Goal: Task Accomplishment & Management: Complete application form

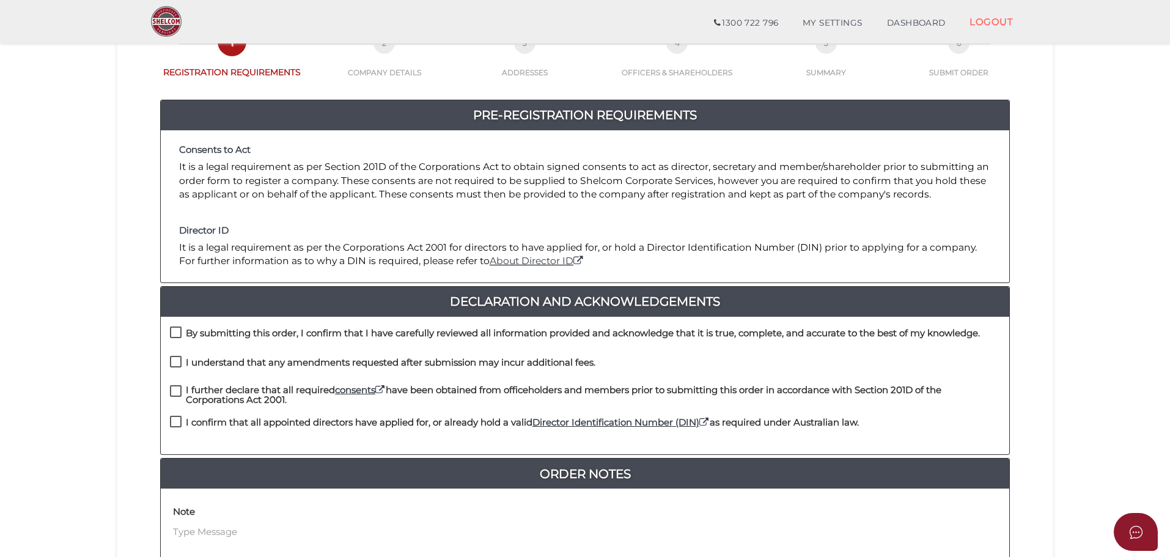
scroll to position [183, 0]
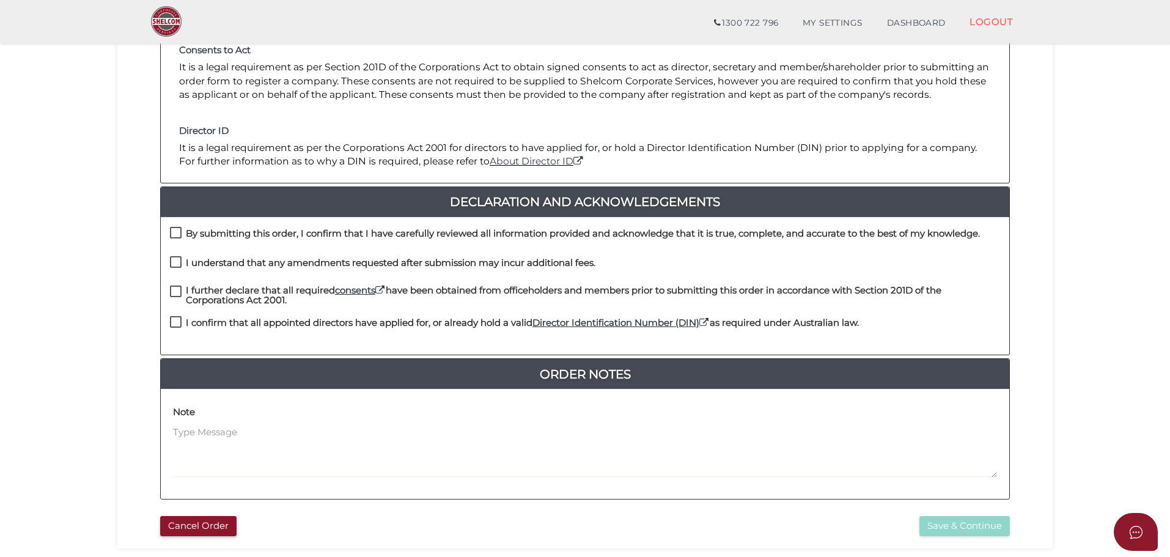
click at [178, 230] on label "By submitting this order, I confirm that I have carefully reviewed all informat…" at bounding box center [575, 236] width 810 height 15
checkbox input "true"
click at [178, 258] on label "I understand that any amendments requested after submission may incur additiona…" at bounding box center [382, 265] width 425 height 15
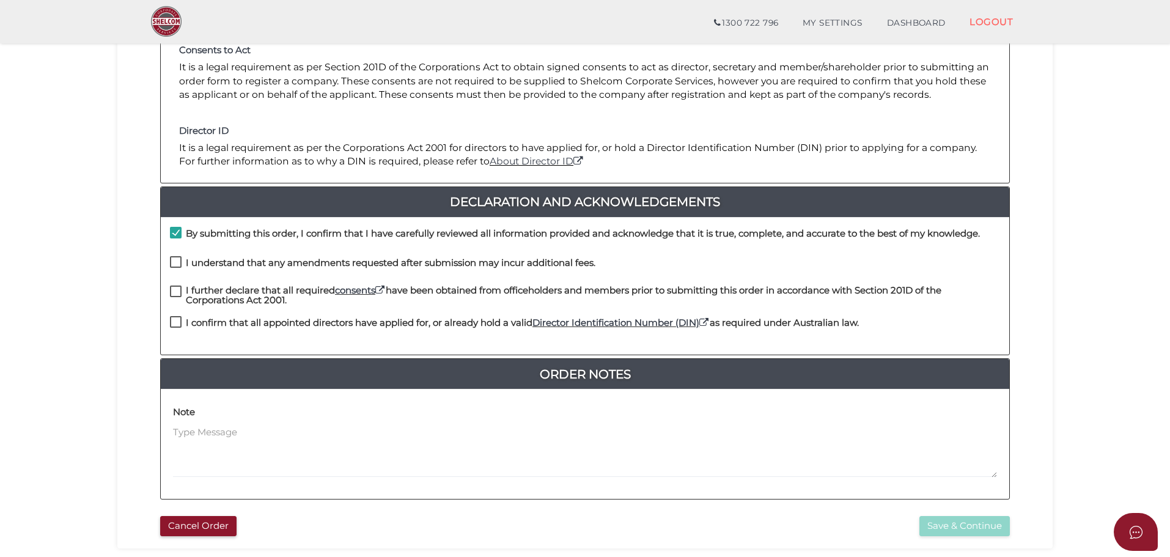
checkbox input "true"
click at [177, 291] on label "I further declare that all required consents have been obtained from officehold…" at bounding box center [585, 292] width 830 height 15
checkbox input "true"
click at [174, 321] on label "I confirm that all appointed directors have applied for, or already hold a vali…" at bounding box center [514, 325] width 689 height 15
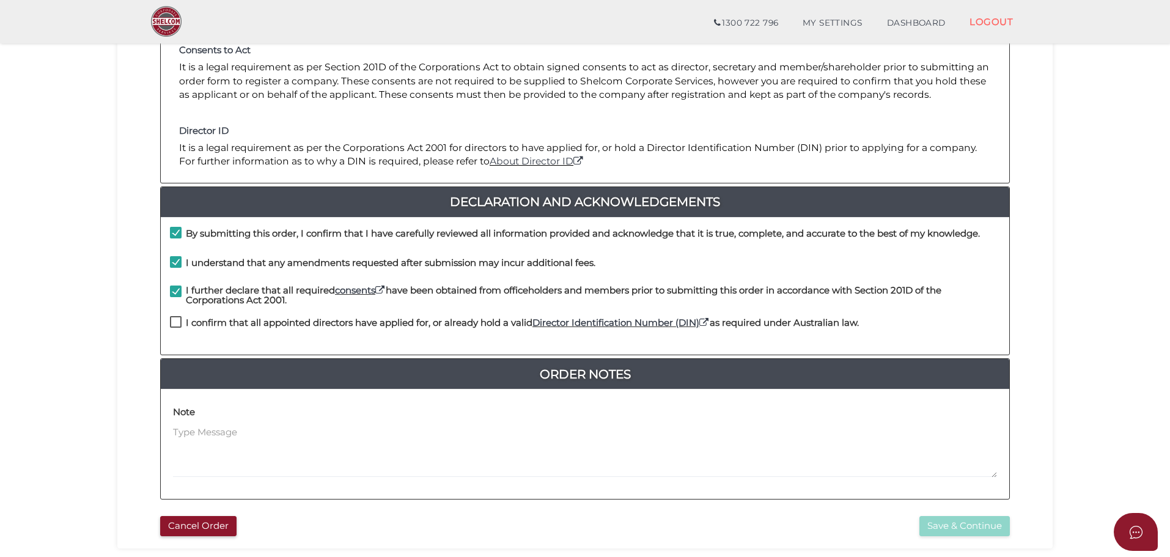
checkbox input "true"
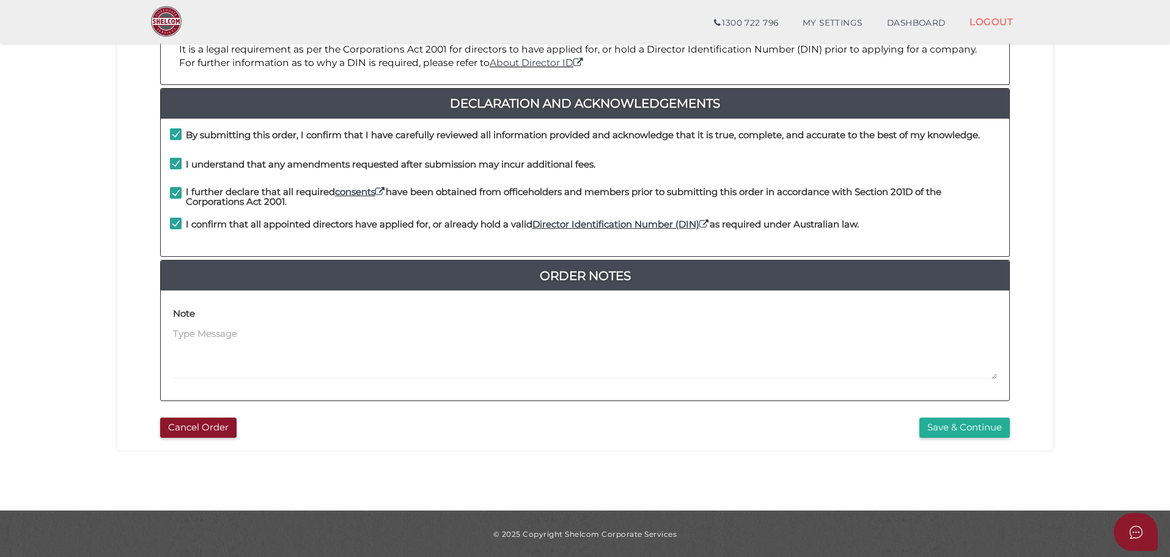
scroll to position [282, 0]
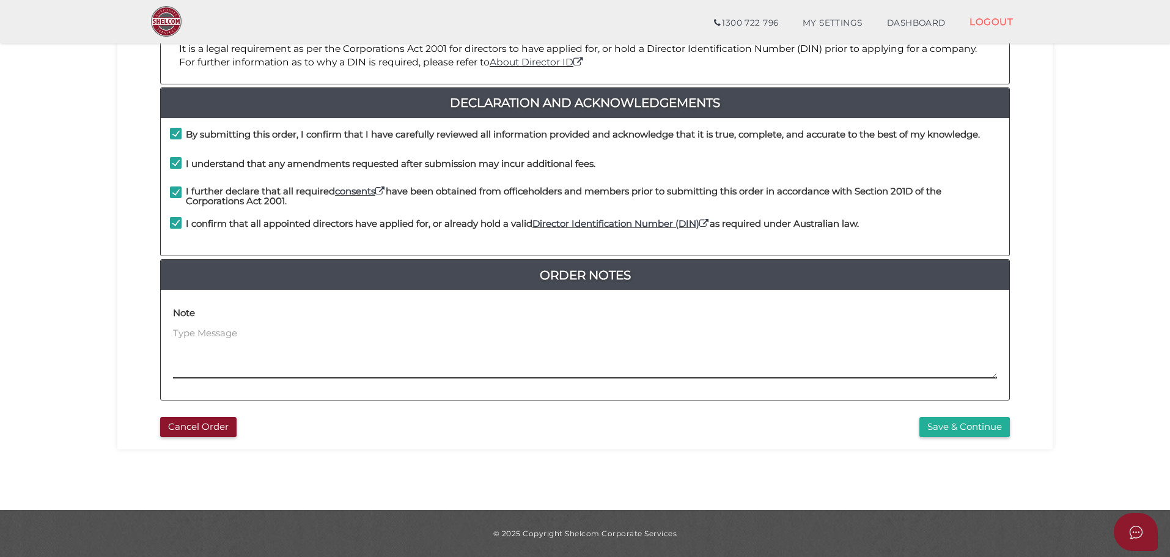
click at [214, 331] on textarea at bounding box center [585, 352] width 824 height 53
type textarea "Please send binder"
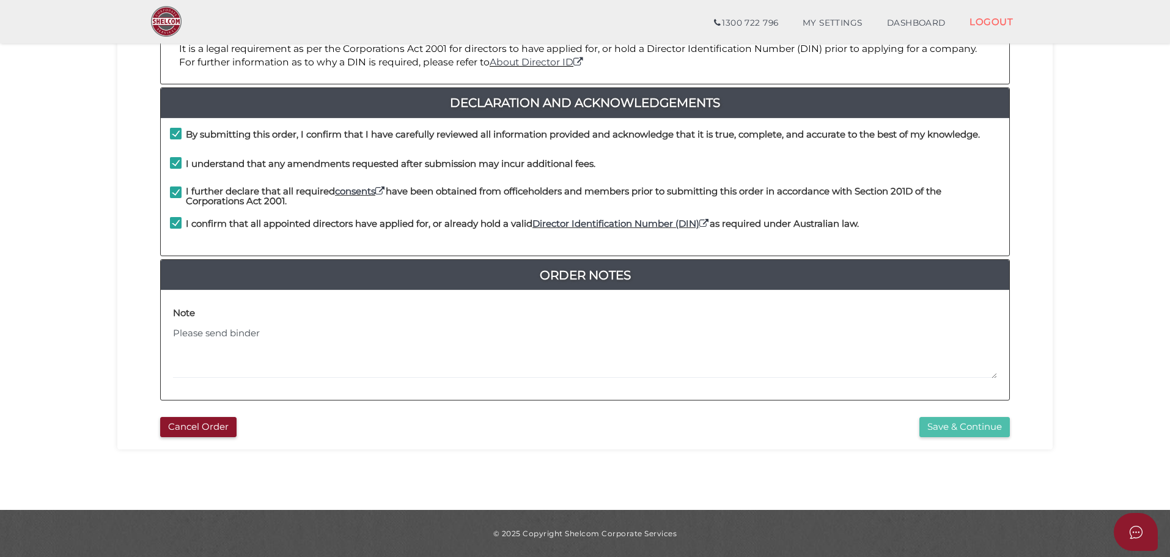
click at [939, 428] on button "Save & Continue" at bounding box center [964, 427] width 90 height 20
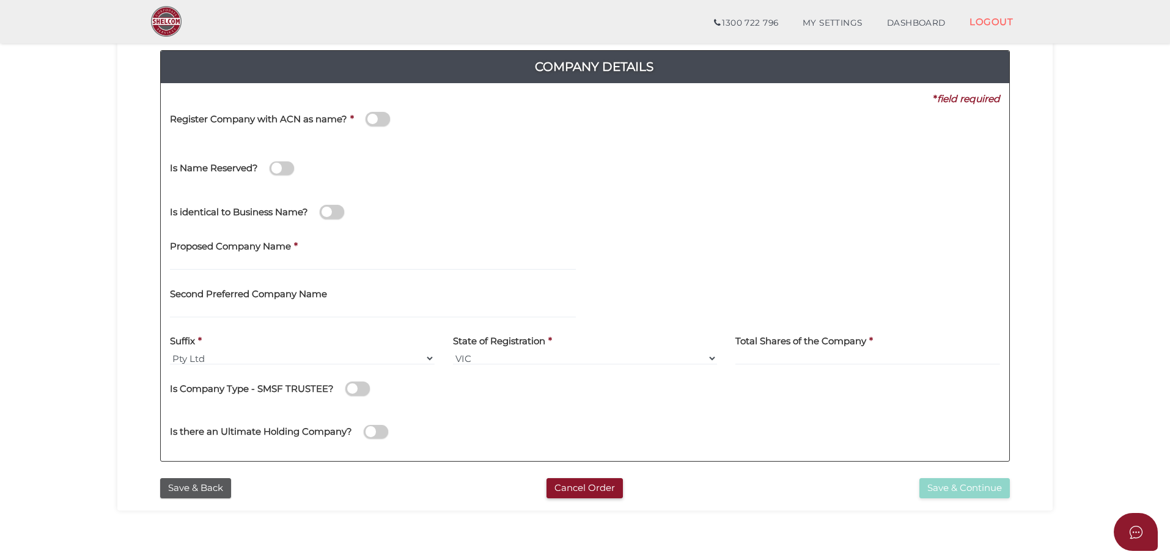
scroll to position [122, 0]
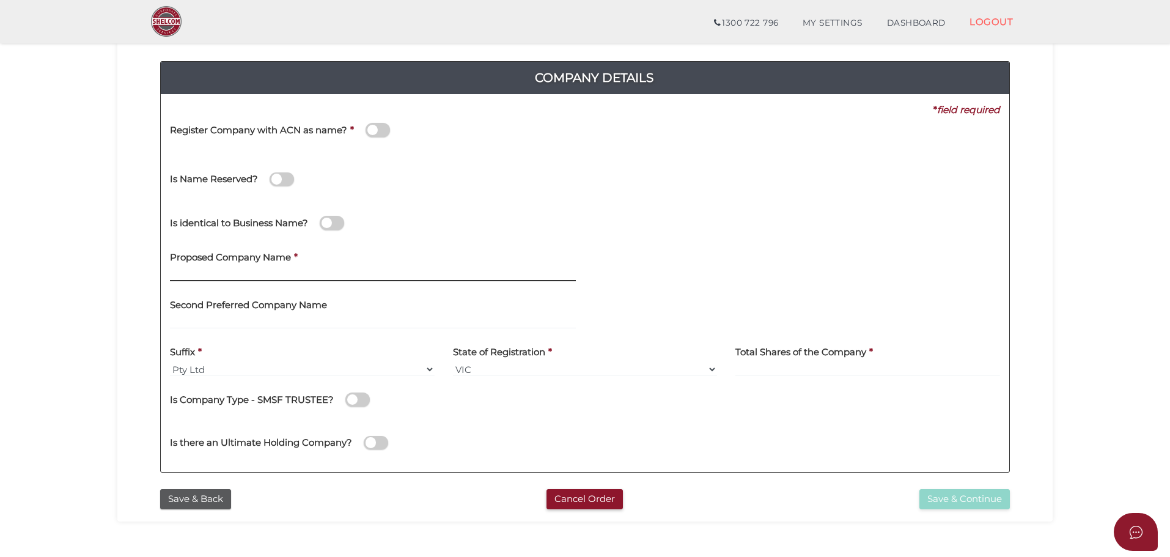
click at [233, 273] on input "text" at bounding box center [373, 274] width 406 height 13
type input "PLAYFAIR ENTERPRISES 2"
click at [184, 501] on button "Save & Back" at bounding box center [195, 499] width 71 height 20
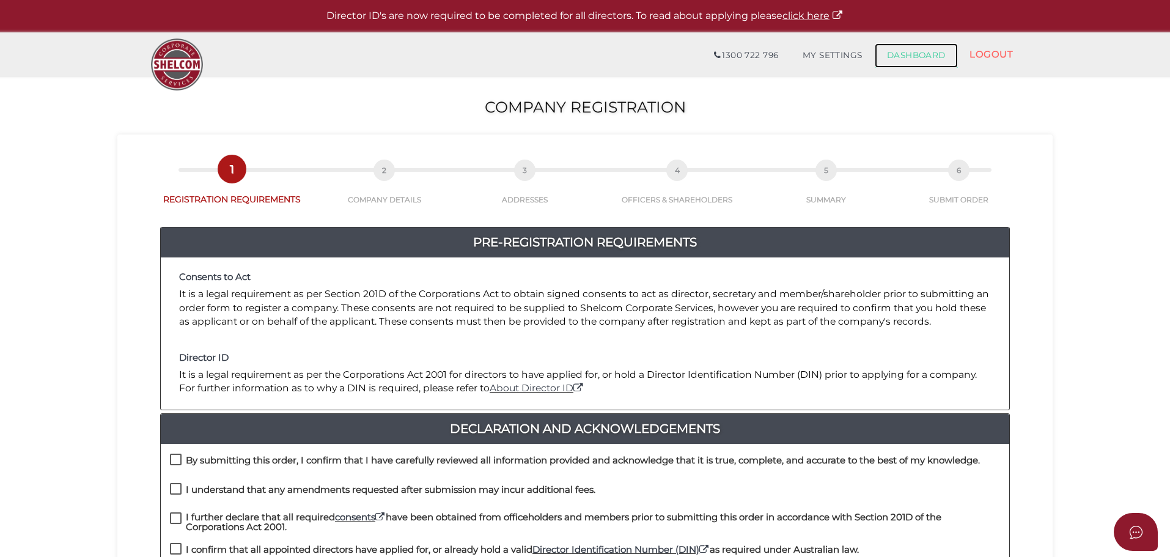
click at [898, 51] on link "DASHBOARD" at bounding box center [915, 55] width 83 height 24
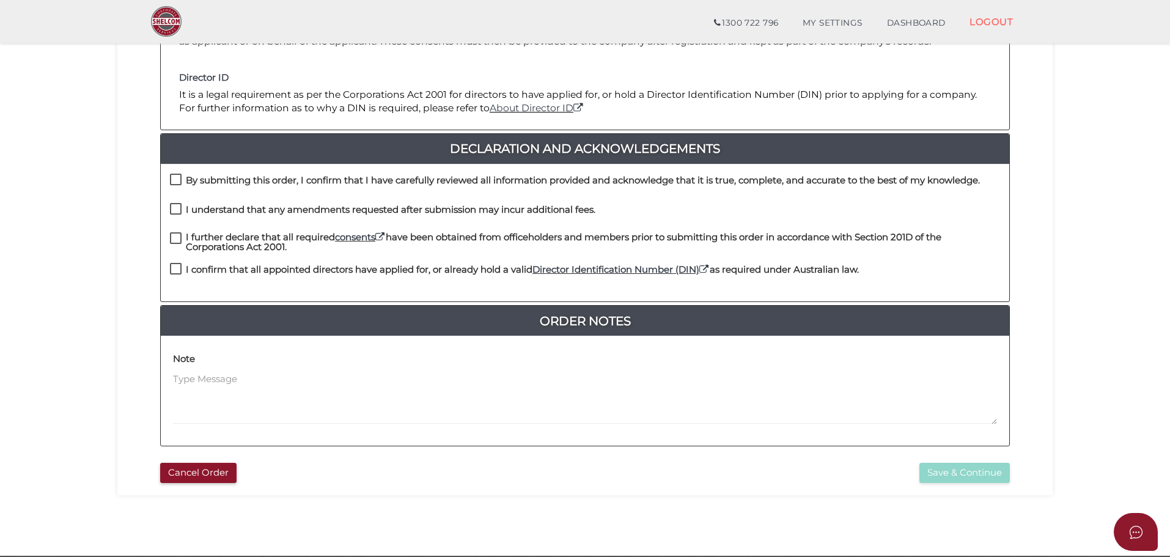
scroll to position [244, 0]
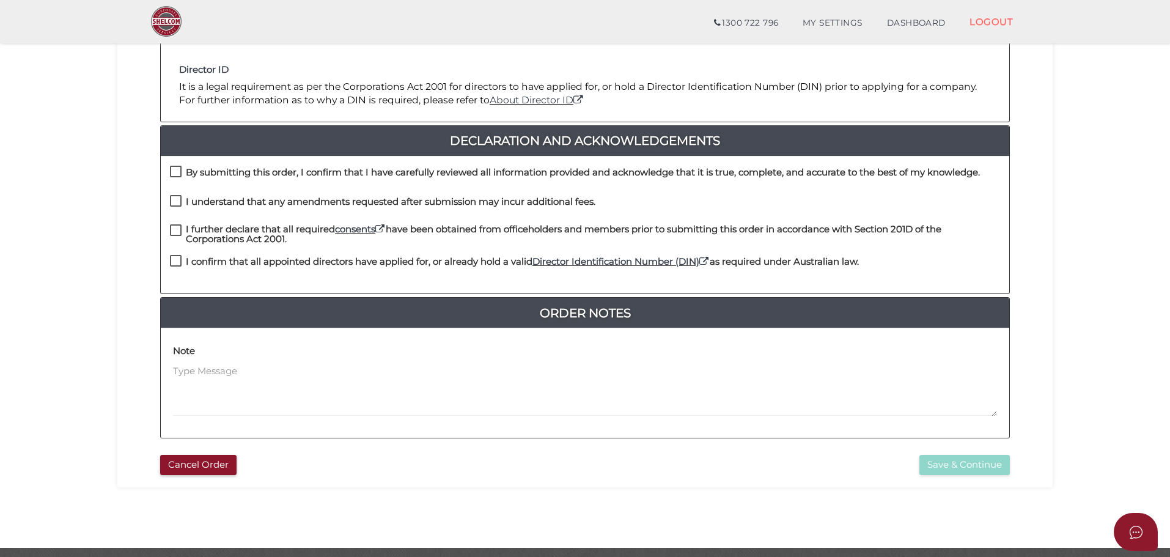
click at [175, 172] on label "By submitting this order, I confirm that I have carefully reviewed all informat…" at bounding box center [575, 174] width 810 height 15
checkbox input "true"
drag, startPoint x: 175, startPoint y: 199, endPoint x: 175, endPoint y: 213, distance: 14.1
click at [175, 200] on label "I understand that any amendments requested after submission may incur additiona…" at bounding box center [382, 204] width 425 height 15
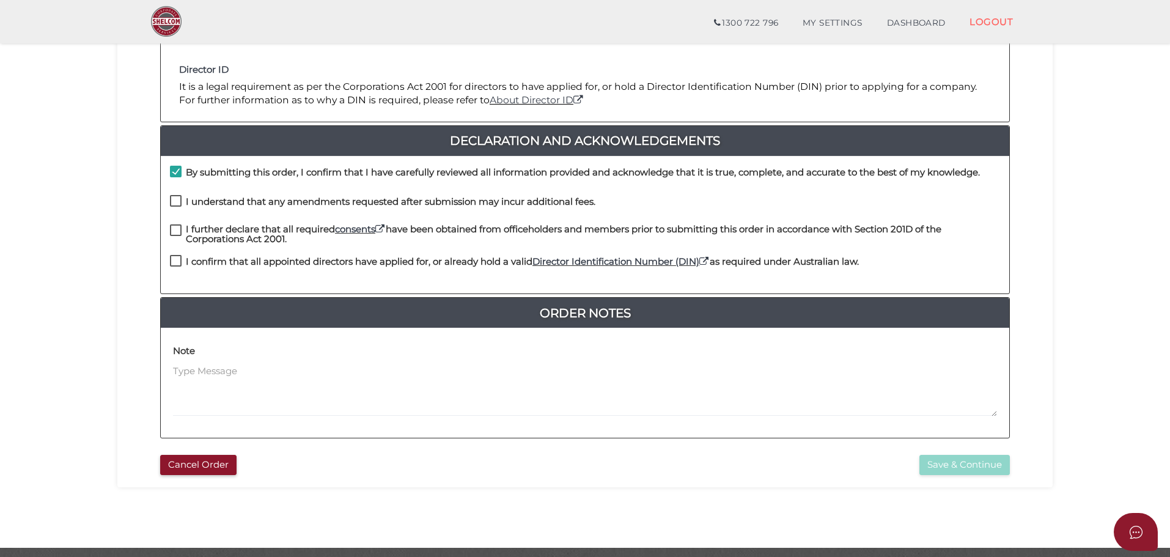
checkbox input "true"
drag, startPoint x: 174, startPoint y: 227, endPoint x: 174, endPoint y: 246, distance: 18.9
click at [174, 228] on label "I further declare that all required consents have been obtained from officehold…" at bounding box center [585, 231] width 830 height 15
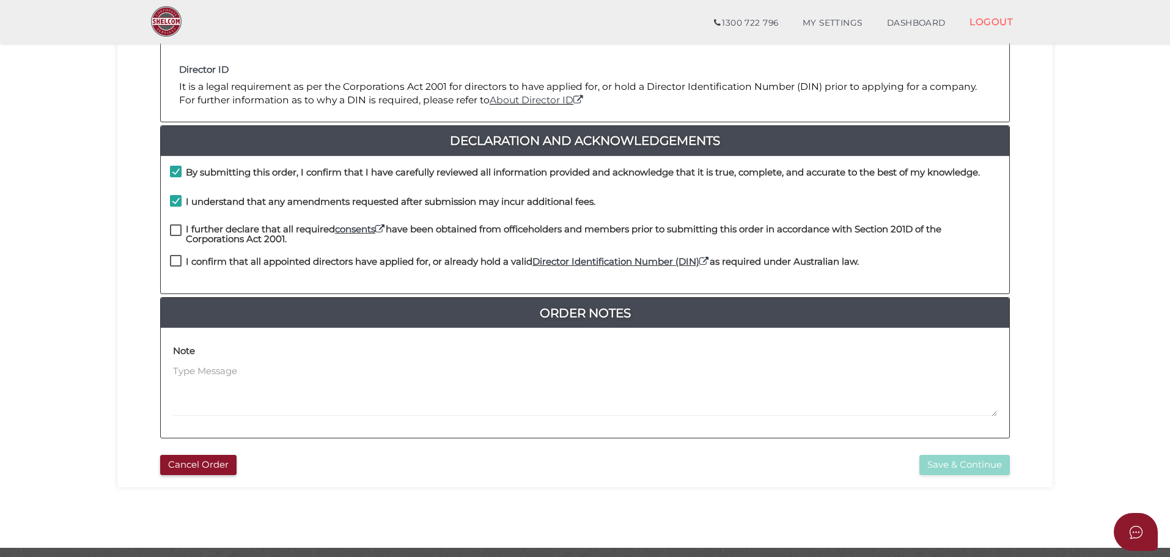
checkbox input "true"
click at [174, 258] on label "I confirm that all appointed directors have applied for, or already hold a vali…" at bounding box center [514, 264] width 689 height 15
checkbox input "true"
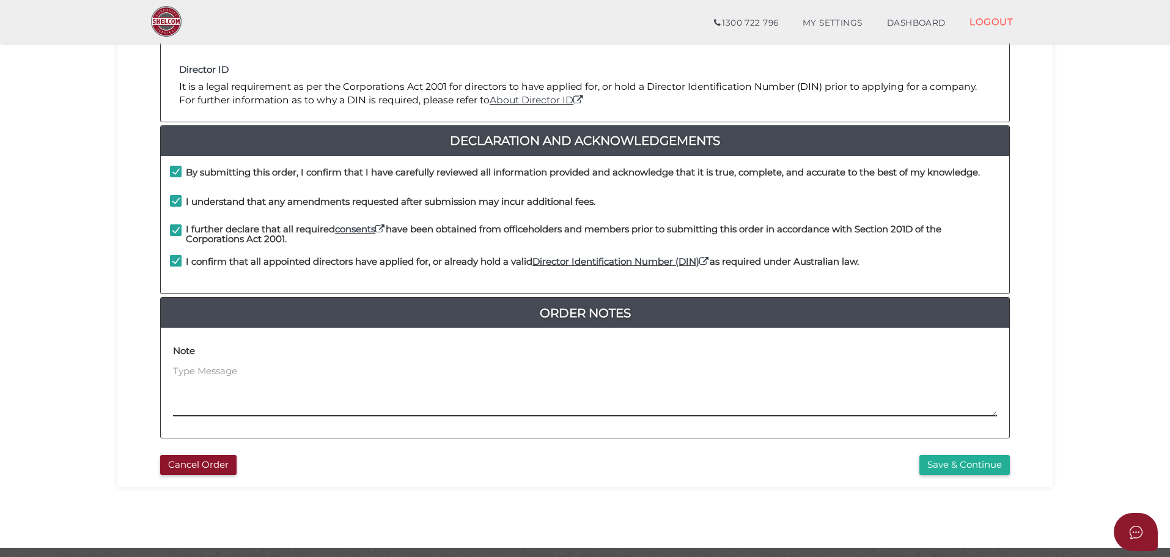
click at [191, 373] on textarea at bounding box center [585, 390] width 824 height 53
type textarea "Please send Binder"
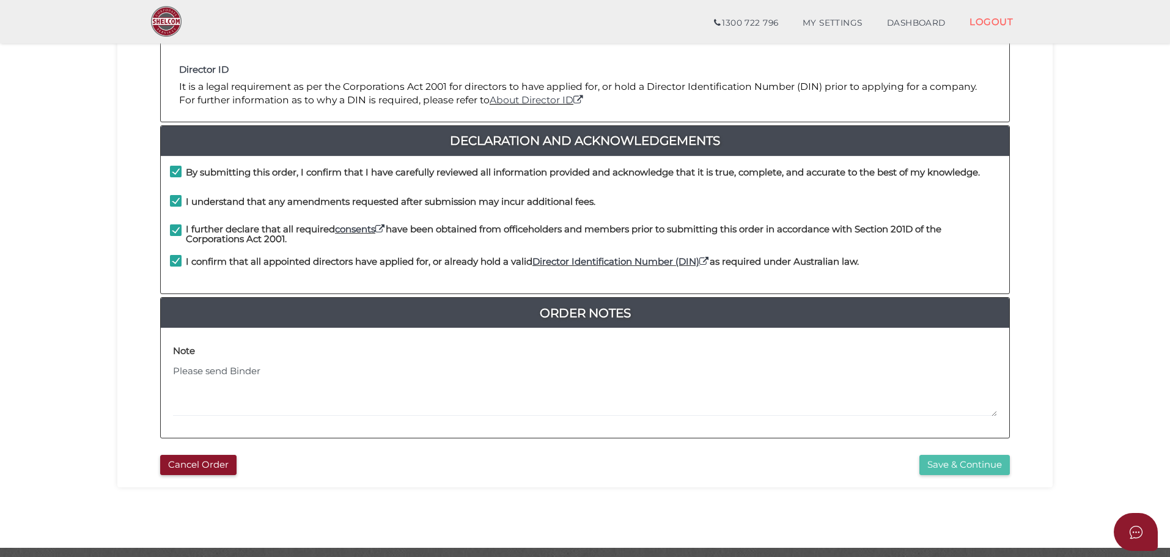
click at [943, 466] on button "Save & Continue" at bounding box center [964, 465] width 90 height 20
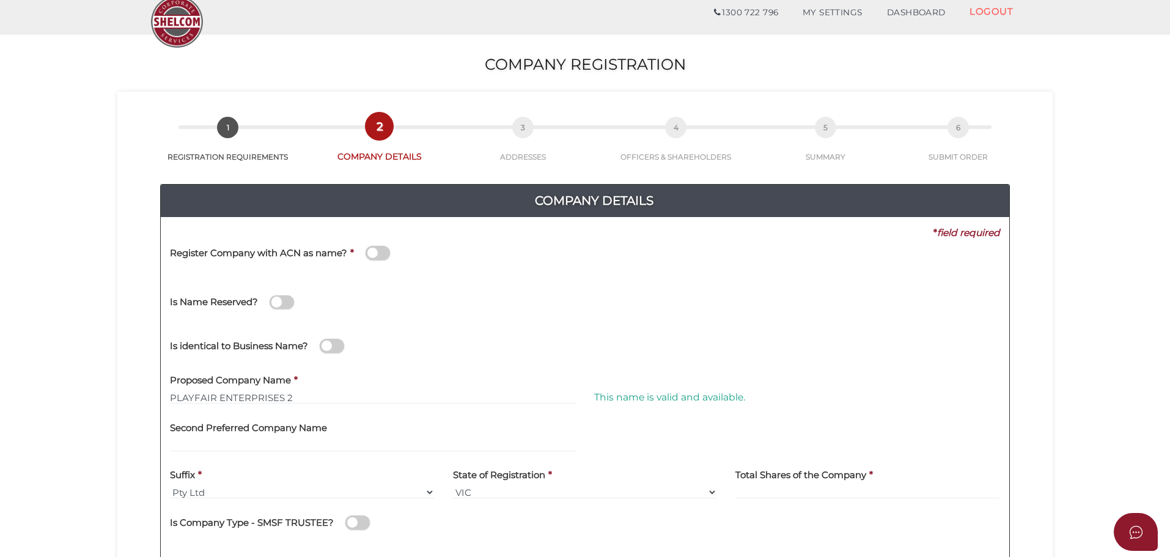
scroll to position [122, 0]
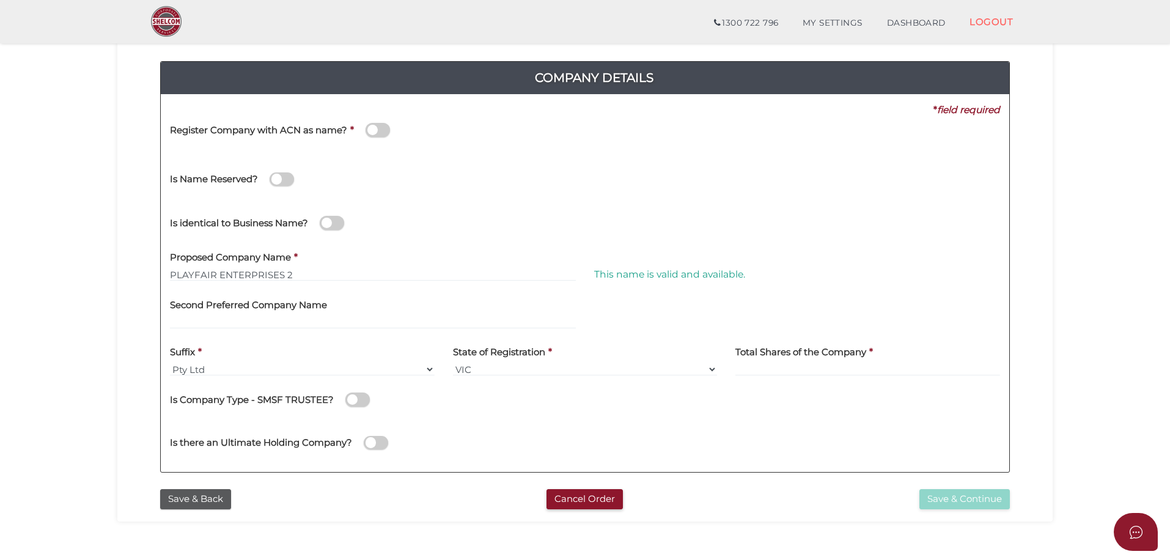
click at [914, 411] on div "Is Company Type - SMSF TRUSTEE?" at bounding box center [585, 402] width 830 height 34
click at [763, 365] on input at bounding box center [867, 368] width 265 height 13
click at [756, 362] on label "Total Shares of the Company" at bounding box center [800, 350] width 131 height 25
click at [760, 365] on input at bounding box center [867, 368] width 265 height 13
type input "294"
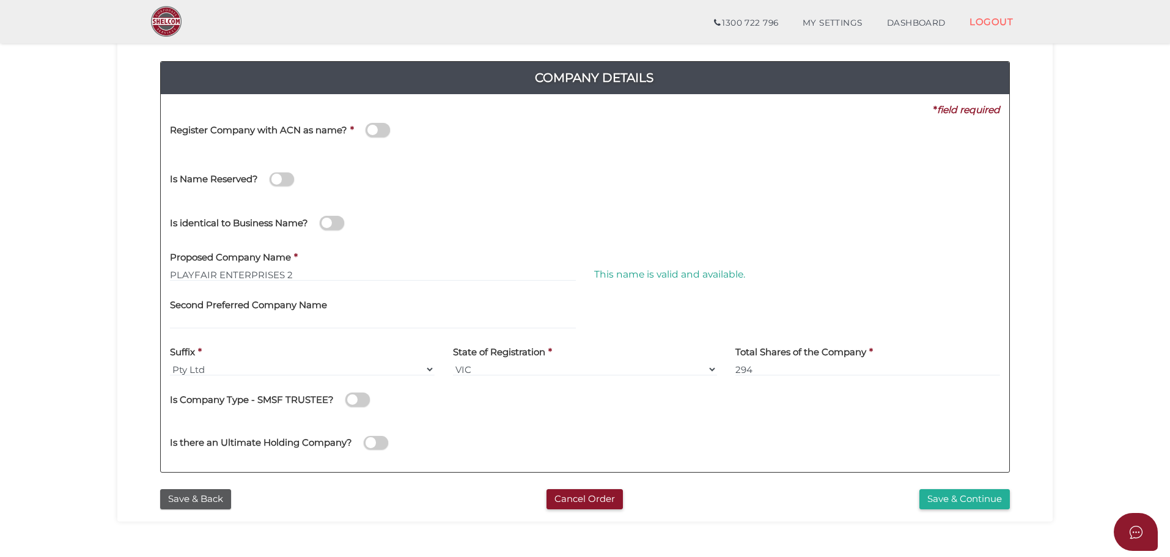
click at [716, 436] on div "Is there an Ultimate Holding Company?" at bounding box center [585, 440] width 848 height 43
click at [947, 494] on button "Save & Continue" at bounding box center [964, 499] width 90 height 20
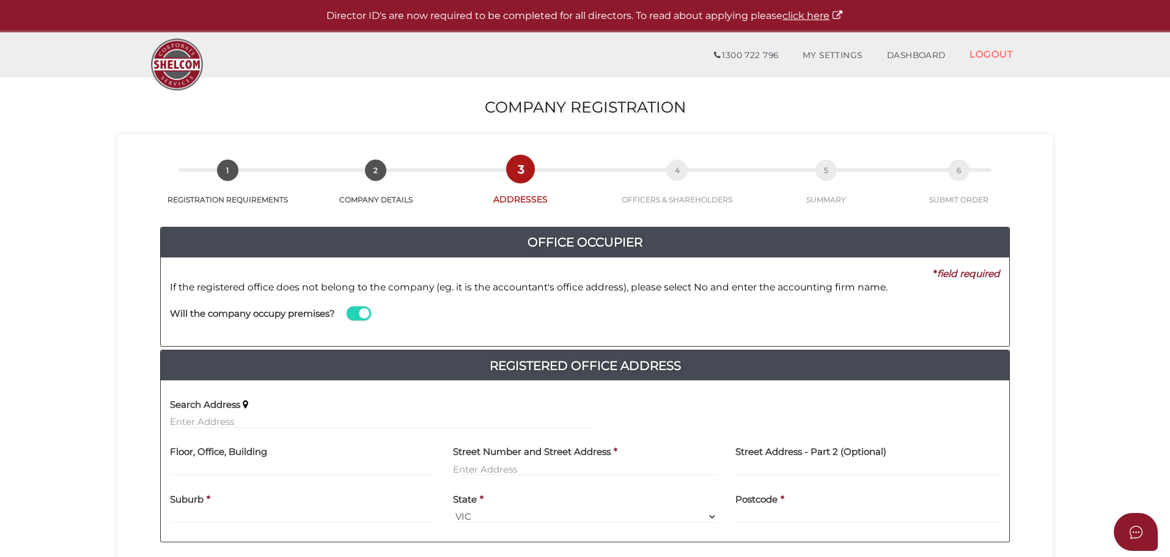
click at [362, 311] on span at bounding box center [358, 313] width 24 height 14
click at [0, 0] on input "checkbox" at bounding box center [0, 0] width 0 height 0
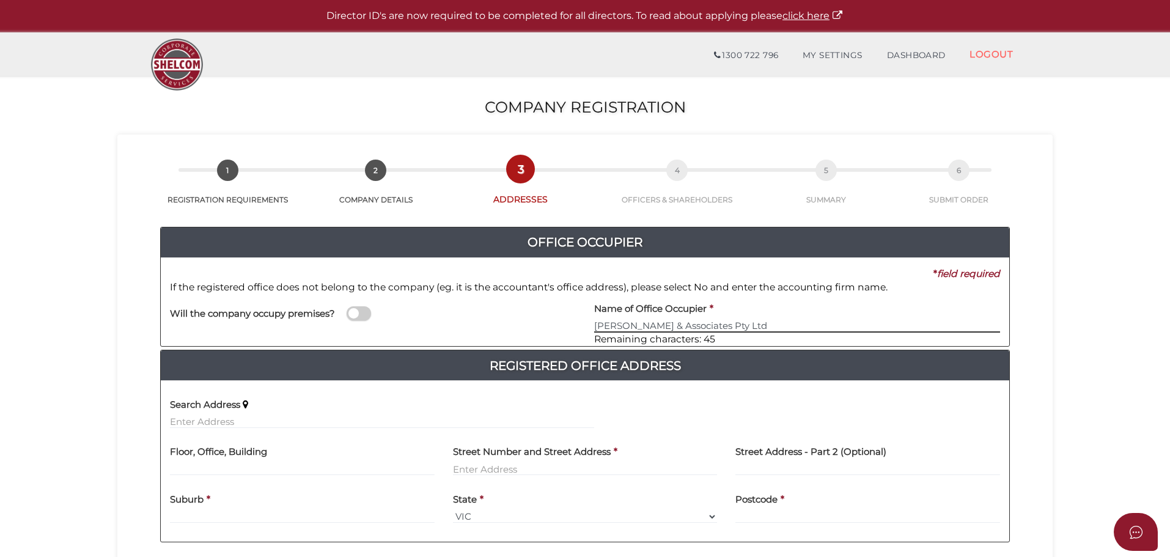
type input "Vaughan Storer & Associates Pty Ltd"
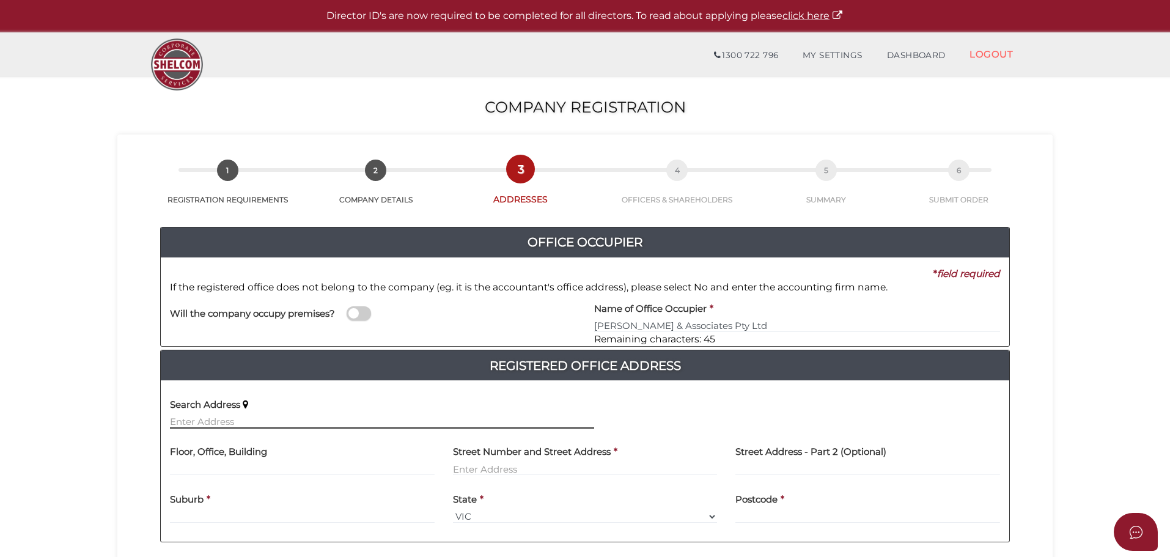
click at [307, 417] on input "text" at bounding box center [382, 421] width 424 height 13
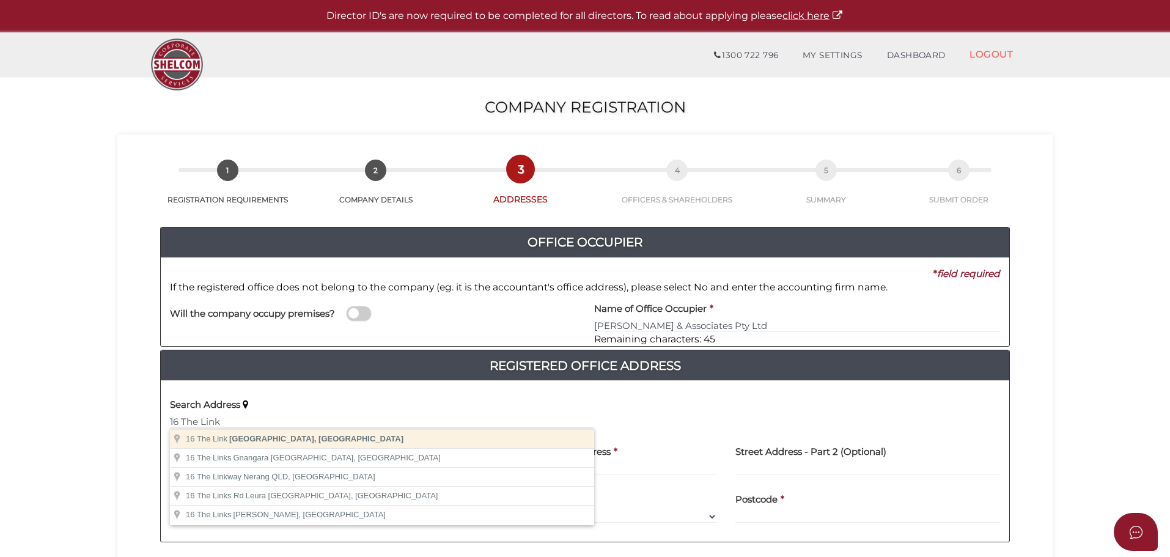
type input "16 The Link, Mill Park VIC, Australia"
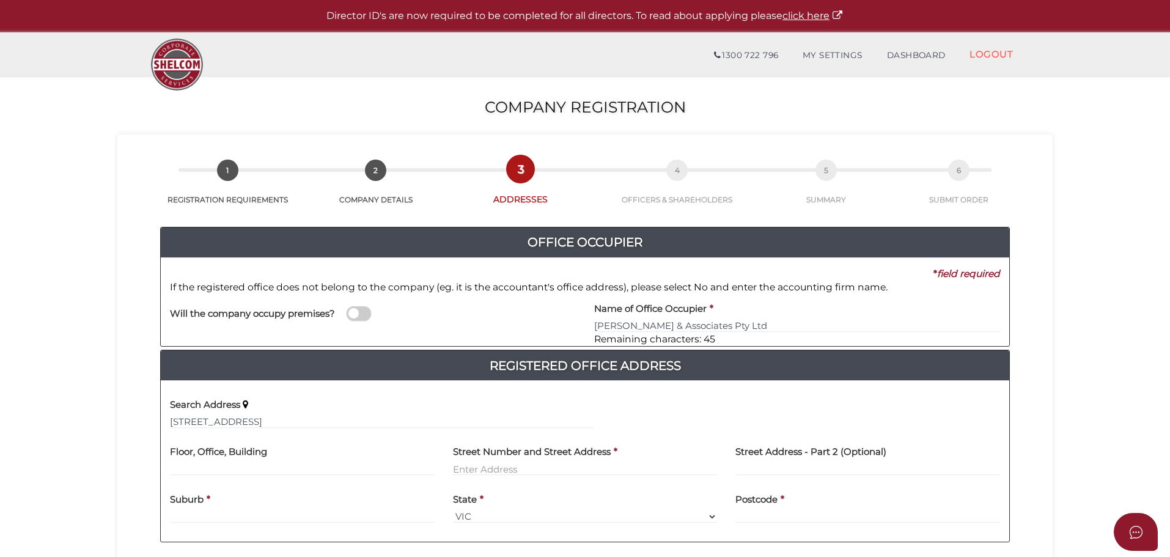
type input "16 The Link"
type input "Mill Park"
select select "VIC"
type input "3082"
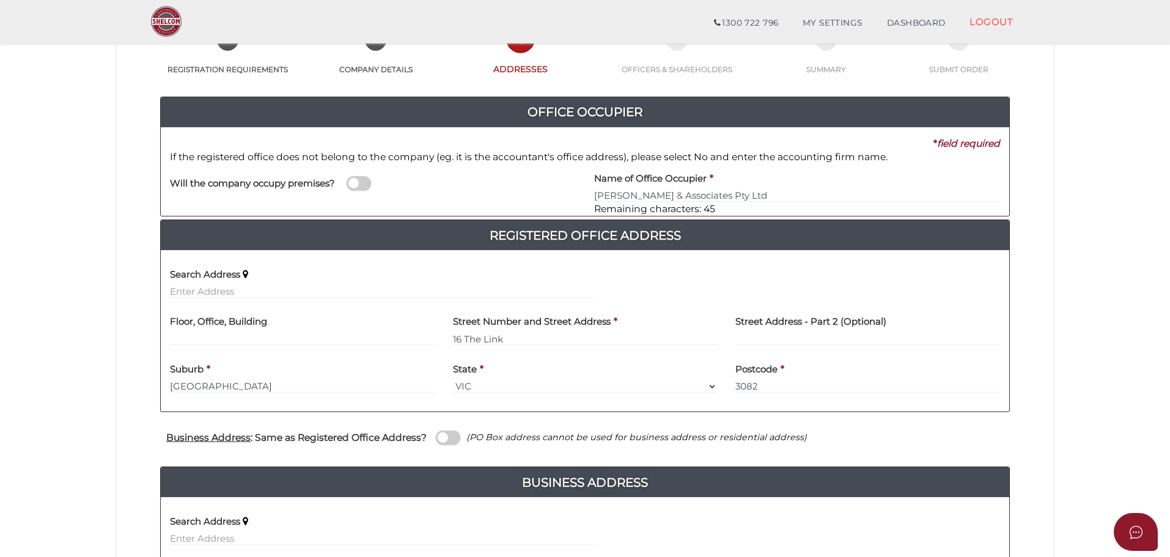
scroll to position [122, 0]
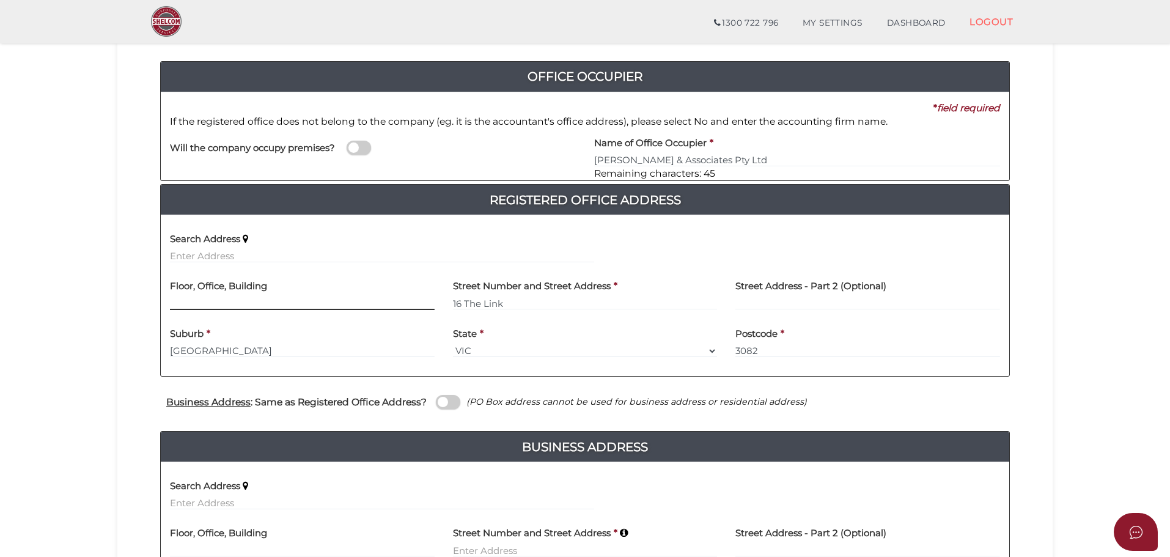
click at [198, 302] on input "text" at bounding box center [302, 302] width 265 height 13
type input "1"
click at [593, 303] on input "16 The Link" at bounding box center [585, 302] width 265 height 13
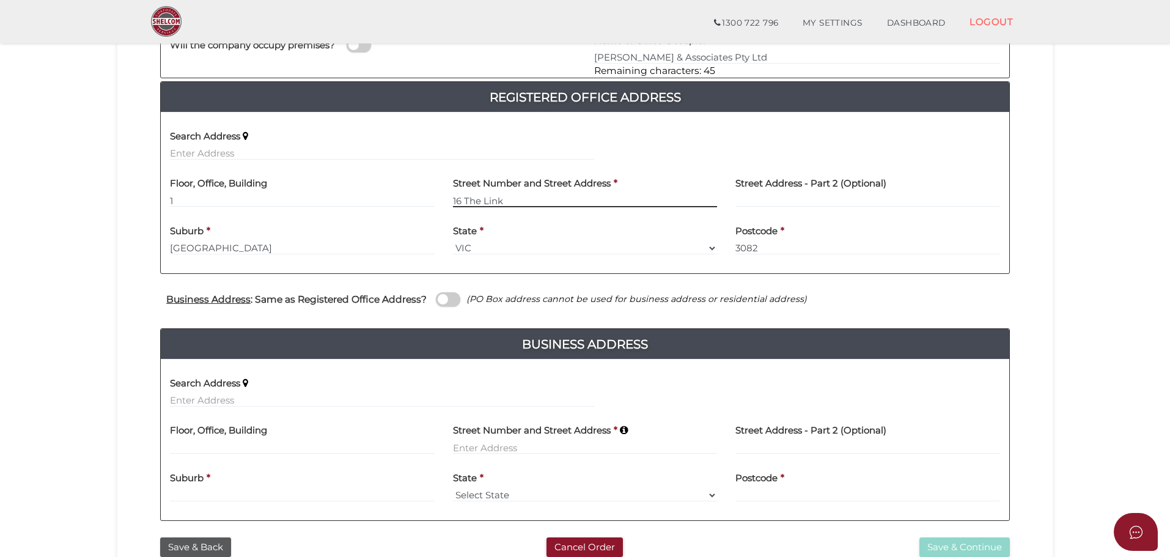
scroll to position [244, 0]
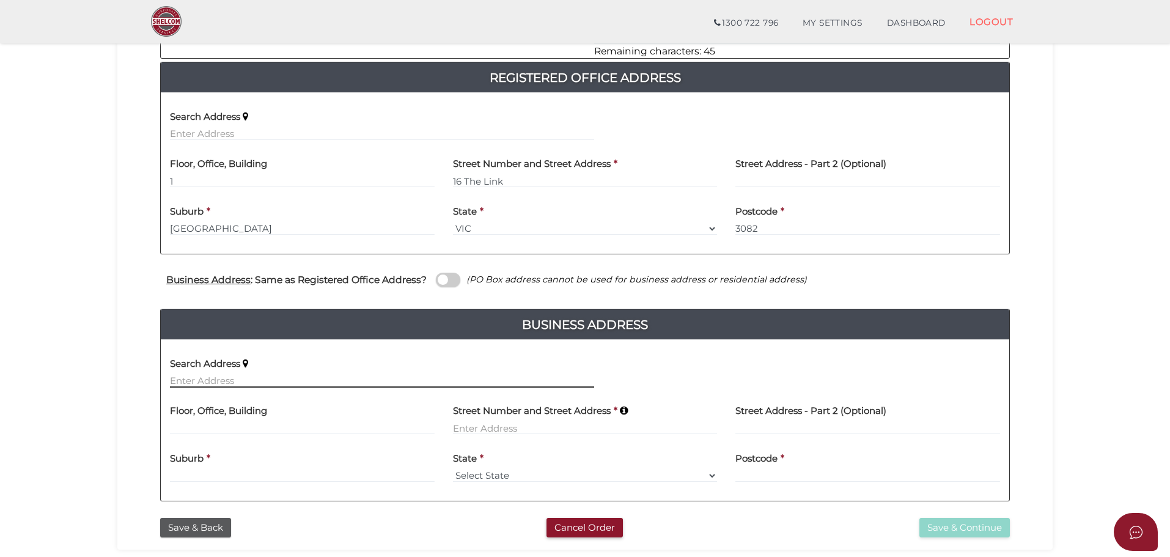
click at [197, 376] on div "Search Address" at bounding box center [382, 368] width 424 height 38
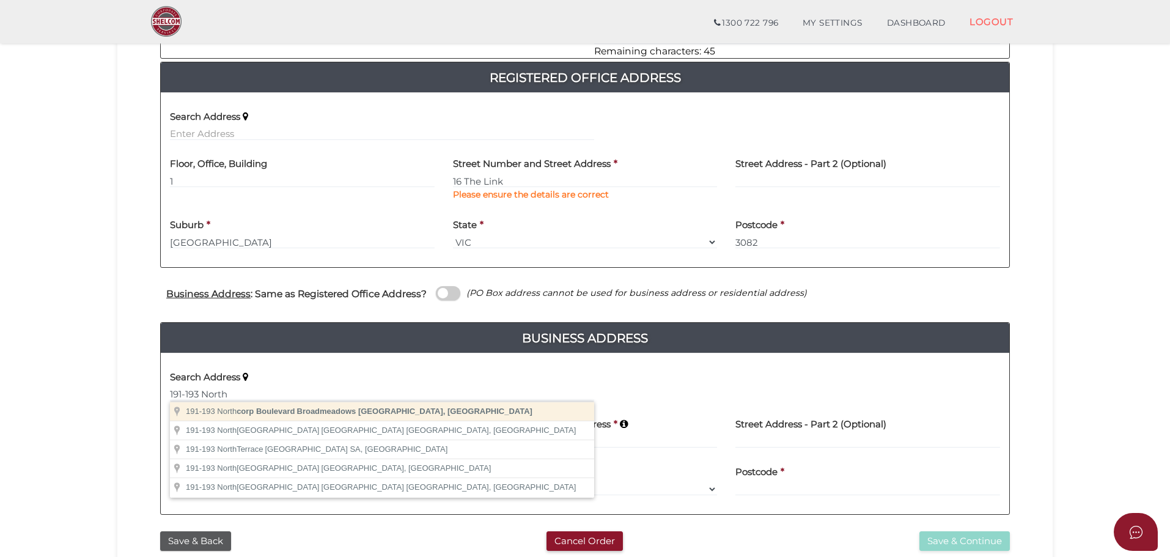
type input "191-193 Northcorp Boulevard, Broadmeadows VIC, Australia"
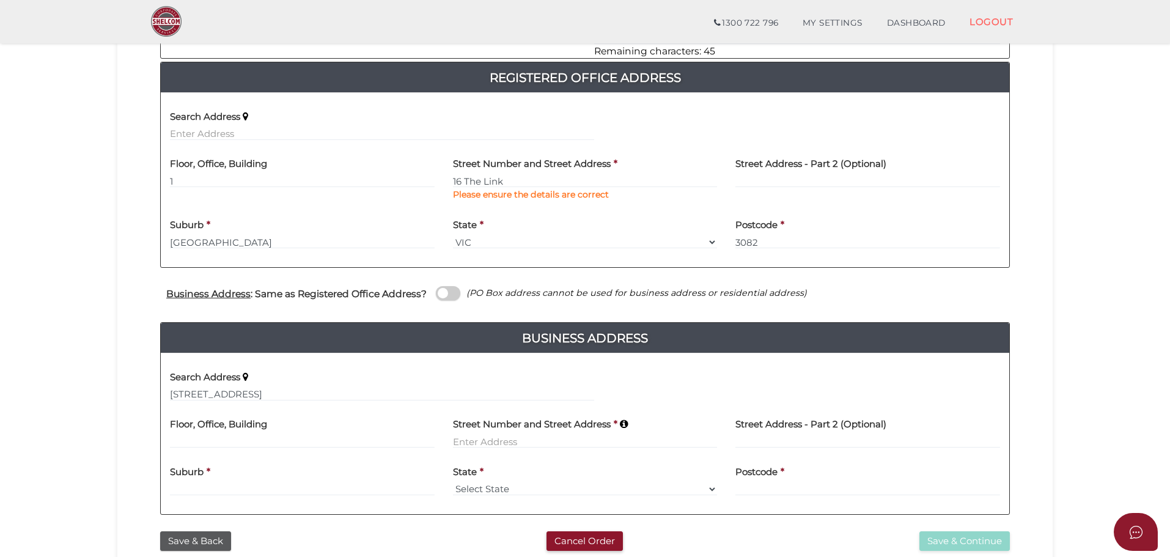
type input "191-193 Northcorp Boulevard"
type input "Broadmeadows"
select select "VIC"
type input "3047"
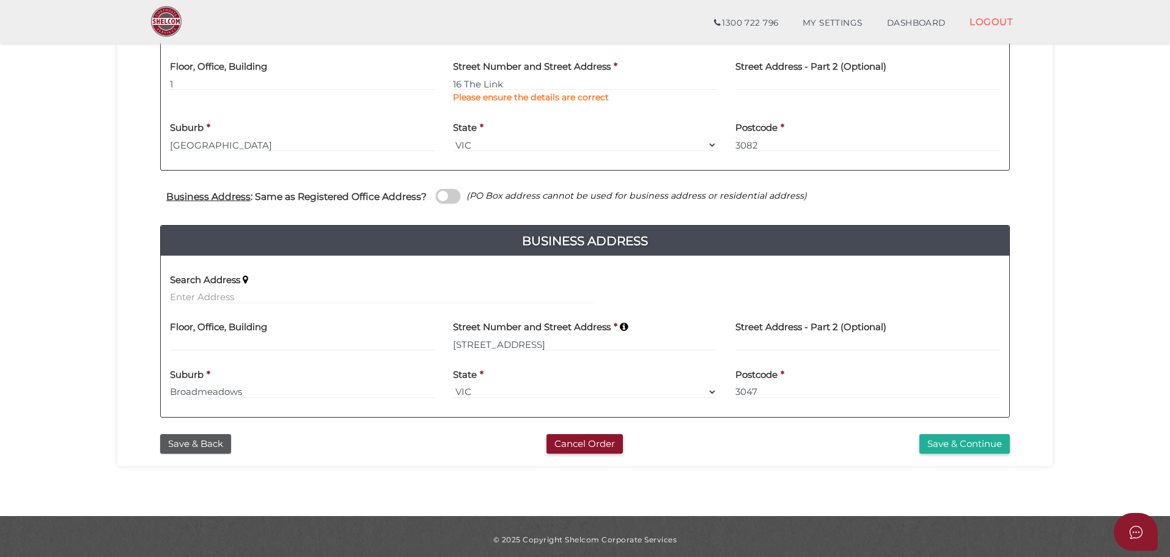
scroll to position [348, 0]
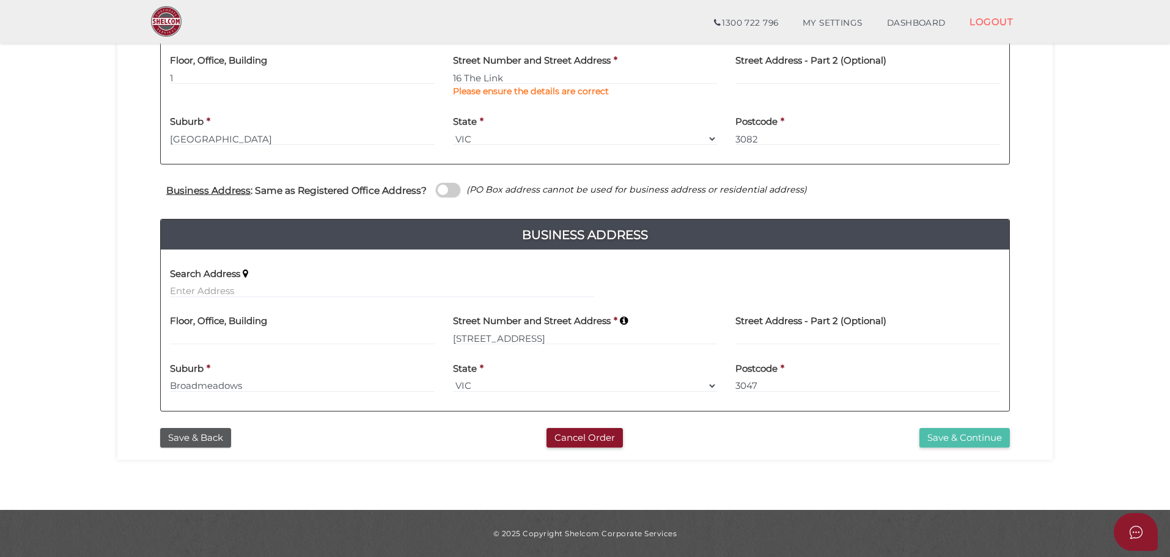
click at [982, 439] on button "Save & Continue" at bounding box center [964, 438] width 90 height 20
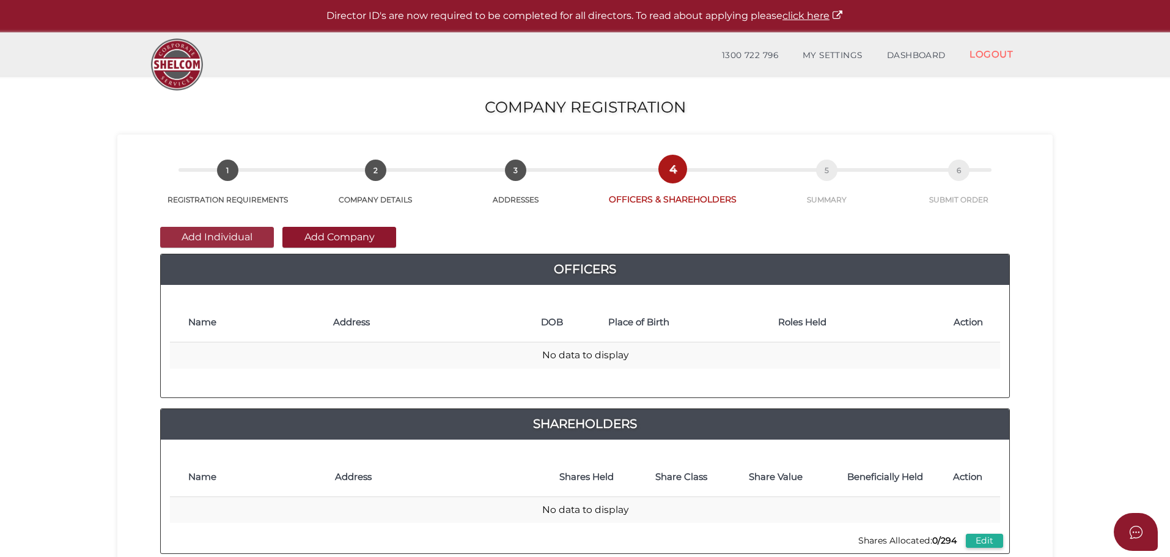
click at [195, 235] on button "Add Individual" at bounding box center [217, 237] width 114 height 21
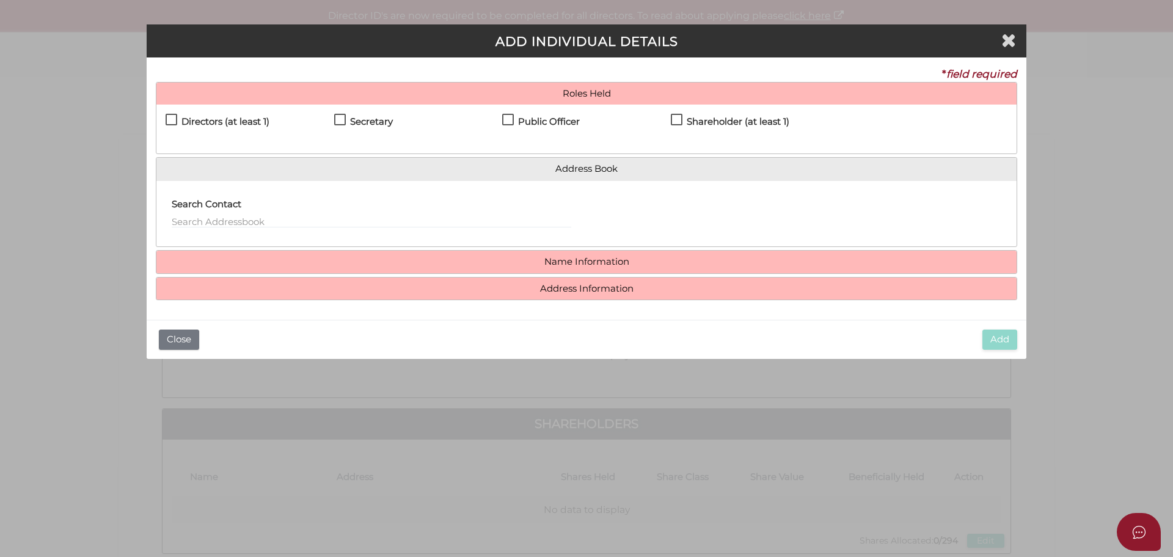
click at [170, 122] on label "Directors (at least 1)" at bounding box center [218, 124] width 104 height 15
checkbox input "true"
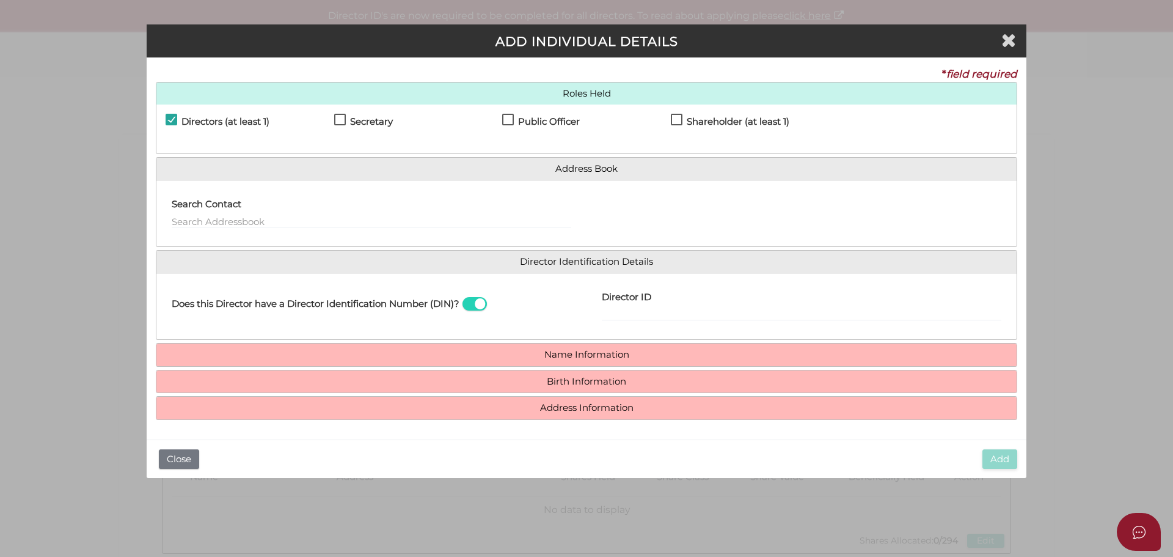
click at [341, 121] on label "Secretary" at bounding box center [363, 124] width 59 height 15
checkbox input "true"
click at [509, 120] on label "Public Officer" at bounding box center [541, 124] width 78 height 15
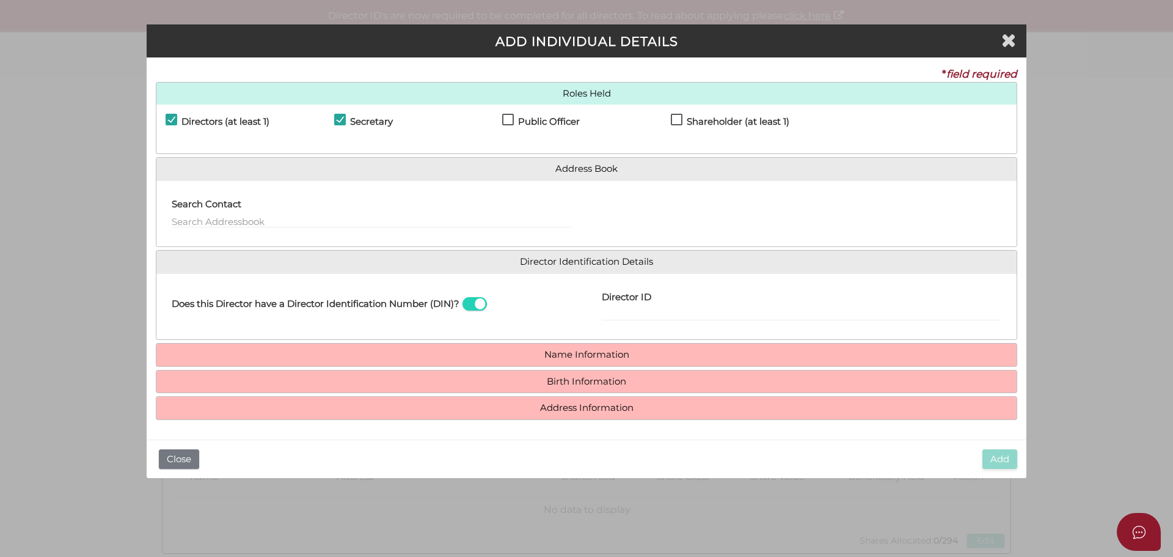
checkbox input "true"
click at [678, 117] on label "Shareholder (at least 1)" at bounding box center [730, 124] width 119 height 15
checkbox input "true"
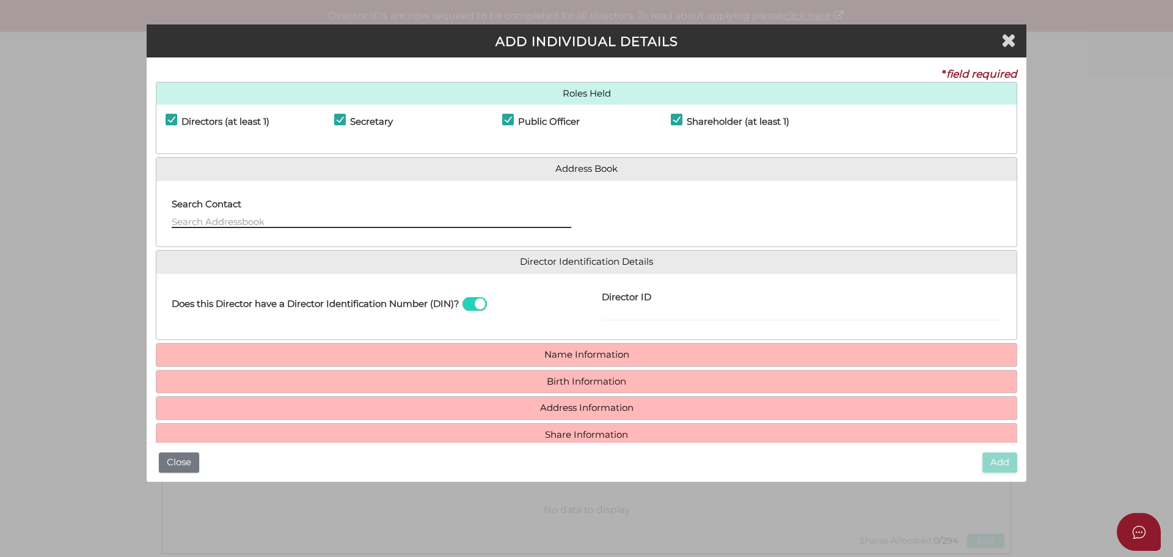
click at [218, 218] on input "text" at bounding box center [372, 220] width 400 height 13
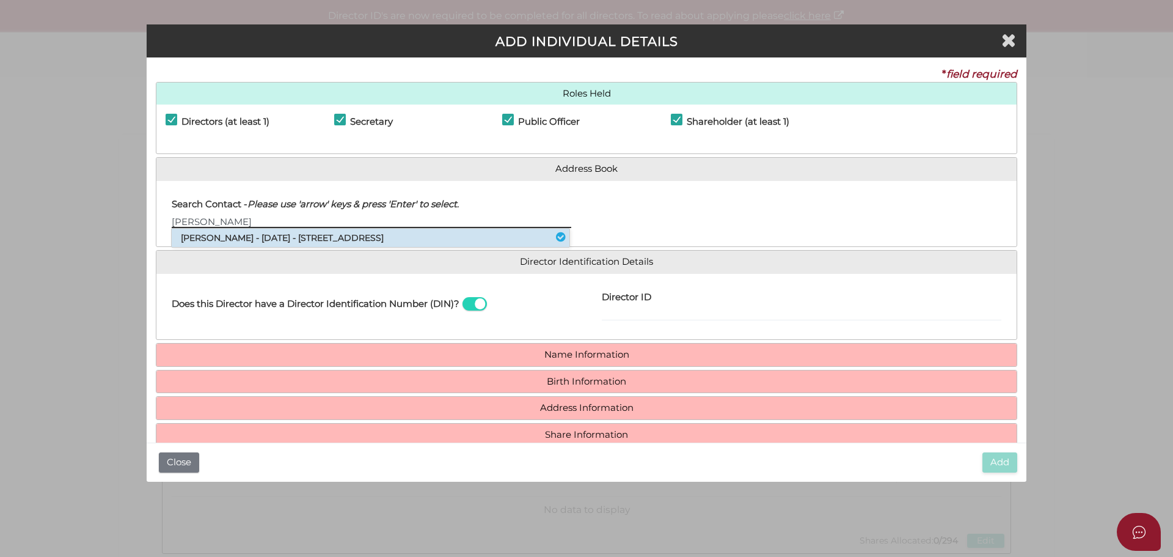
type input "[PERSON_NAME]"
click at [221, 240] on li "[PERSON_NAME] - [DATE] - [STREET_ADDRESS]" at bounding box center [371, 238] width 398 height 18
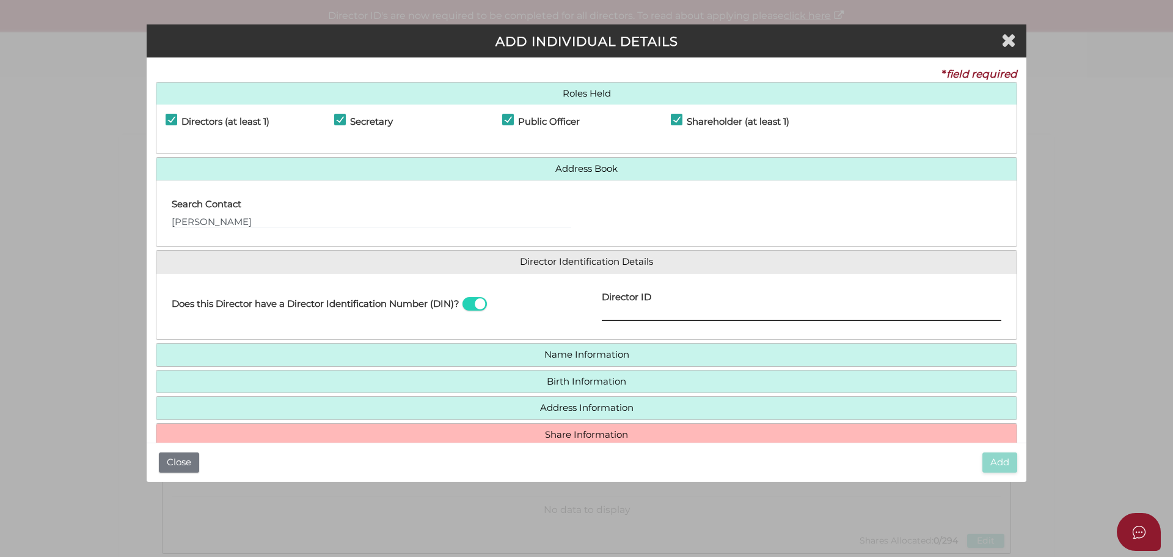
click at [676, 311] on input "Director ID" at bounding box center [802, 313] width 400 height 13
type input "036777386692351"
click at [705, 337] on div "Does this Director have a Director Identification Number (DIN)? Director ID 036…" at bounding box center [586, 306] width 860 height 67
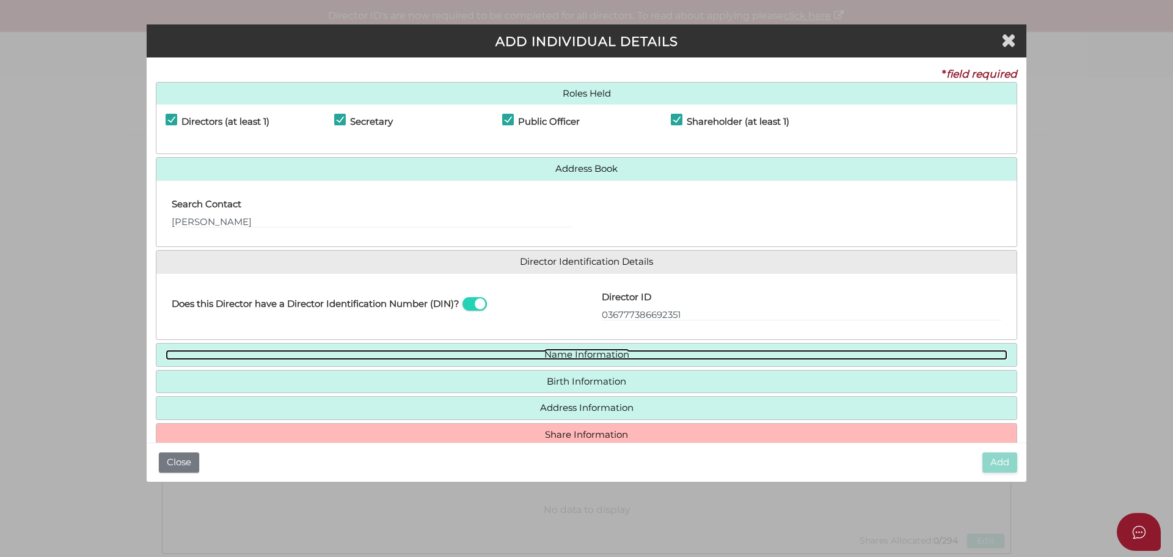
click at [599, 354] on link "Name Information" at bounding box center [587, 355] width 842 height 10
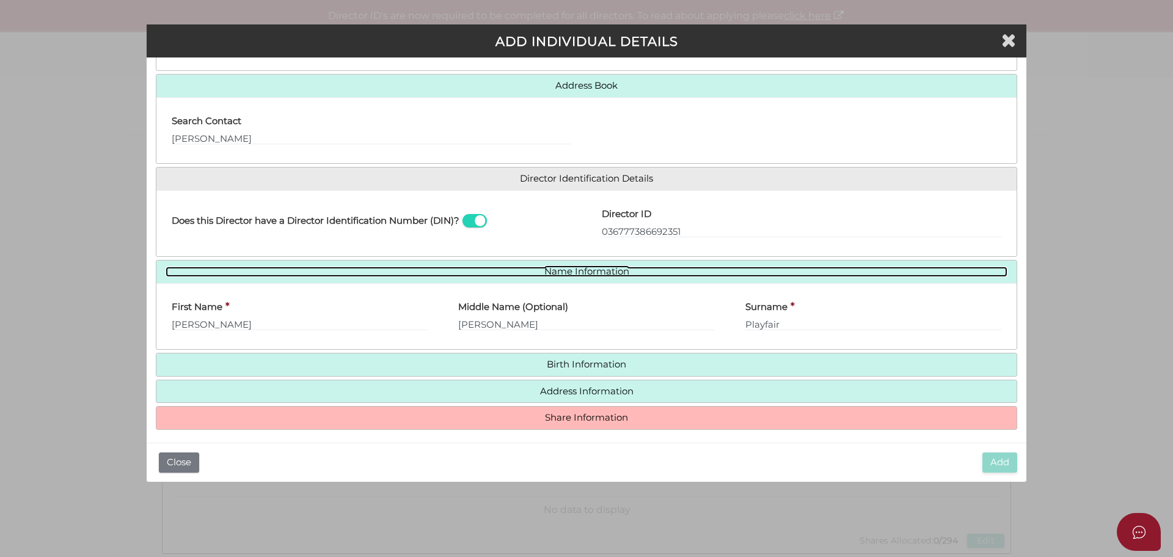
scroll to position [90, 0]
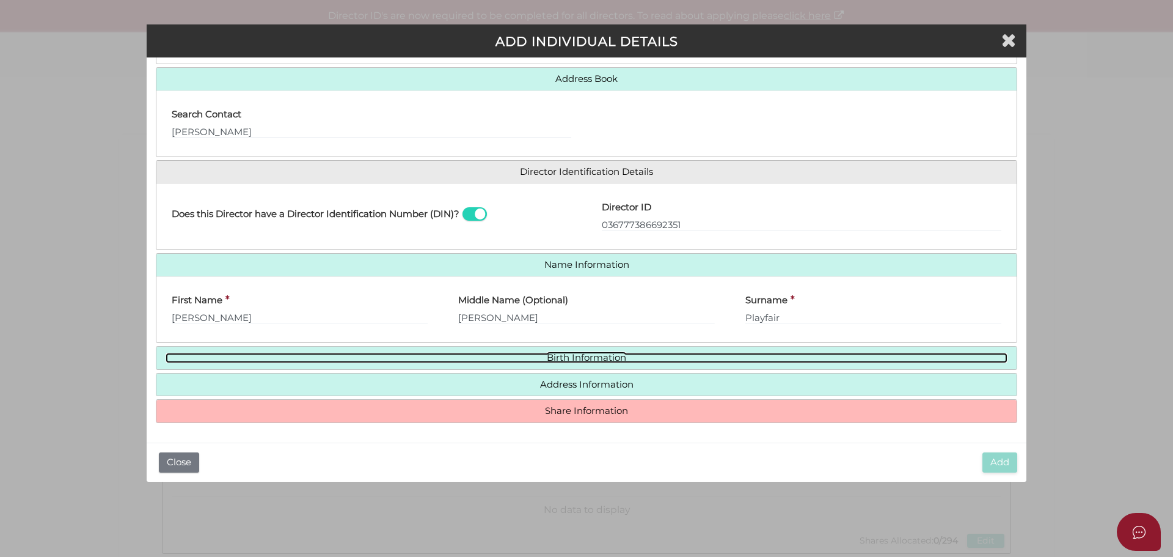
click at [599, 354] on link "Birth Information" at bounding box center [587, 358] width 842 height 10
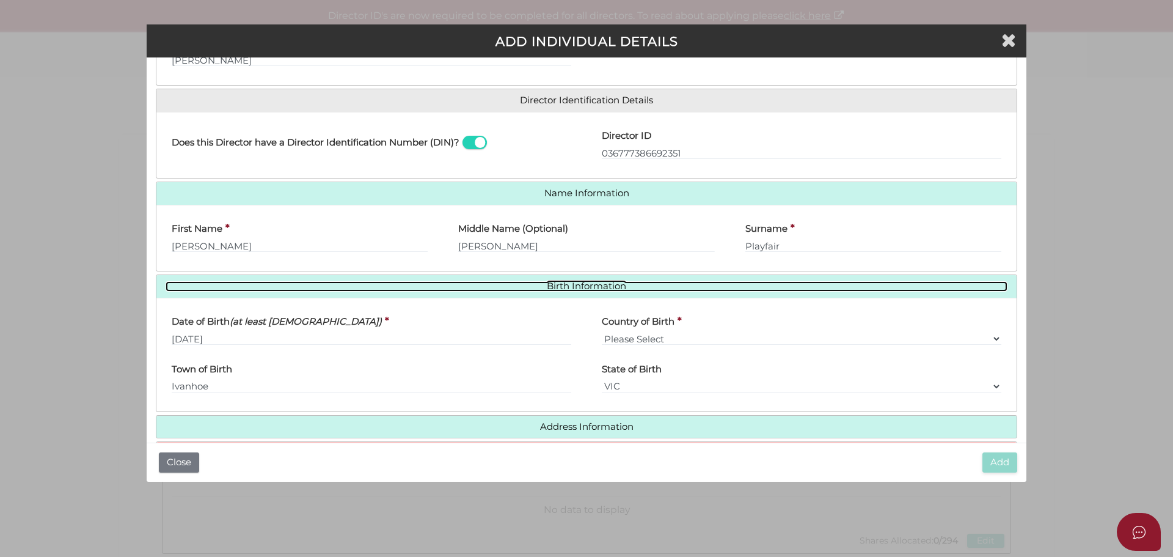
scroll to position [203, 0]
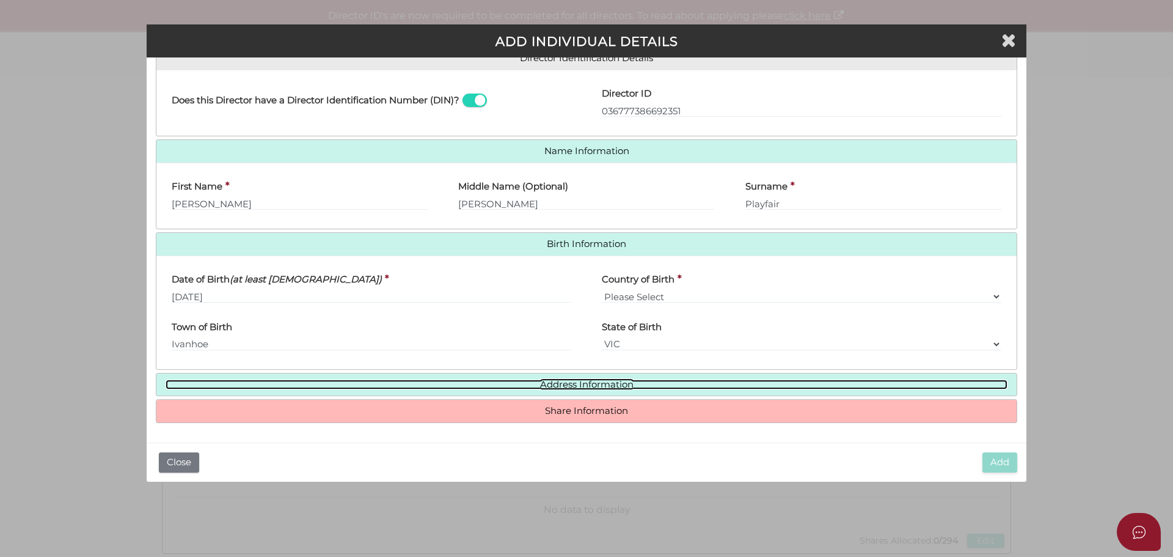
click at [596, 387] on link "Address Information" at bounding box center [587, 384] width 842 height 10
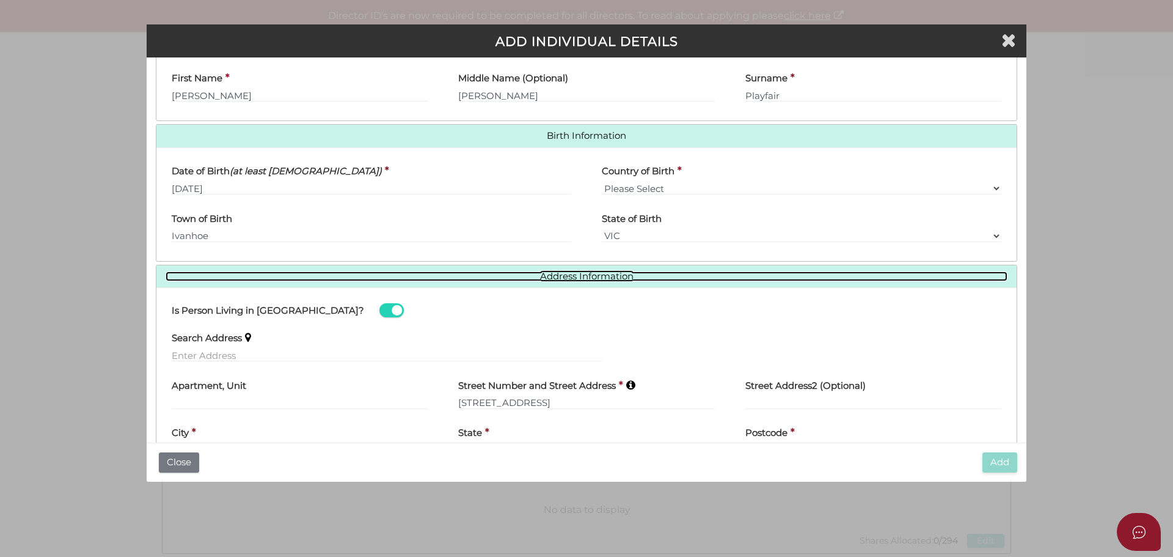
scroll to position [387, 0]
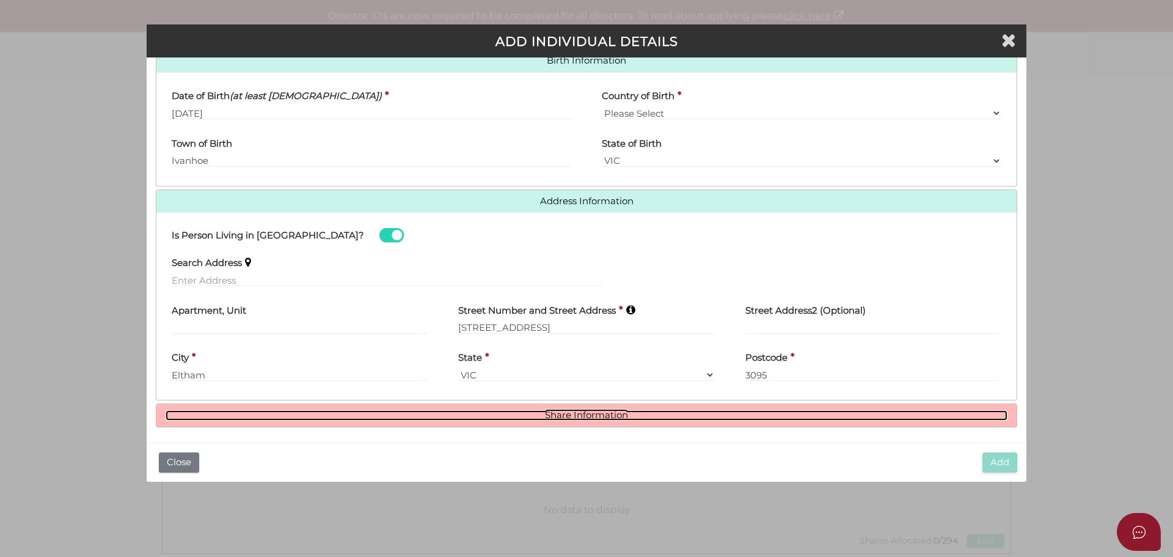
click at [589, 416] on link "Share Information" at bounding box center [587, 415] width 842 height 10
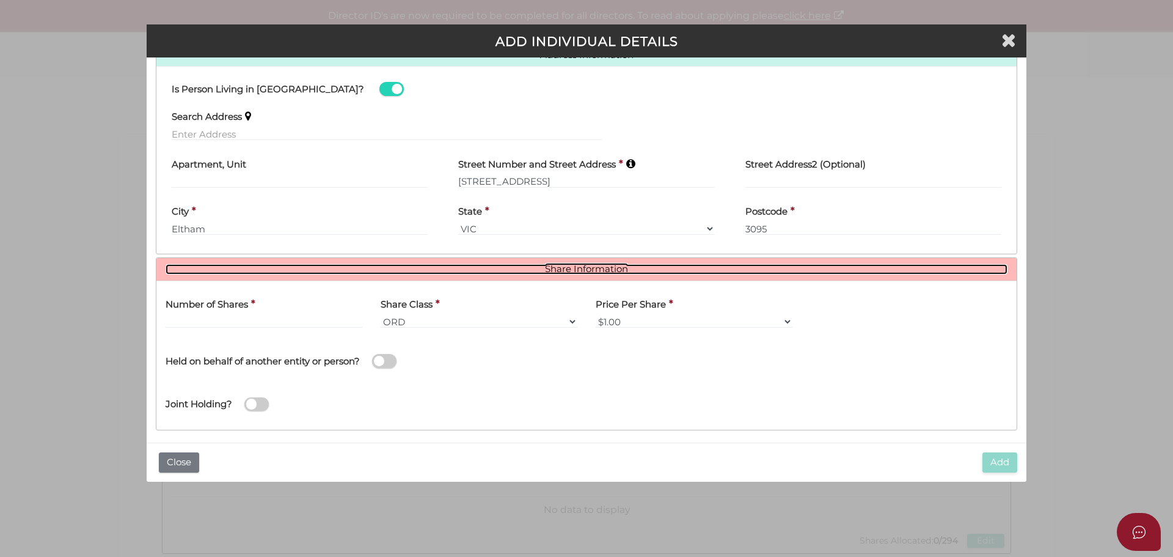
scroll to position [540, 0]
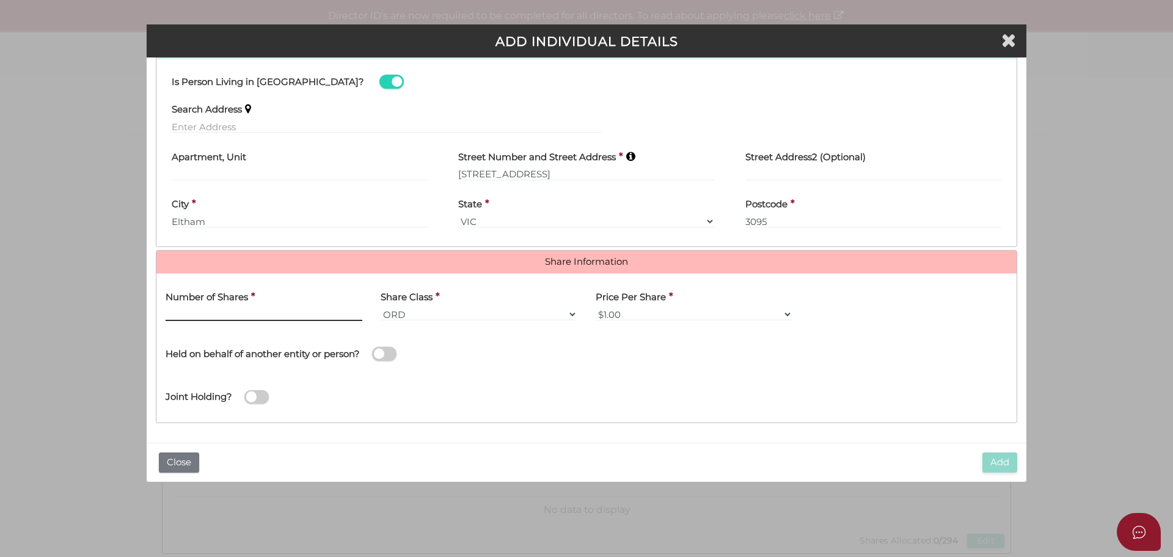
click at [201, 313] on input "text" at bounding box center [264, 313] width 197 height 13
click at [198, 313] on input "text" at bounding box center [264, 313] width 197 height 13
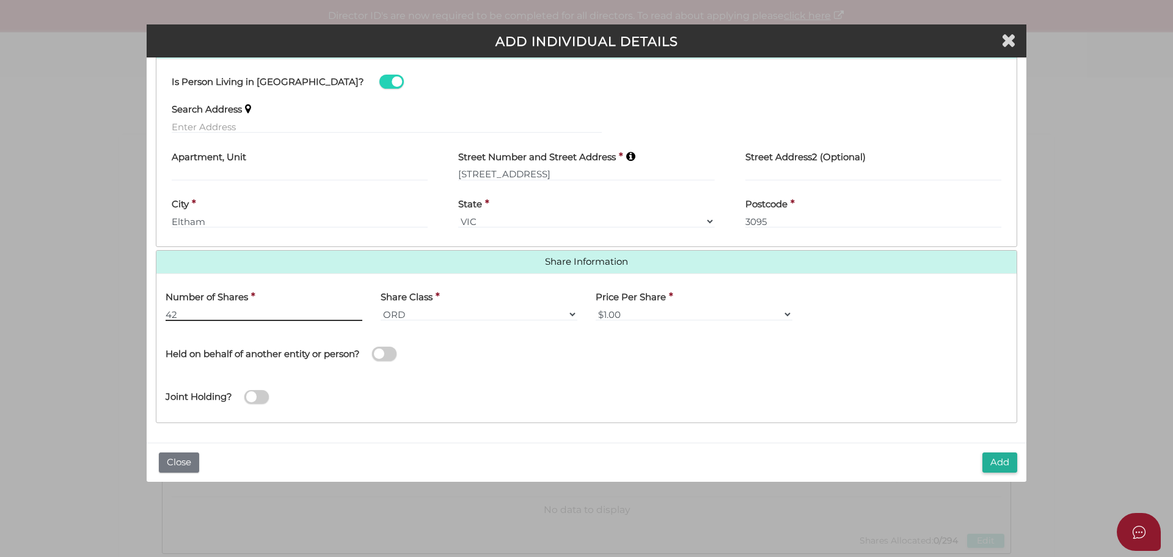
type input "42"
click at [517, 340] on div "Held on behalf of another entity or person?" at bounding box center [372, 347] width 412 height 34
click at [997, 464] on button "Add" at bounding box center [1000, 462] width 35 height 20
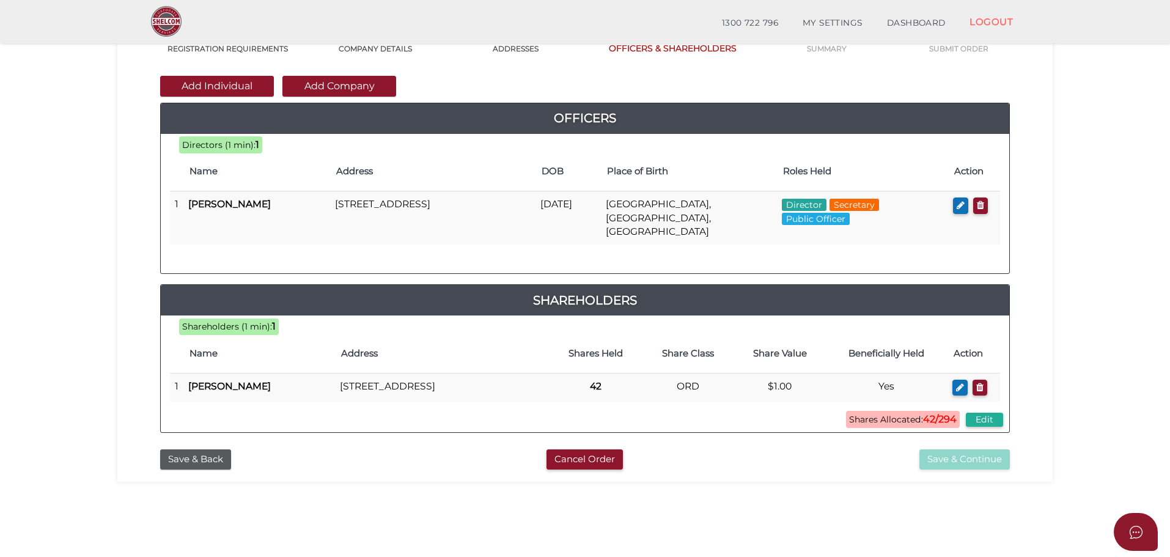
scroll to position [122, 0]
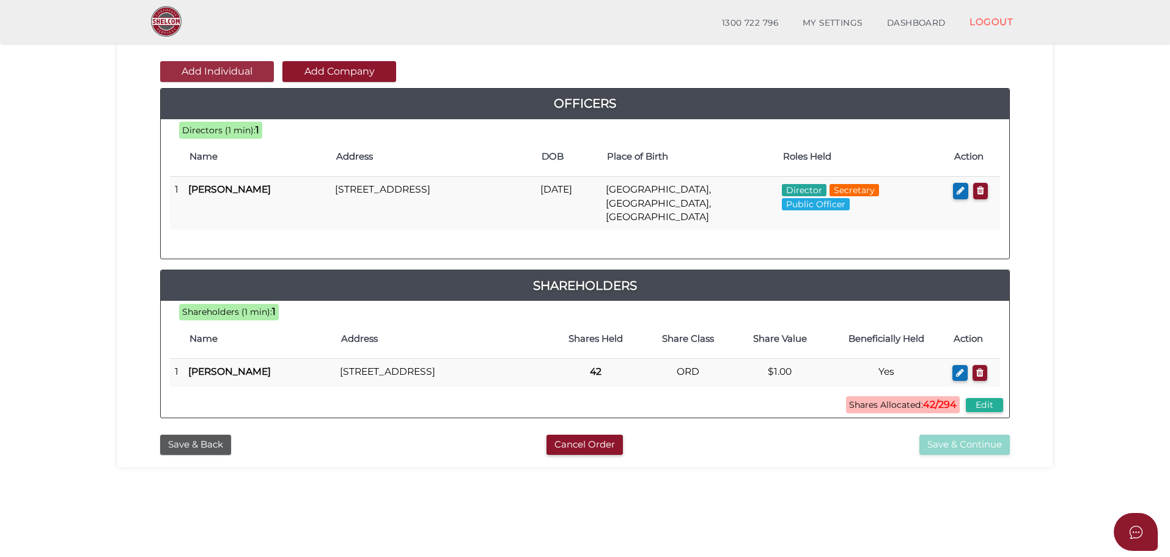
click at [226, 68] on button "Add Individual" at bounding box center [217, 71] width 114 height 21
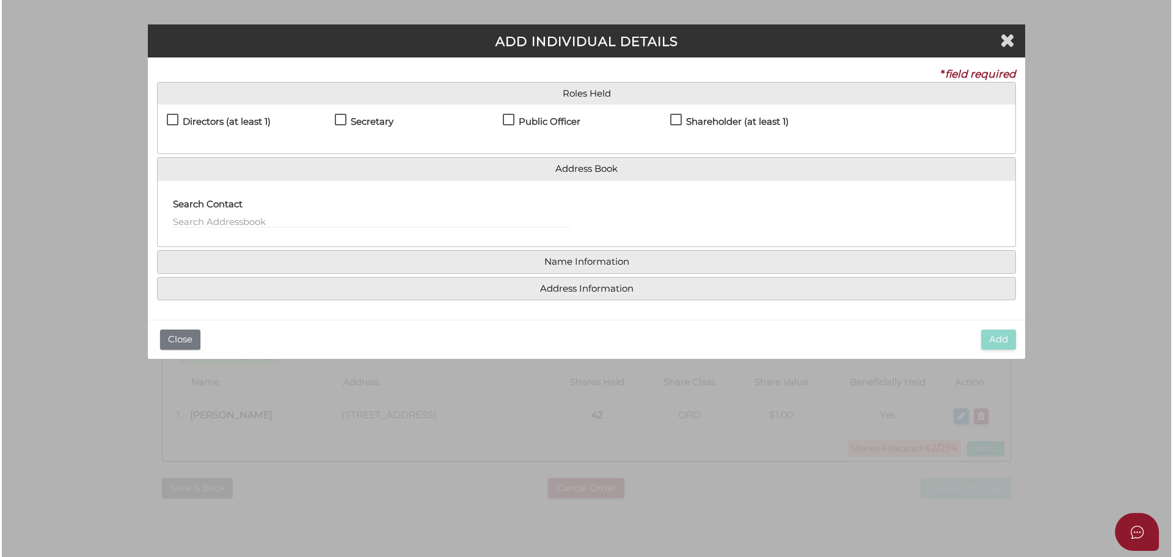
scroll to position [0, 0]
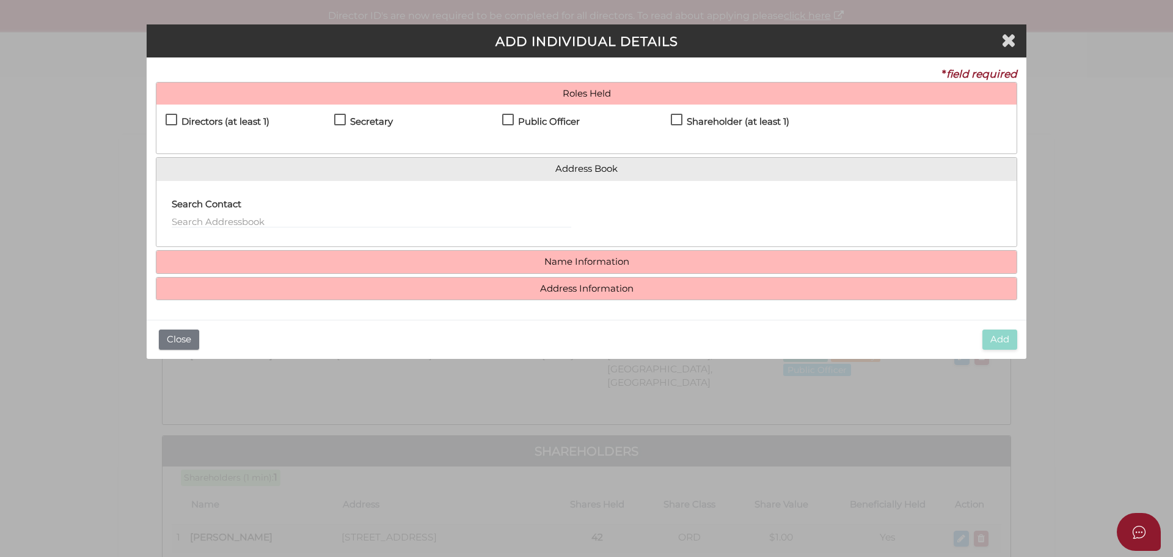
click at [172, 122] on label "Directors (at least 1)" at bounding box center [218, 124] width 104 height 15
checkbox input "true"
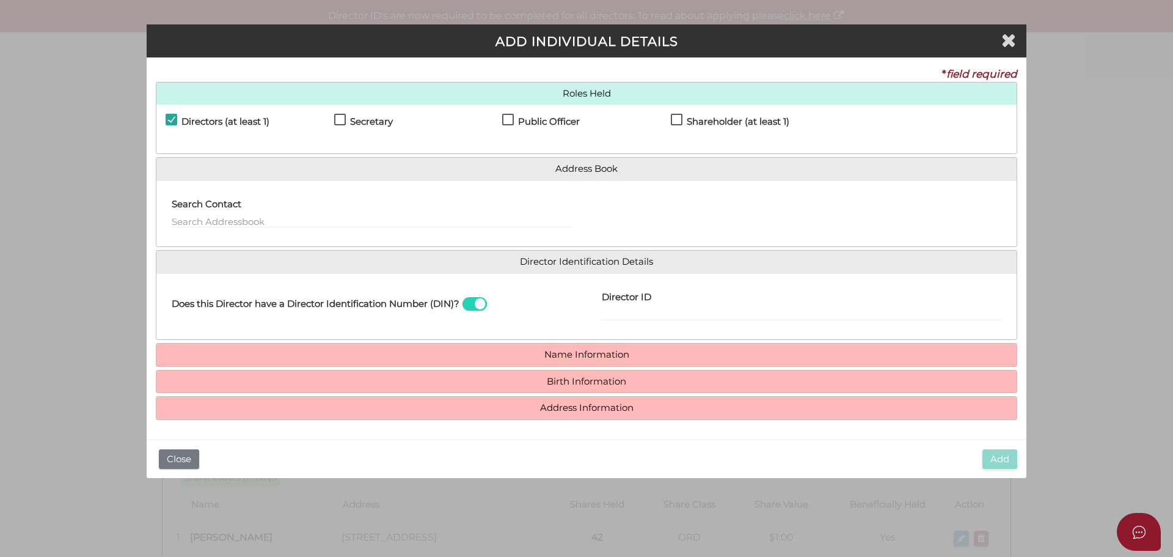
click at [675, 120] on label "Shareholder (at least 1)" at bounding box center [730, 124] width 119 height 15
checkbox input "true"
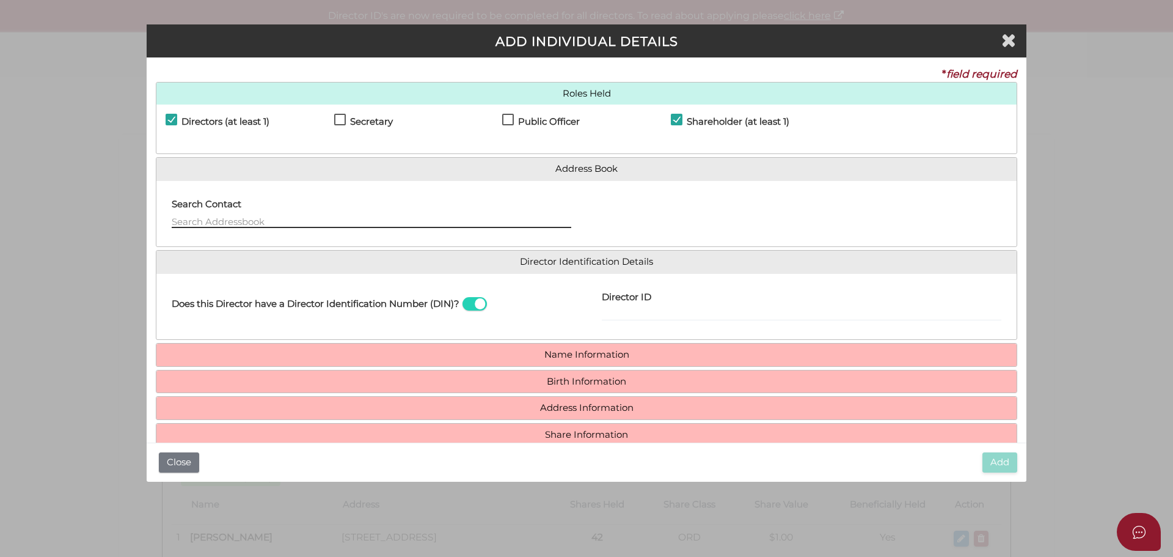
click at [207, 220] on input "text" at bounding box center [372, 220] width 400 height 13
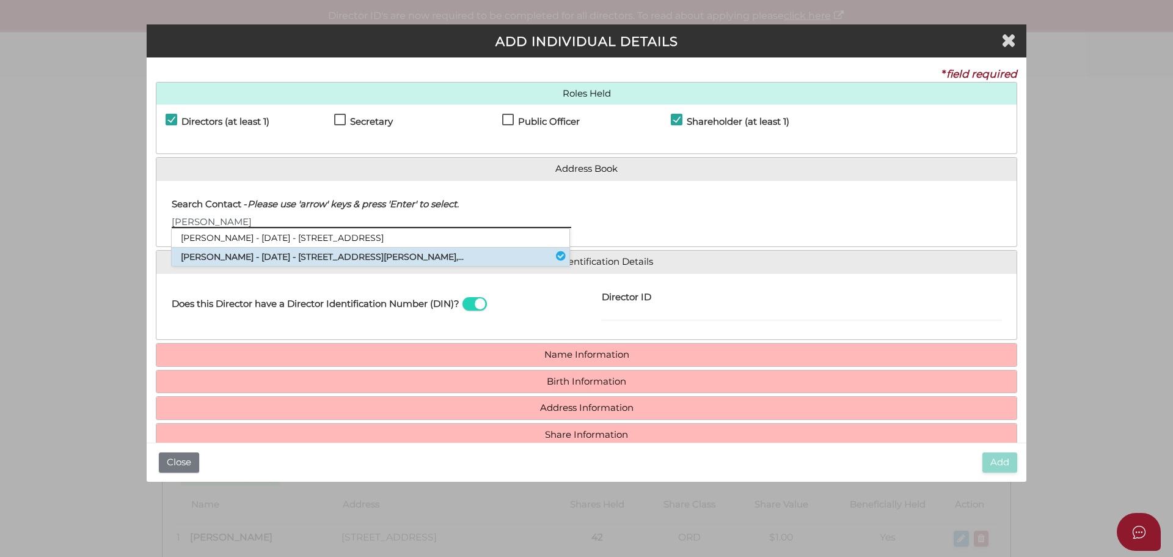
type input "David"
click at [221, 258] on li "David Allistair Playfair - 28/09/1983 - 21 Fitzgerald Street, Ringwood East,..." at bounding box center [371, 256] width 398 height 18
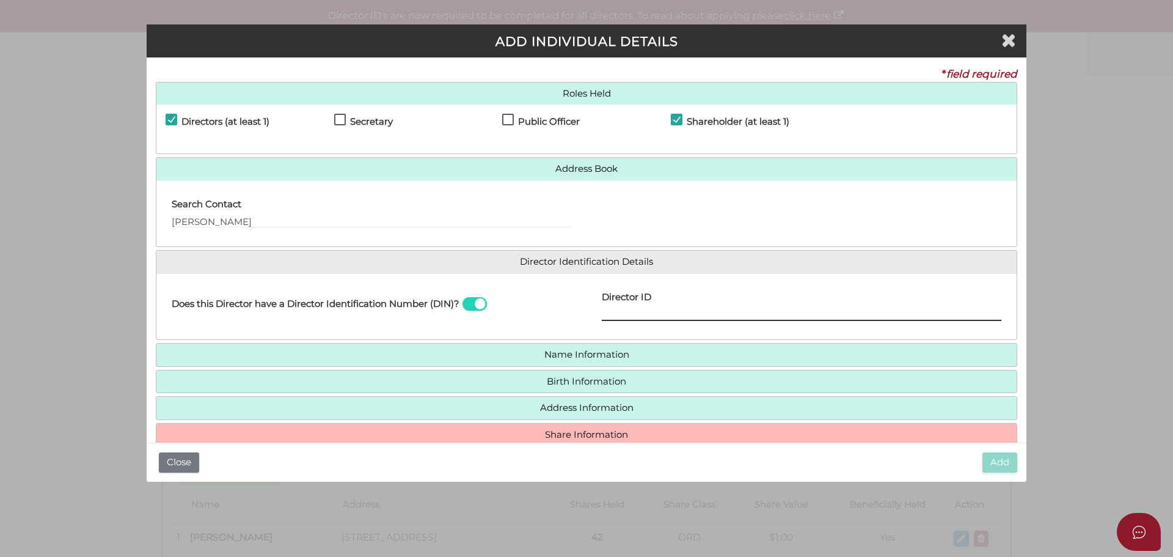
click at [629, 312] on input "Director ID" at bounding box center [802, 313] width 400 height 13
click at [626, 313] on input "Director ID" at bounding box center [802, 313] width 400 height 13
type input "036518819218656"
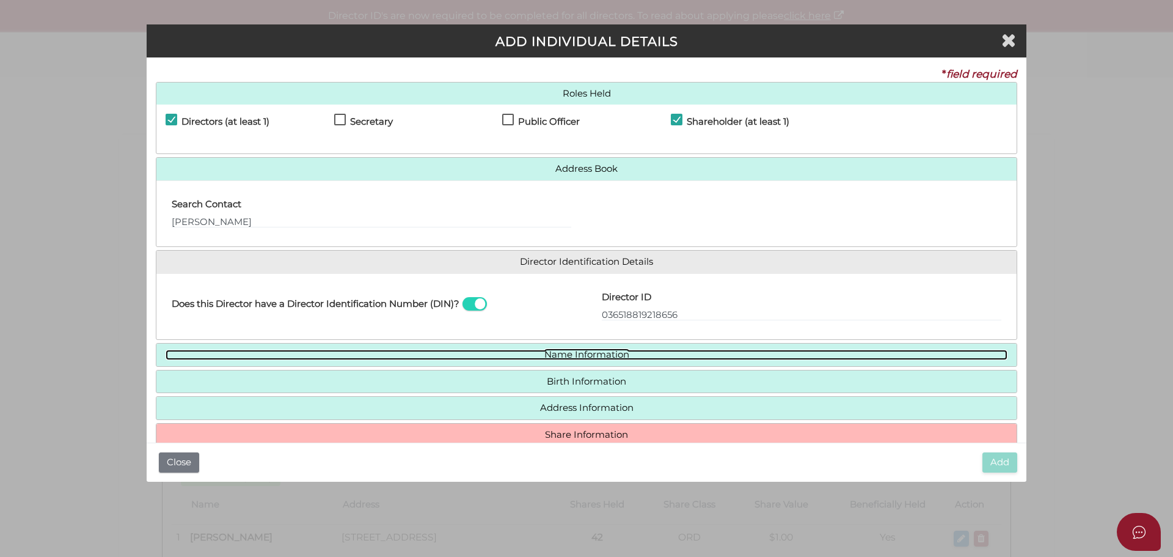
click at [618, 357] on link "Name Information" at bounding box center [587, 355] width 842 height 10
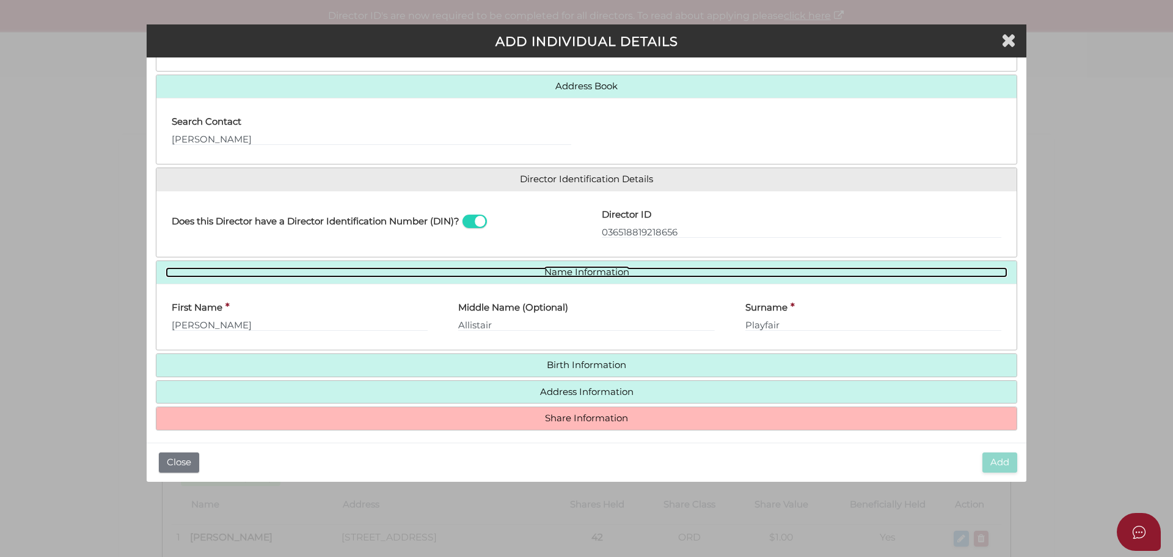
scroll to position [90, 0]
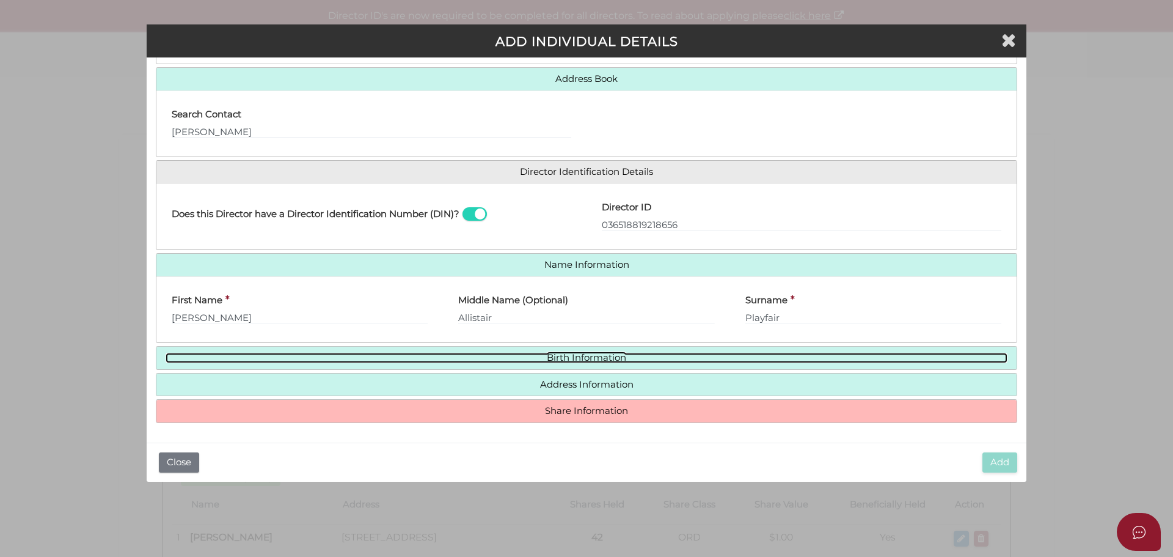
click at [618, 357] on link "Birth Information" at bounding box center [587, 358] width 842 height 10
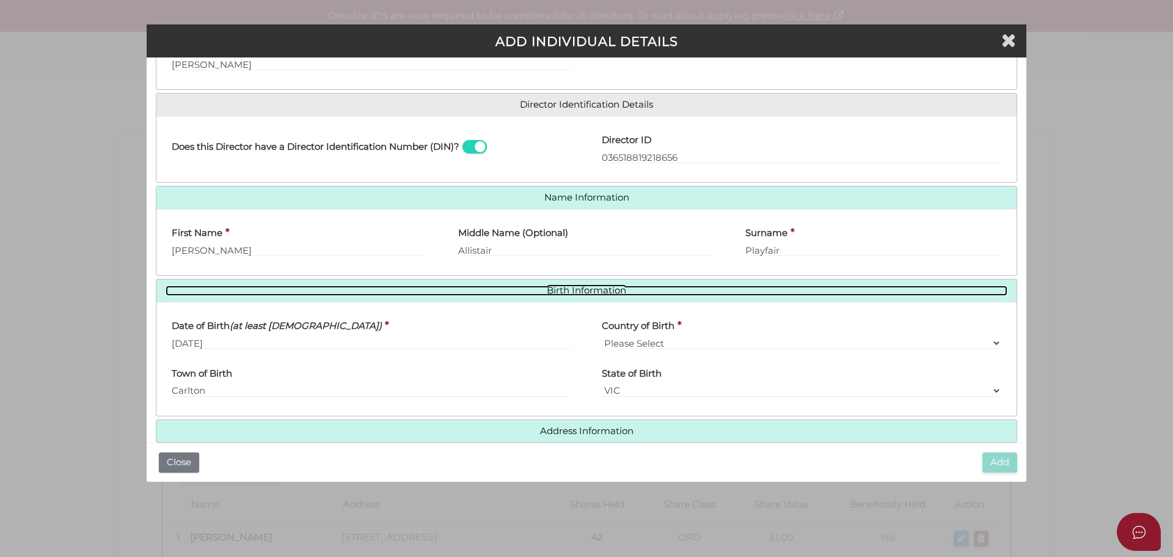
scroll to position [203, 0]
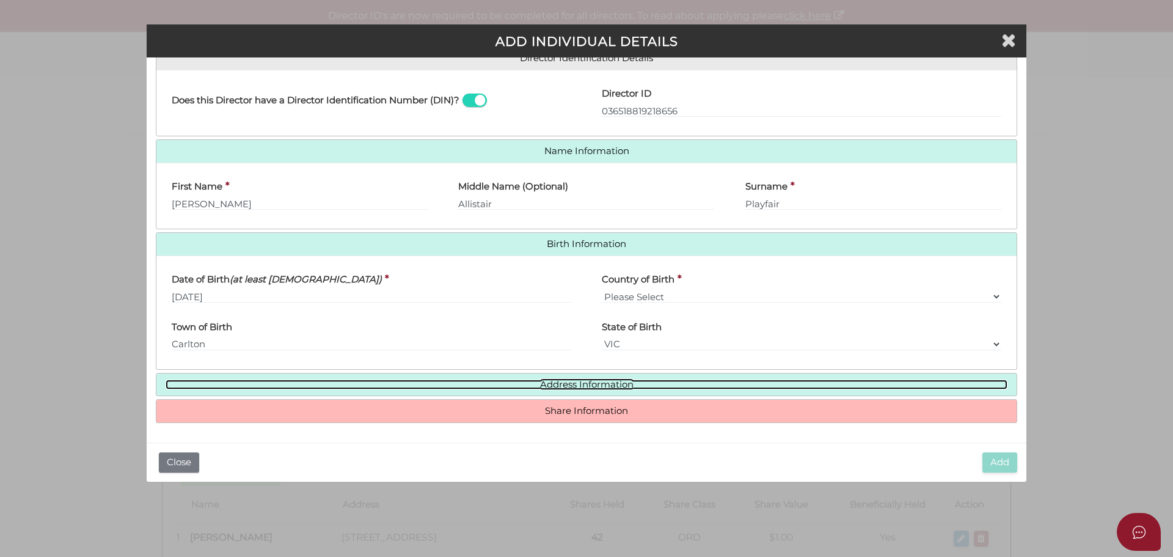
click at [609, 384] on link "Address Information" at bounding box center [587, 384] width 842 height 10
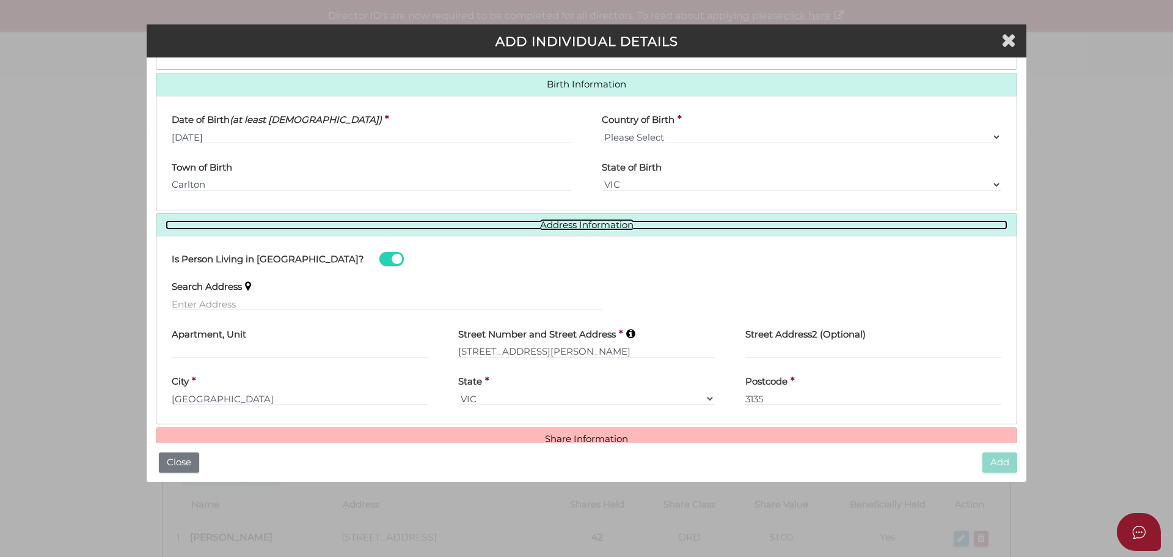
scroll to position [387, 0]
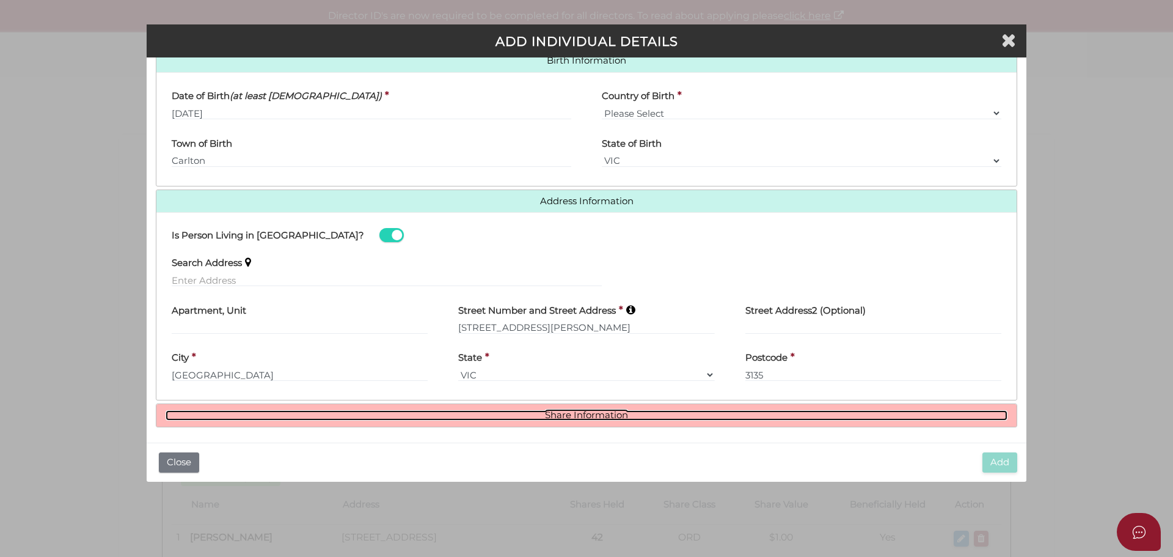
click at [593, 415] on link "Share Information" at bounding box center [587, 415] width 842 height 10
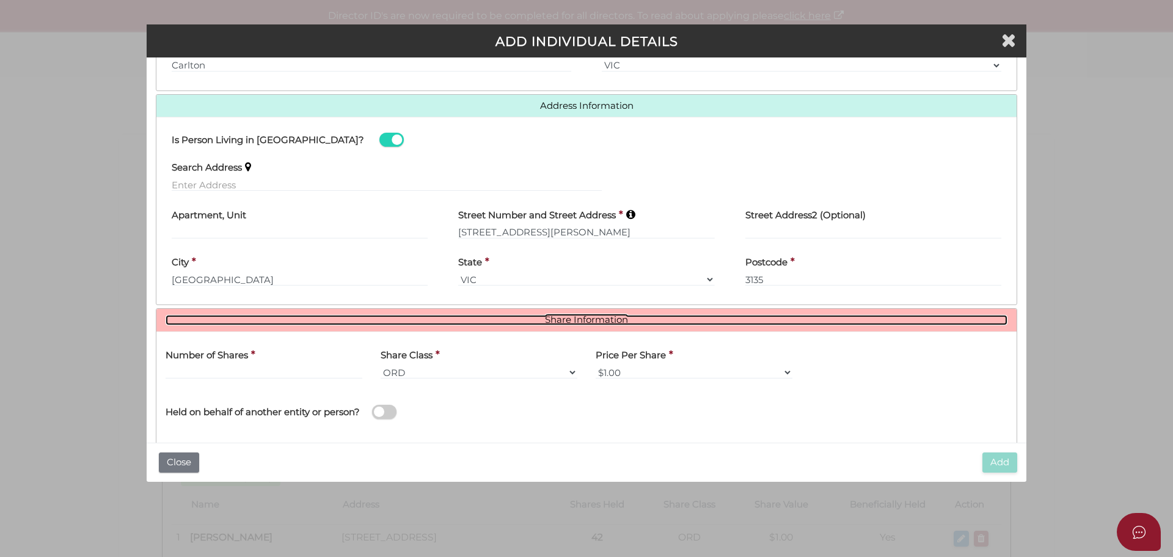
scroll to position [509, 0]
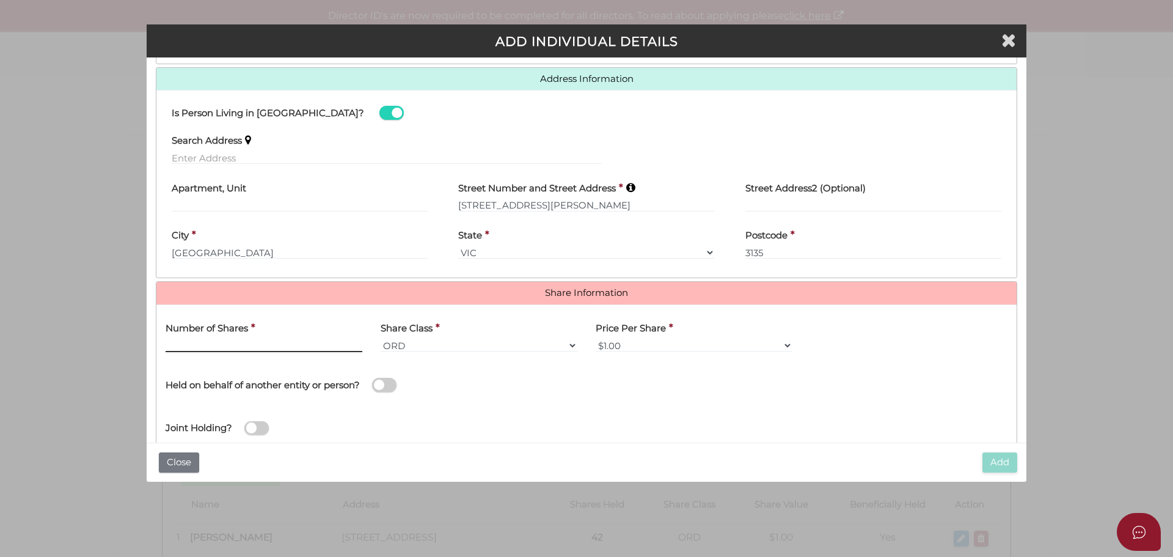
click at [215, 341] on input "text" at bounding box center [264, 345] width 197 height 13
click at [189, 342] on input "text" at bounding box center [264, 345] width 197 height 13
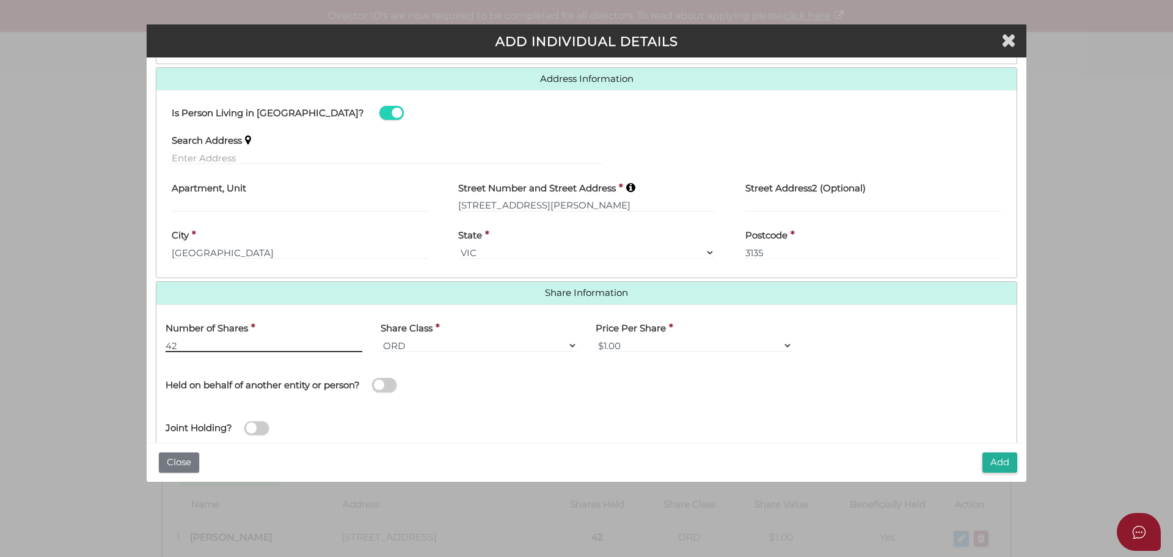
type input "42"
click at [474, 398] on div "Held on behalf of another entity or person?" at bounding box center [371, 382] width 430 height 43
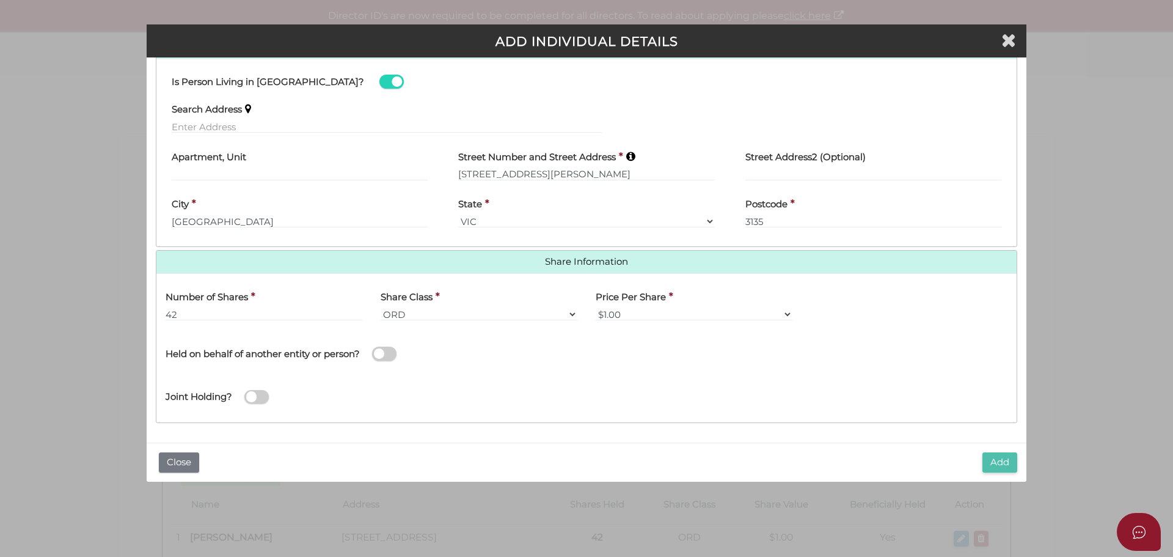
click at [1003, 461] on button "Add" at bounding box center [1000, 462] width 35 height 20
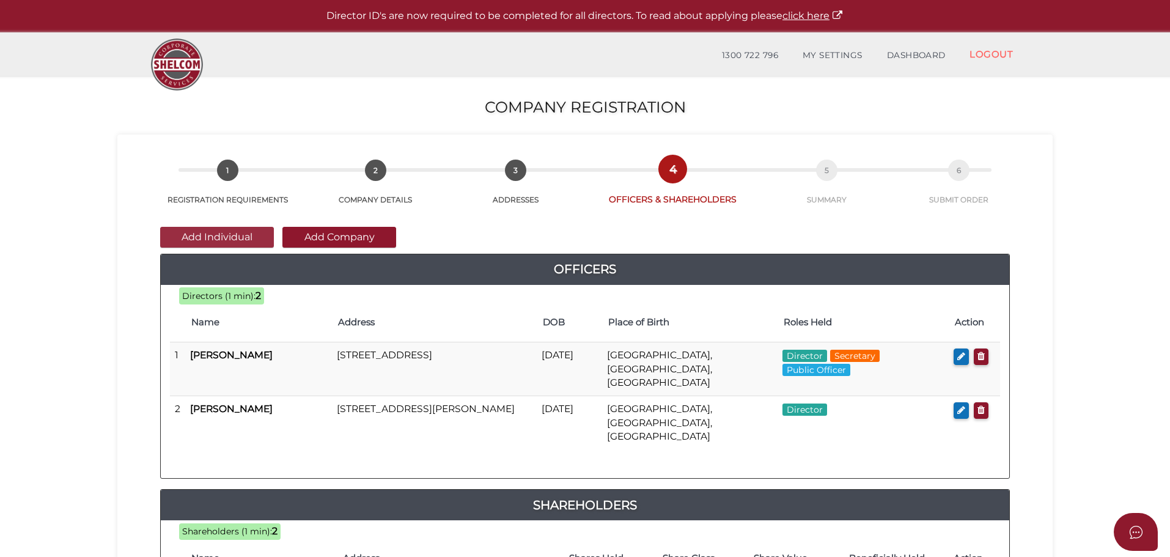
click at [202, 228] on button "Add Individual" at bounding box center [217, 237] width 114 height 21
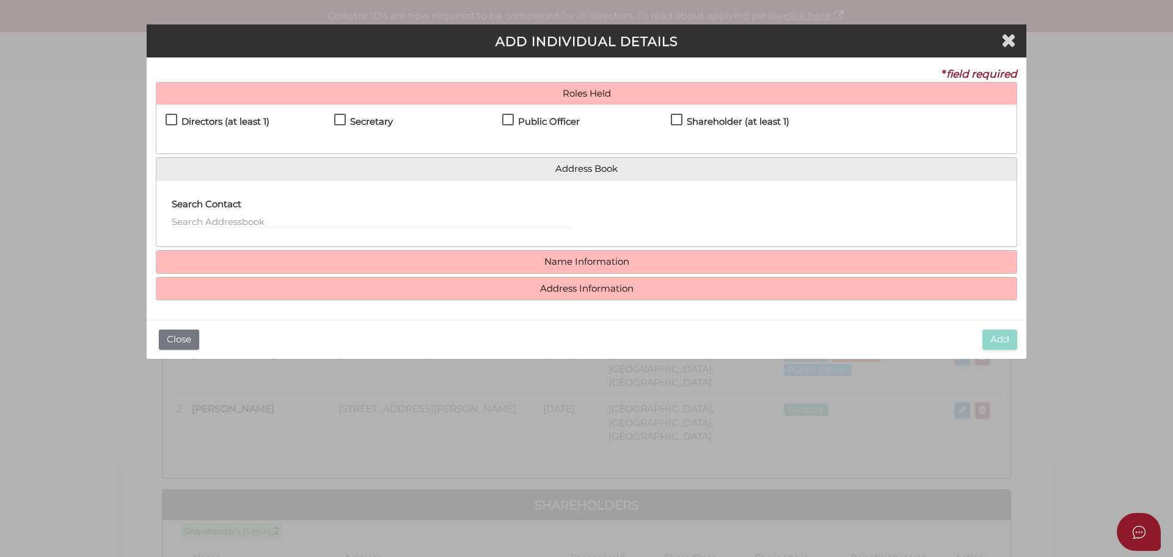
click at [675, 120] on label "Shareholder (at least 1)" at bounding box center [730, 124] width 119 height 15
checkbox input "true"
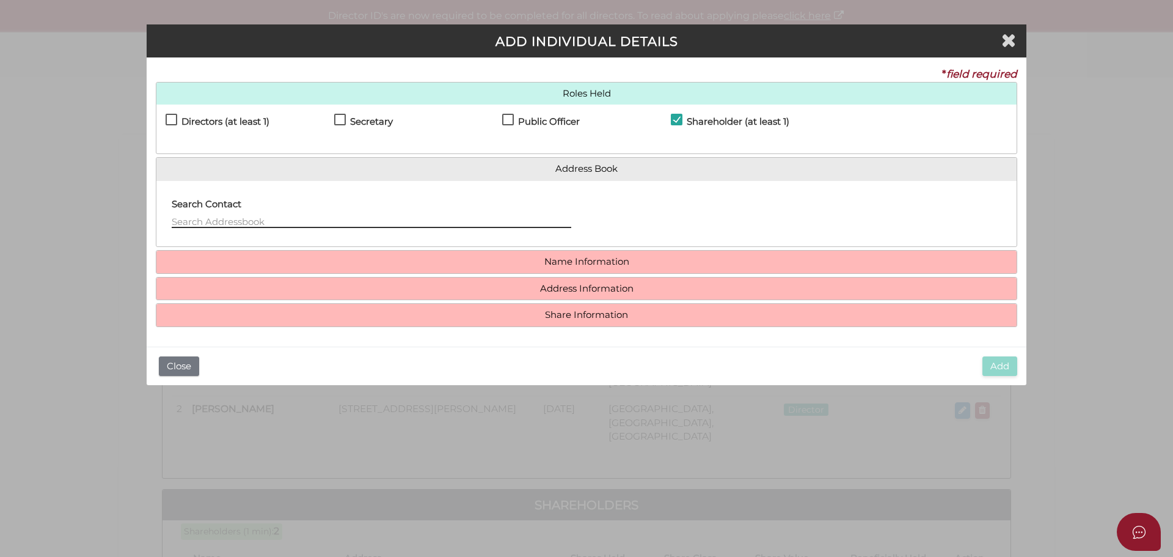
click at [202, 219] on input "text" at bounding box center [372, 220] width 400 height 13
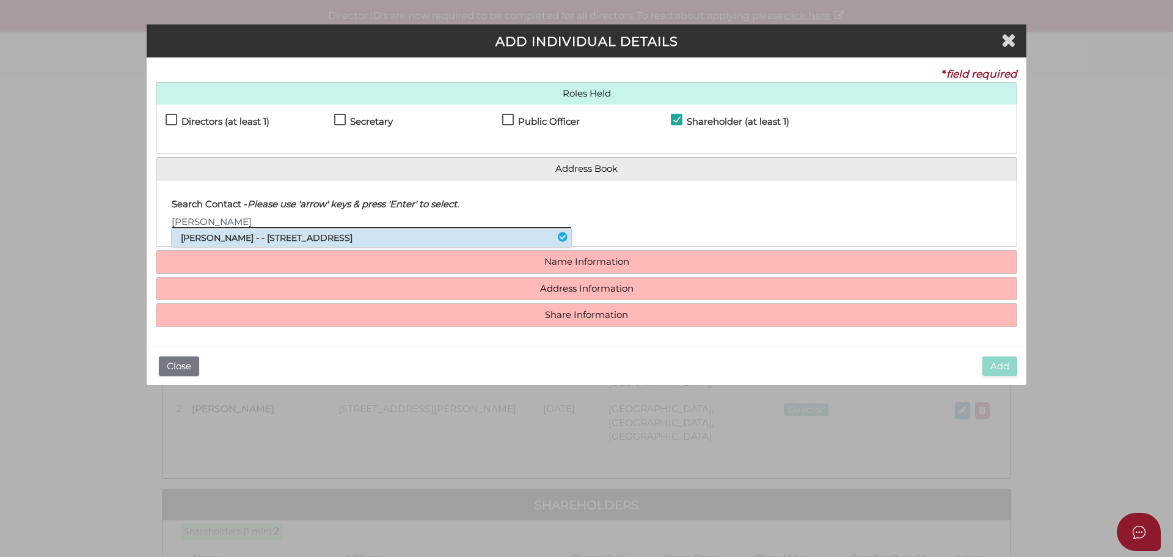
type input "Gail"
click at [212, 234] on li "Gail Patricia Playfair - - 2 Glenister Drive, Eltham, VIC, 3095" at bounding box center [372, 238] width 400 height 18
type input "Gail"
type input "Patricia"
type input "Playfair"
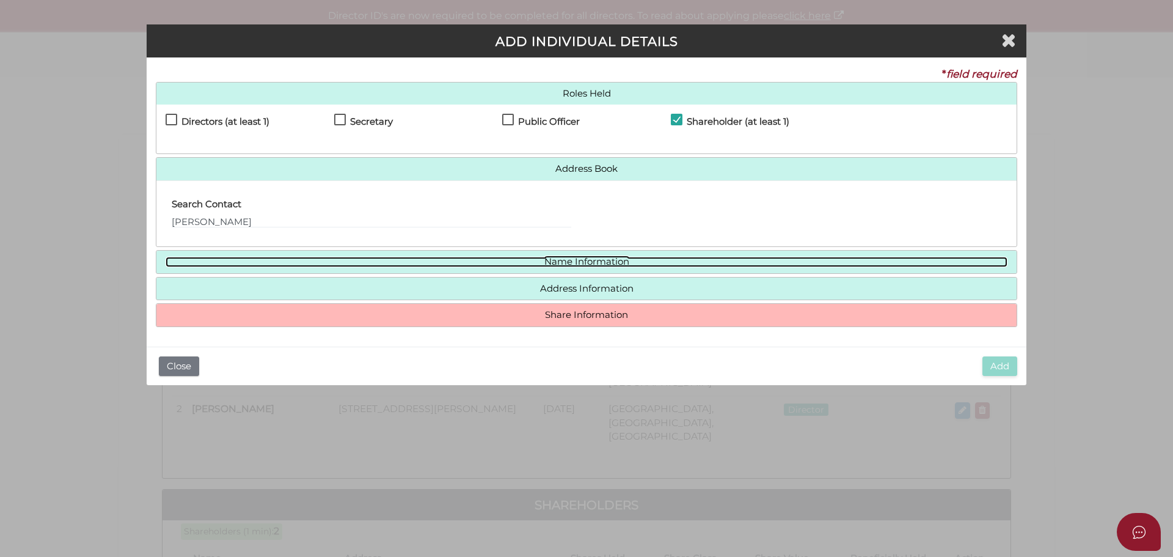
click at [251, 259] on link "Name Information" at bounding box center [587, 262] width 842 height 10
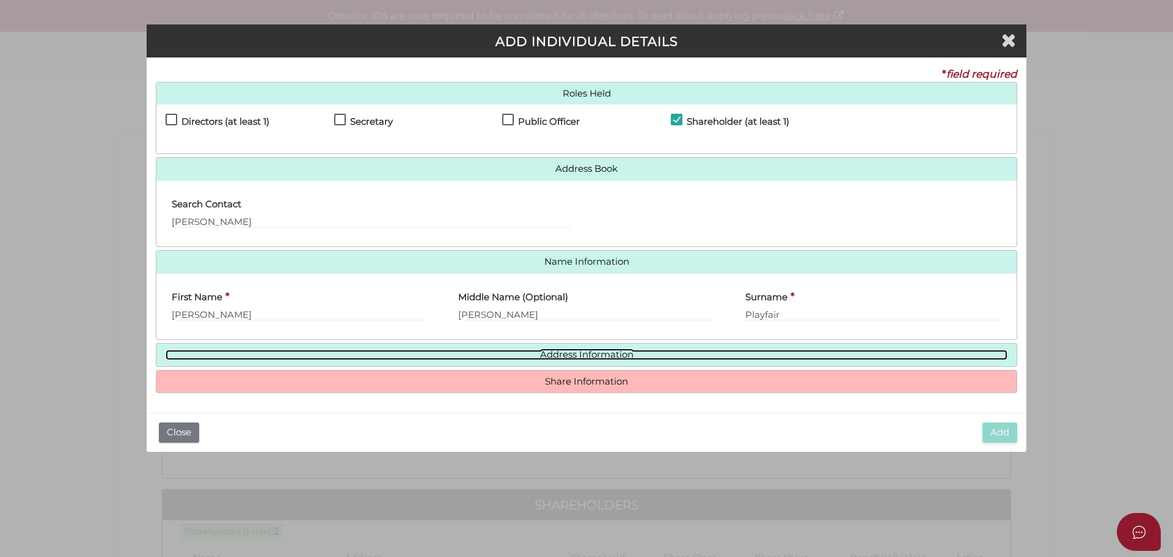
click at [250, 356] on link "Address Information" at bounding box center [587, 355] width 842 height 10
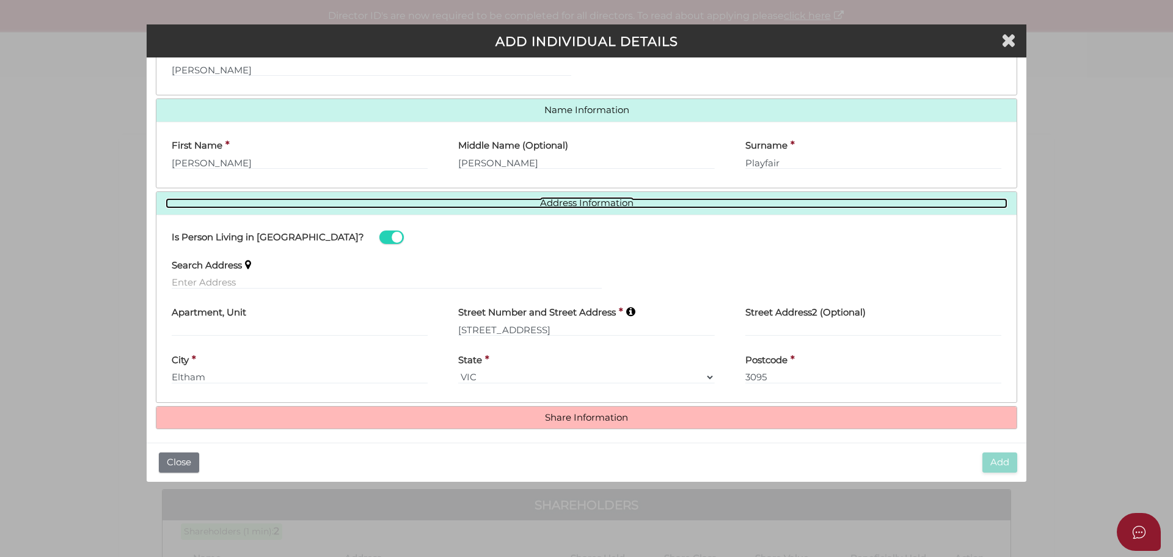
scroll to position [158, 0]
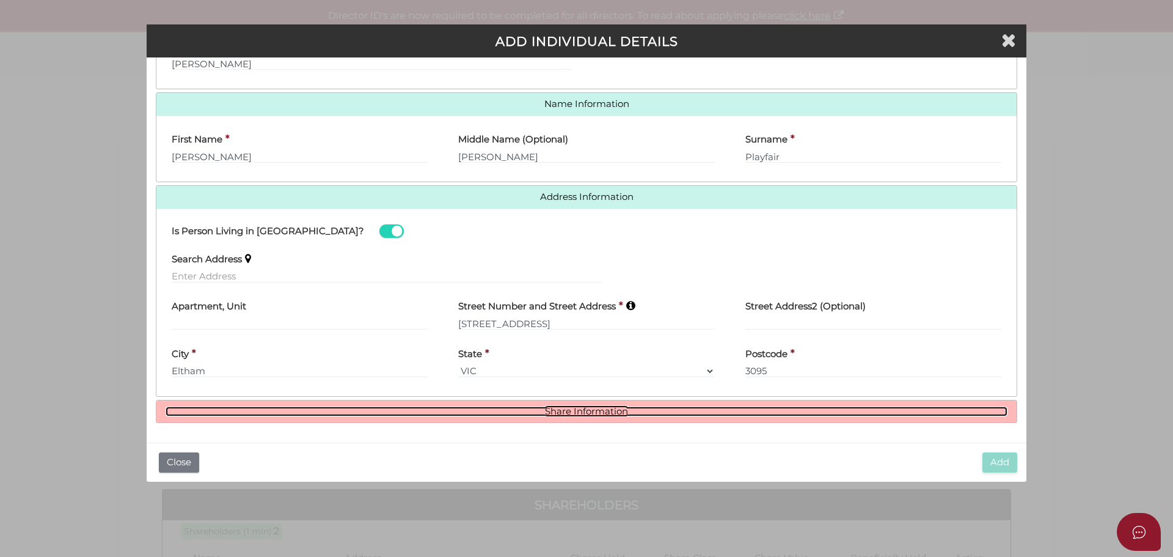
click at [478, 411] on link "Share Information" at bounding box center [587, 411] width 842 height 10
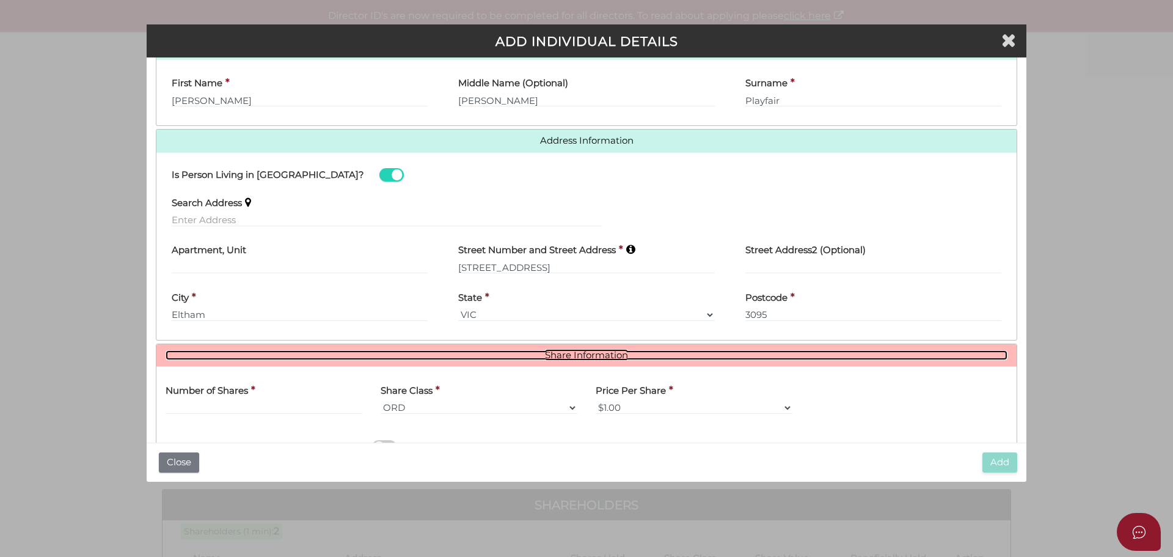
scroll to position [307, 0]
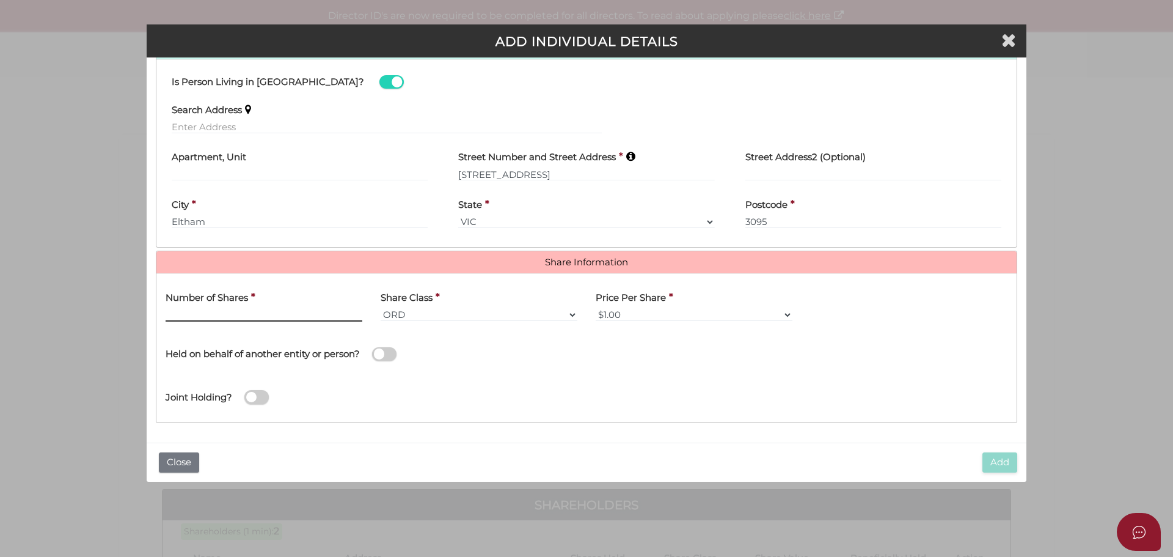
click at [243, 318] on input "text" at bounding box center [264, 314] width 197 height 13
click at [174, 314] on input "text" at bounding box center [264, 314] width 197 height 13
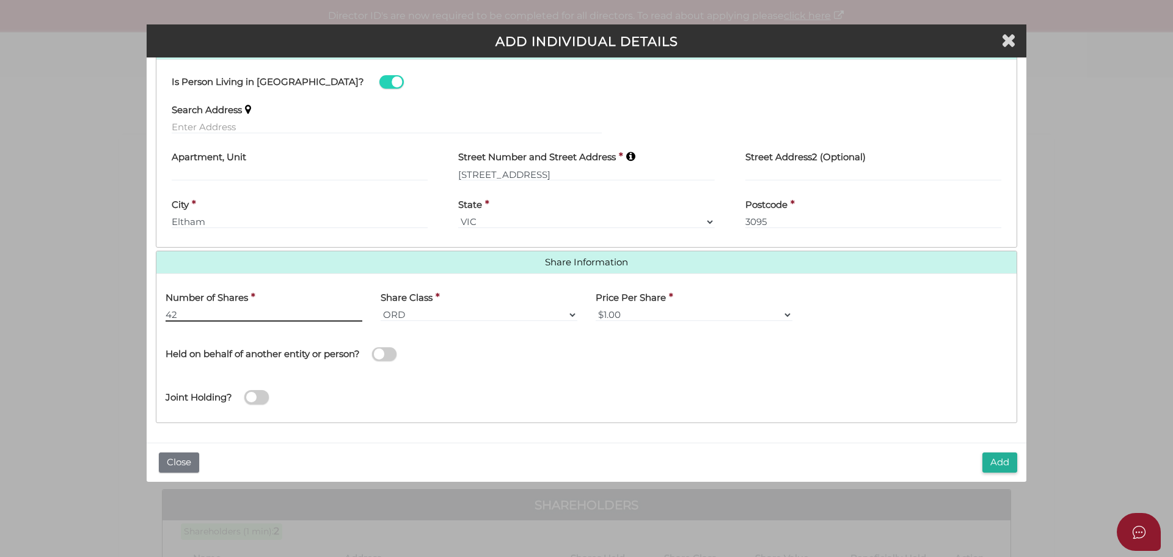
type input "42"
click at [612, 369] on div "Name of Entity *" at bounding box center [802, 352] width 430 height 43
click at [997, 463] on button "Add" at bounding box center [1000, 462] width 35 height 20
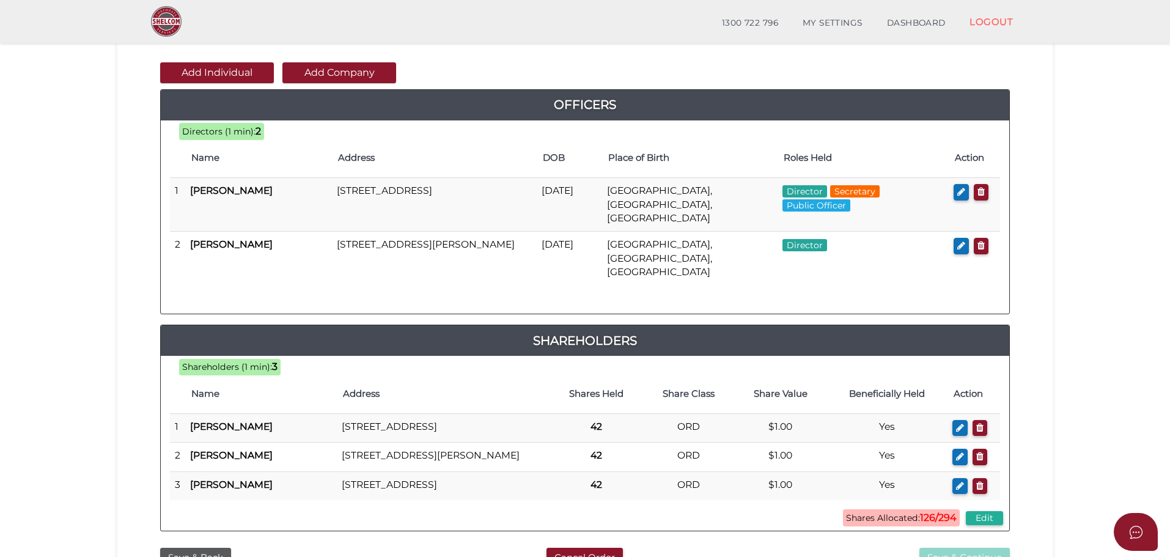
scroll to position [61, 0]
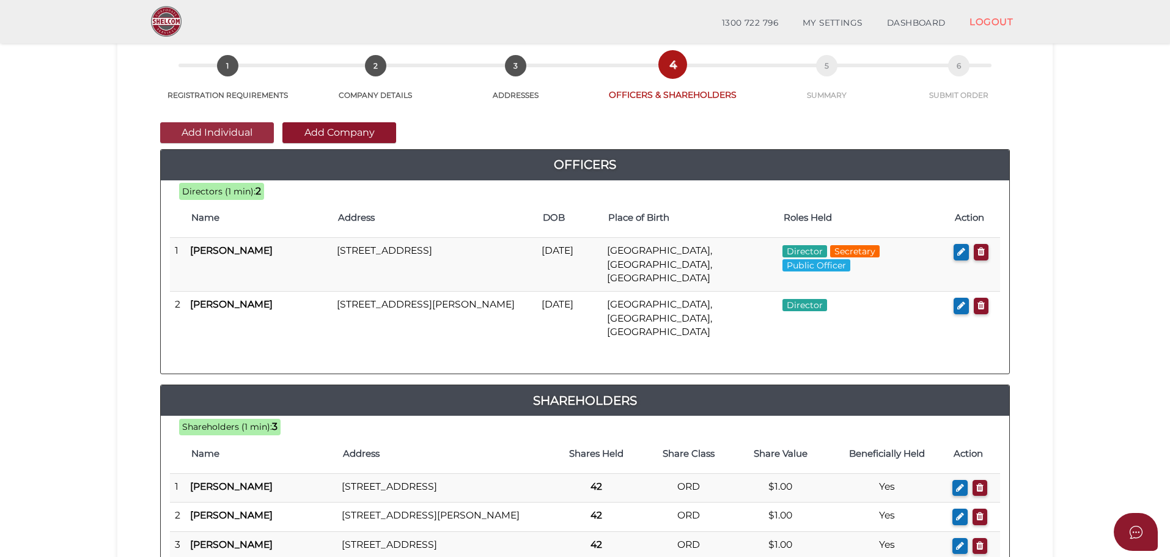
click at [242, 134] on button "Add Individual" at bounding box center [217, 132] width 114 height 21
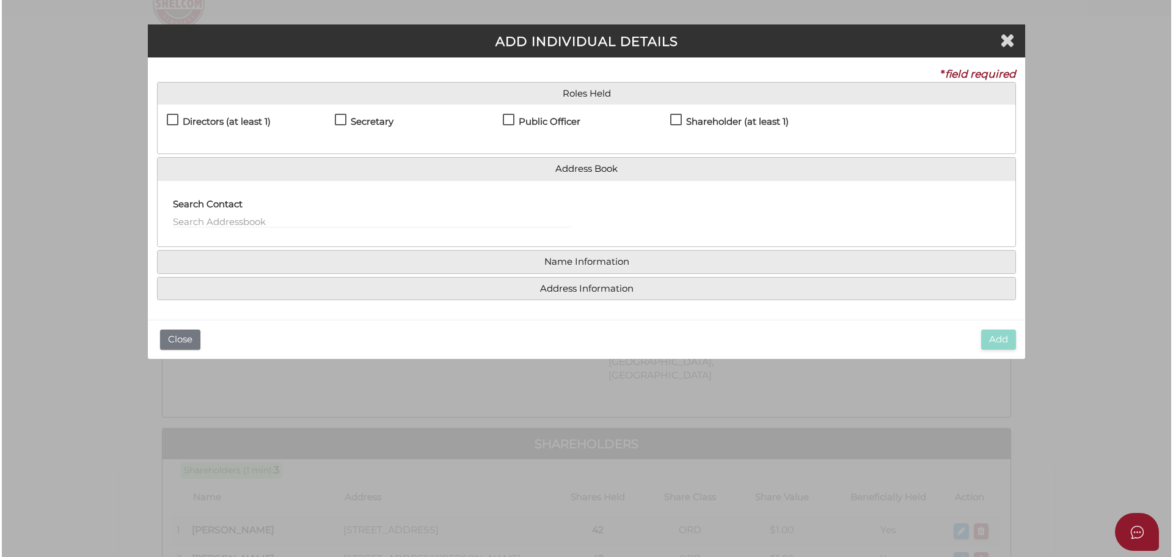
scroll to position [0, 0]
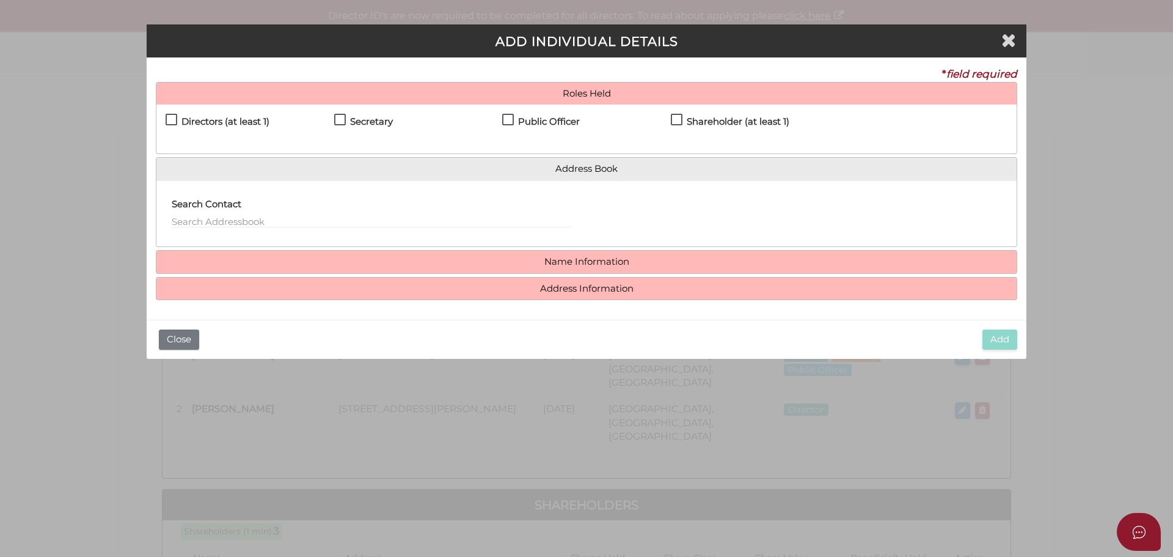
click at [681, 118] on label "Shareholder (at least 1)" at bounding box center [730, 124] width 119 height 15
checkbox input "true"
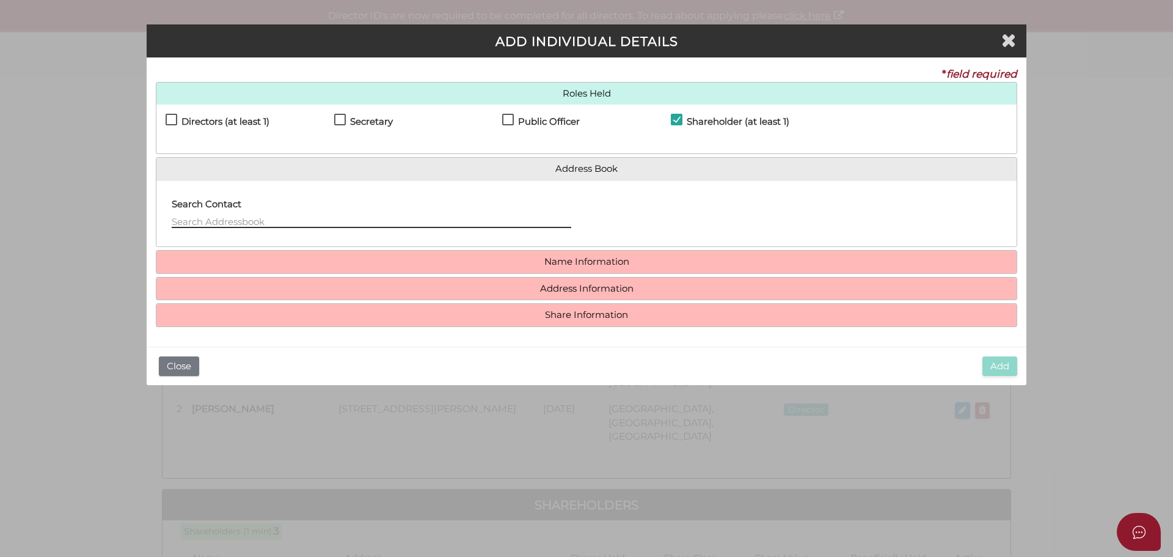
click at [215, 216] on input "text" at bounding box center [372, 220] width 400 height 13
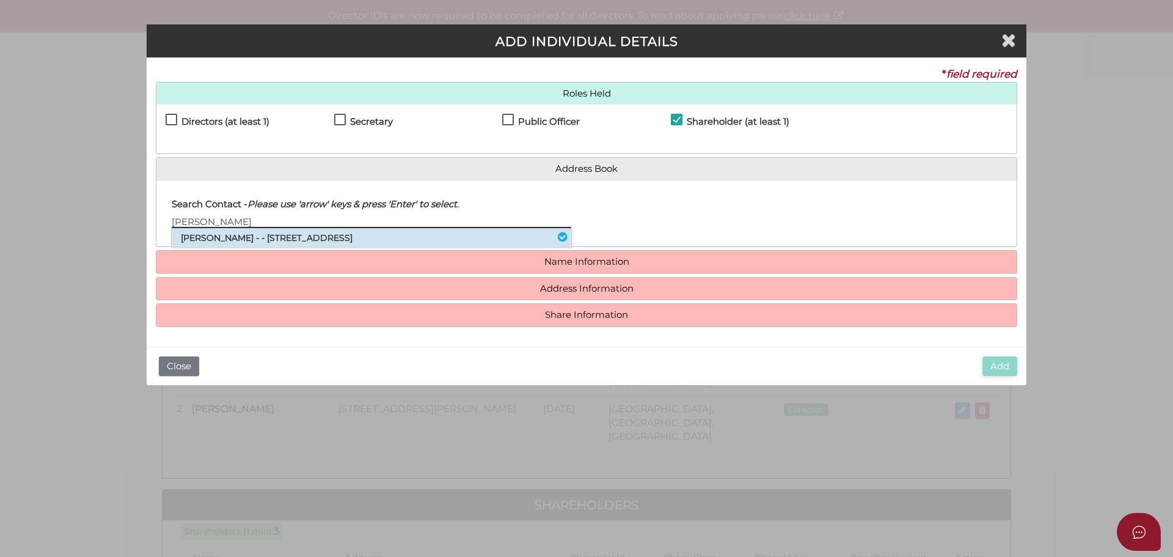
type input "Scott"
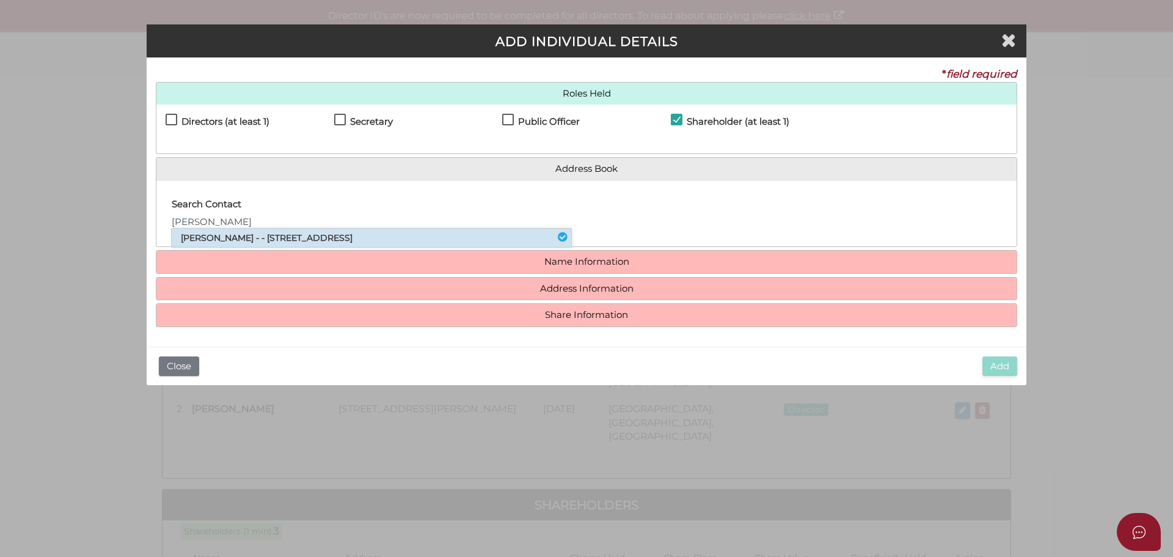
click at [222, 236] on li "Scott Peter Playfair - - 54 Green Gully Road, Keilor, VIC, 3036" at bounding box center [372, 238] width 400 height 18
type input "Scott"
type input "Peter"
type input "Playfair"
type input "54 Green Gully Road"
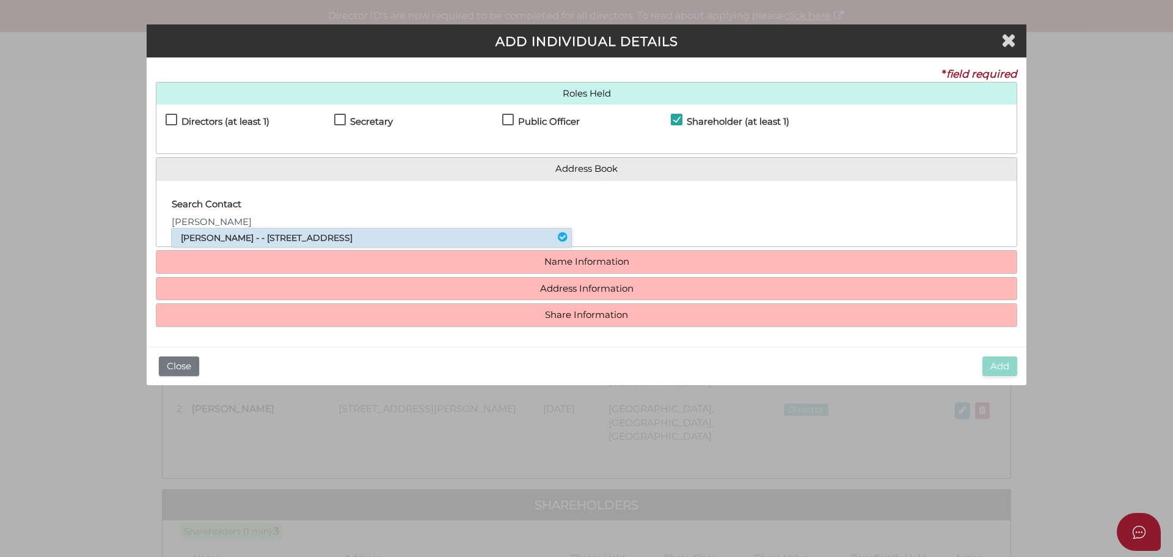
type input "Keilor"
type input "3036"
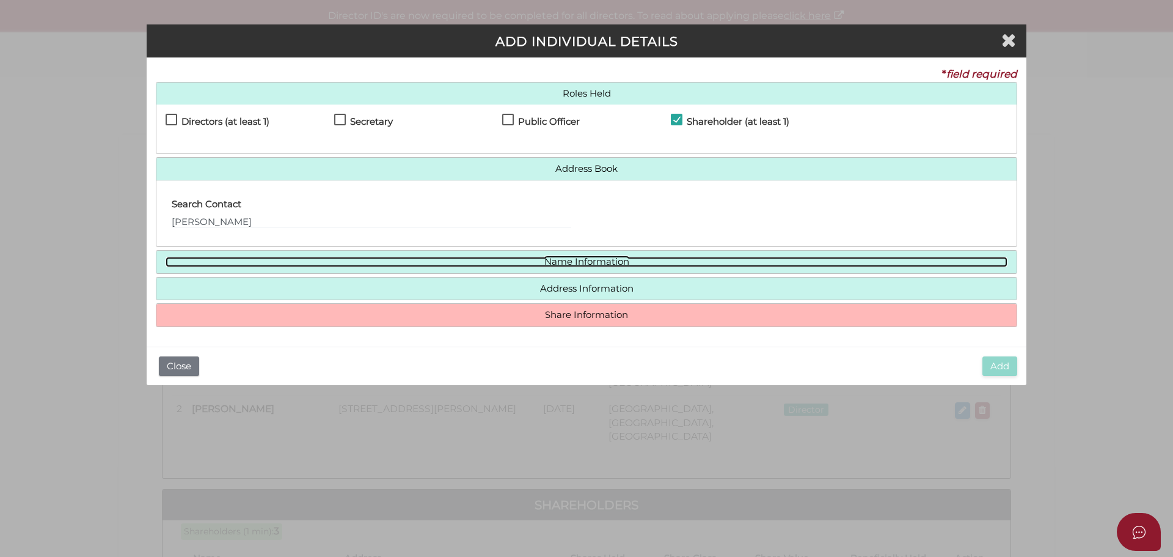
click at [285, 266] on link "Name Information" at bounding box center [587, 262] width 842 height 10
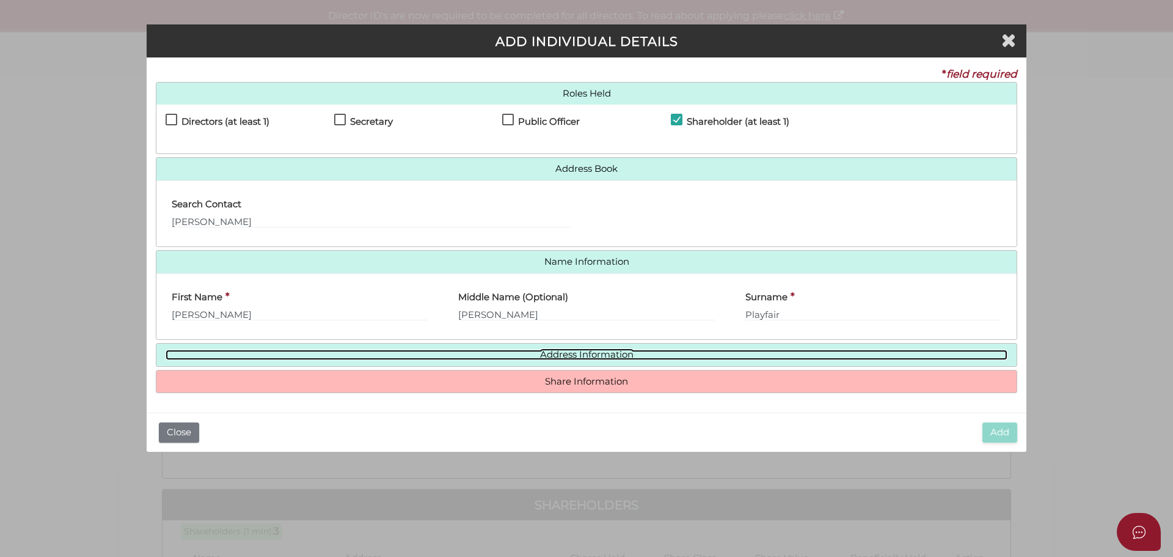
click at [299, 353] on link "Address Information" at bounding box center [587, 355] width 842 height 10
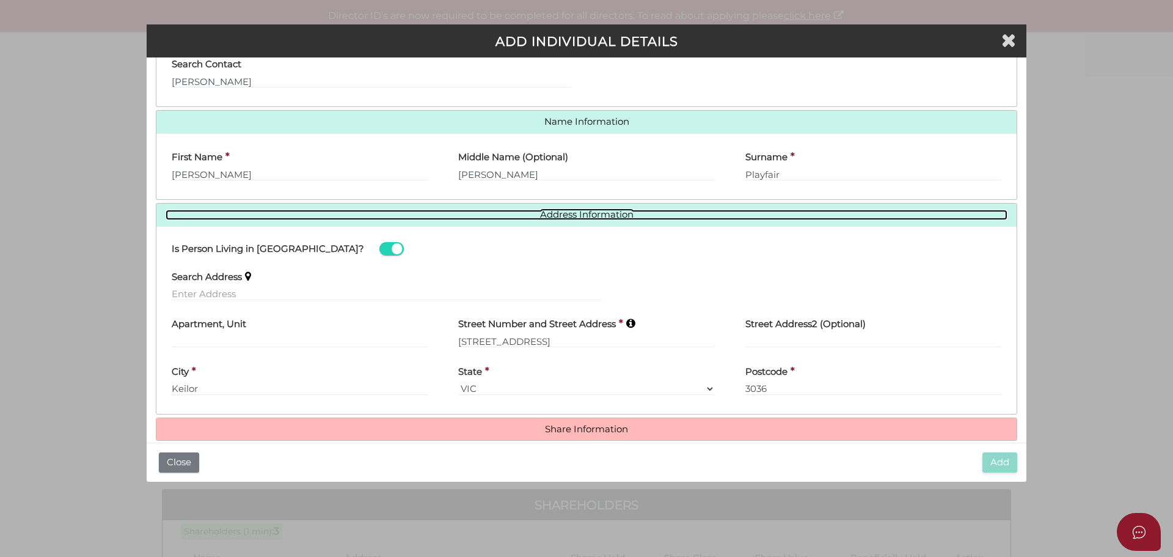
scroll to position [158, 0]
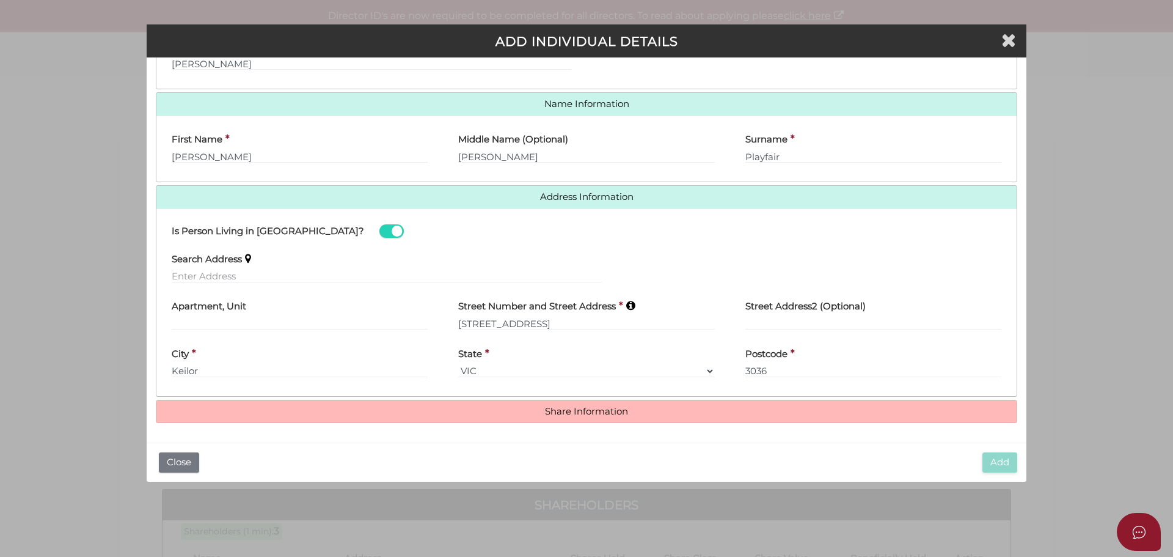
click at [431, 417] on h4 "Share Information" at bounding box center [586, 411] width 860 height 23
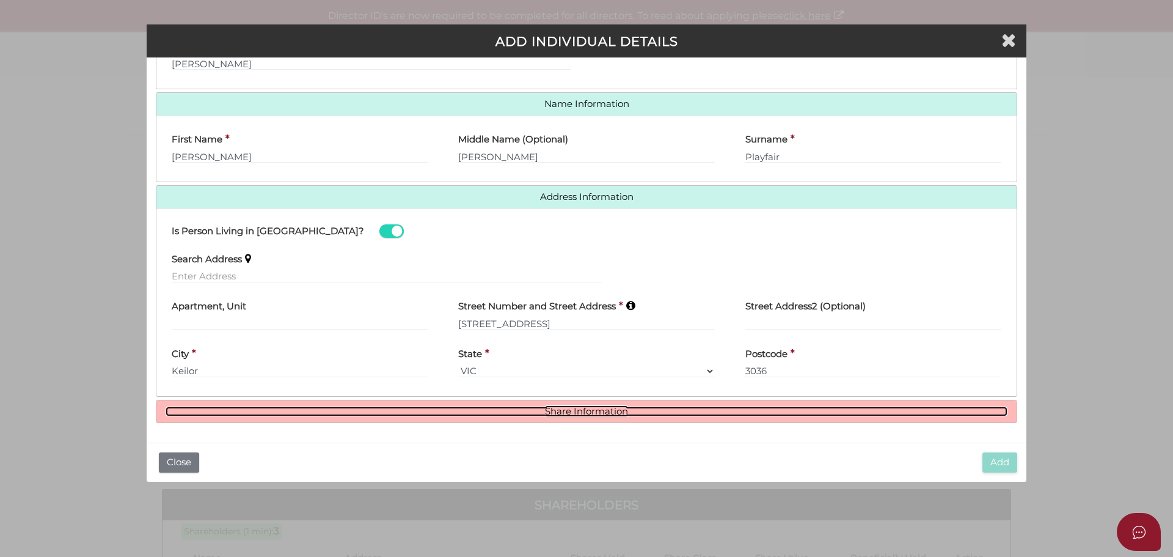
click at [436, 412] on link "Share Information" at bounding box center [587, 411] width 842 height 10
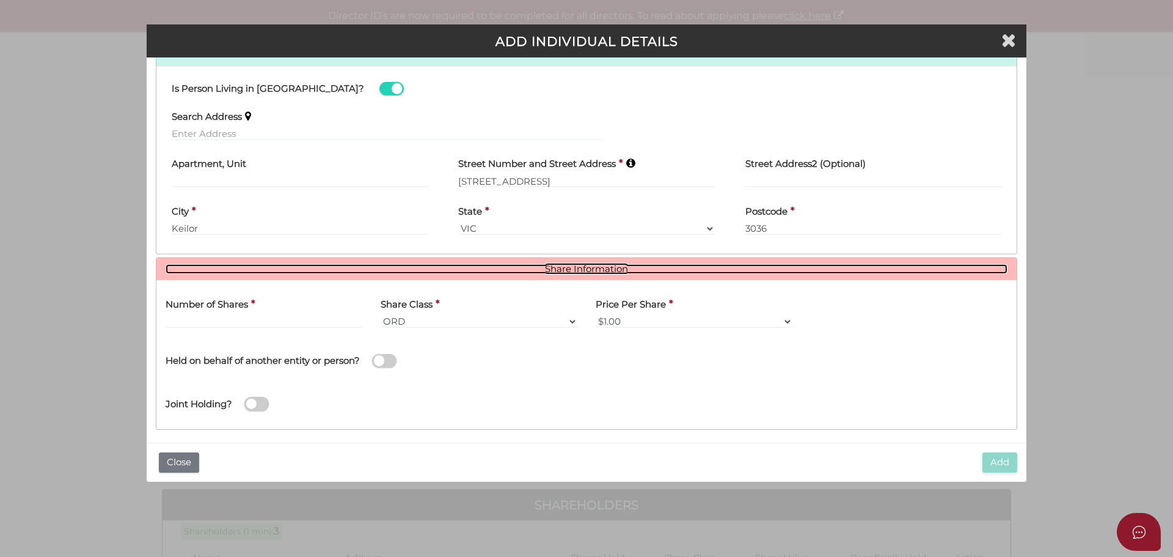
scroll to position [307, 0]
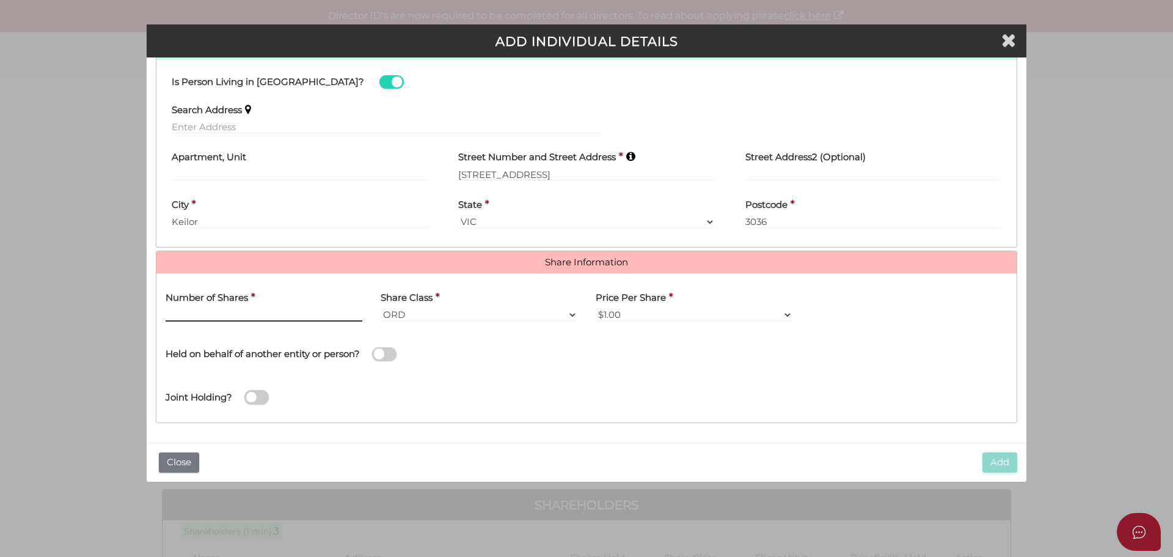
click at [235, 311] on input "text" at bounding box center [264, 314] width 197 height 13
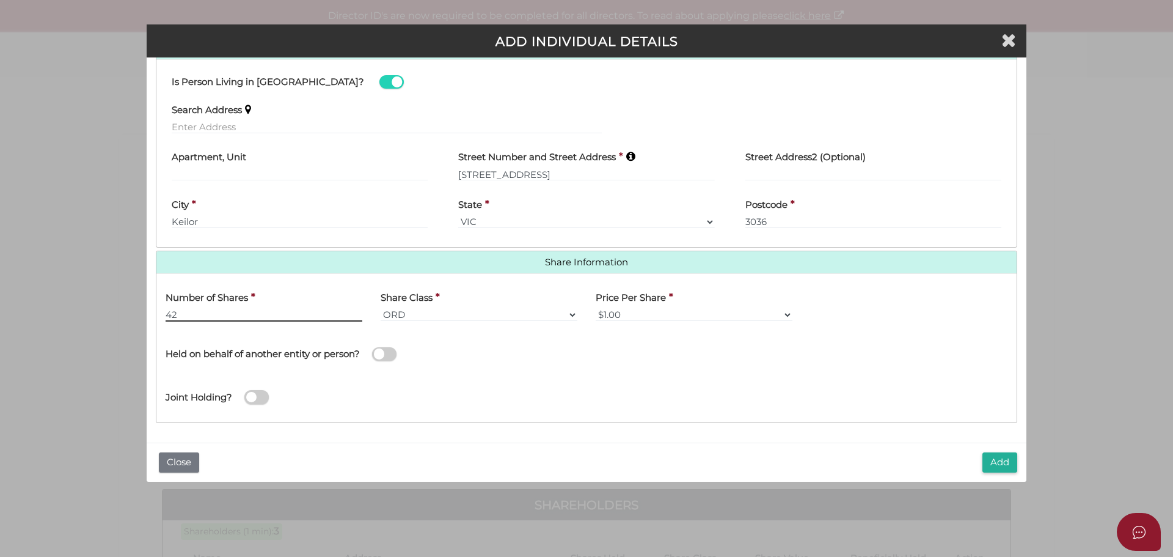
type input "42"
click at [994, 461] on button "Add" at bounding box center [1000, 462] width 35 height 20
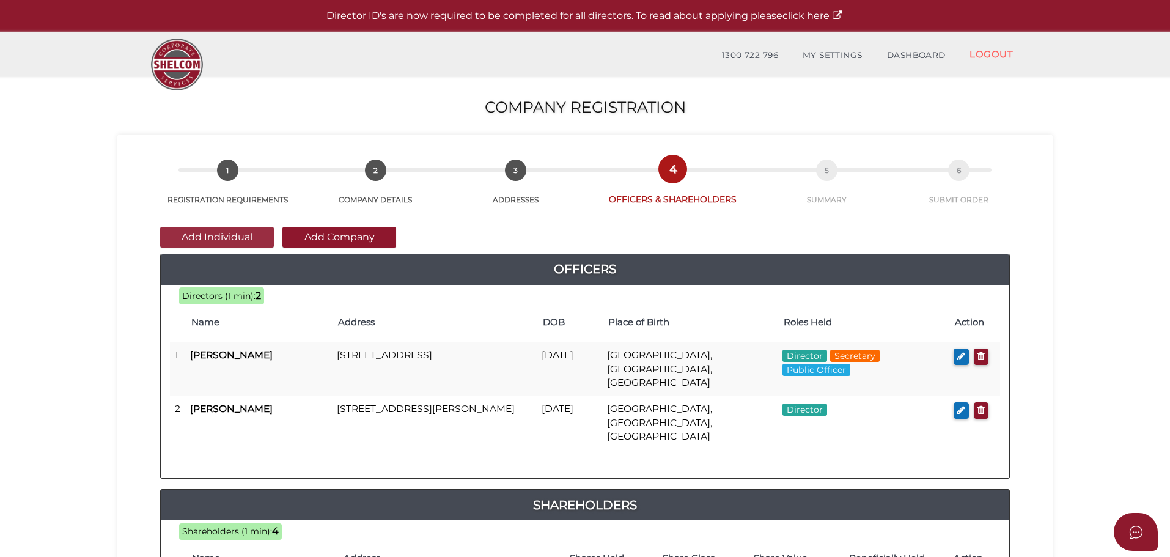
click at [183, 235] on button "Add Individual" at bounding box center [217, 237] width 114 height 21
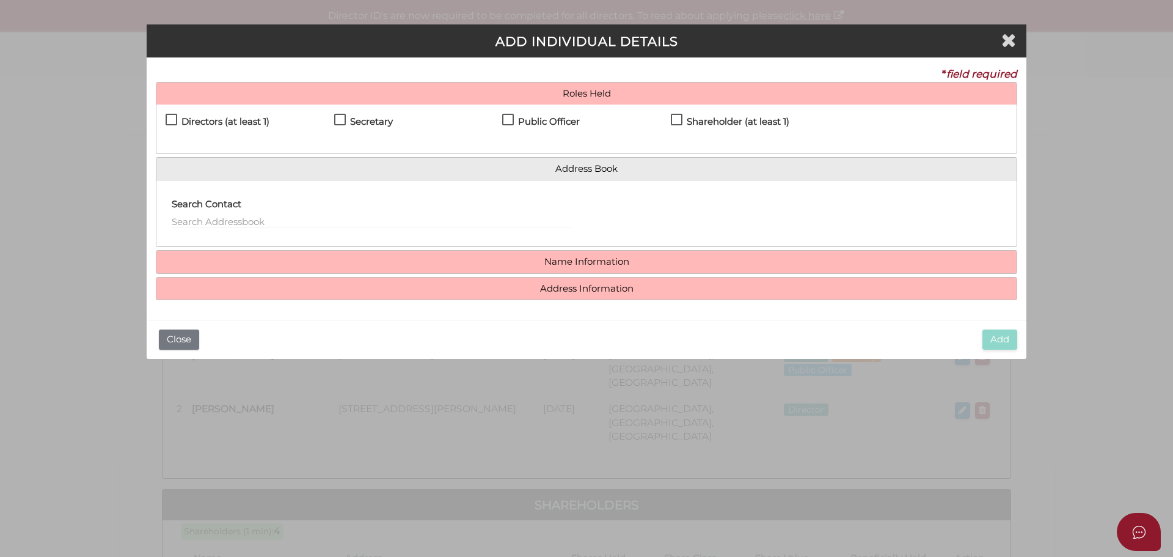
click at [677, 120] on label "Shareholder (at least 1)" at bounding box center [730, 124] width 119 height 15
checkbox input "true"
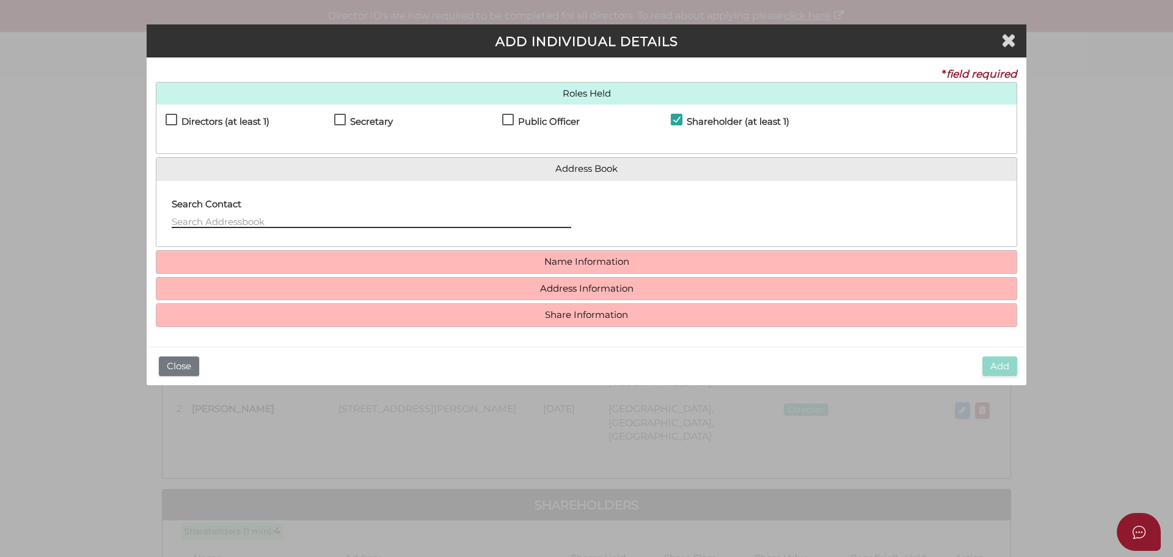
click at [230, 217] on input "text" at bounding box center [372, 220] width 400 height 13
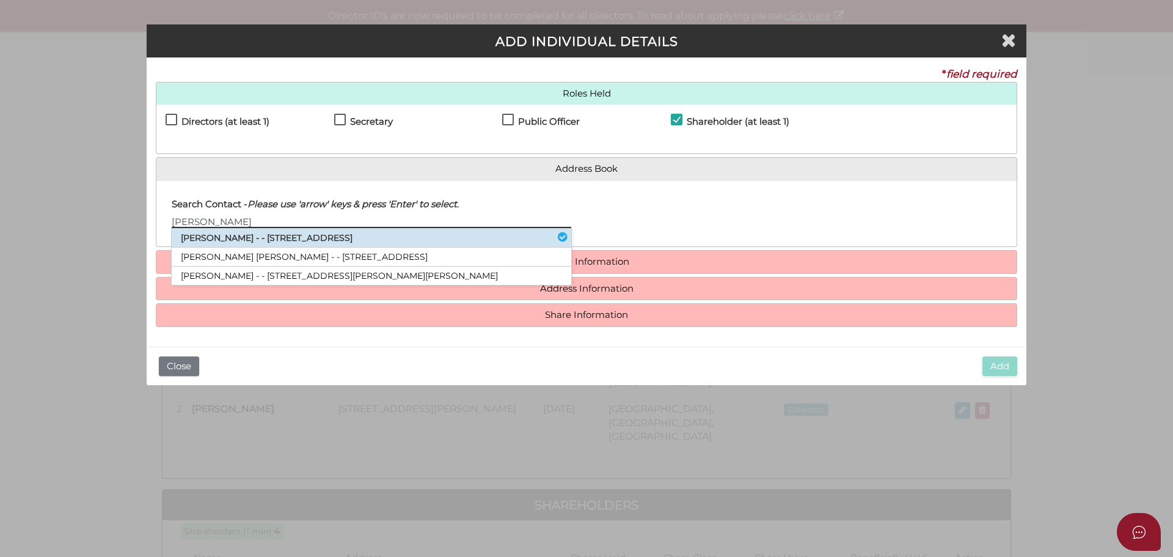
type input "[PERSON_NAME]"
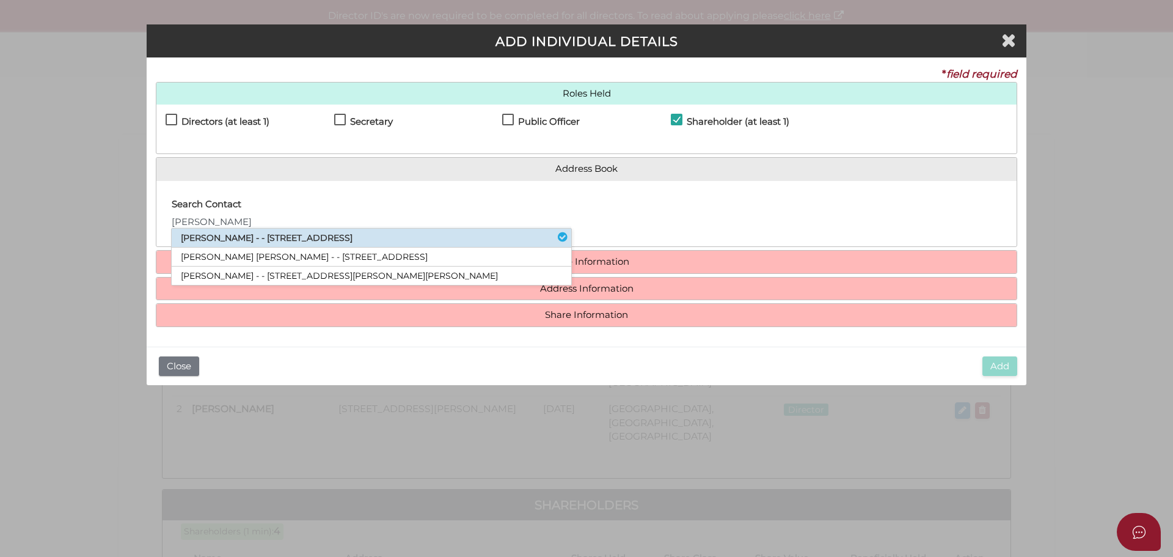
click at [230, 232] on li "[PERSON_NAME] - - [STREET_ADDRESS]" at bounding box center [372, 238] width 400 height 19
type input "[PERSON_NAME]"
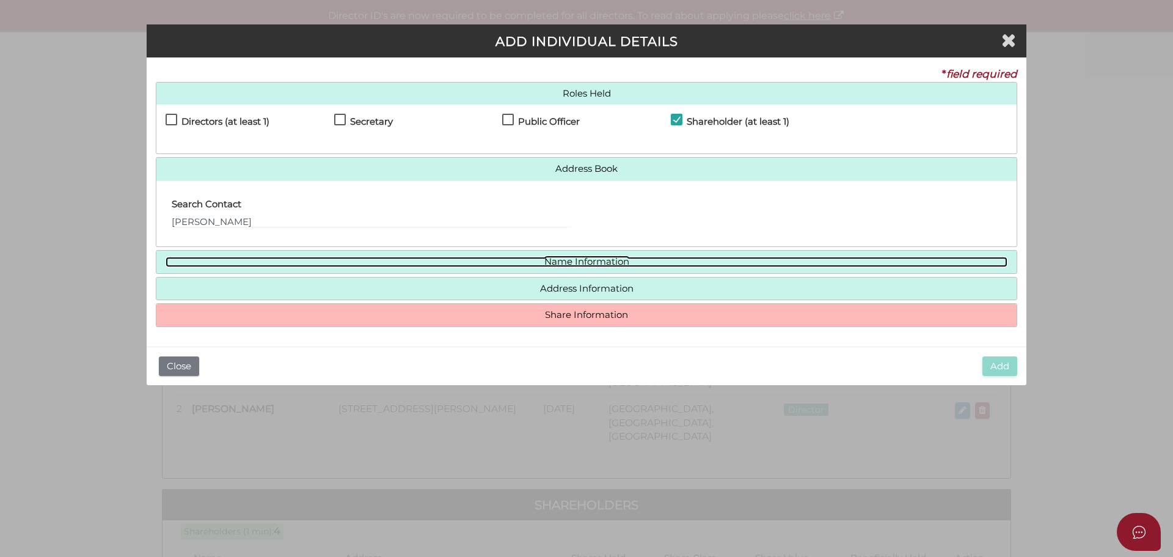
click at [302, 264] on link "Name Information" at bounding box center [587, 262] width 842 height 10
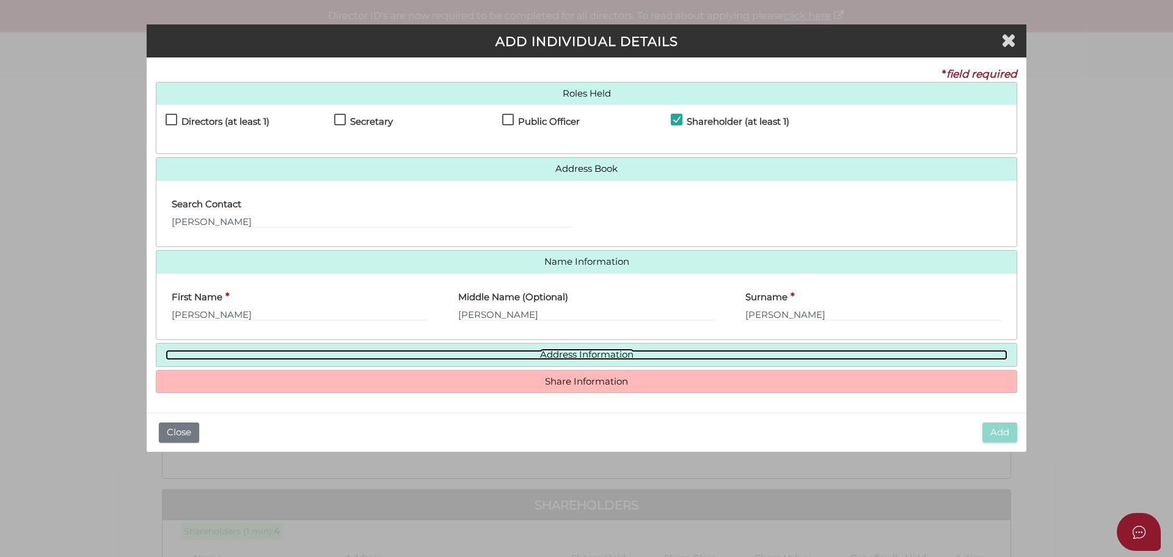
click at [352, 356] on link "Address Information" at bounding box center [587, 355] width 842 height 10
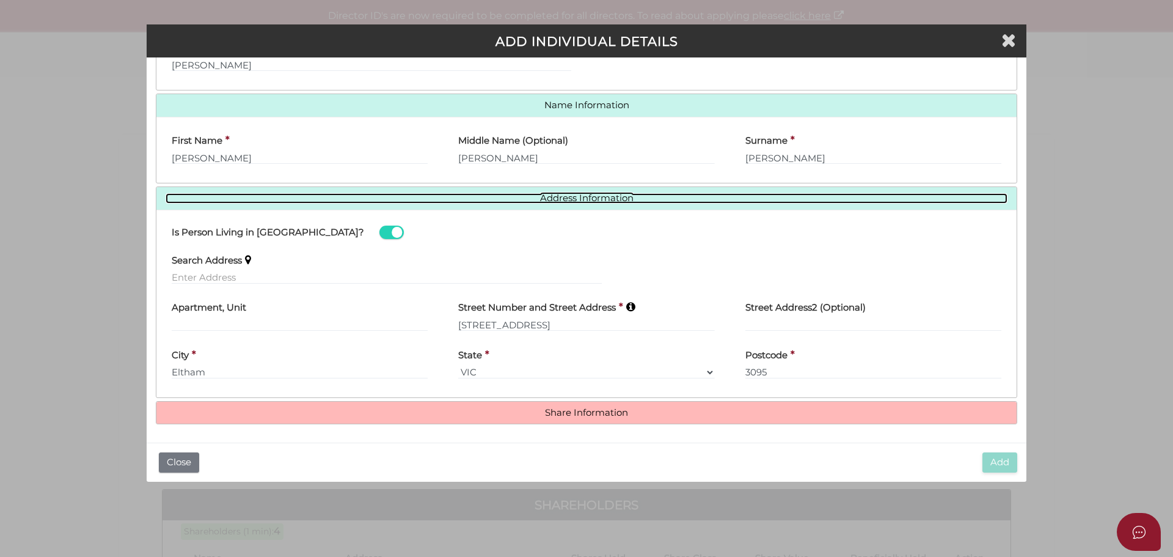
scroll to position [158, 0]
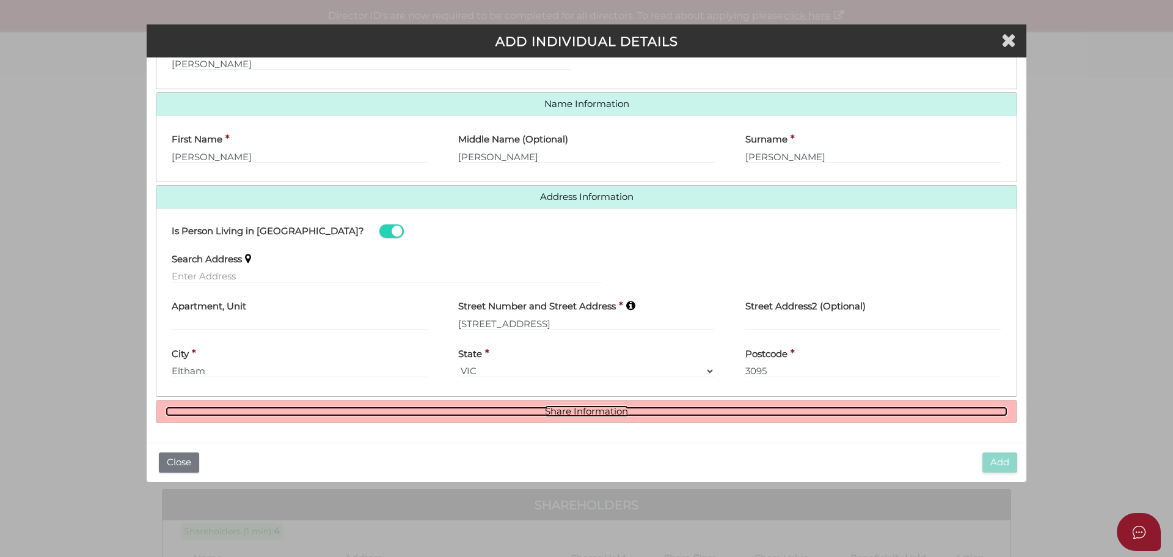
click at [359, 411] on link "Share Information" at bounding box center [587, 411] width 842 height 10
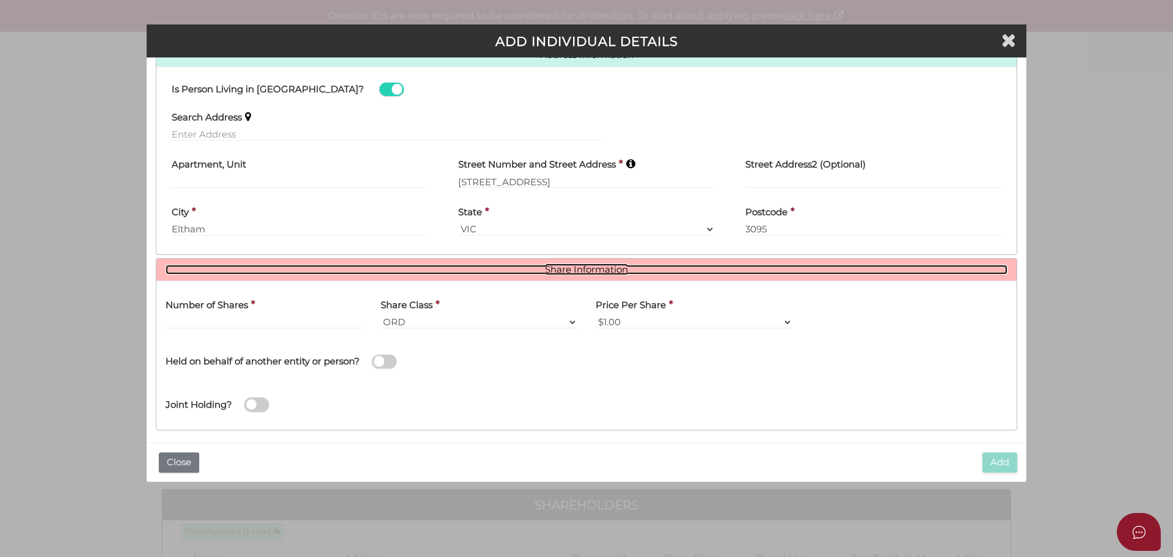
scroll to position [307, 0]
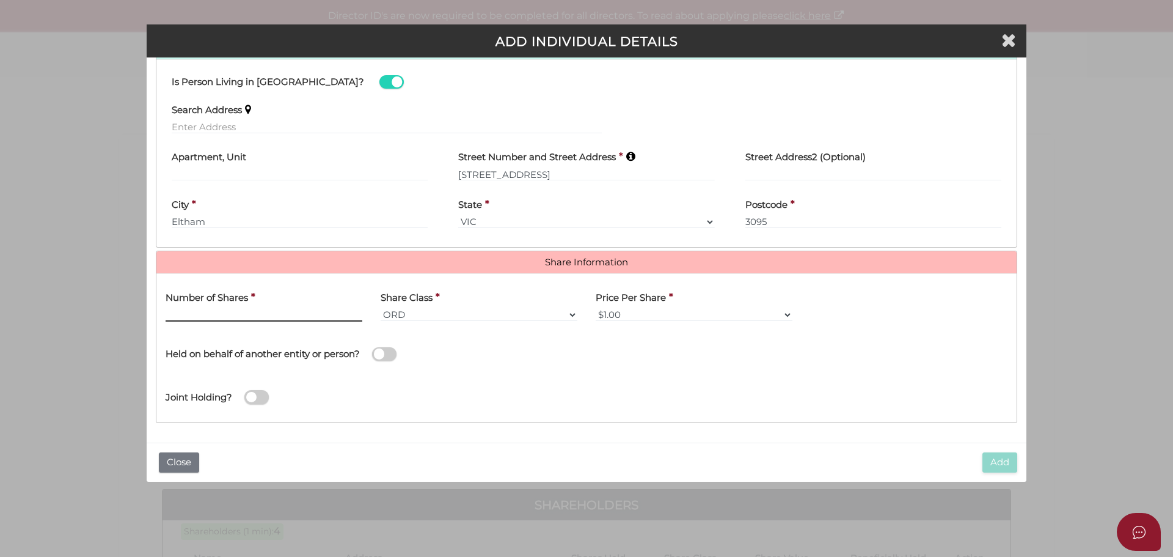
click at [226, 315] on input "text" at bounding box center [264, 314] width 197 height 13
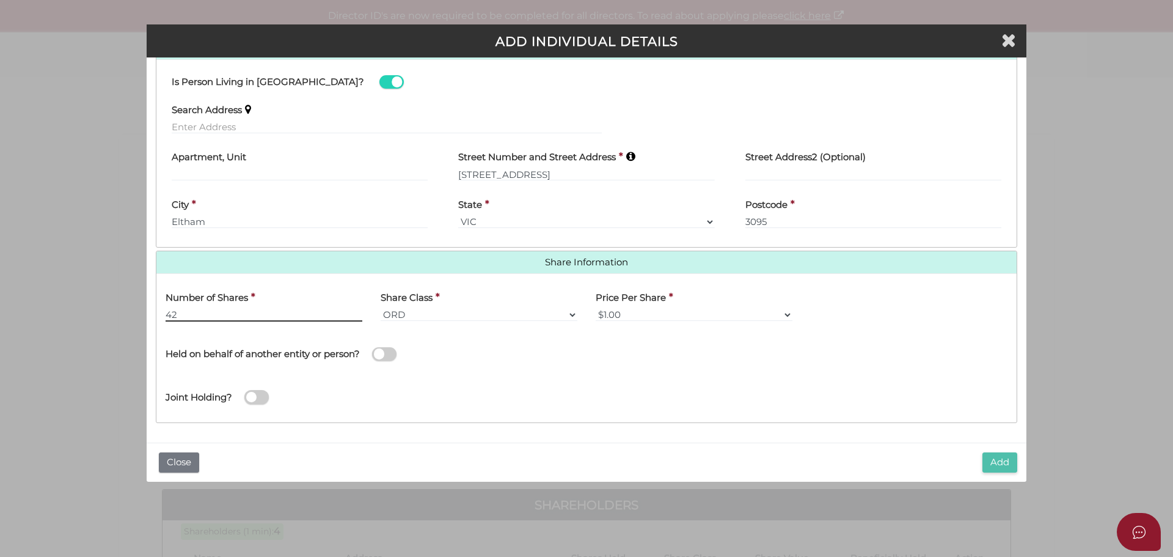
type input "42"
click at [998, 456] on button "Add" at bounding box center [1000, 462] width 35 height 20
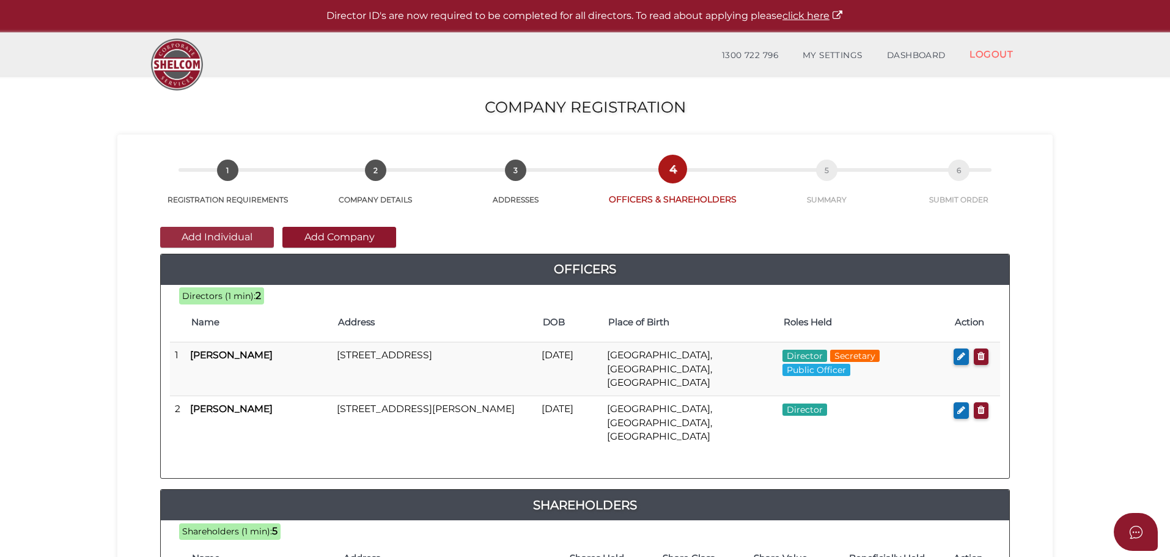
click at [234, 233] on button "Add Individual" at bounding box center [217, 237] width 114 height 21
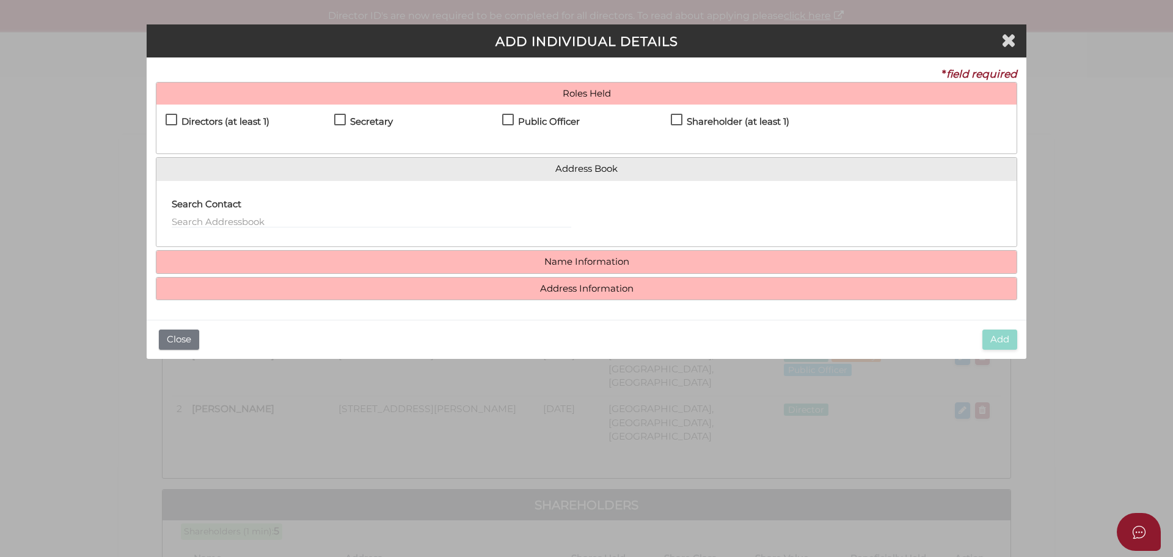
click at [674, 117] on label "Shareholder (at least 1)" at bounding box center [730, 124] width 119 height 15
checkbox input "true"
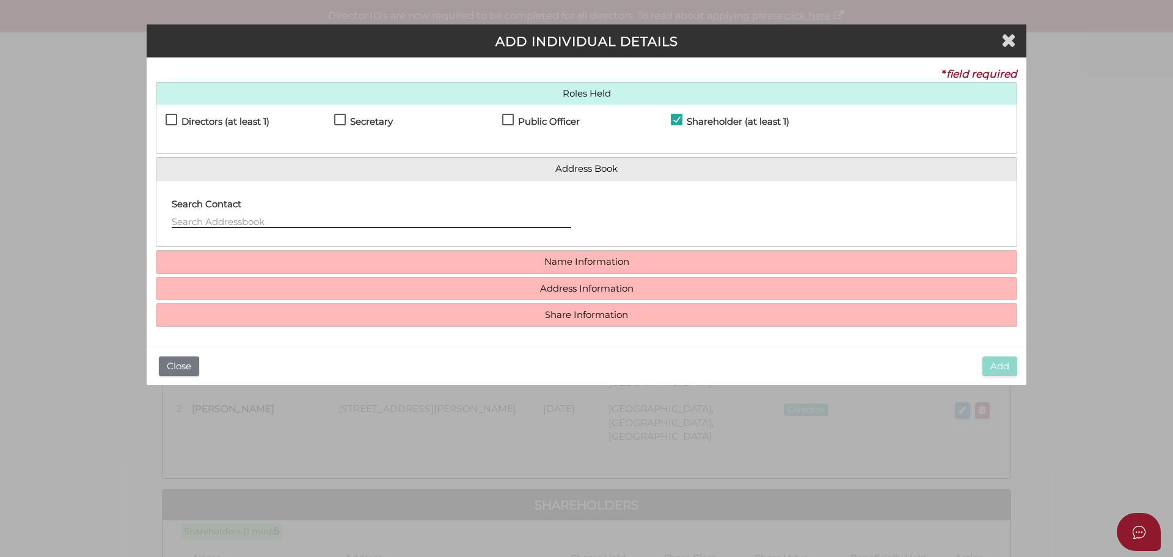
click at [183, 216] on input "text" at bounding box center [372, 220] width 400 height 13
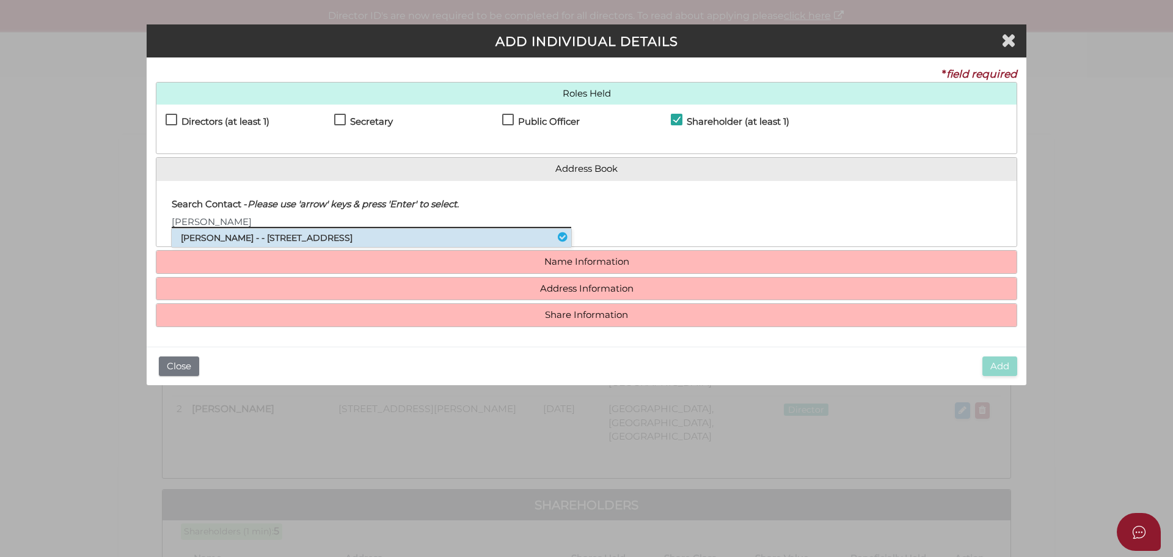
type input "Andrea"
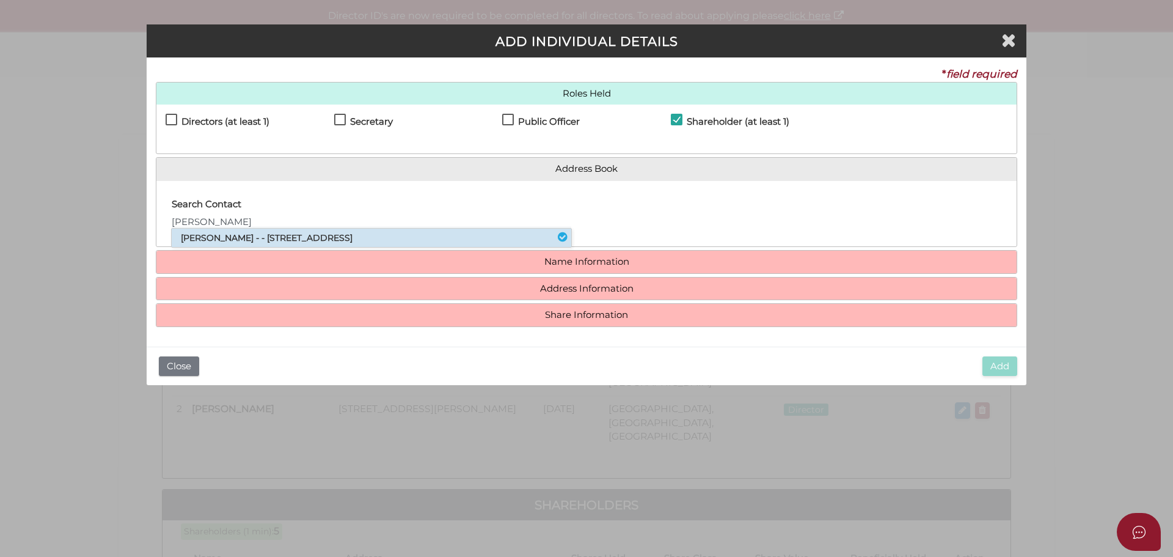
click at [195, 236] on li "Andrea Louise Gillard - - 41 Kelway Crescent, Eltham North, VIC, 3095" at bounding box center [372, 238] width 400 height 18
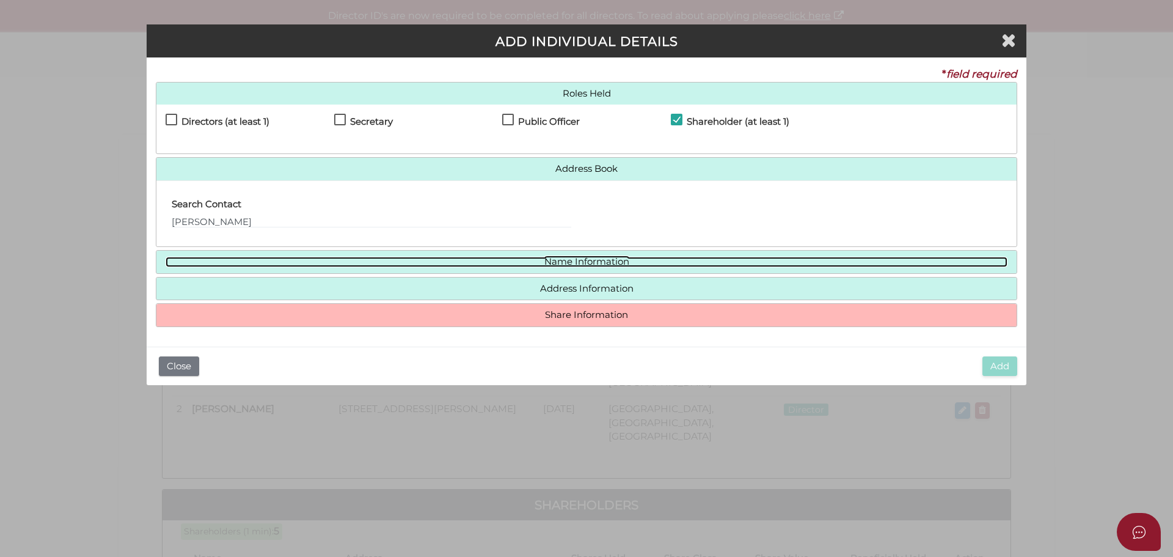
click at [206, 266] on link "Name Information" at bounding box center [587, 262] width 842 height 10
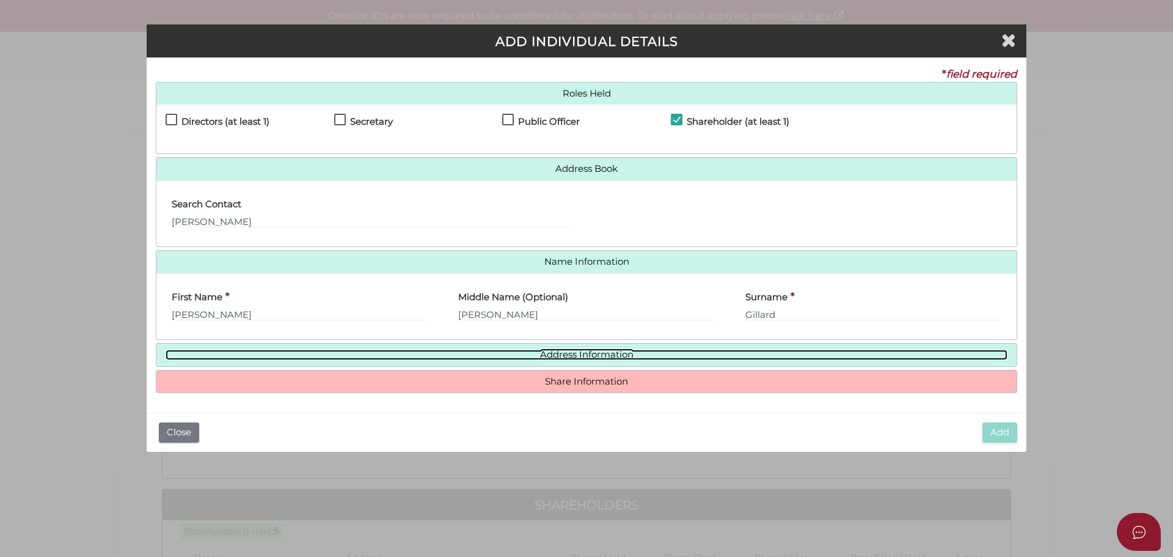
click at [274, 354] on link "Address Information" at bounding box center [587, 355] width 842 height 10
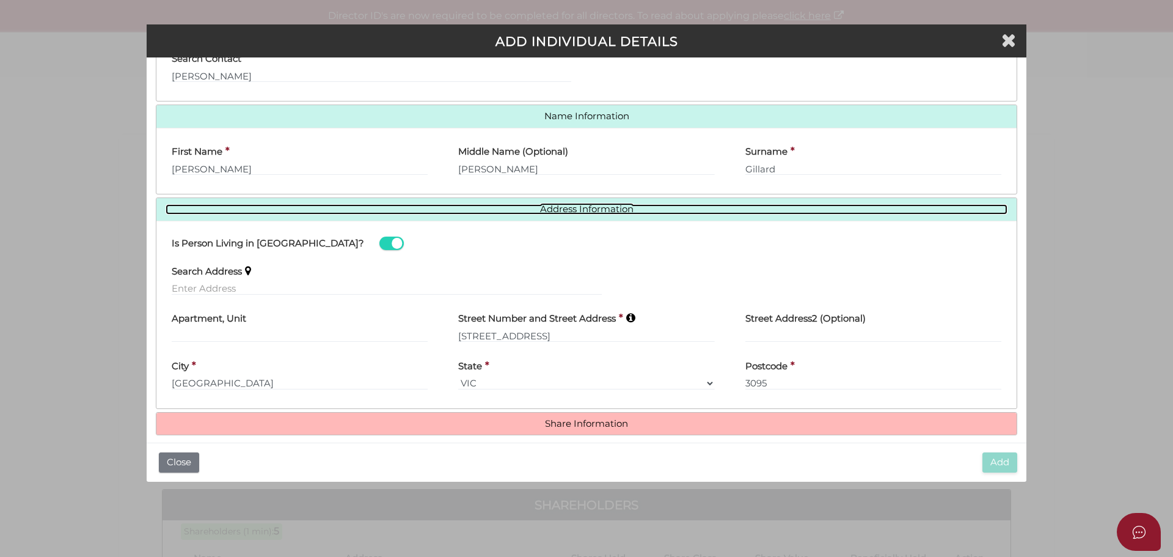
scroll to position [158, 0]
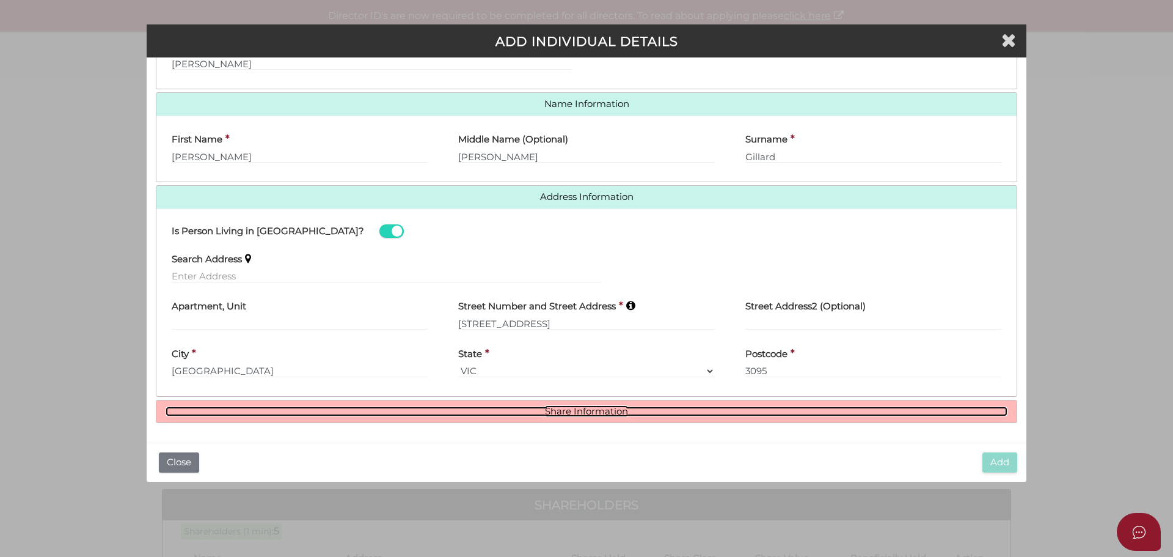
click at [376, 416] on link "Share Information" at bounding box center [587, 411] width 842 height 10
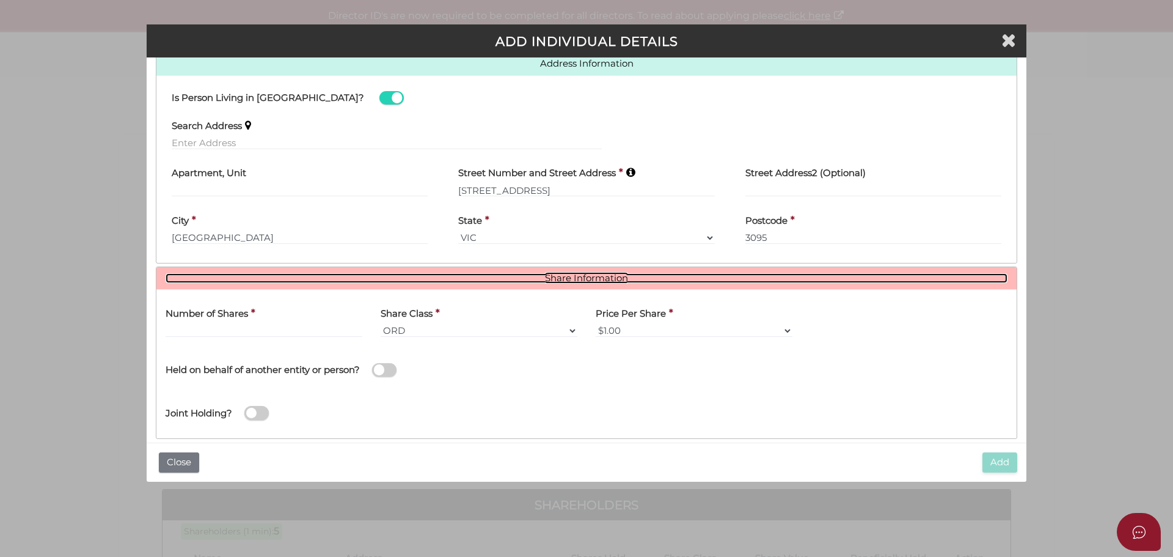
scroll to position [307, 0]
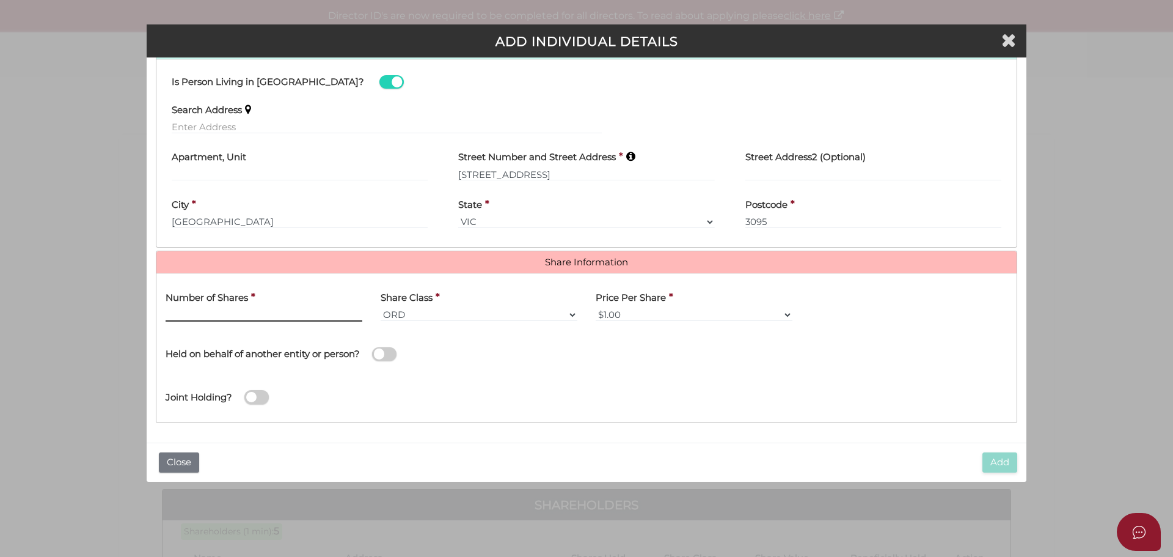
click at [200, 310] on input "text" at bounding box center [264, 314] width 197 height 13
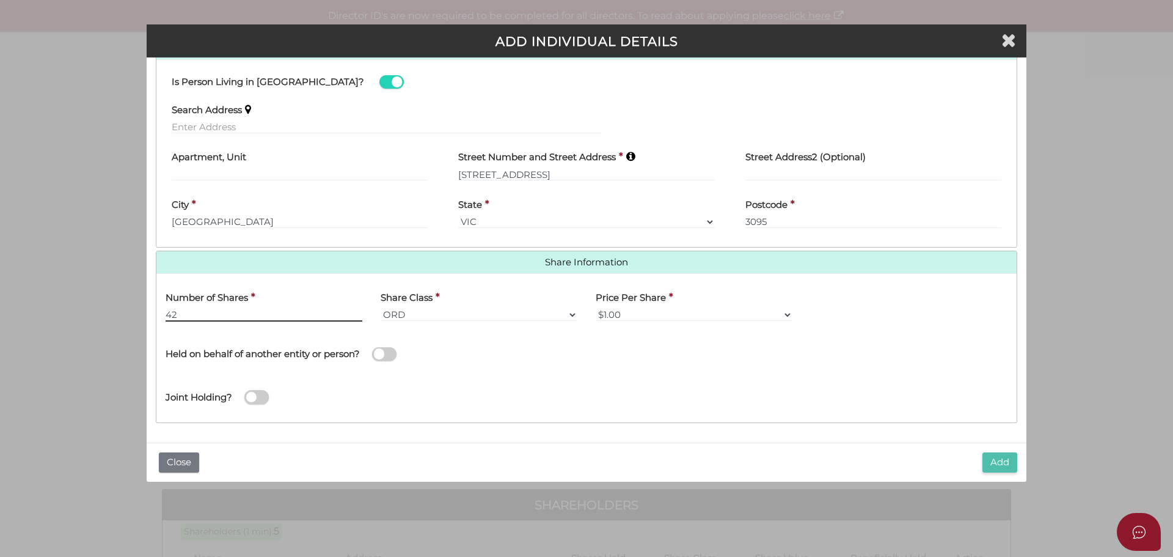
type input "42"
click at [986, 459] on button "Add" at bounding box center [1000, 462] width 35 height 20
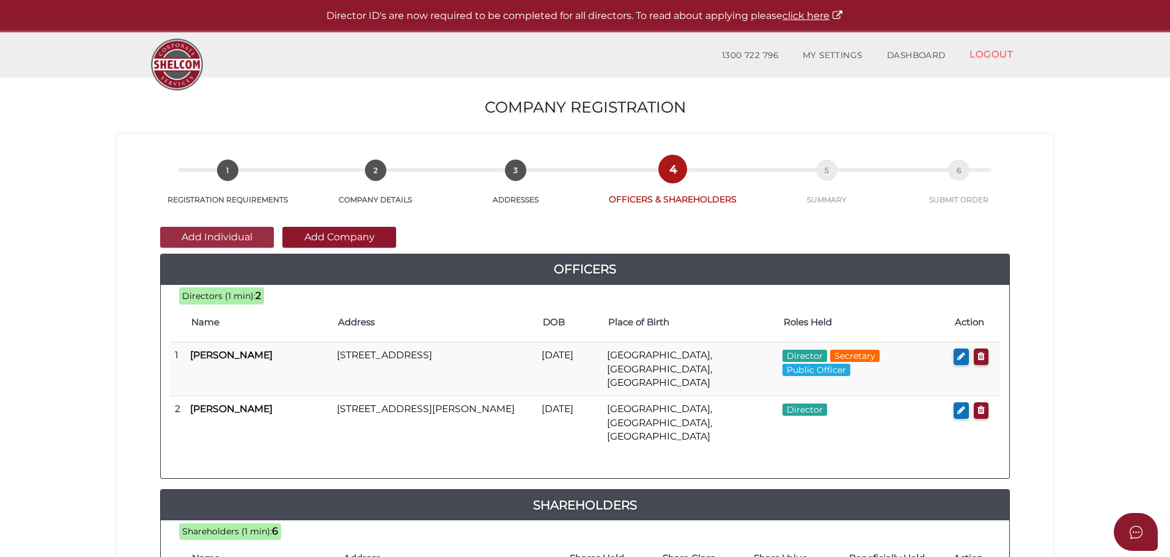
click at [209, 230] on button "Add Individual" at bounding box center [217, 237] width 114 height 21
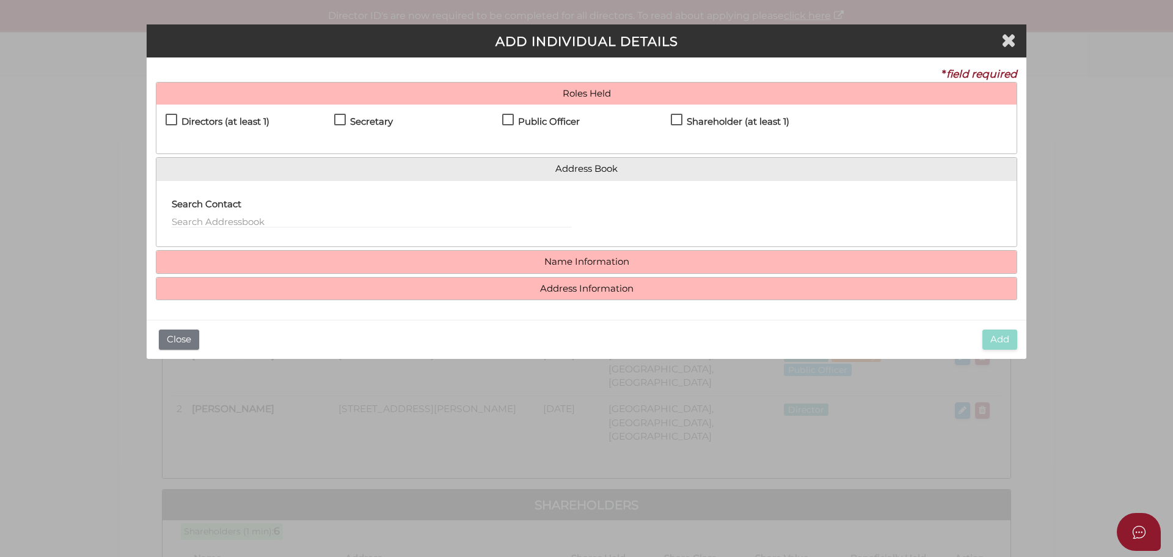
click at [677, 119] on label "Shareholder (at least 1)" at bounding box center [730, 124] width 119 height 15
checkbox input "true"
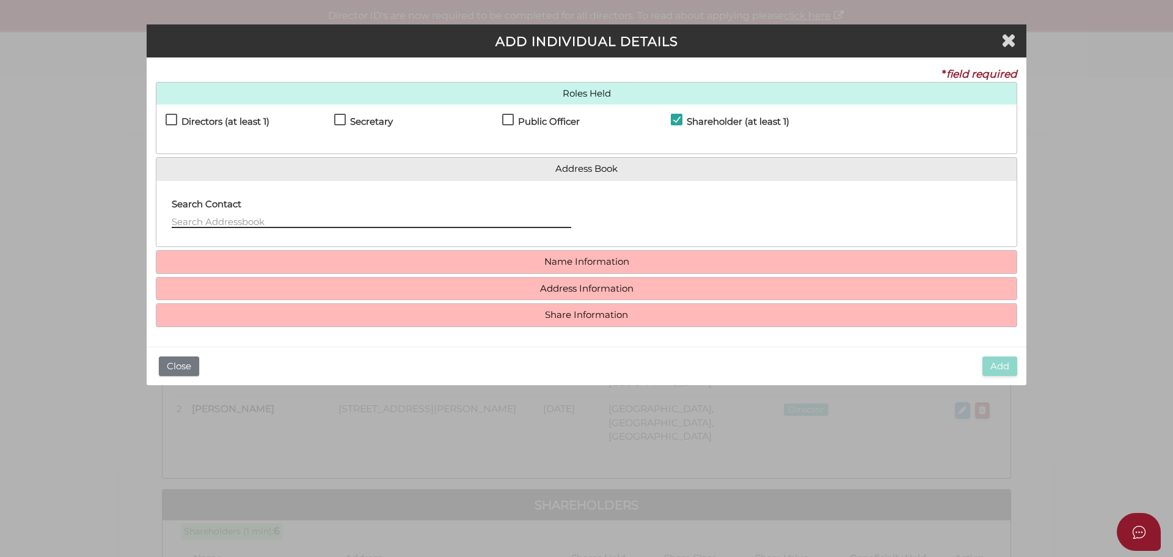
click at [216, 219] on input "text" at bounding box center [372, 220] width 400 height 13
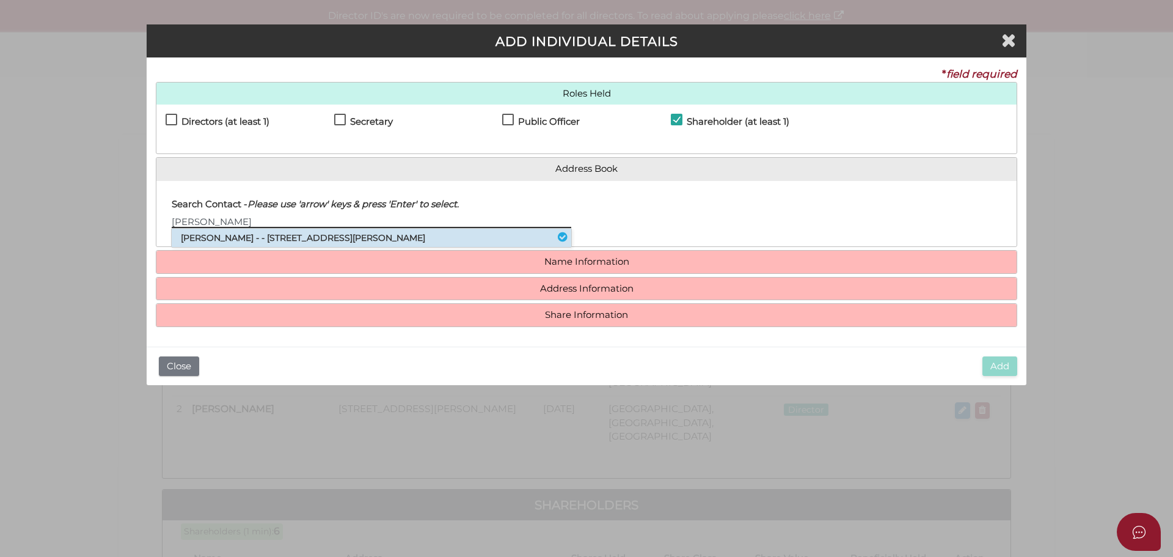
type input "Rebecca"
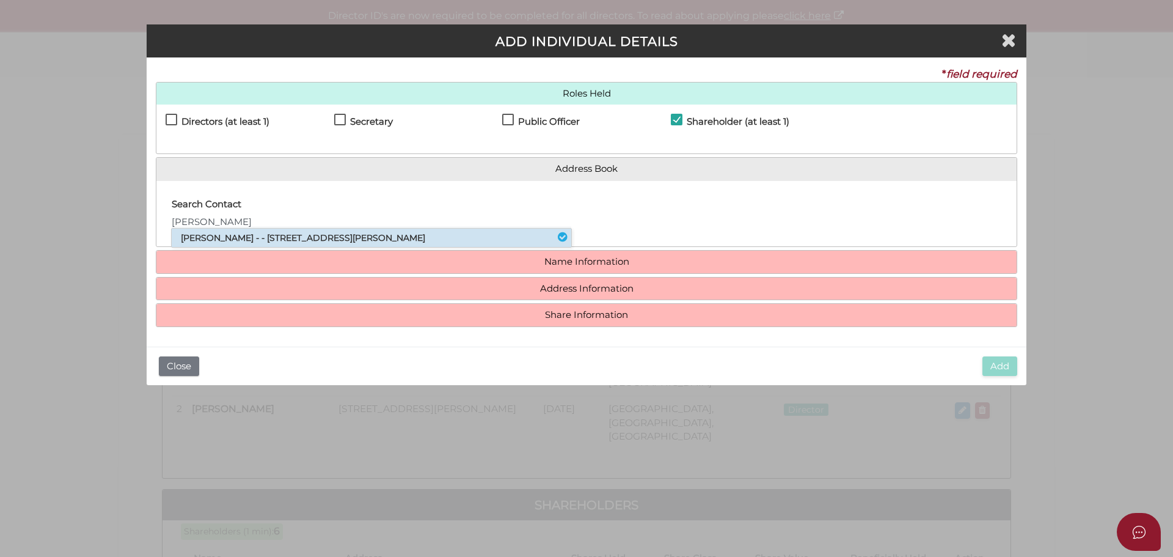
click at [221, 238] on li "Rebecca Joanne Playfair - - 2 Mandella Street, Templestowe, VIC, 3106" at bounding box center [372, 238] width 400 height 18
type input "Rebecca"
type input "Joanne"
type input "Playfair"
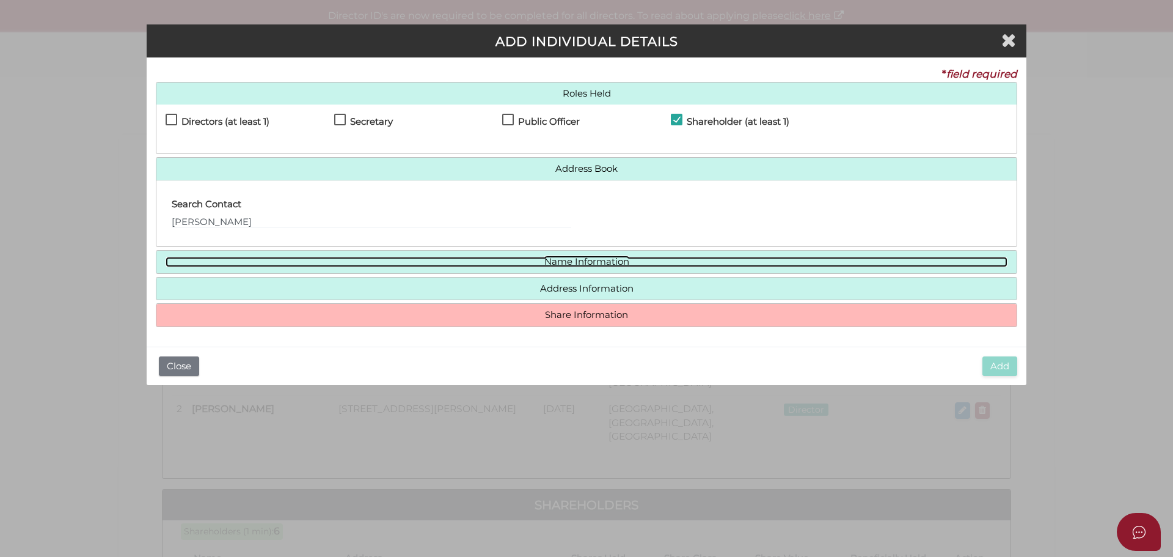
click at [314, 263] on link "Name Information" at bounding box center [587, 262] width 842 height 10
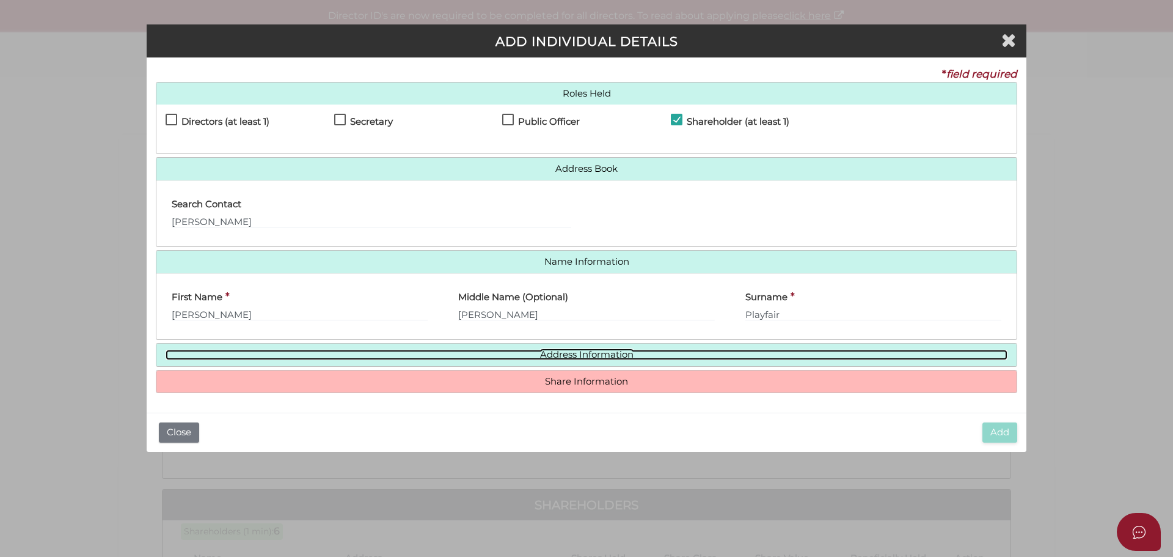
click at [310, 357] on link "Address Information" at bounding box center [587, 355] width 842 height 10
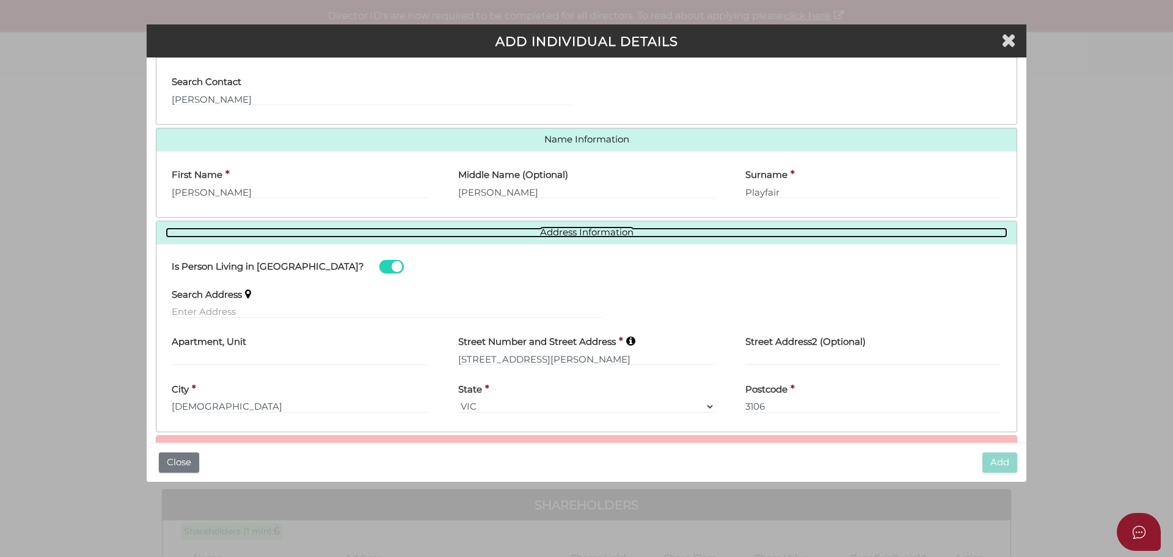
scroll to position [158, 0]
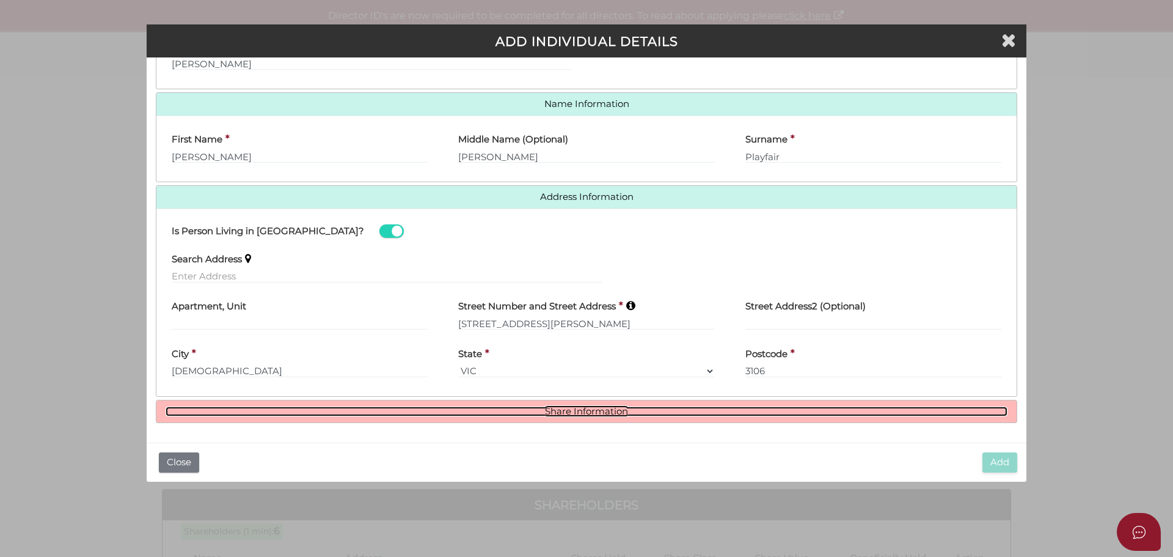
click at [339, 412] on link "Share Information" at bounding box center [587, 411] width 842 height 10
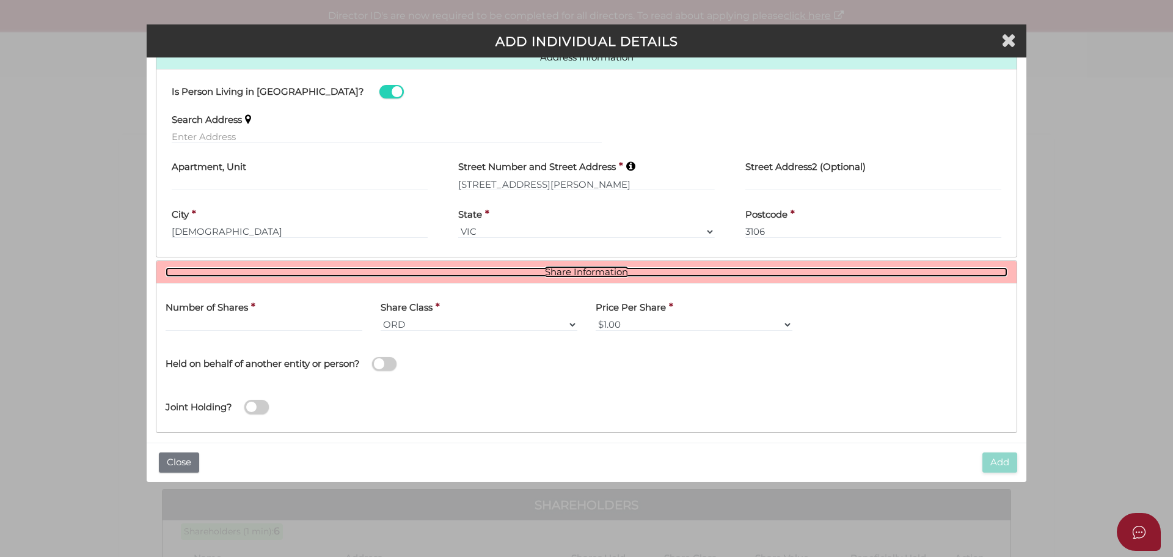
scroll to position [307, 0]
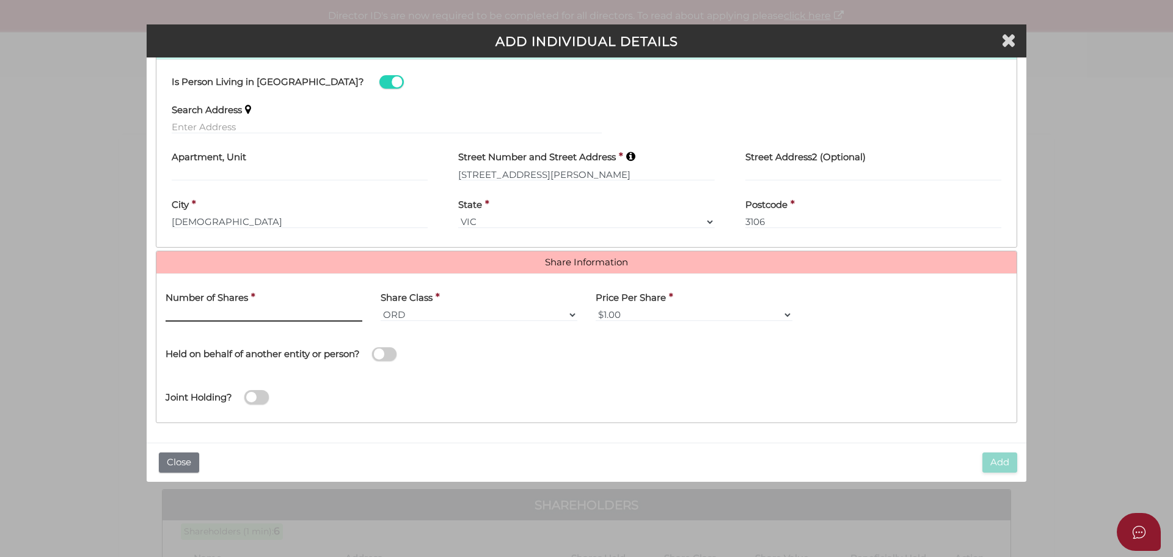
click at [197, 316] on input "text" at bounding box center [264, 314] width 197 height 13
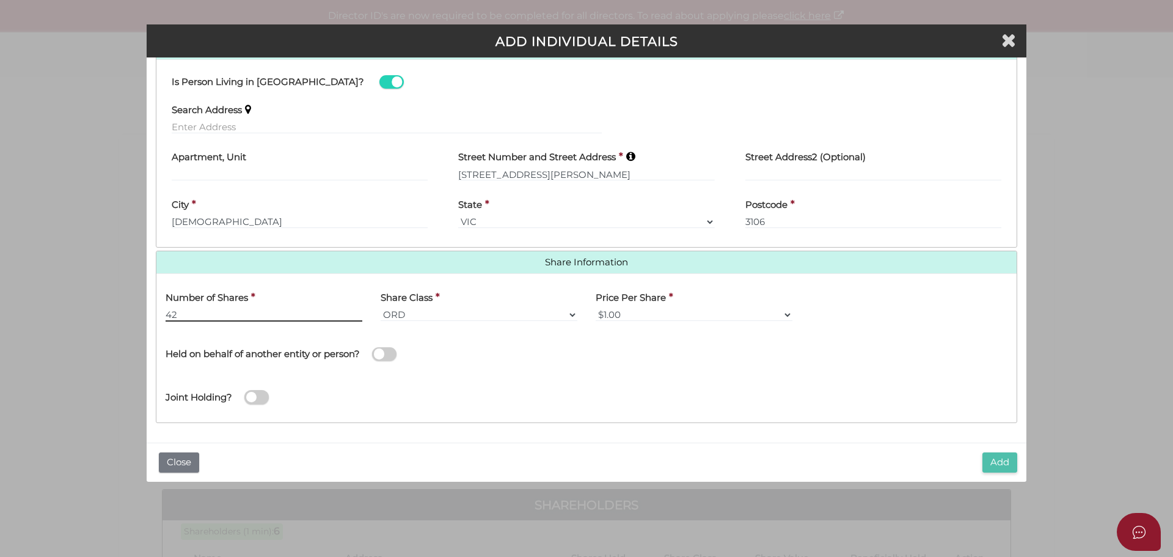
type input "42"
click at [1006, 460] on button "Add" at bounding box center [1000, 462] width 35 height 20
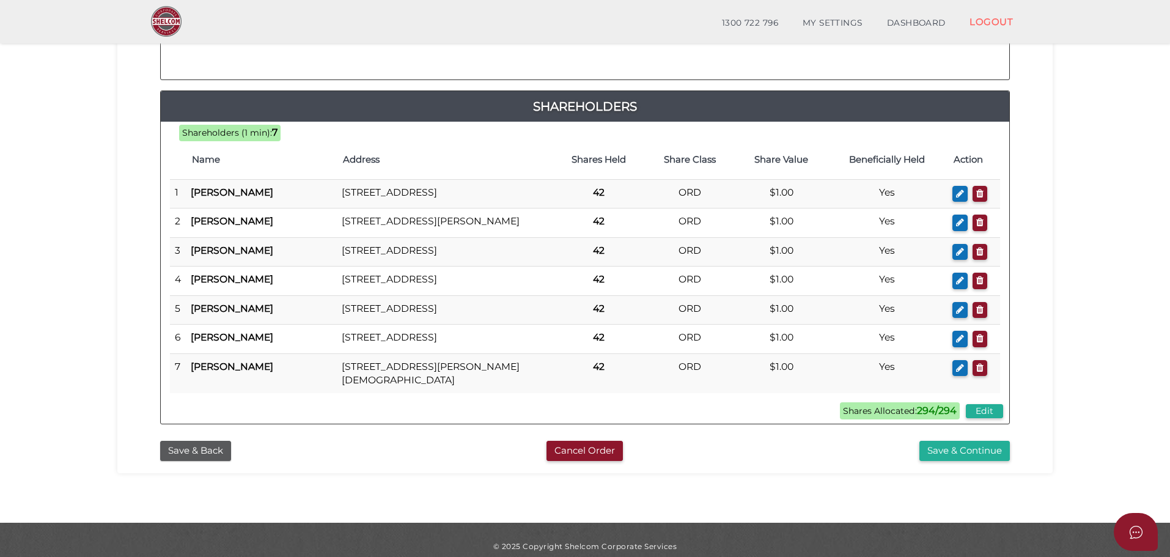
scroll to position [396, 0]
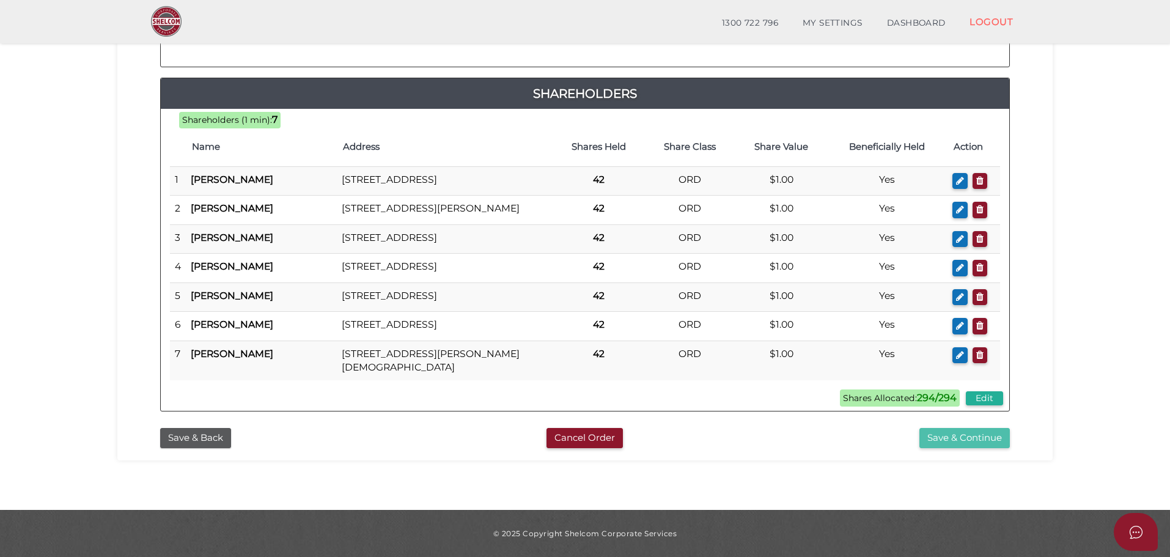
click at [962, 439] on button "Save & Continue" at bounding box center [964, 438] width 90 height 20
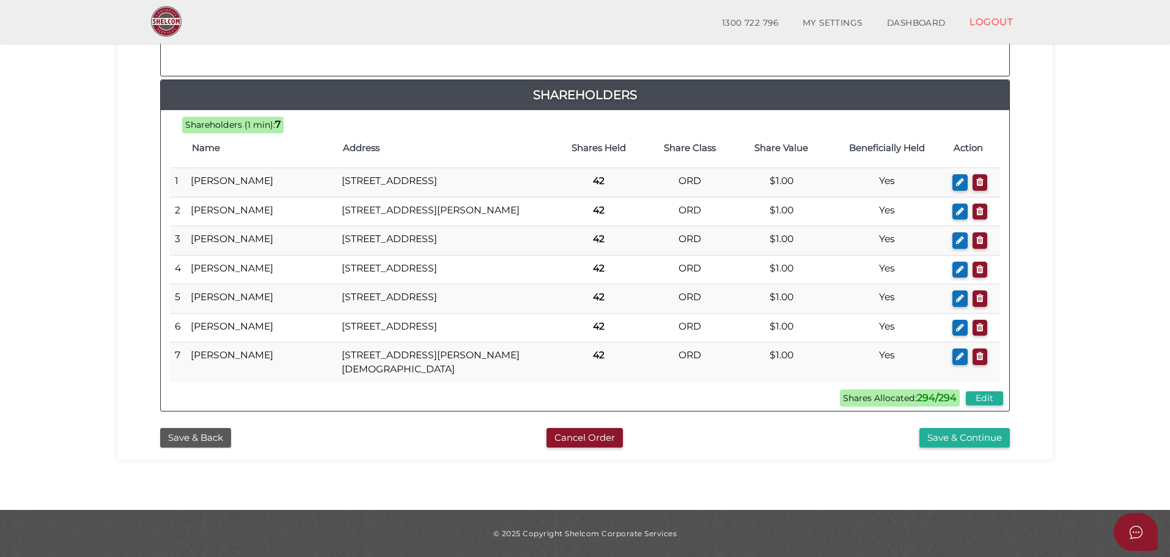
scroll to position [794, 0]
click at [976, 444] on button "Save & Continue" at bounding box center [964, 438] width 90 height 20
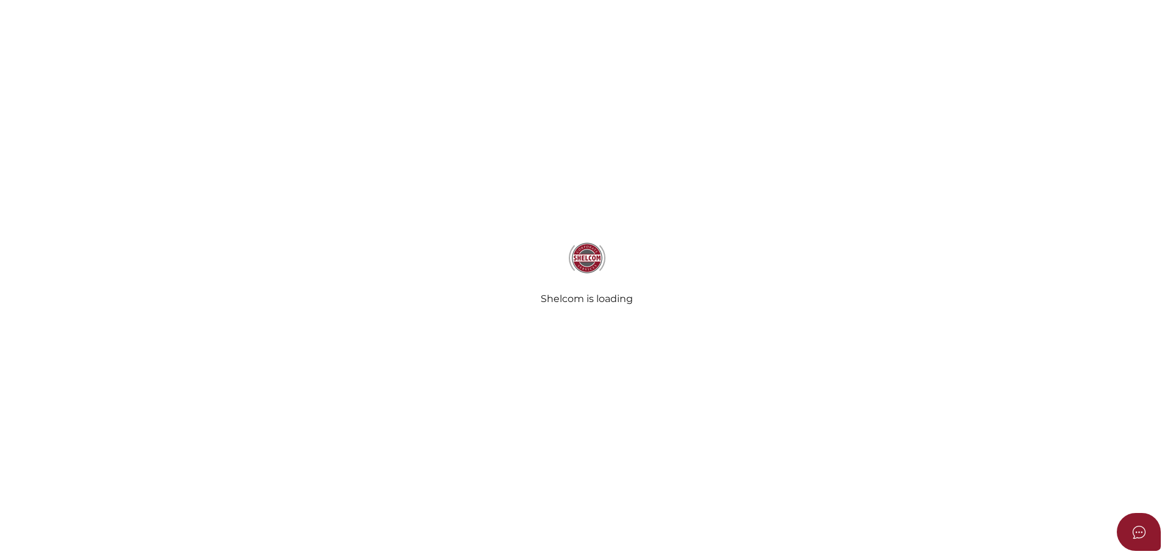
select select "Comb Binding"
select select "No"
radio input "true"
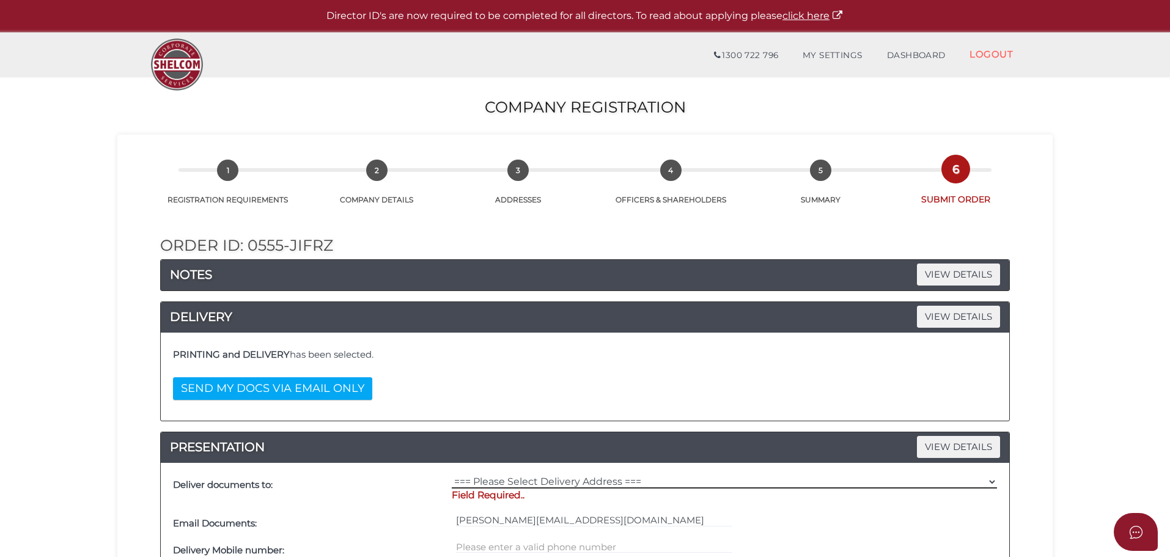
click at [637, 475] on select "=== Please Select Delivery Address === (User Address - [PERSON_NAME][STREET_ADD…" at bounding box center [724, 481] width 545 height 13
select select "0"
click at [452, 475] on select "=== Please Select Delivery Address === (User Address - [PERSON_NAME][STREET_ADD…" at bounding box center [724, 481] width 545 height 13
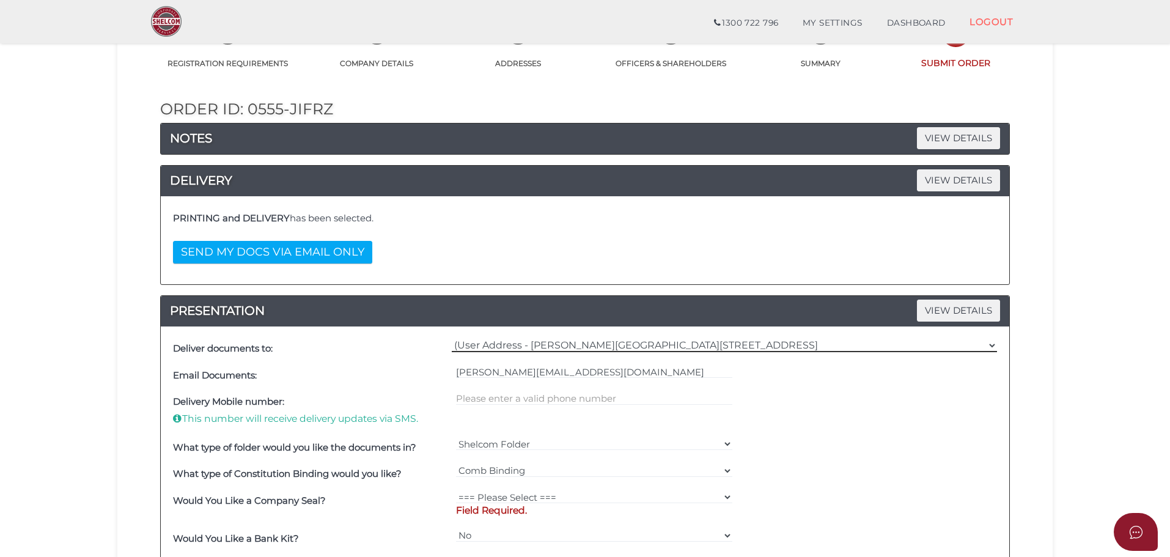
scroll to position [183, 0]
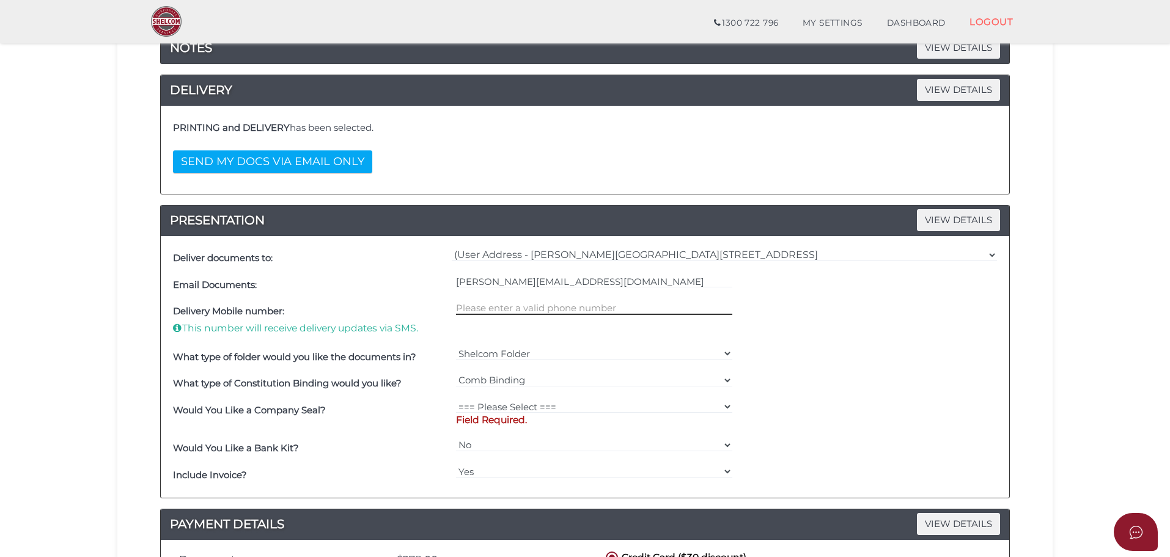
click at [505, 308] on input "text" at bounding box center [594, 307] width 277 height 13
type input "0413492586"
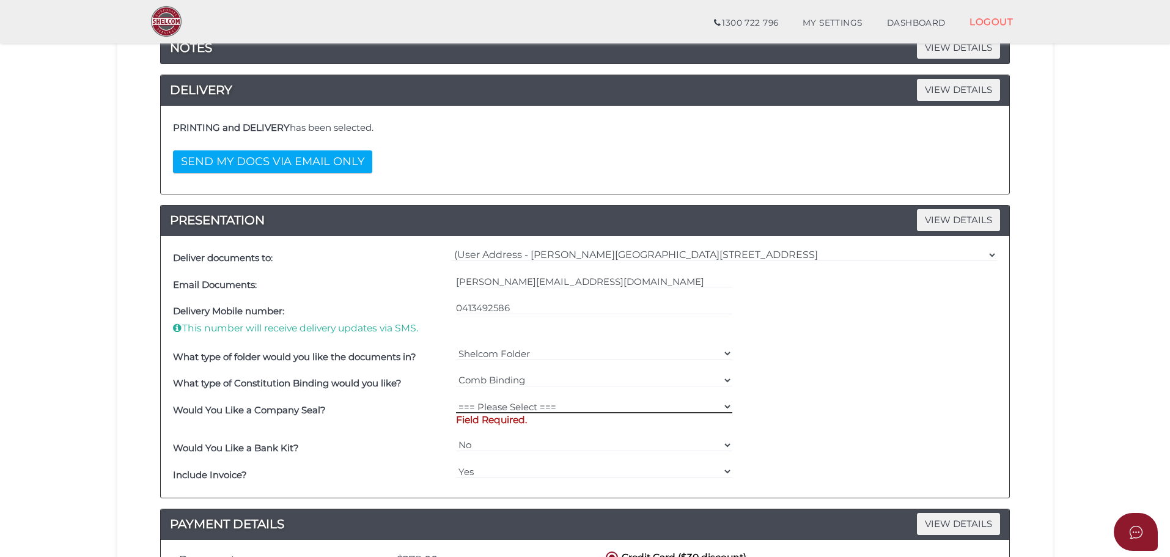
click at [515, 403] on select "=== Please Select === Fold Seal $50 No Seal" at bounding box center [594, 406] width 277 height 13
select select "0"
click at [456, 400] on select "=== Please Select === Fold Seal $50 No Seal" at bounding box center [594, 406] width 277 height 13
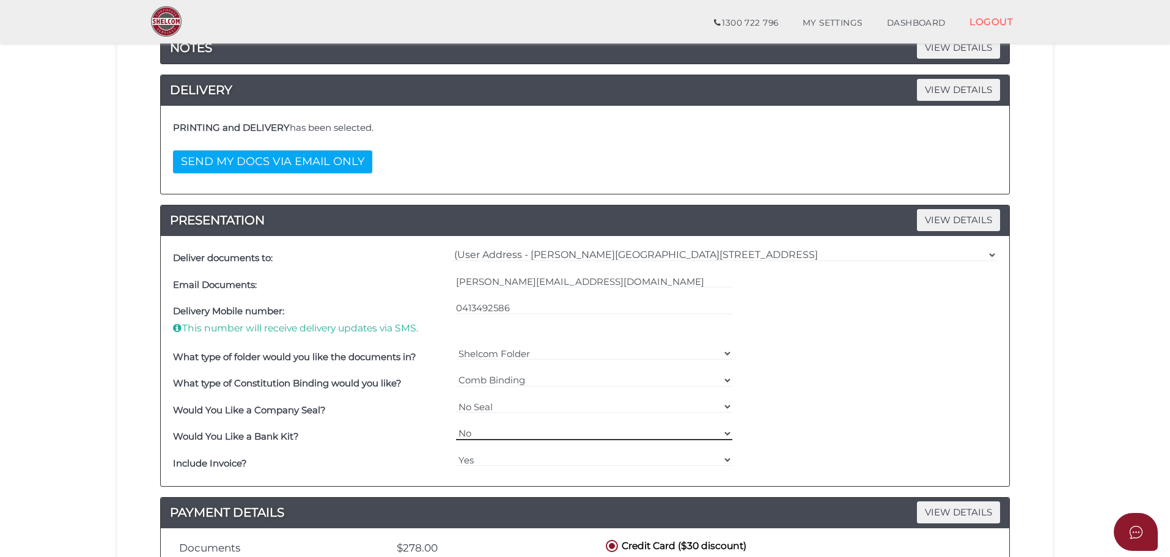
click at [485, 434] on select "Yes No" at bounding box center [594, 433] width 277 height 13
select select "Yes"
click at [456, 427] on select "Yes No" at bounding box center [594, 433] width 277 height 13
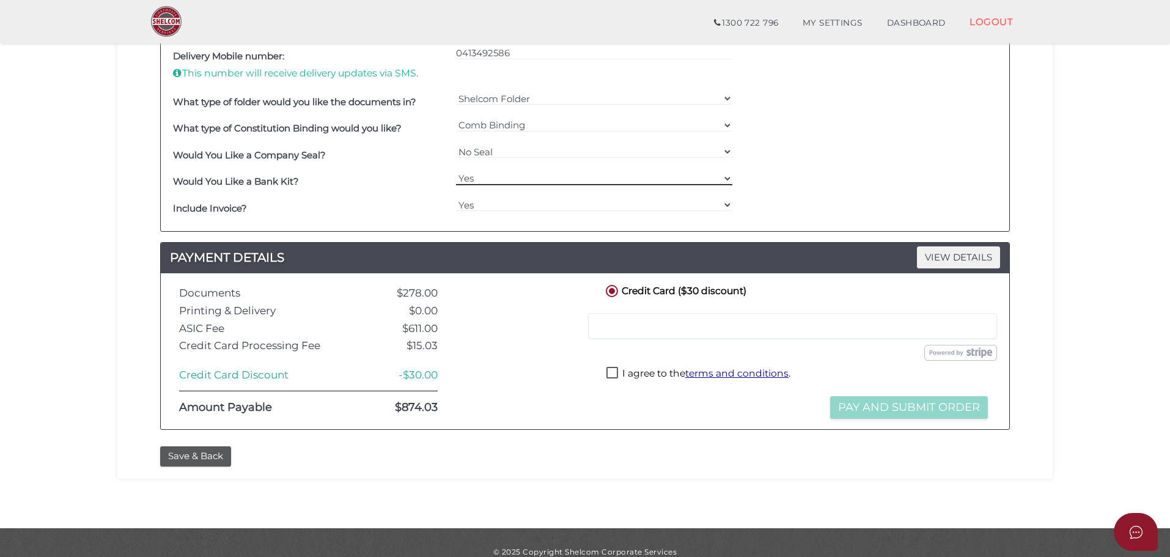
scroll to position [456, 0]
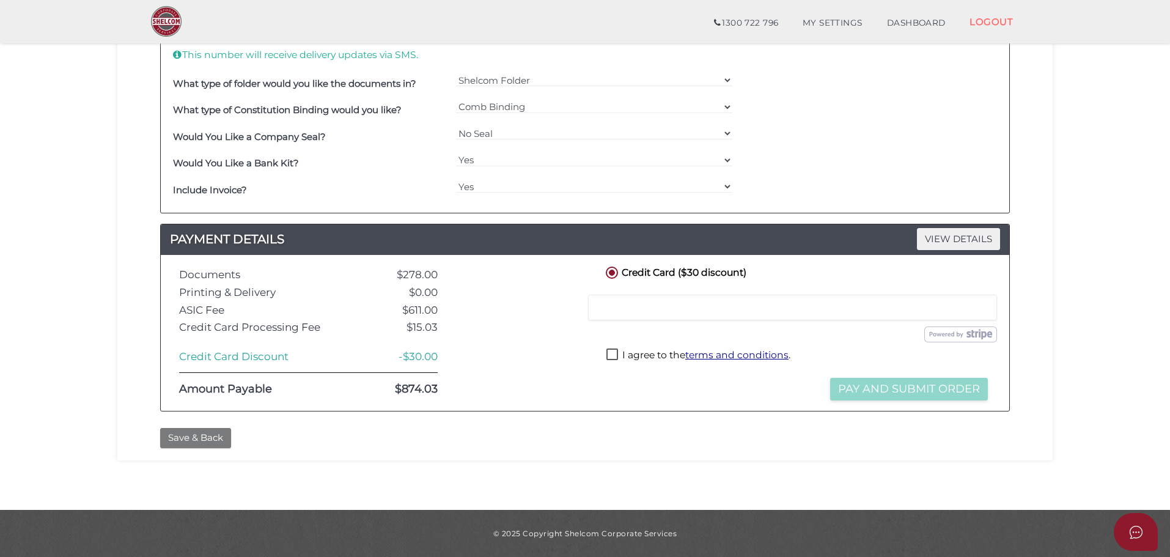
click at [191, 433] on button "Save & Back" at bounding box center [195, 438] width 71 height 20
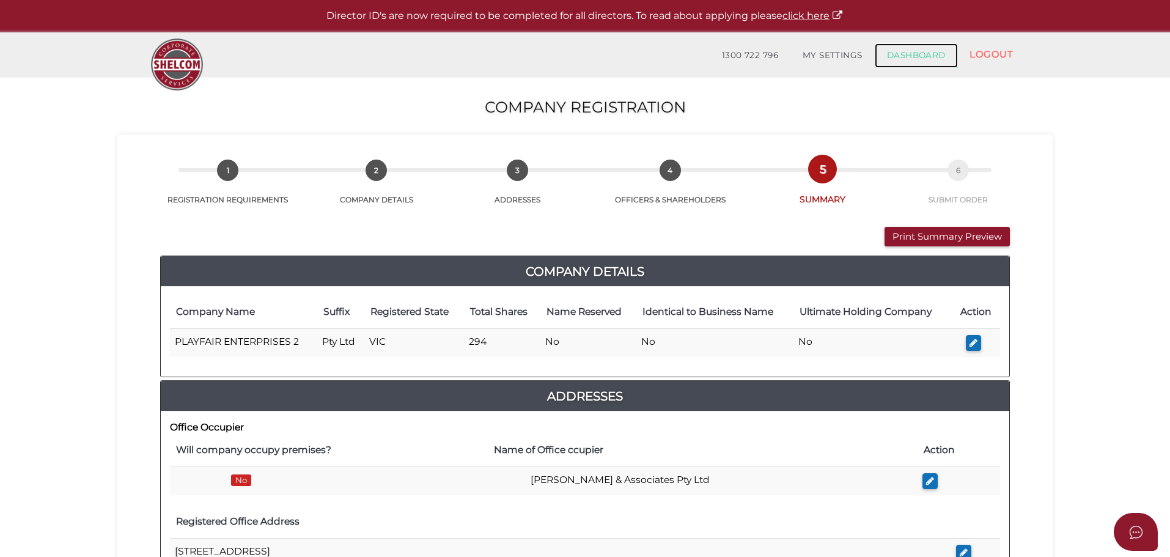
click at [899, 51] on link "DASHBOARD" at bounding box center [915, 55] width 83 height 24
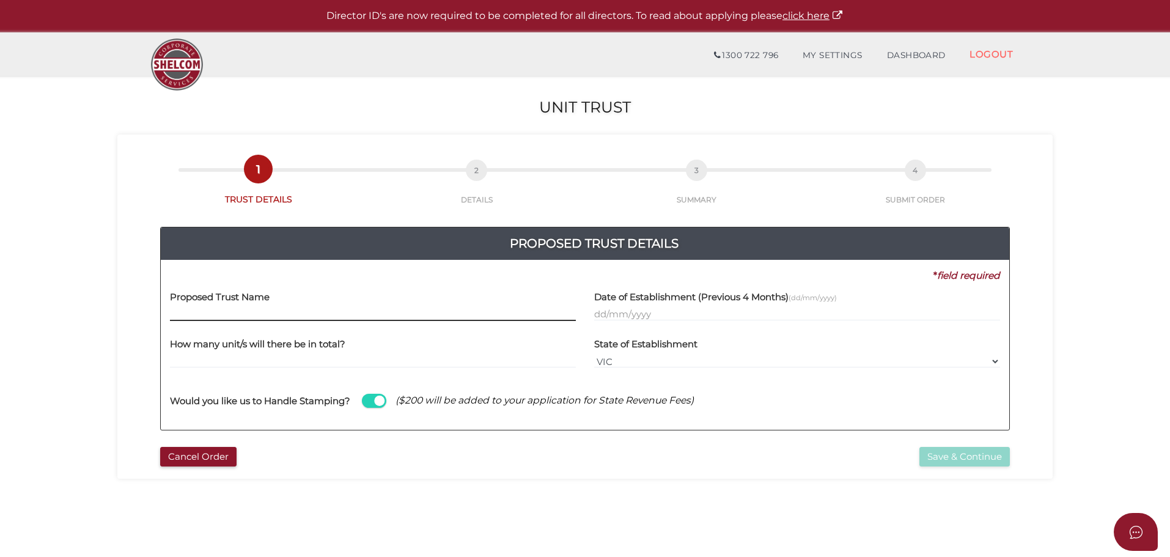
click at [173, 314] on input "text" at bounding box center [373, 313] width 406 height 13
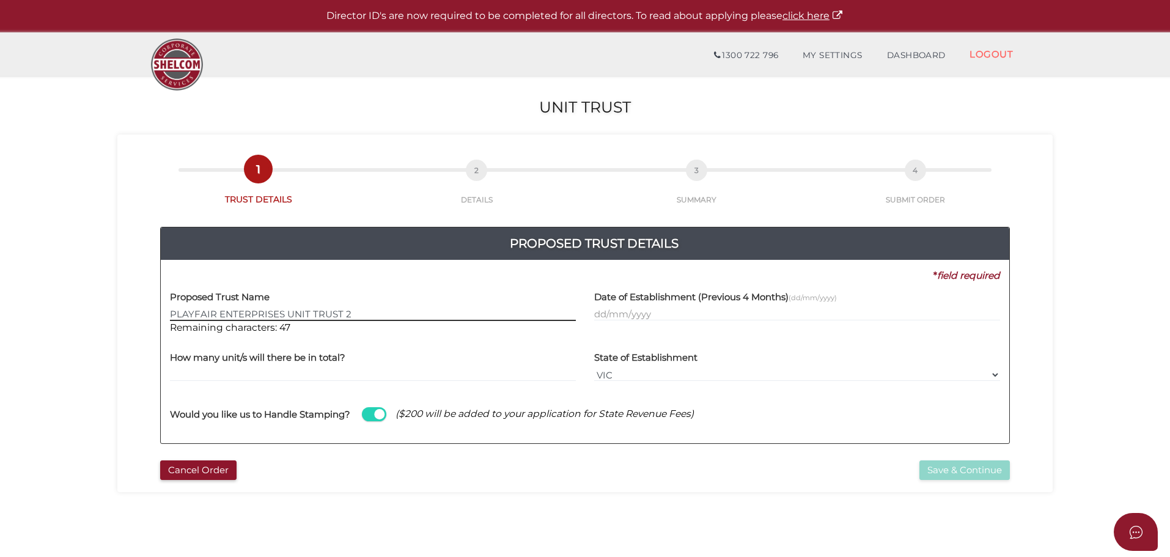
type input "PLAYFAIR ENTERPRISES UNIT TRUST 2"
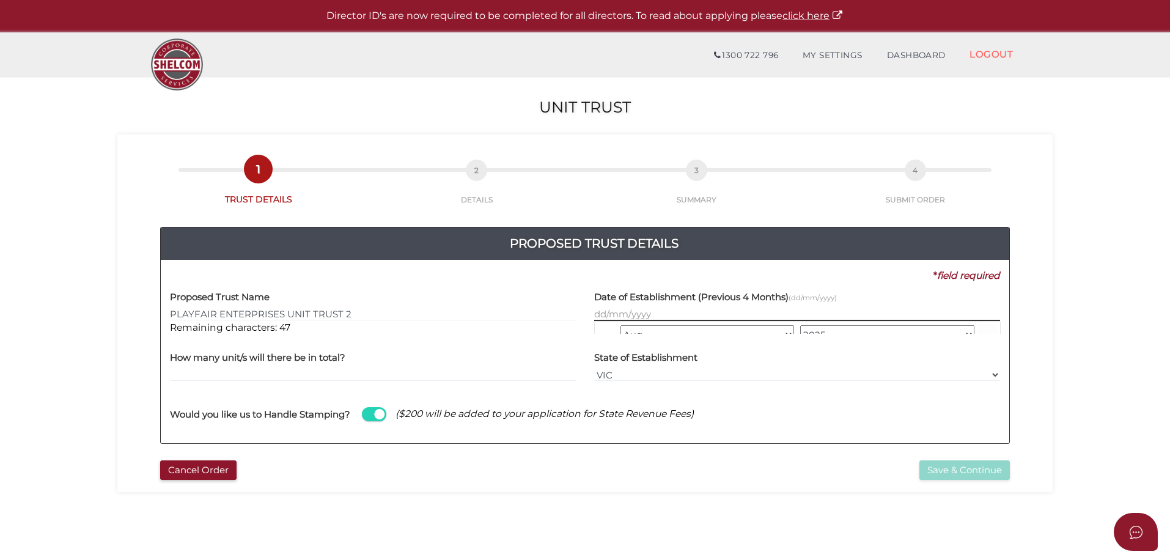
click at [632, 315] on input "text" at bounding box center [797, 313] width 406 height 13
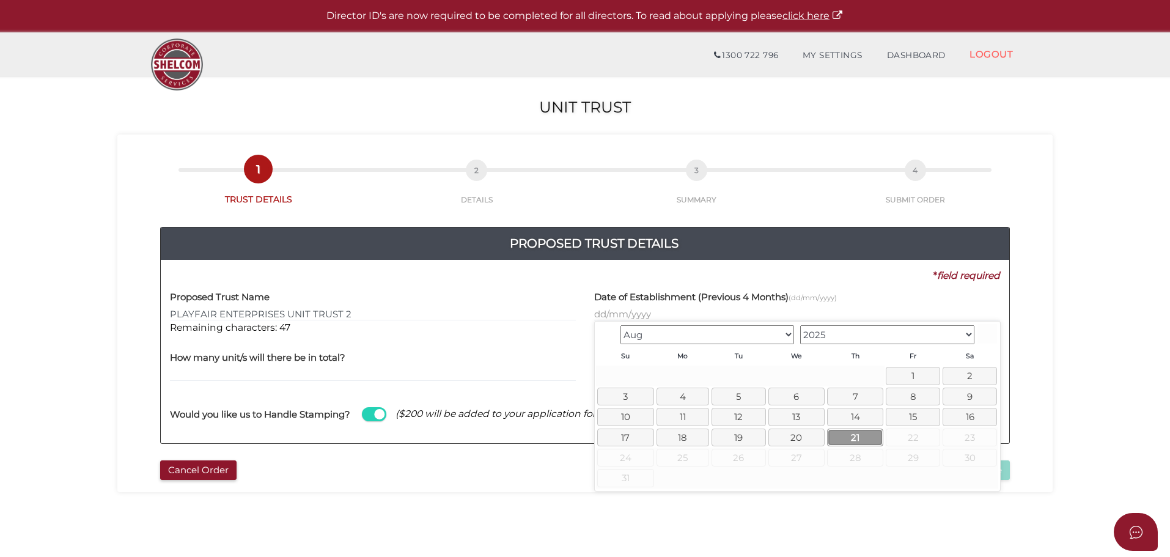
click at [840, 435] on link "21" at bounding box center [855, 437] width 56 height 18
type input "21/08/2025"
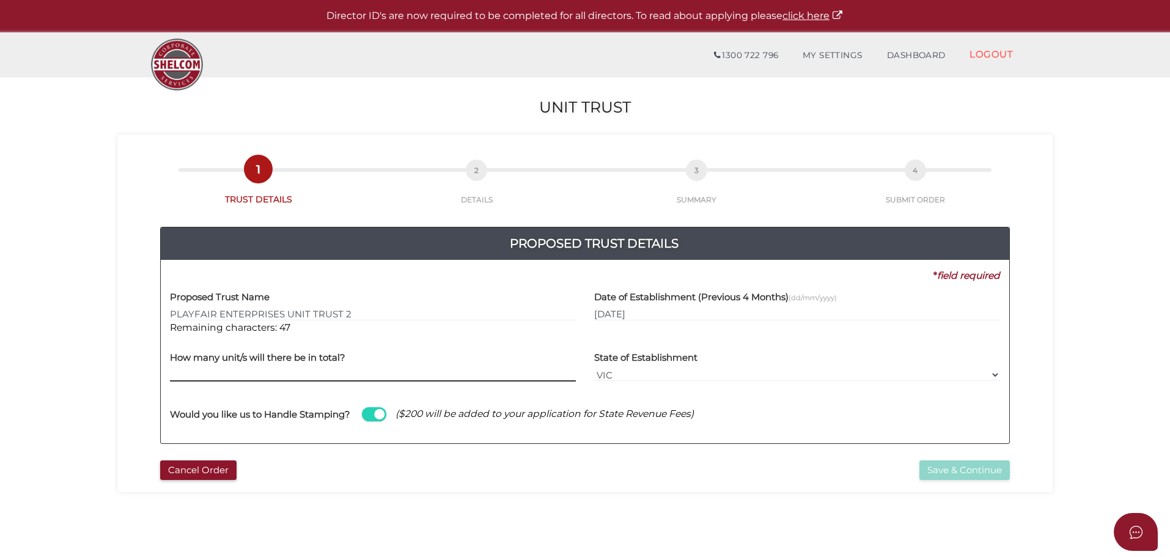
click at [238, 371] on input "text" at bounding box center [373, 374] width 406 height 13
type input "294"
click at [933, 471] on button "Save & Continue" at bounding box center [964, 470] width 90 height 20
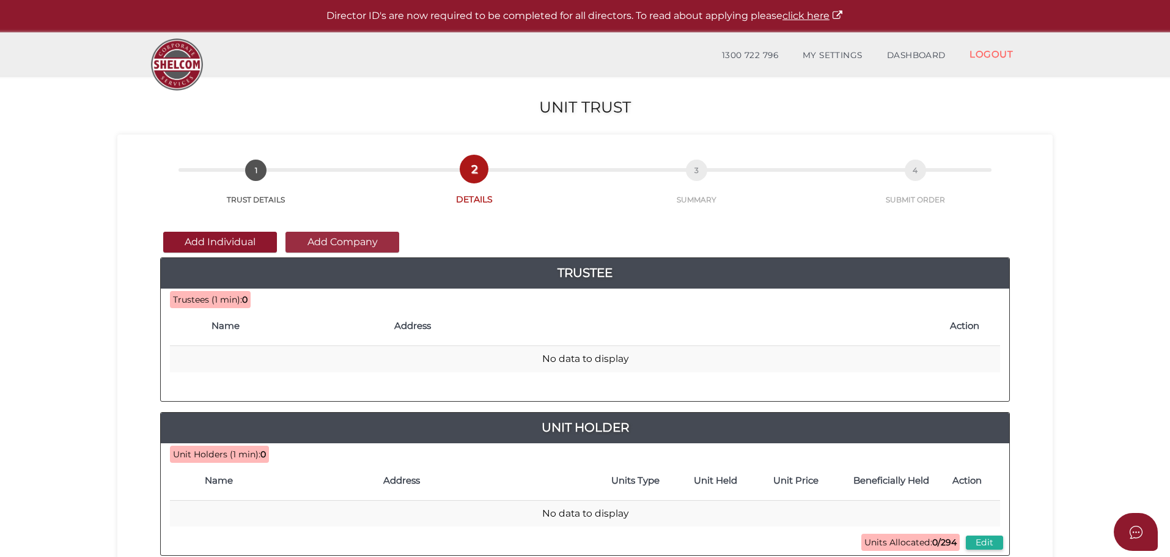
click at [315, 240] on button "Add Company" at bounding box center [342, 242] width 114 height 21
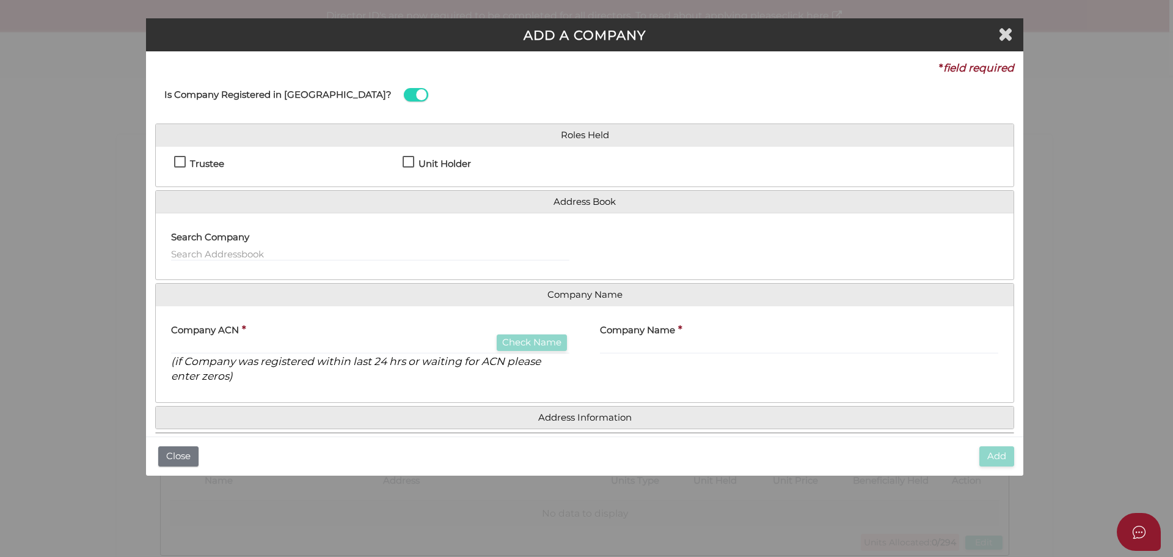
click at [181, 159] on label "Trustee" at bounding box center [199, 166] width 50 height 15
checkbox input "true"
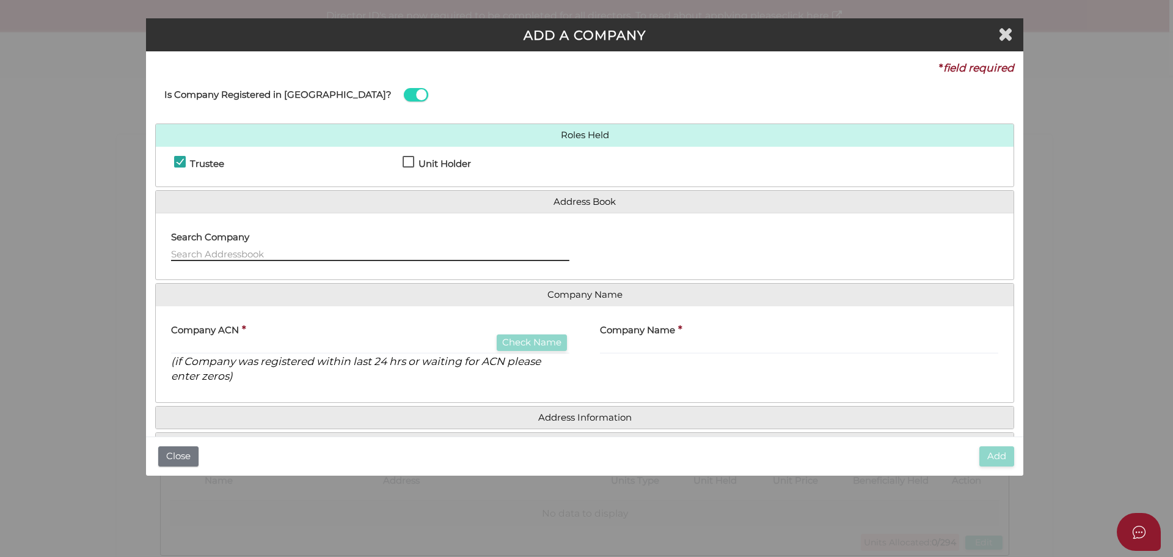
click at [183, 251] on input "text" at bounding box center [370, 253] width 398 height 13
type input "PLAYFAIR ENTERPRISES 2 PTY LTD"
click at [183, 342] on input "text" at bounding box center [370, 346] width 398 height 13
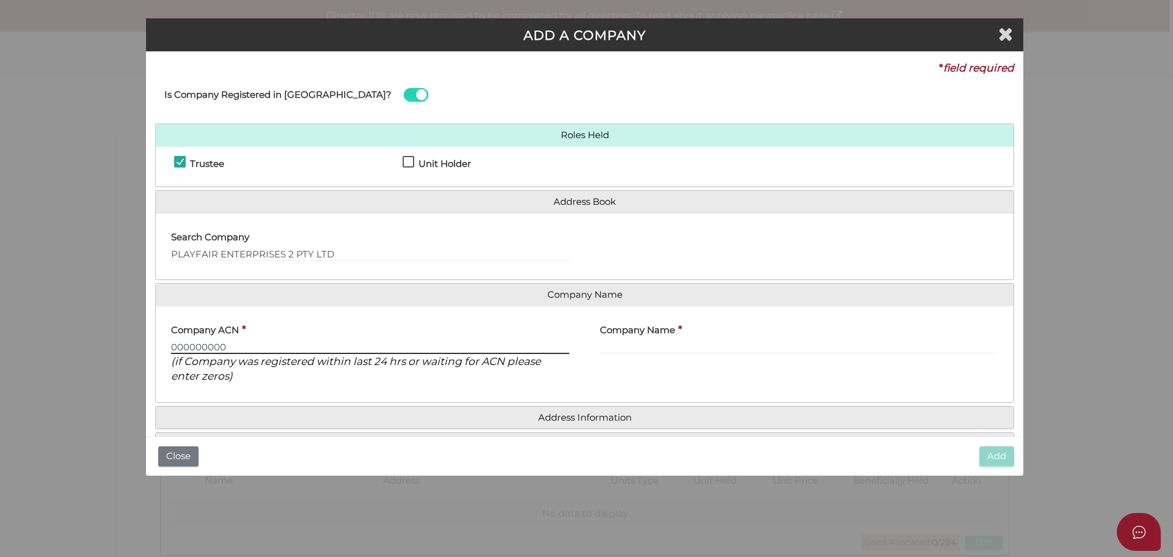
click at [315, 341] on input "000000000" at bounding box center [370, 346] width 398 height 13
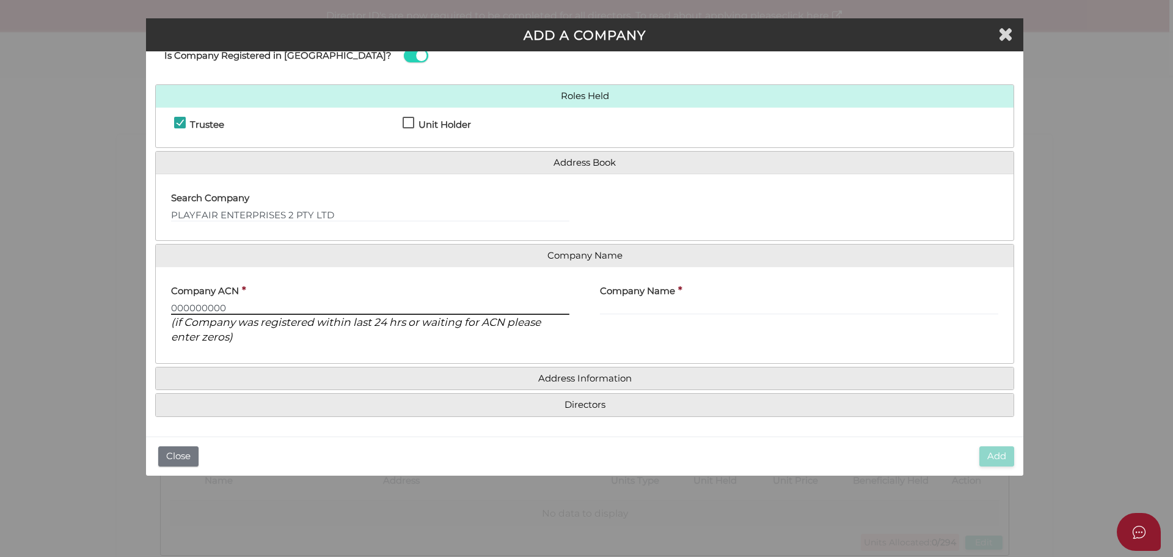
type input "000000000"
drag, startPoint x: 335, startPoint y: 213, endPoint x: 153, endPoint y: 213, distance: 182.7
click at [153, 213] on div "* field required Is Company Registered in Australia? Roles Held Trustee Unit Ho…" at bounding box center [584, 243] width 877 height 385
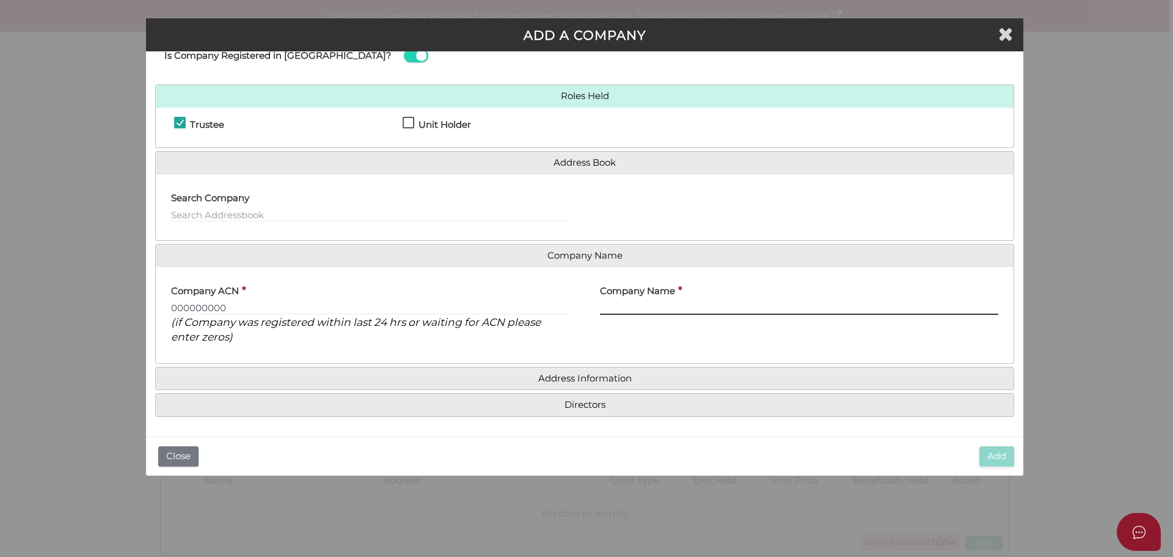
click at [646, 304] on input "text" at bounding box center [799, 307] width 398 height 13
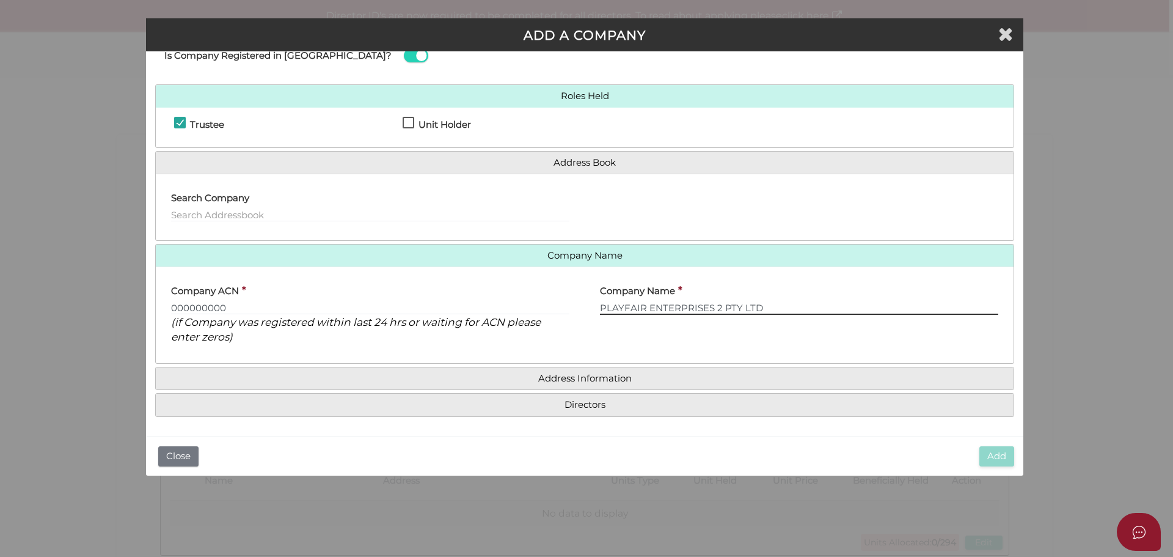
type input "PLAYFAIR ENTERPRISES 2 PTY LTD"
click at [637, 353] on div "Company Name * PLAYFAIR ENTERPRISES 2 PTY LTD" at bounding box center [799, 315] width 429 height 78
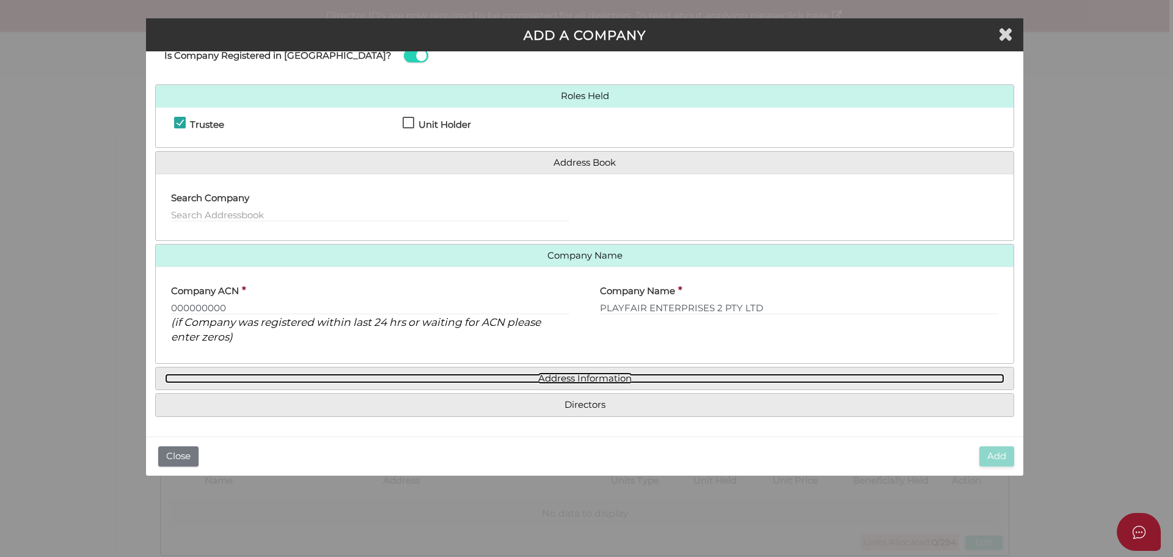
click at [614, 375] on link "Address Information" at bounding box center [585, 378] width 840 height 10
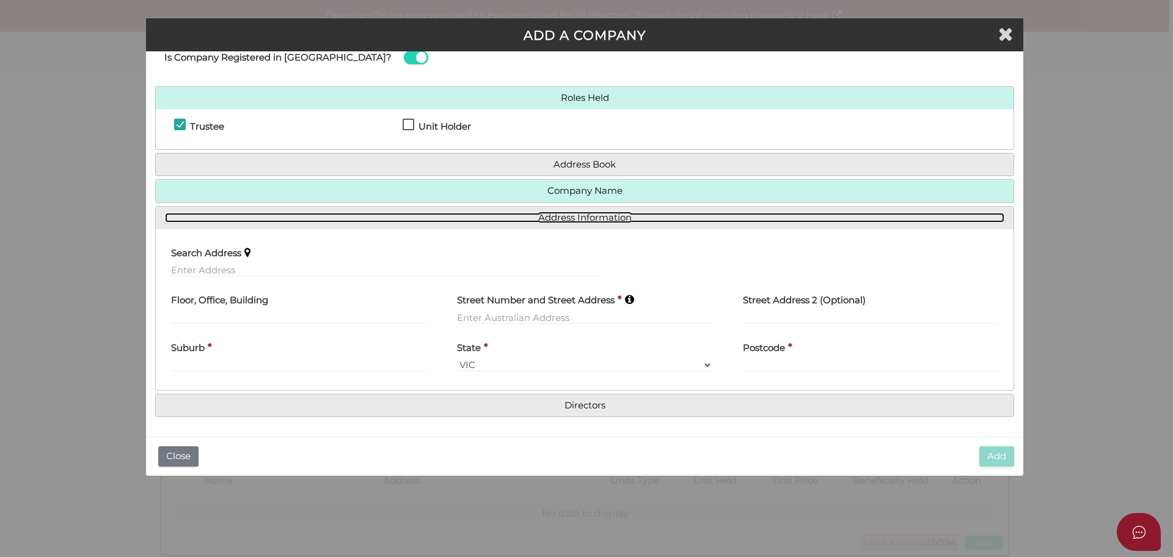
scroll to position [37, 0]
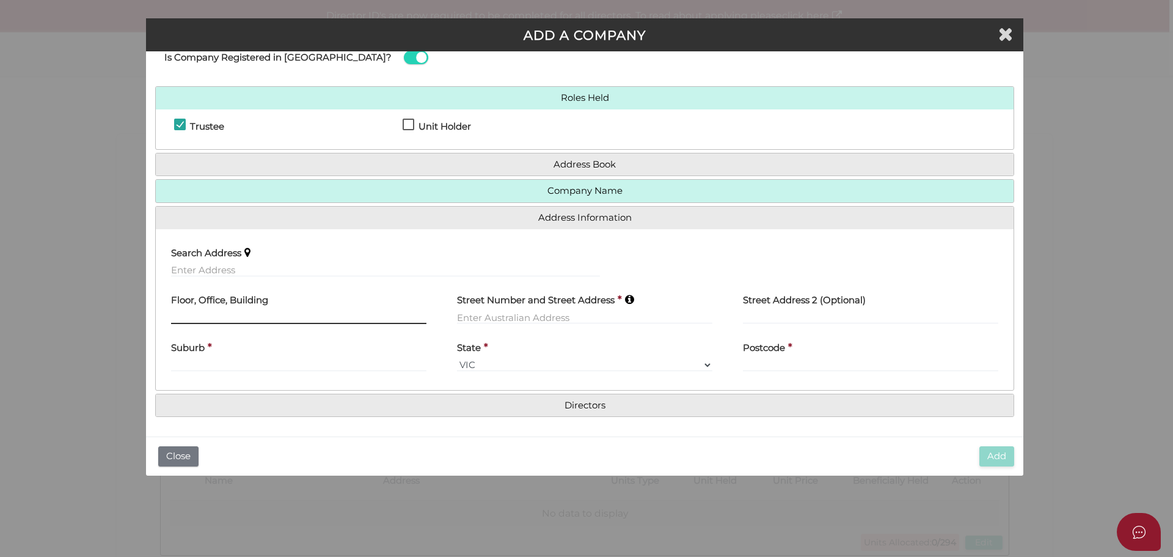
click at [196, 314] on input "text" at bounding box center [298, 316] width 255 height 13
type input "1"
click at [510, 309] on label "Street Number and Street Address" at bounding box center [536, 298] width 158 height 25
click at [505, 312] on input "text" at bounding box center [584, 316] width 255 height 13
drag, startPoint x: 560, startPoint y: 318, endPoint x: 506, endPoint y: 321, distance: 53.8
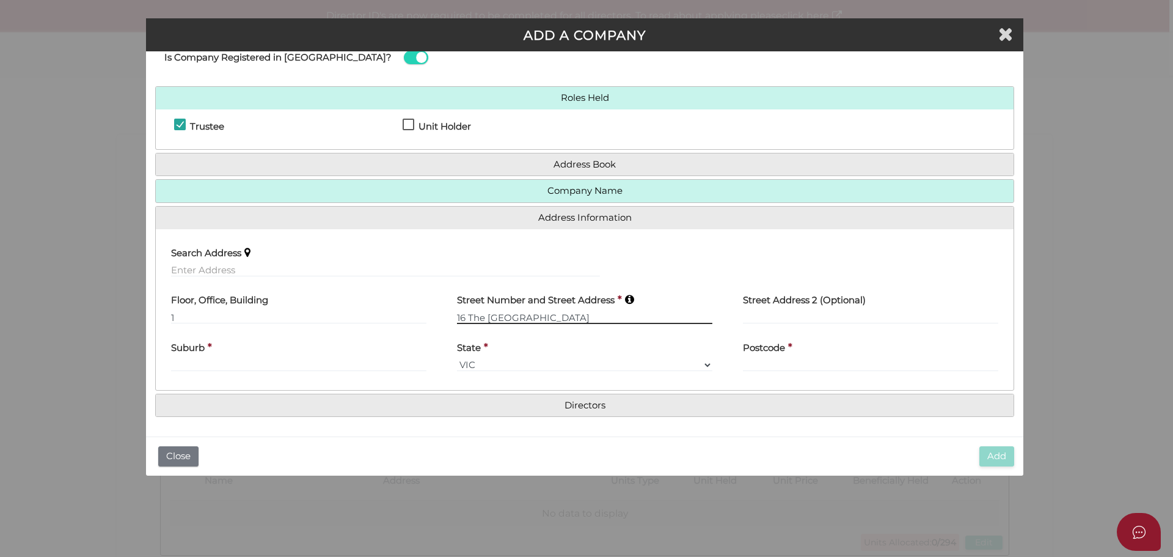
click at [510, 321] on input "16 The Link Mill Park" at bounding box center [584, 316] width 255 height 13
type input "16 The Link"
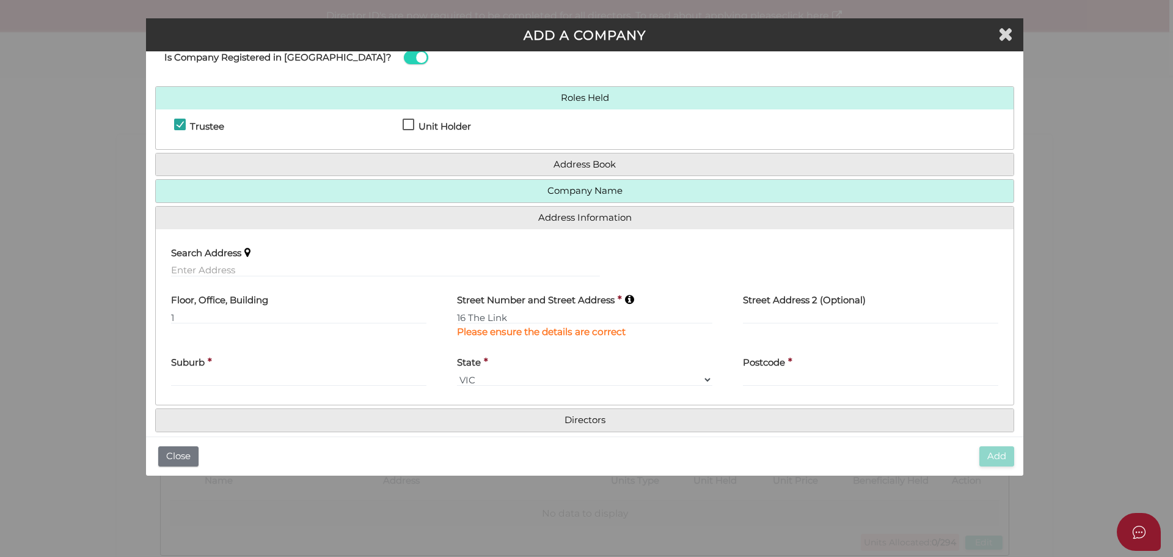
click at [215, 357] on div "Suburb *" at bounding box center [298, 367] width 255 height 38
click at [189, 379] on input "text" at bounding box center [298, 379] width 255 height 13
type input "Mill Park"
click at [760, 375] on input "text" at bounding box center [870, 379] width 255 height 13
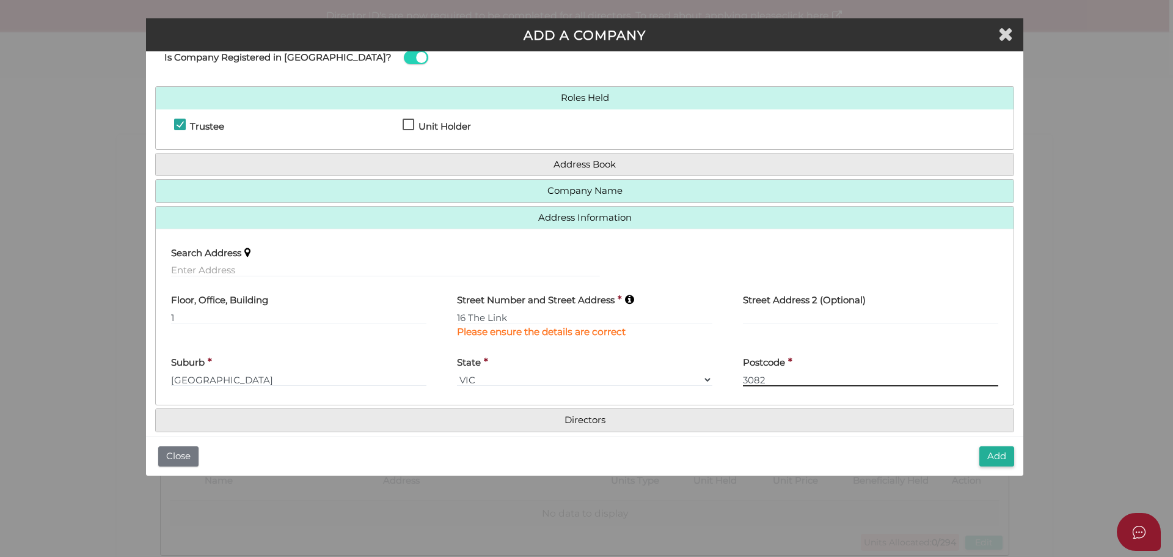
type input "3082"
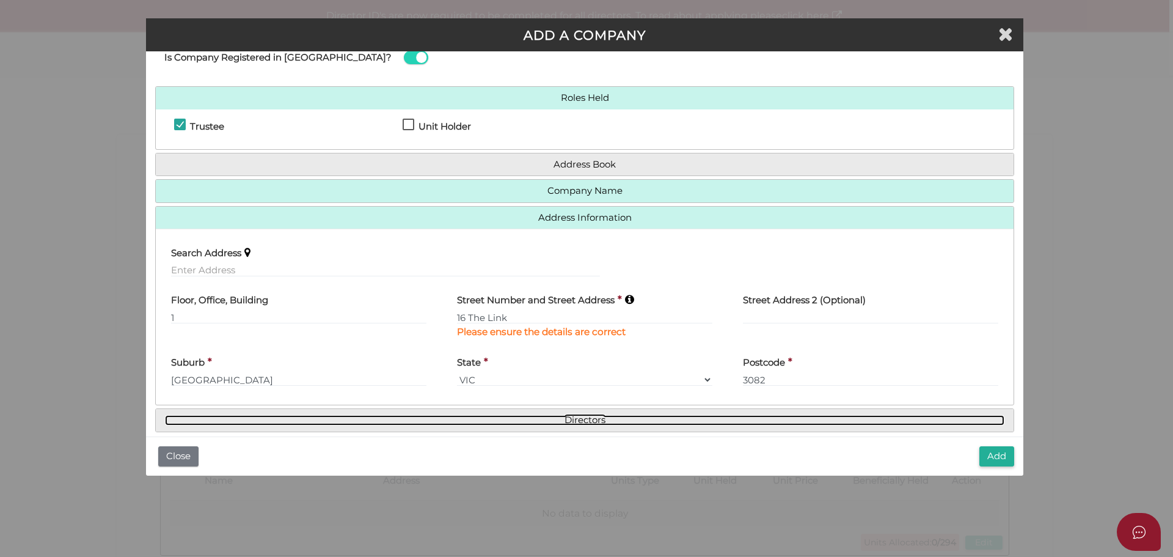
click at [394, 416] on link "Directors" at bounding box center [585, 420] width 840 height 10
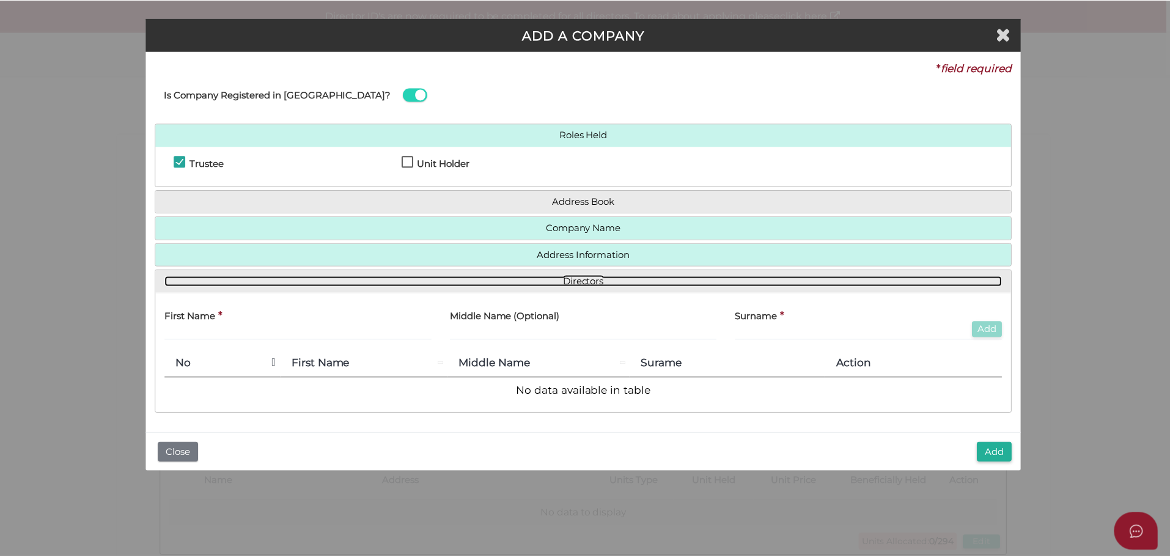
scroll to position [0, 0]
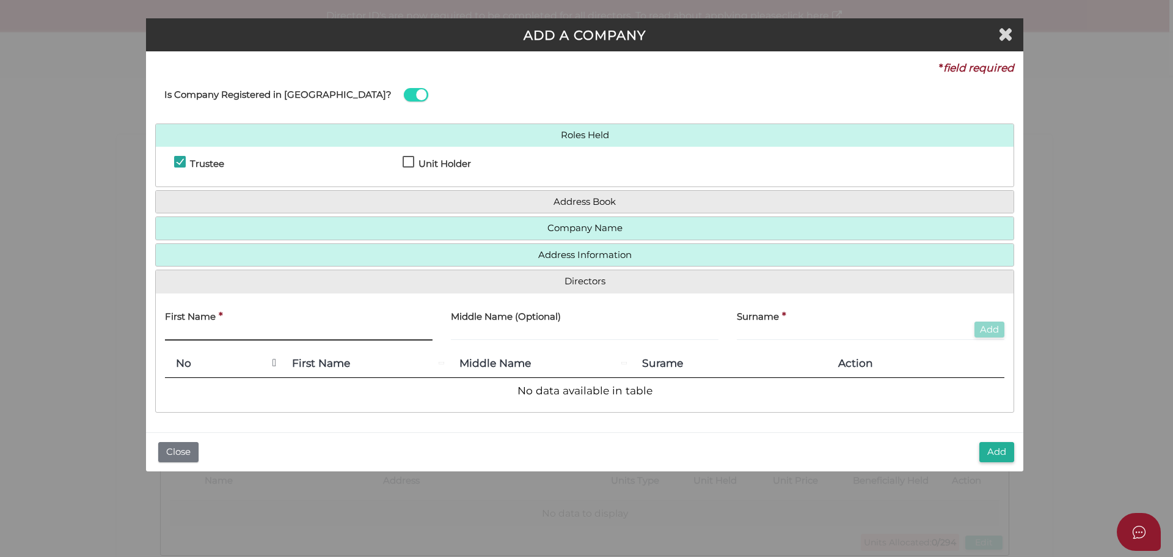
click at [222, 329] on input "text" at bounding box center [299, 333] width 268 height 13
type input "[PERSON_NAME]"
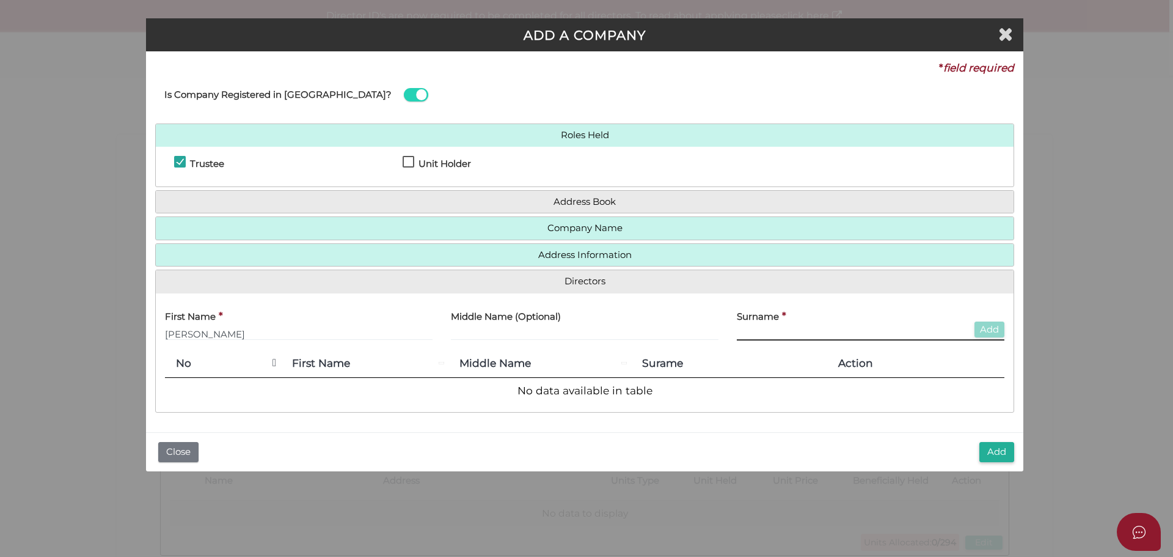
click at [749, 331] on input "text" at bounding box center [871, 333] width 268 height 13
type input "Playfair"
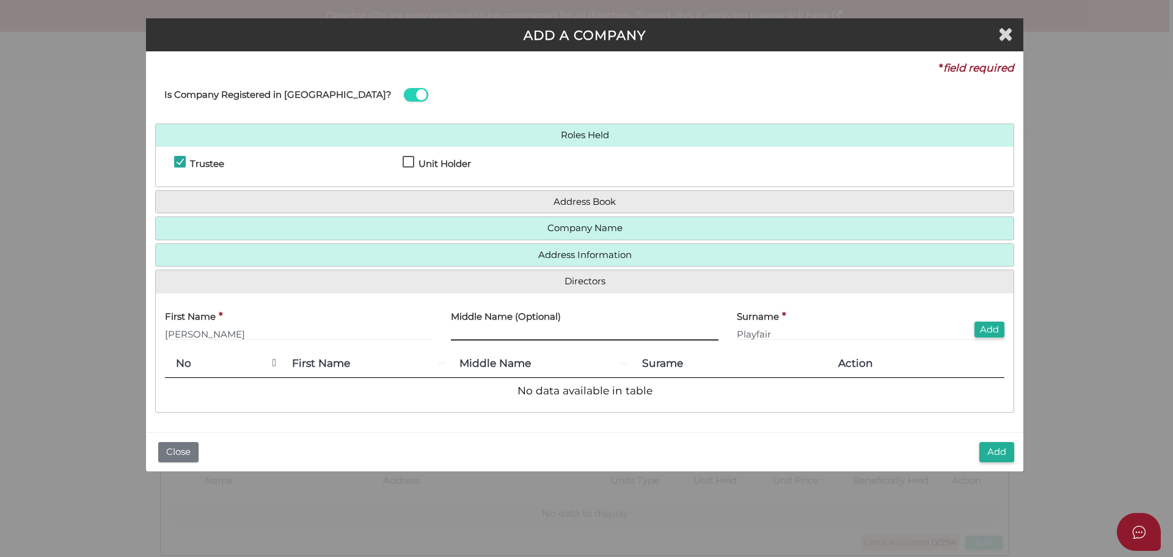
click at [548, 335] on input "text" at bounding box center [585, 333] width 268 height 13
type input "William"
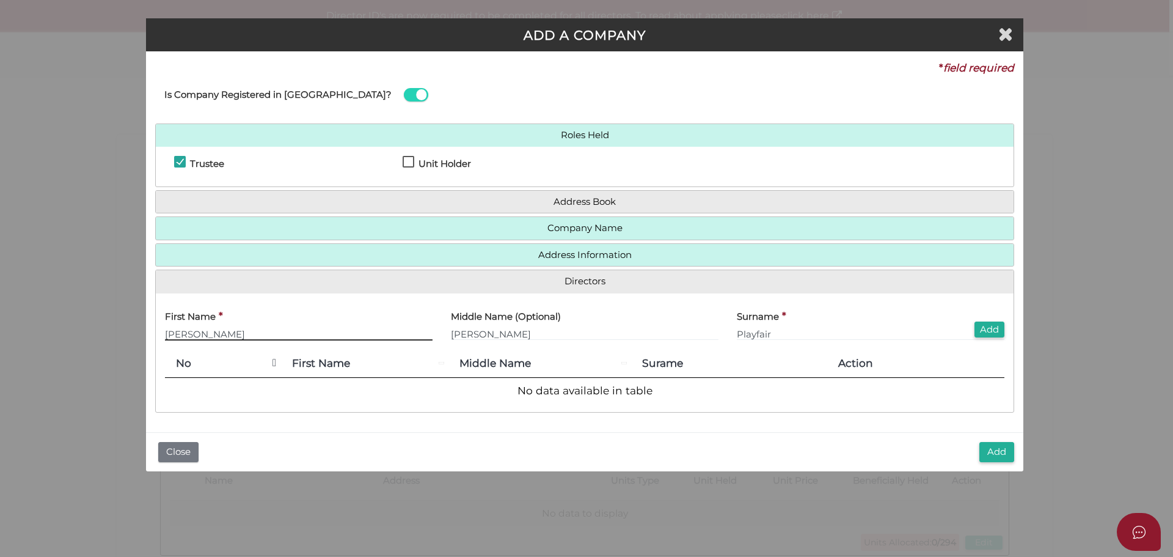
drag, startPoint x: 293, startPoint y: 330, endPoint x: 202, endPoint y: 337, distance: 91.3
click at [202, 337] on input "[PERSON_NAME]" at bounding box center [299, 333] width 268 height 13
type input "Murray"
click at [984, 330] on button "Add" at bounding box center [990, 329] width 30 height 16
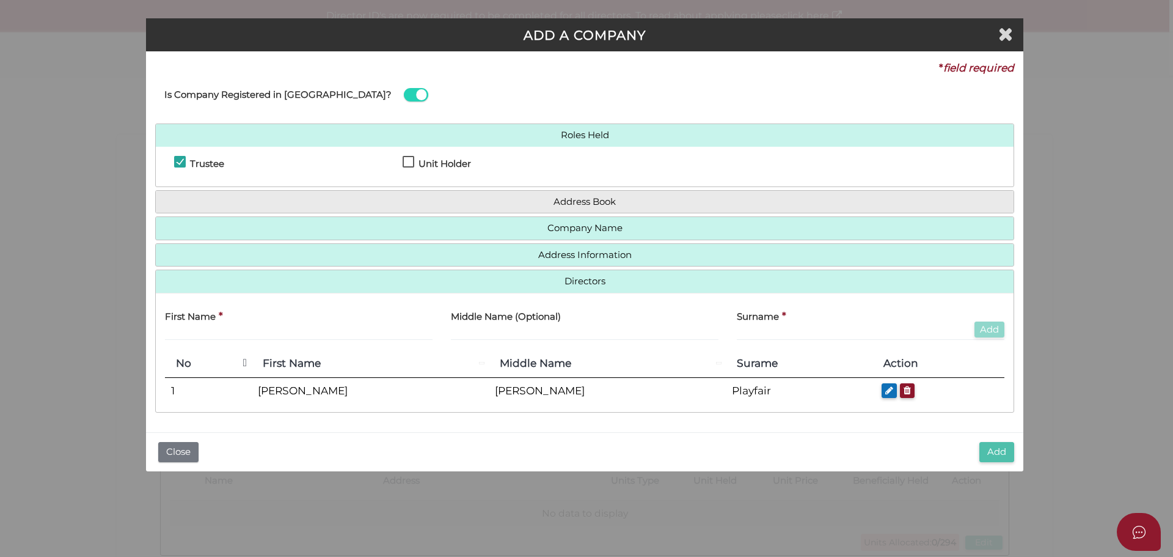
click at [1001, 452] on button "Add" at bounding box center [997, 452] width 35 height 20
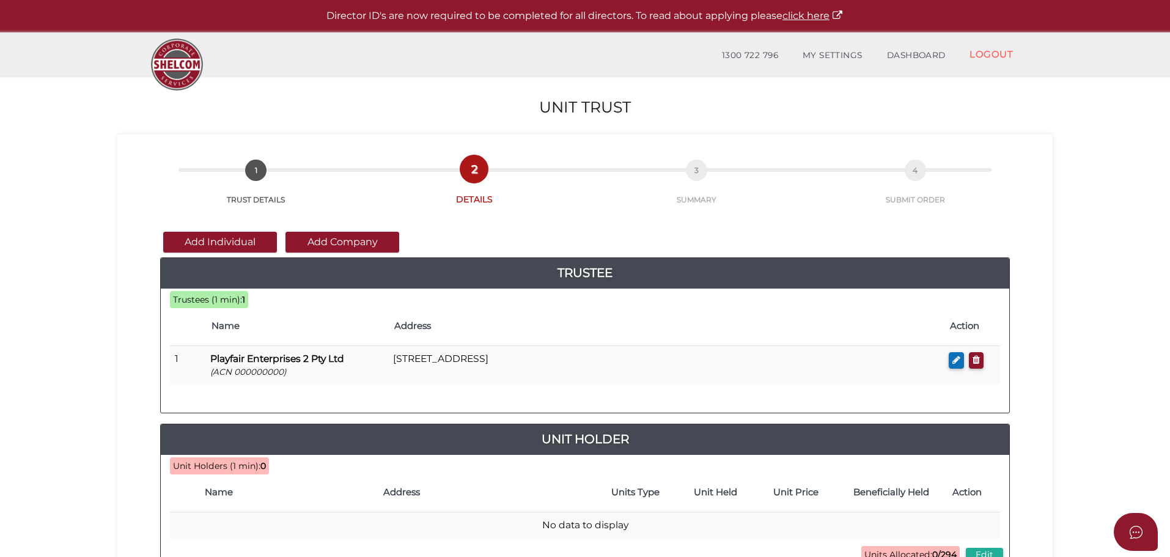
scroll to position [61, 0]
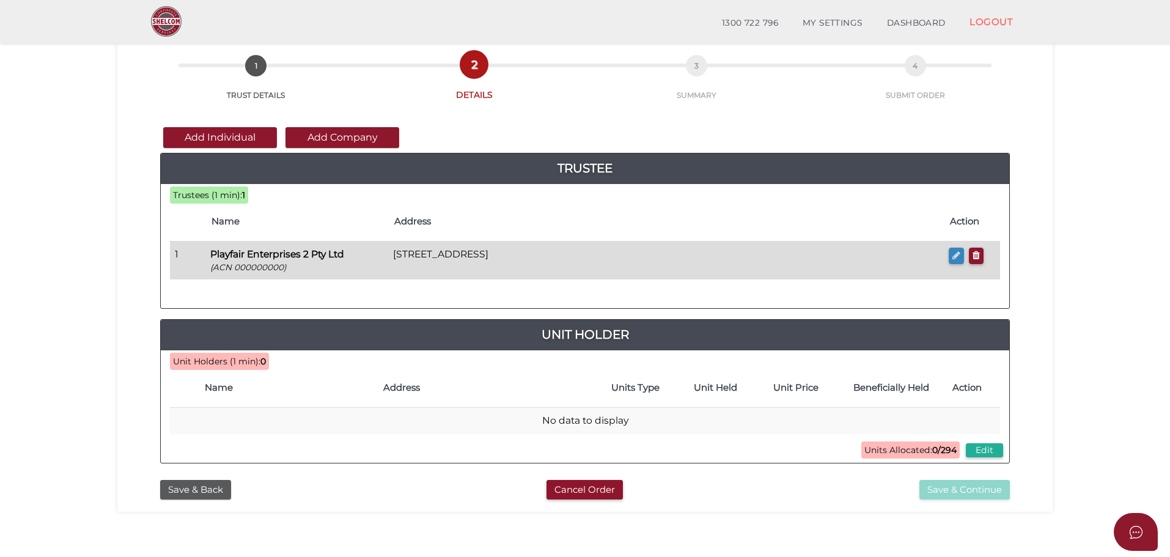
click at [958, 254] on icon "button" at bounding box center [956, 255] width 8 height 9
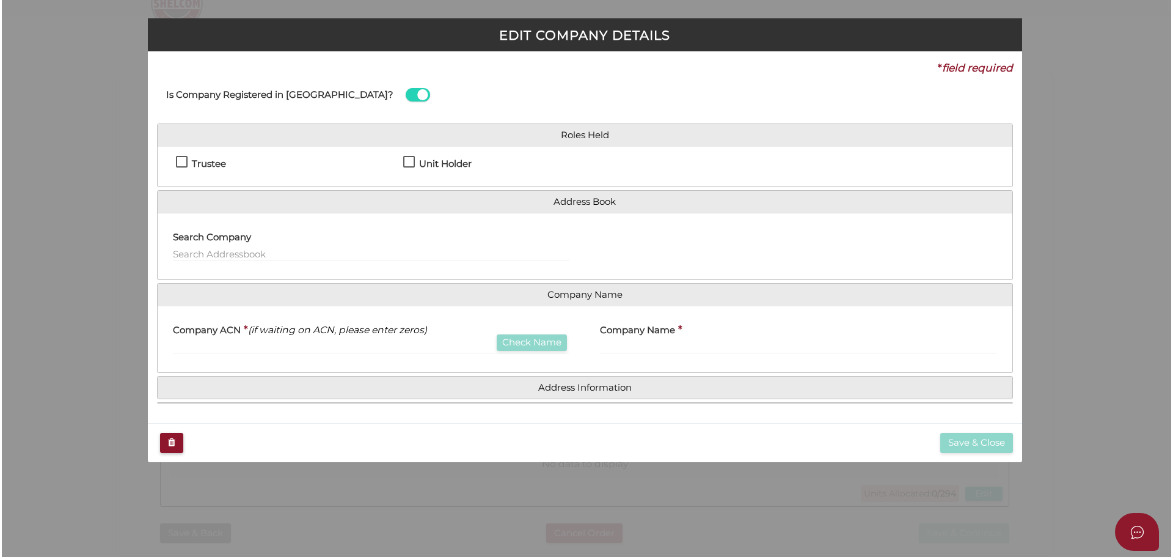
scroll to position [0, 0]
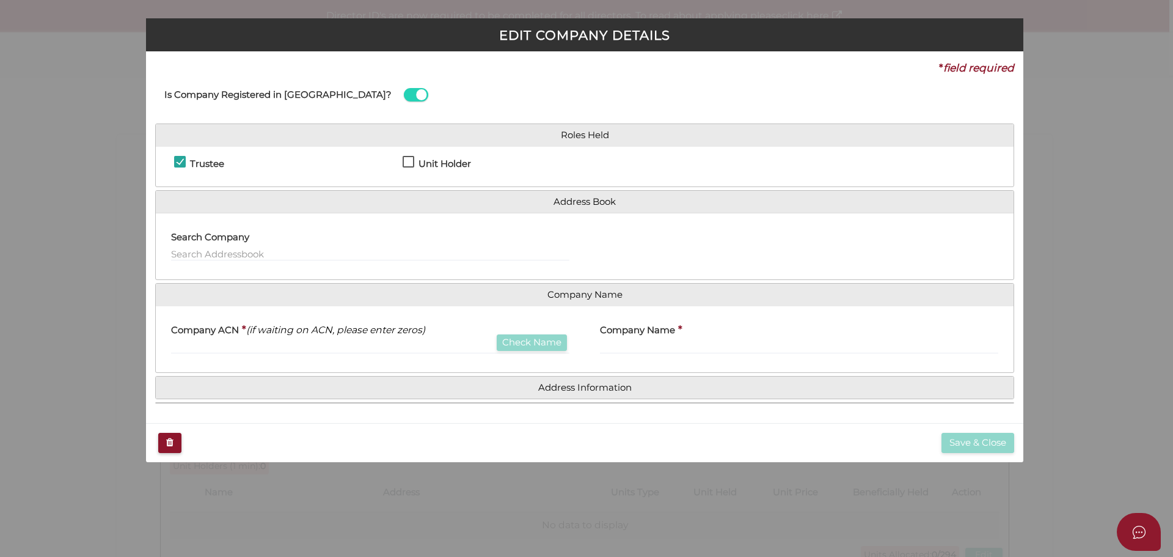
checkbox input "true"
type input "000000000"
type input "Playfair Enterprises 2 Pty Ltd"
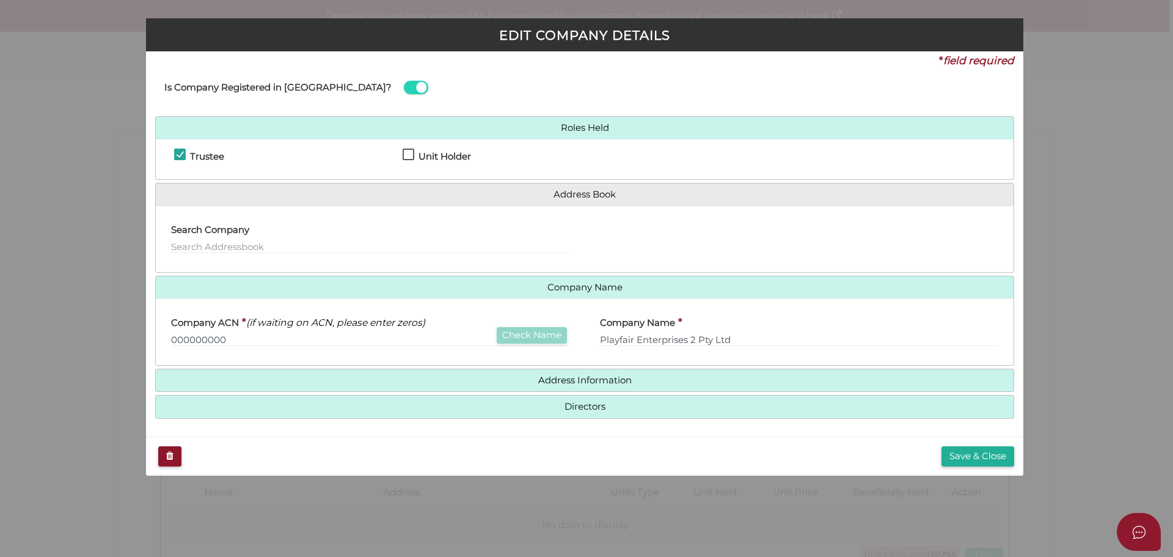
scroll to position [9, 0]
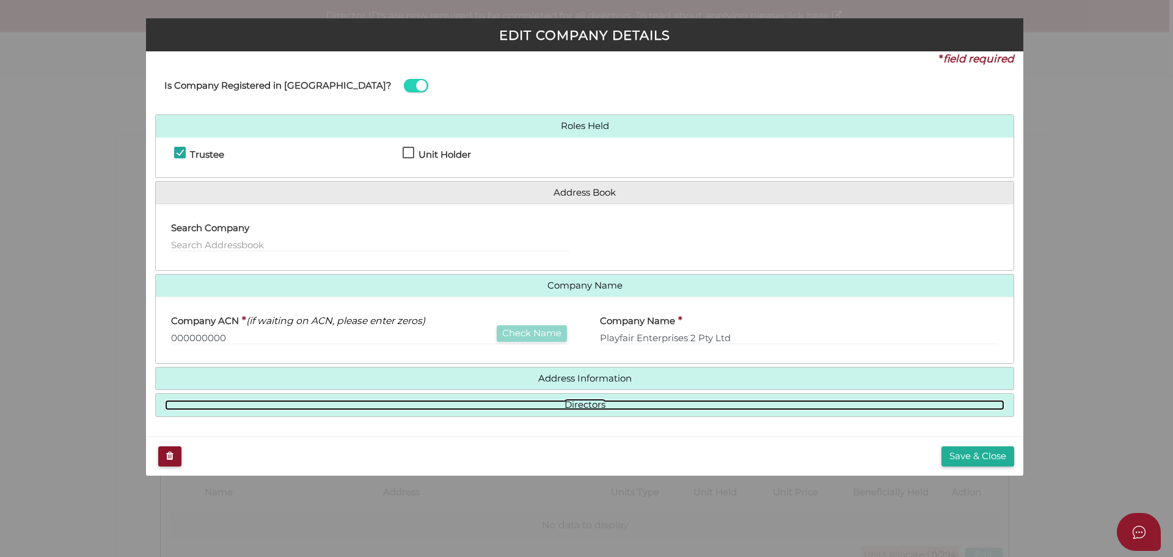
click at [578, 401] on link "Directors" at bounding box center [585, 405] width 840 height 10
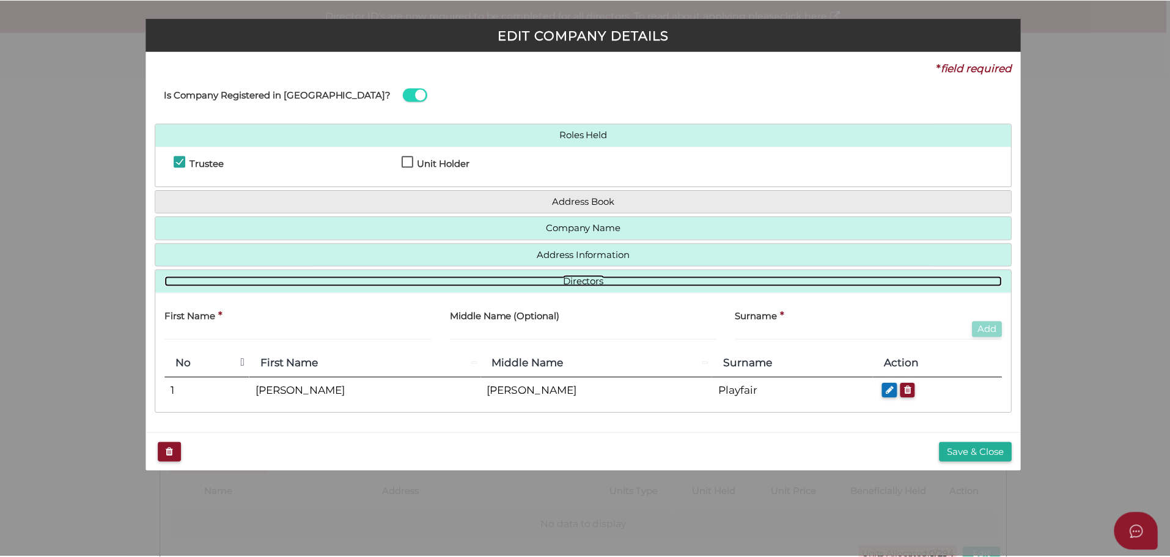
scroll to position [0, 0]
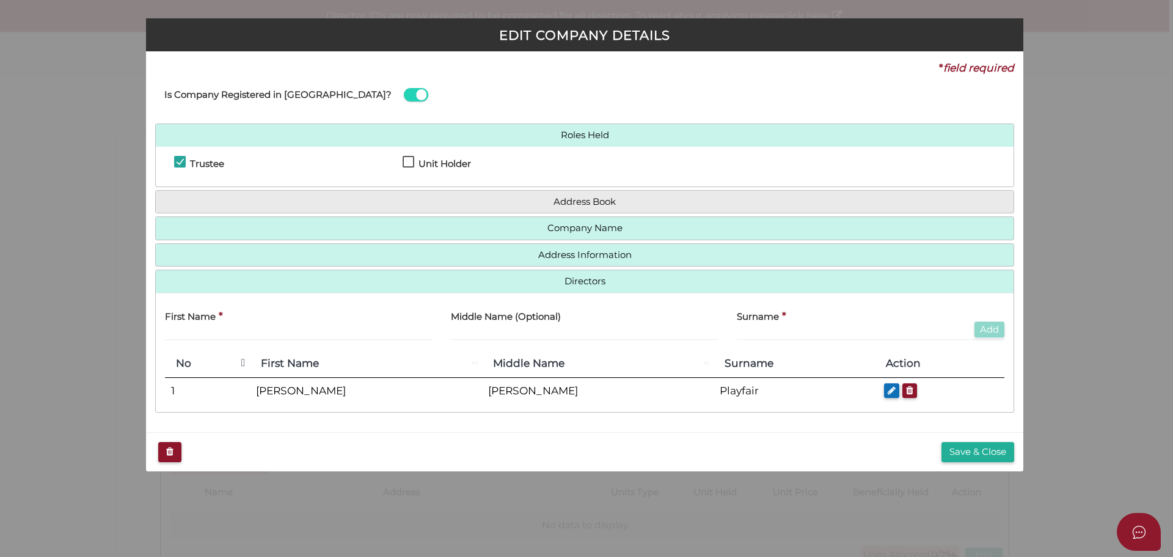
click at [272, 324] on div "First Name *" at bounding box center [299, 321] width 268 height 38
click at [237, 334] on input "text" at bounding box center [299, 333] width 268 height 13
type input "David"
click at [473, 335] on input "text" at bounding box center [585, 333] width 268 height 13
type input "Allistair"
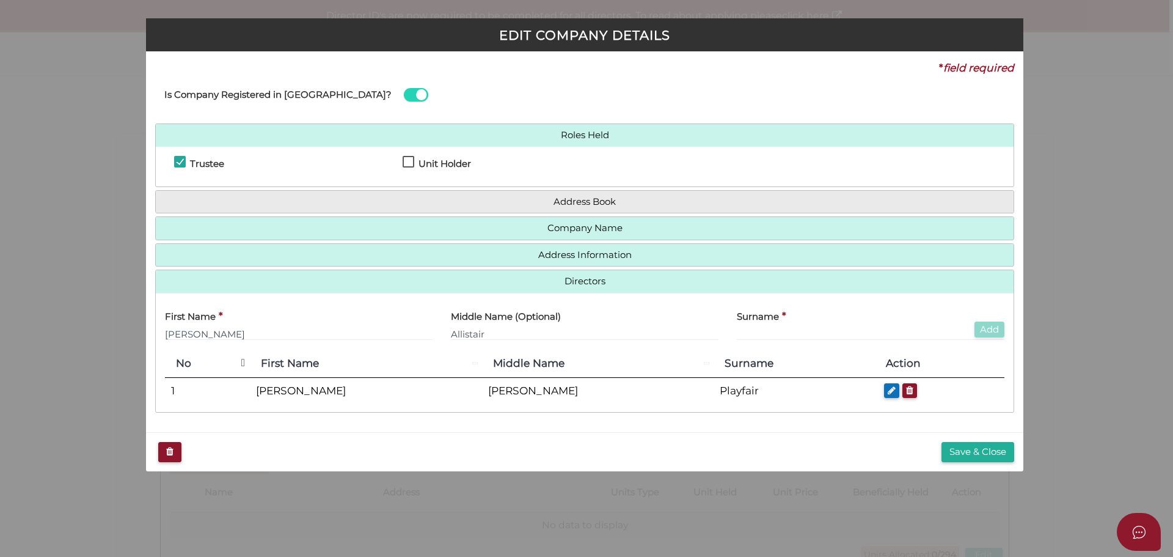
click at [743, 327] on label "Surname" at bounding box center [758, 314] width 42 height 25
click at [750, 334] on input "text" at bounding box center [871, 333] width 268 height 13
type input "Playfair"
click at [994, 329] on button "Add" at bounding box center [990, 329] width 30 height 16
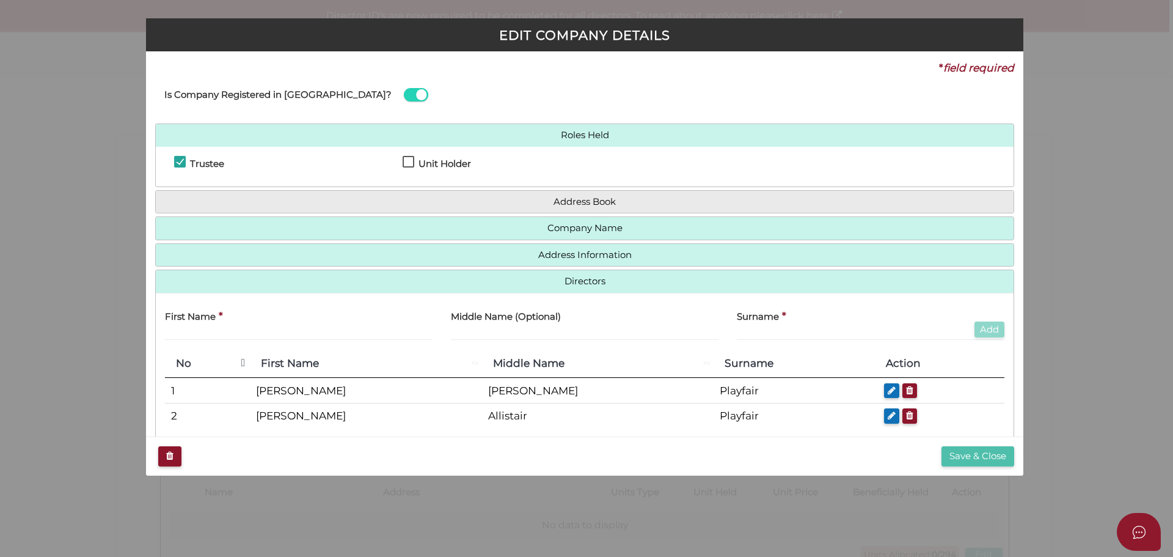
click at [967, 458] on button "Save & Close" at bounding box center [978, 456] width 73 height 20
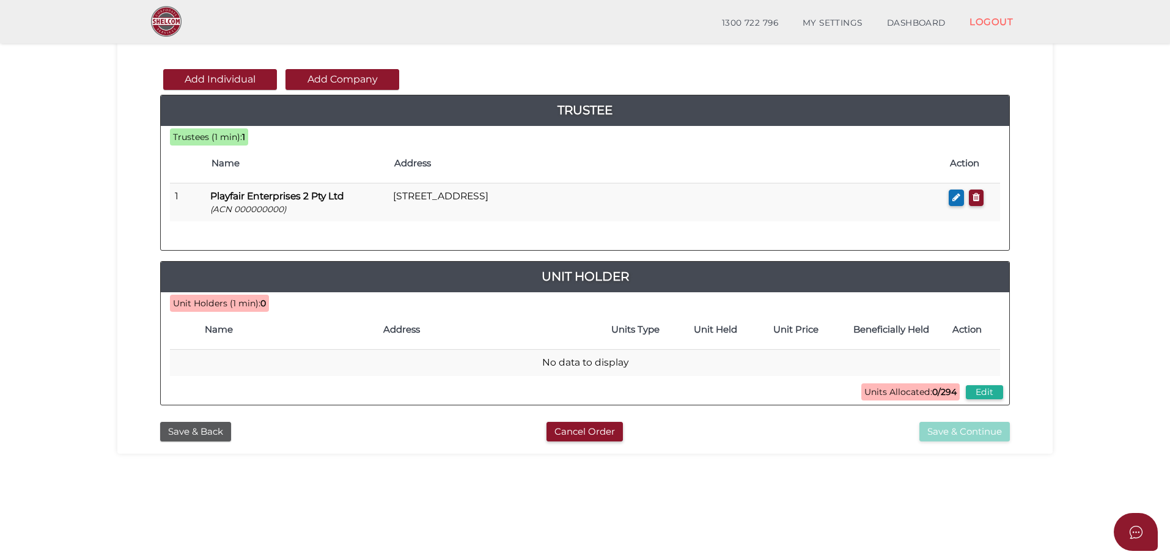
scroll to position [122, 0]
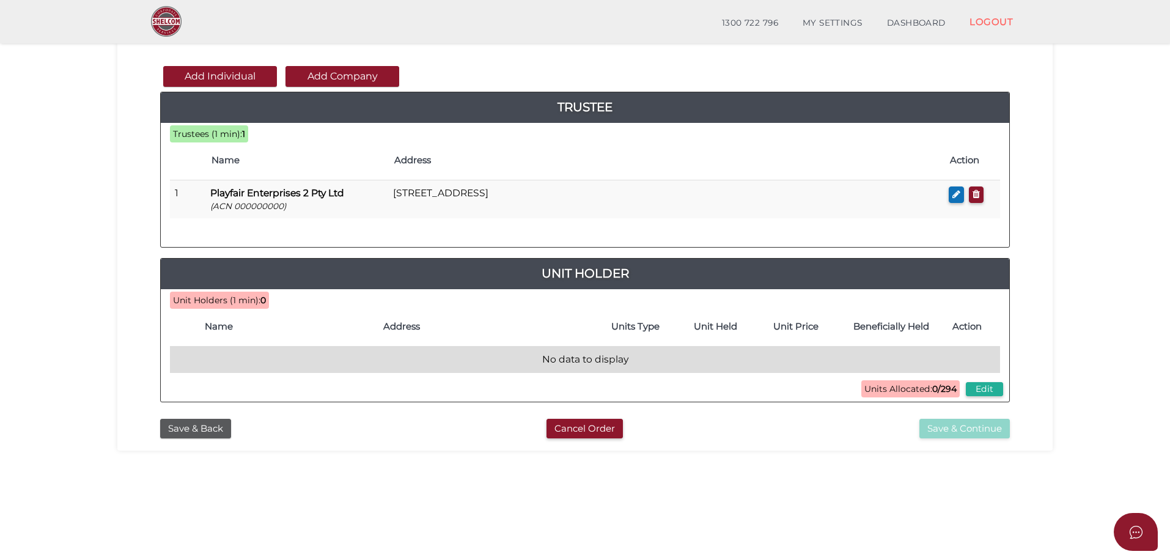
click at [283, 362] on td "No data to display" at bounding box center [585, 359] width 830 height 26
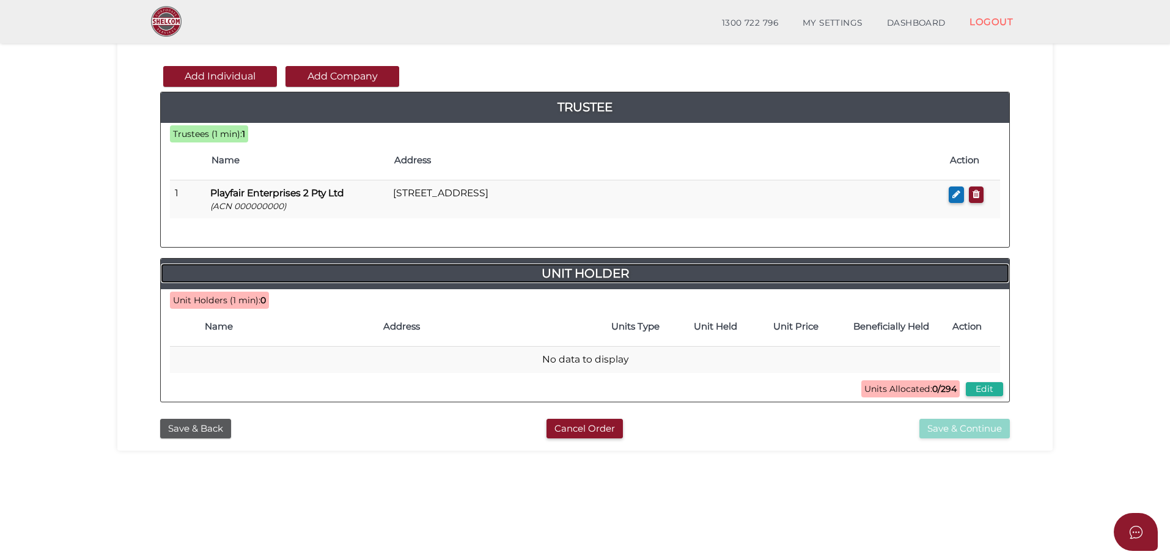
click at [579, 278] on h4 "Unit Holder" at bounding box center [585, 273] width 848 height 20
click at [988, 390] on button "Edit" at bounding box center [983, 389] width 37 height 14
type input "294"
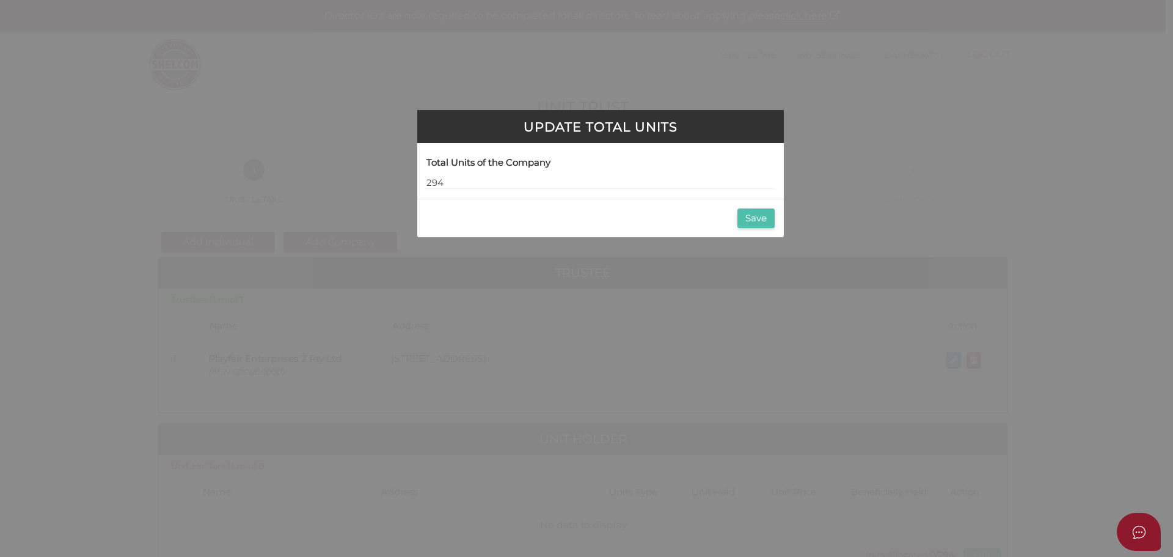
click at [764, 218] on button "Save" at bounding box center [756, 218] width 37 height 20
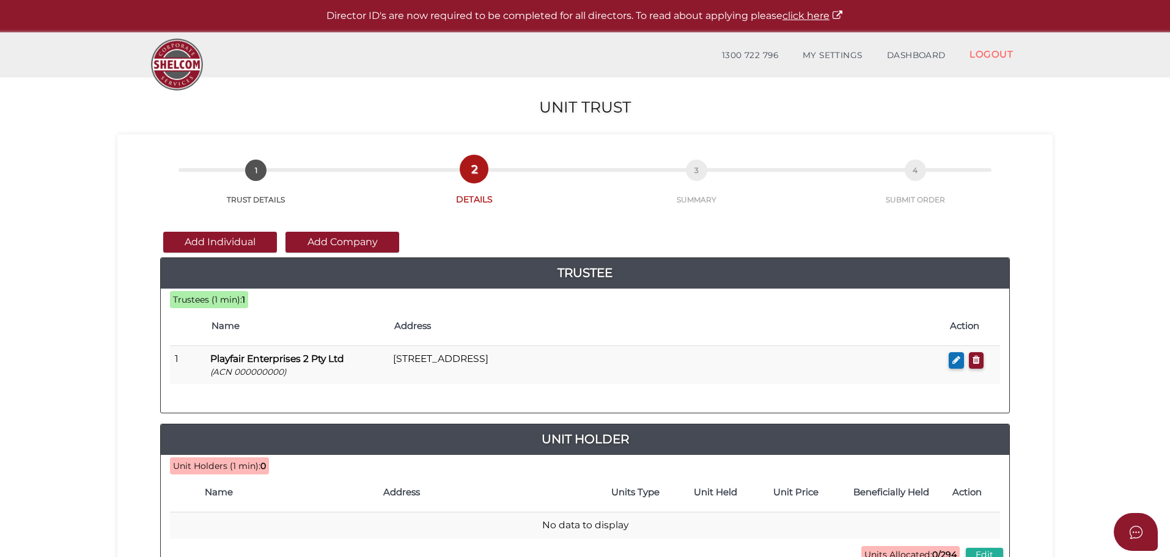
click at [240, 497] on h4 "Name" at bounding box center [288, 492] width 167 height 10
click at [307, 442] on h4 "Unit Holder" at bounding box center [585, 439] width 848 height 20
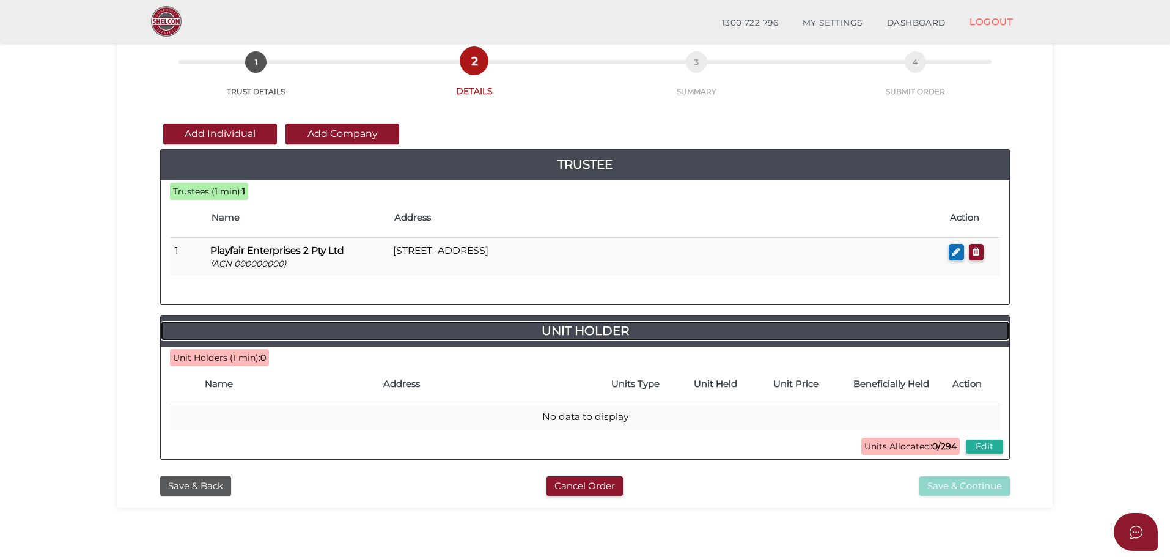
scroll to position [122, 0]
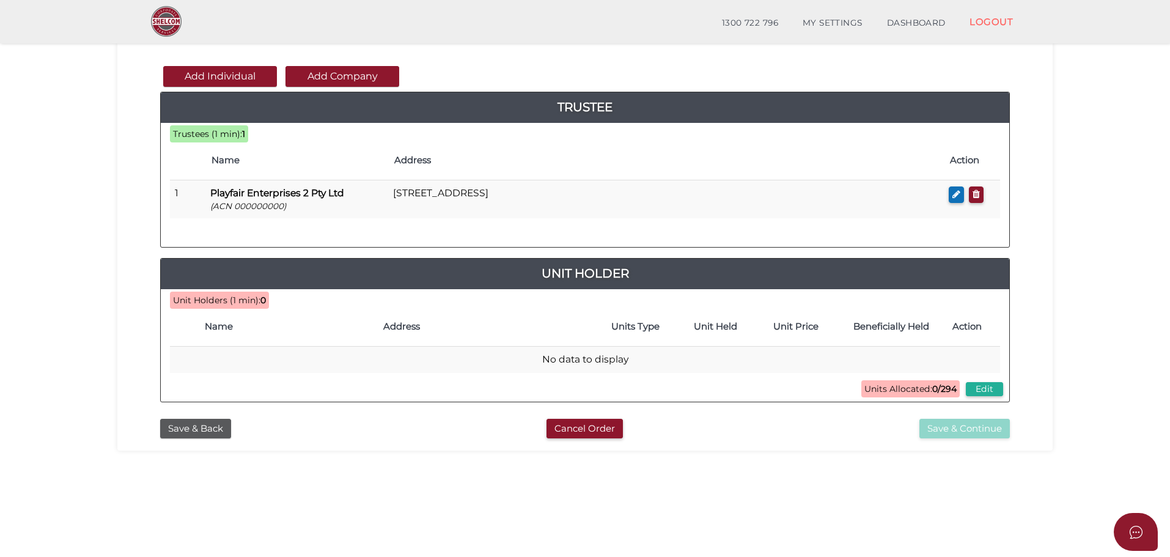
click at [901, 387] on span "Units Allocated: 0/294" at bounding box center [910, 388] width 98 height 17
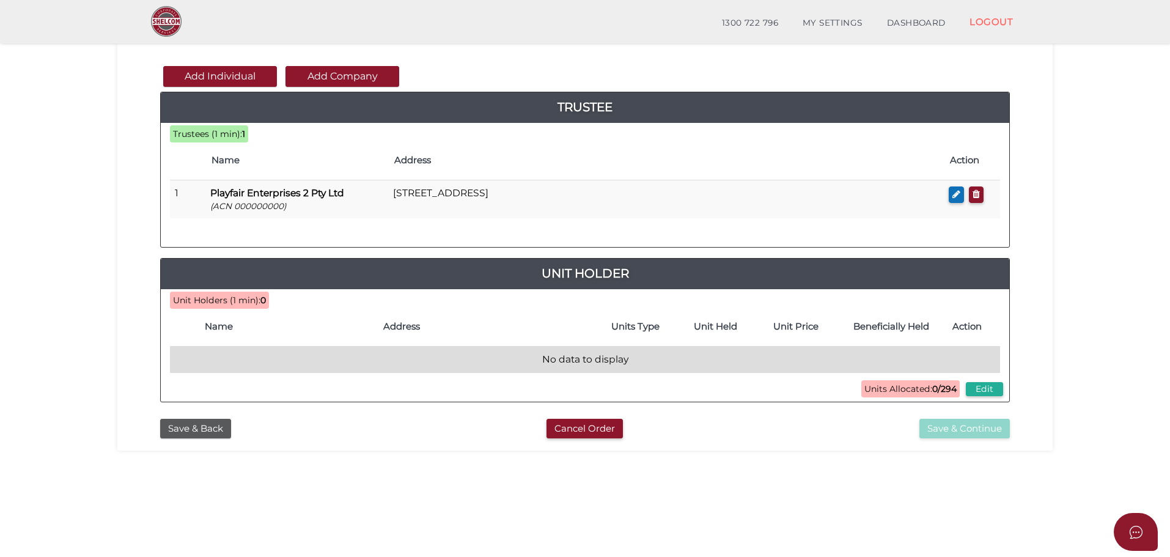
click at [252, 360] on td "No data to display" at bounding box center [585, 359] width 830 height 26
click at [573, 360] on td "No data to display" at bounding box center [585, 359] width 830 height 26
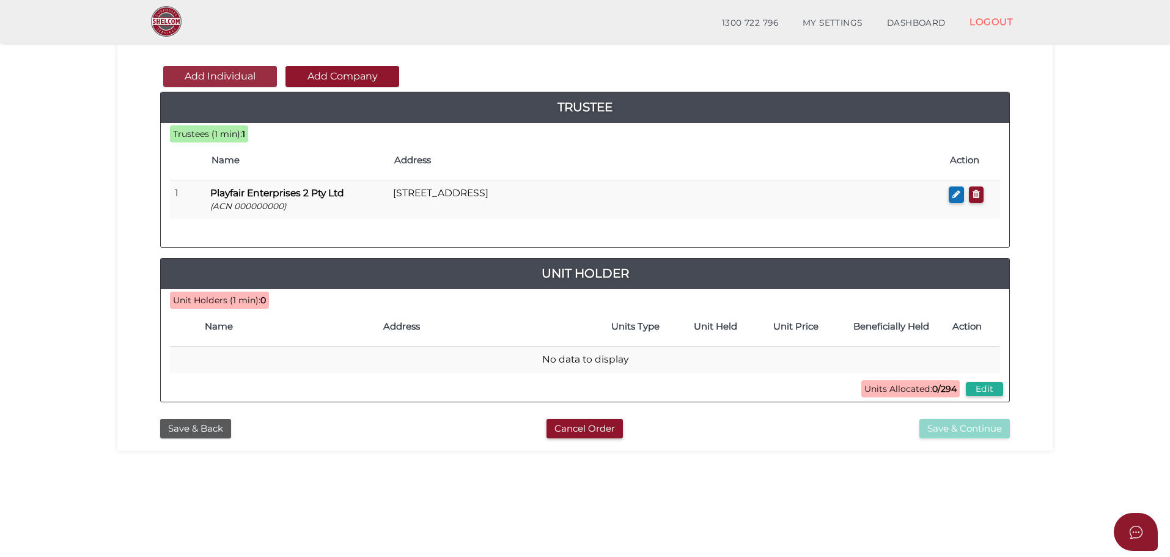
click at [238, 74] on button "Add Individual" at bounding box center [220, 76] width 114 height 21
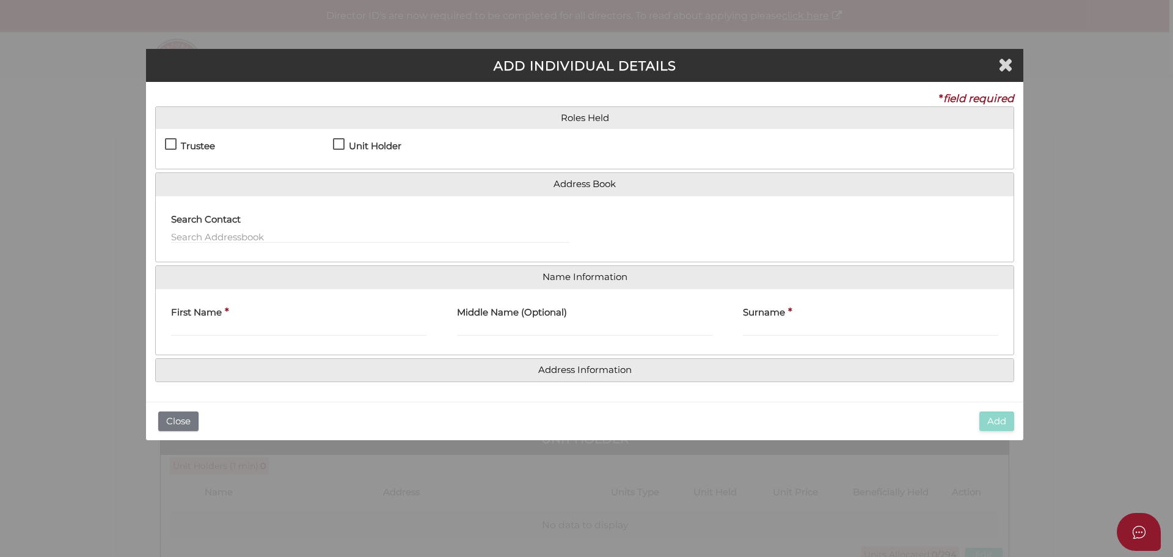
click at [342, 142] on label "Unit Holder" at bounding box center [367, 148] width 68 height 15
checkbox input "true"
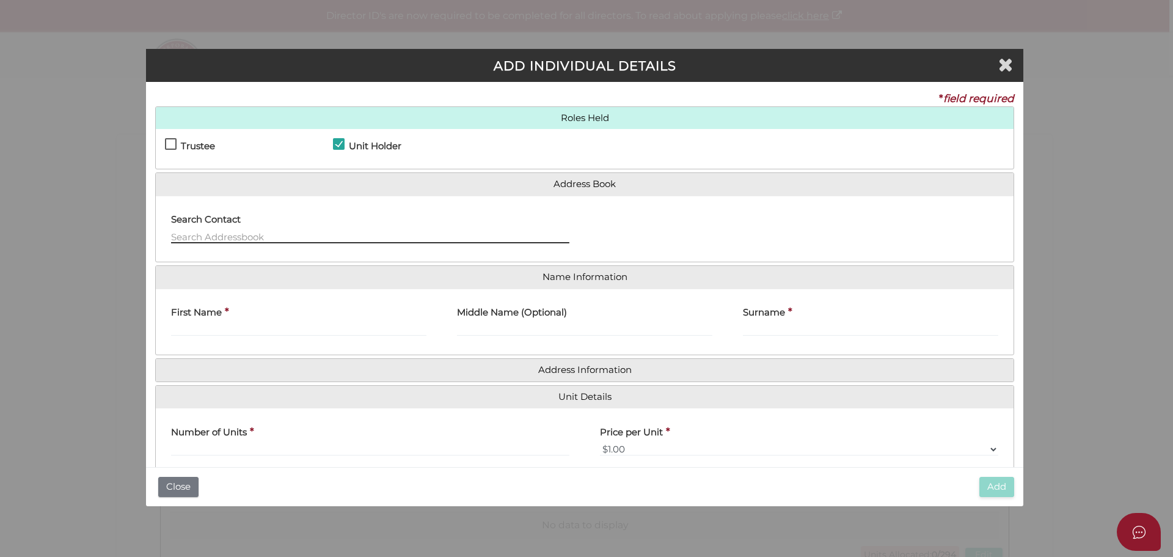
click at [202, 231] on input "text" at bounding box center [370, 236] width 398 height 13
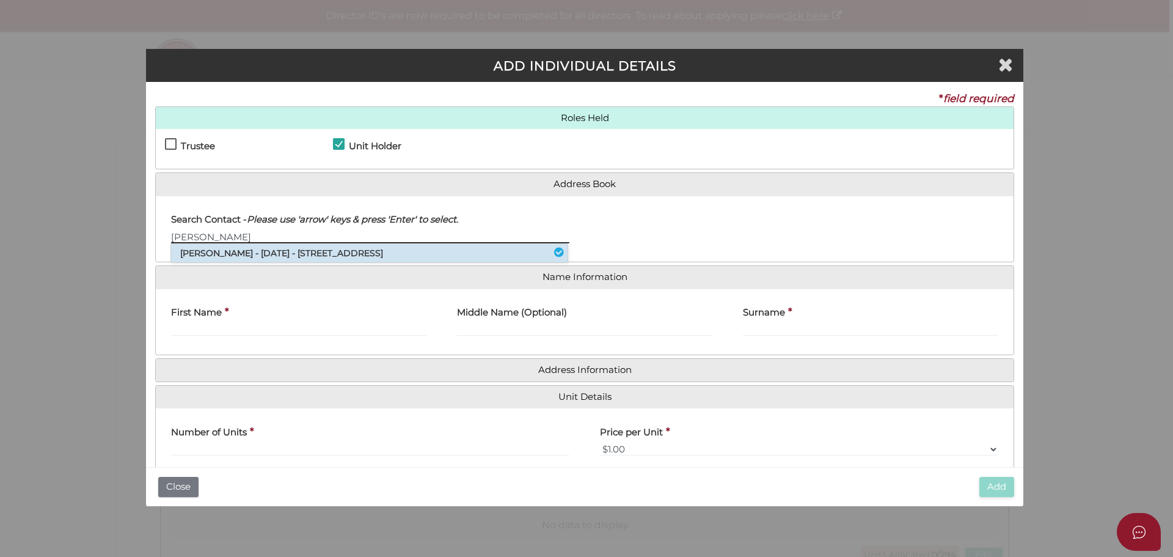
type input "Murray"
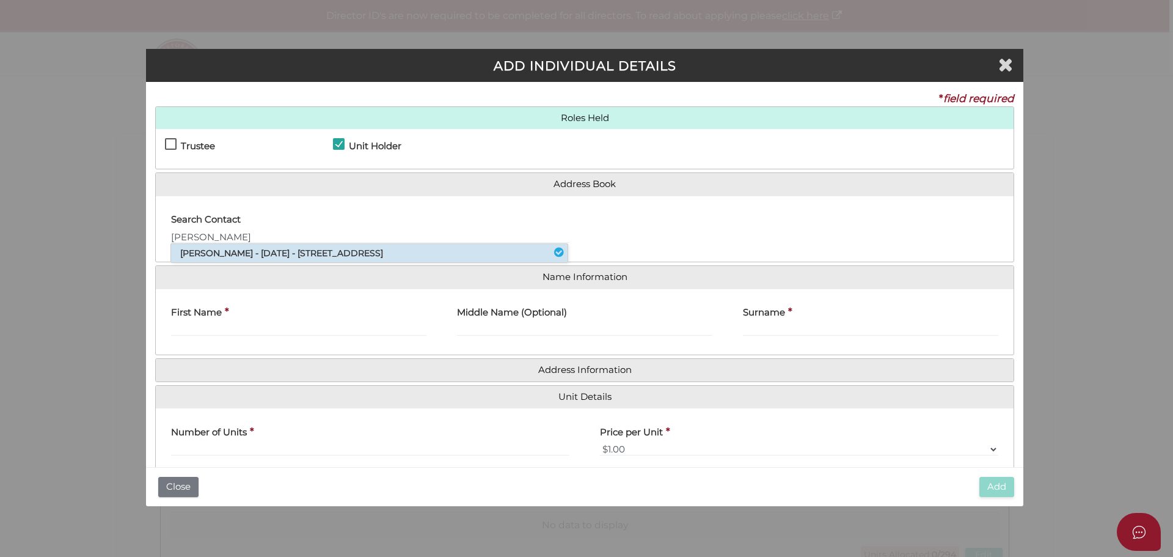
click at [225, 252] on li "Murray William Playfair - 21/12/1971 - 7 Culgoa Court, Eltham, VIC, 3095" at bounding box center [369, 253] width 397 height 18
type input "Murray"
type input "William"
type input "Playfair"
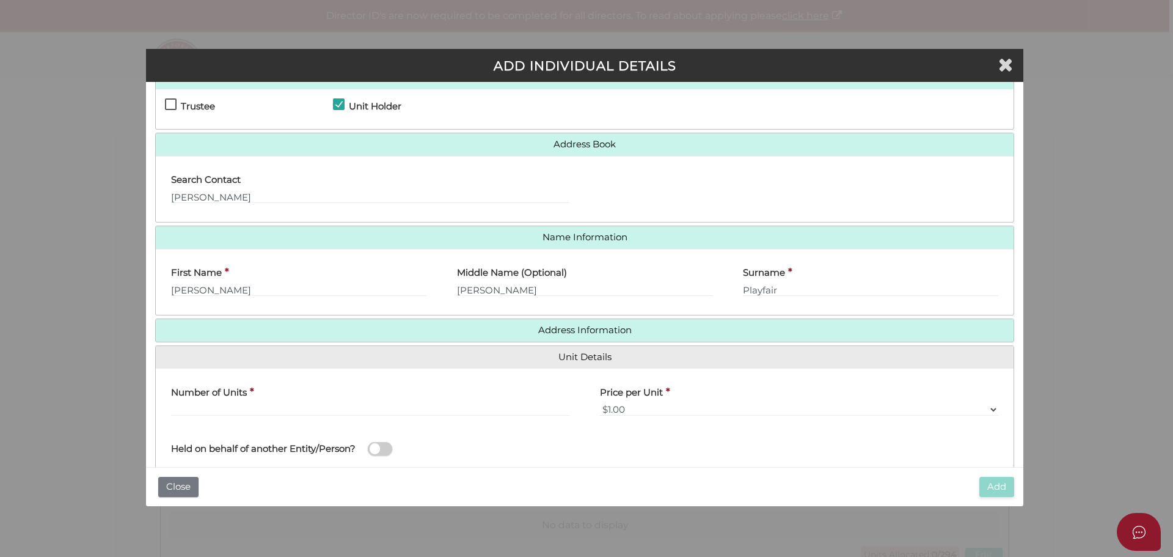
scroll to position [61, 0]
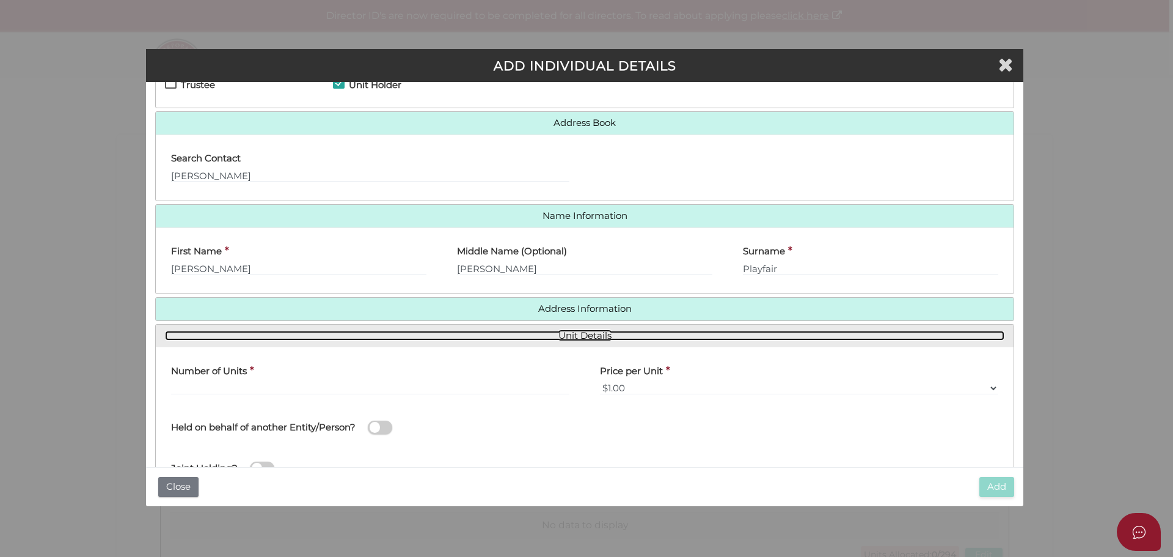
click at [304, 333] on link "Unit Details" at bounding box center [585, 336] width 840 height 10
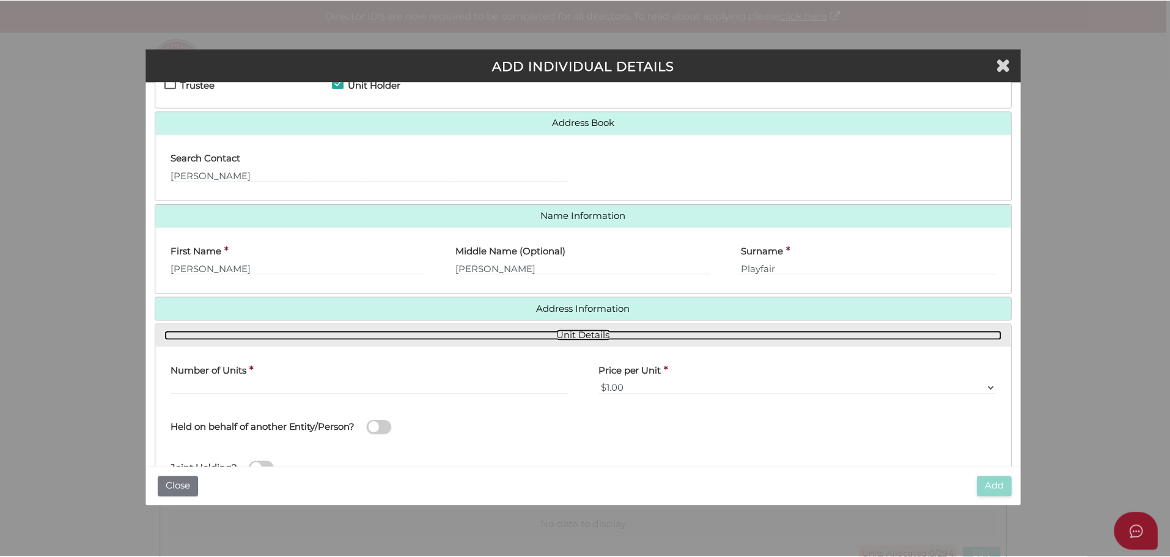
scroll to position [0, 0]
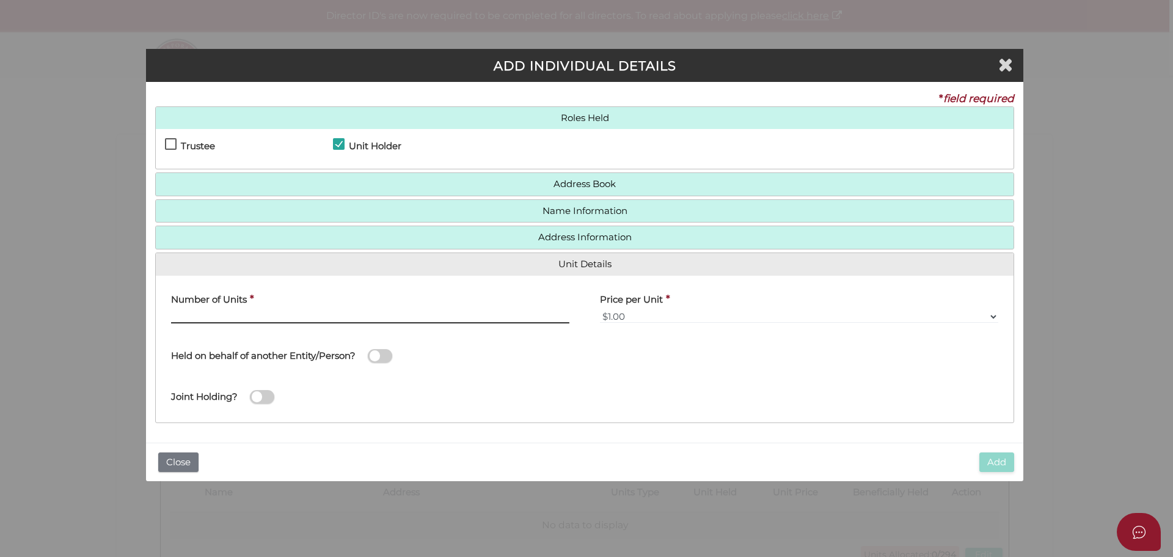
click at [199, 312] on input "text" at bounding box center [370, 316] width 398 height 13
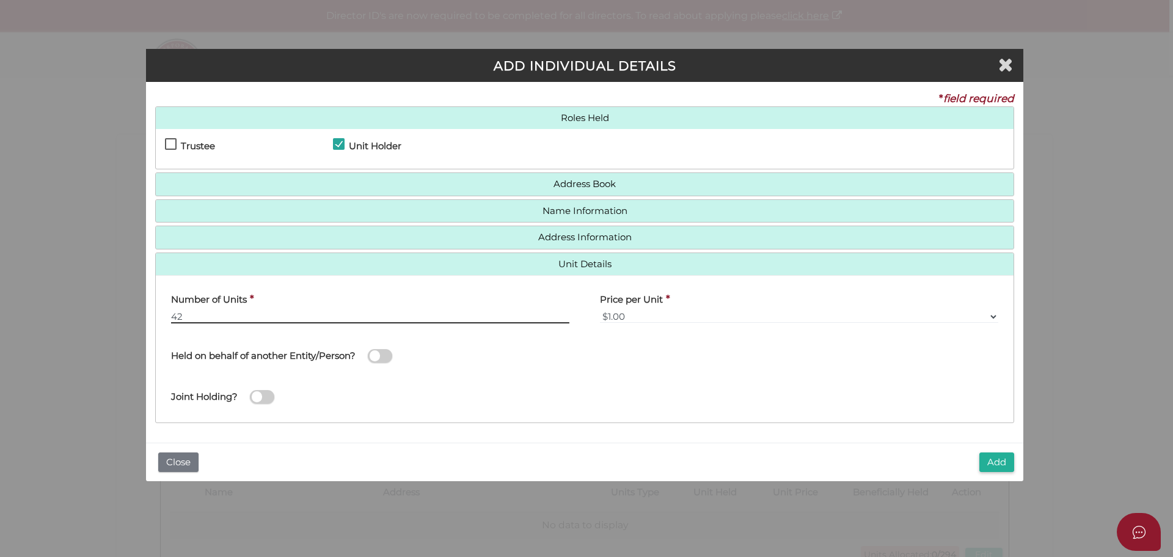
type input "42"
click at [997, 467] on button "Add" at bounding box center [997, 462] width 35 height 20
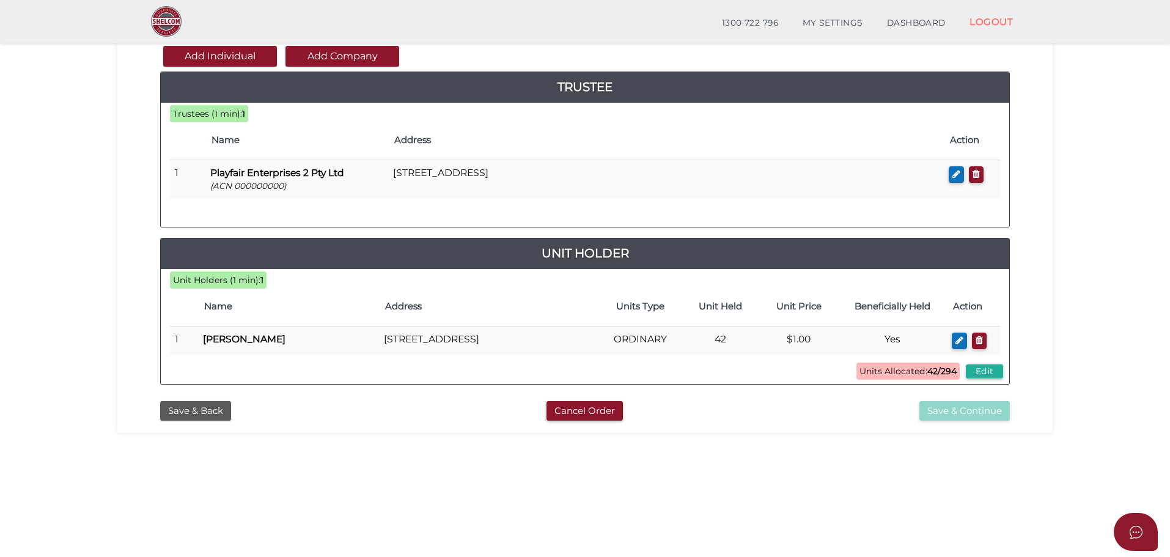
scroll to position [122, 0]
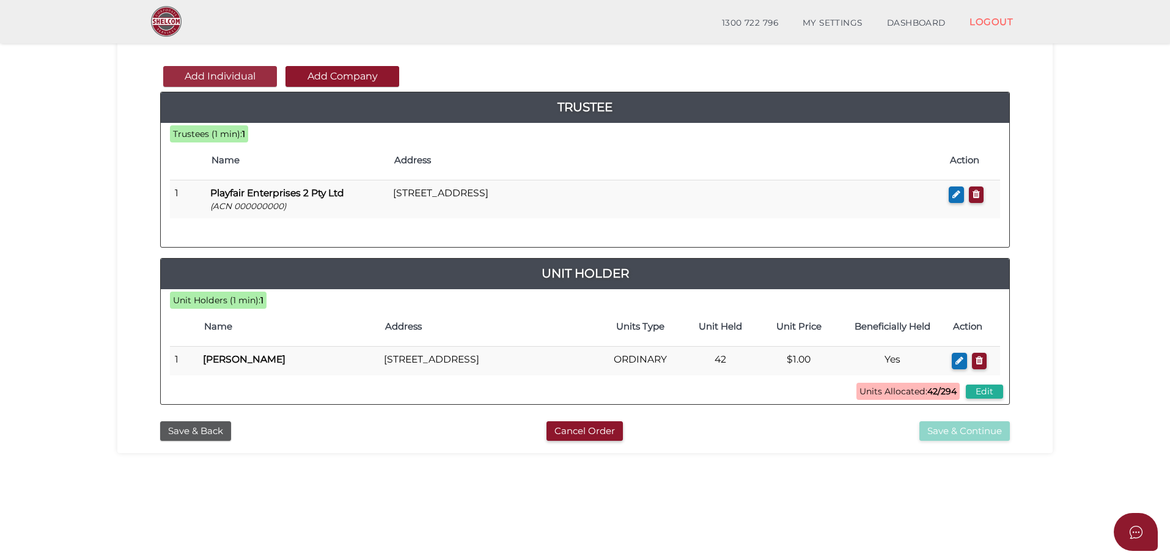
click at [248, 79] on button "Add Individual" at bounding box center [220, 76] width 114 height 21
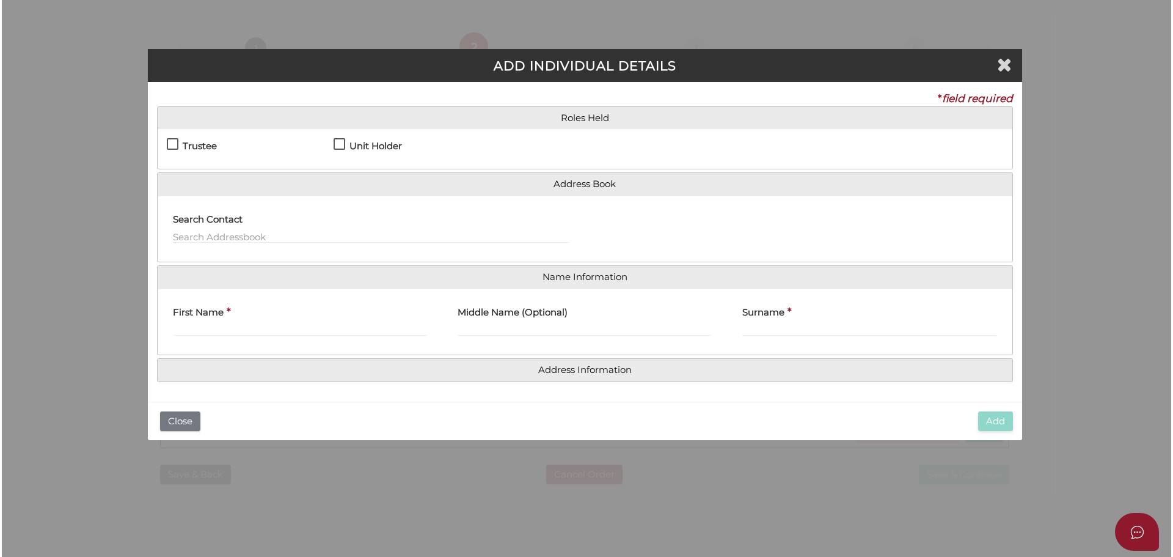
scroll to position [0, 0]
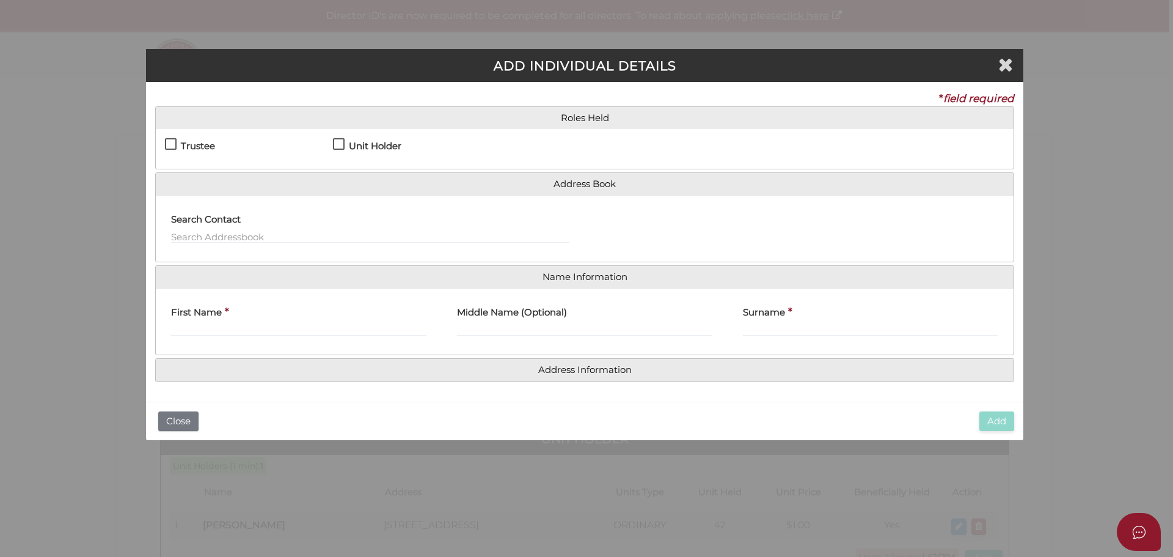
click at [337, 145] on label "Unit Holder" at bounding box center [367, 148] width 68 height 15
checkbox input "true"
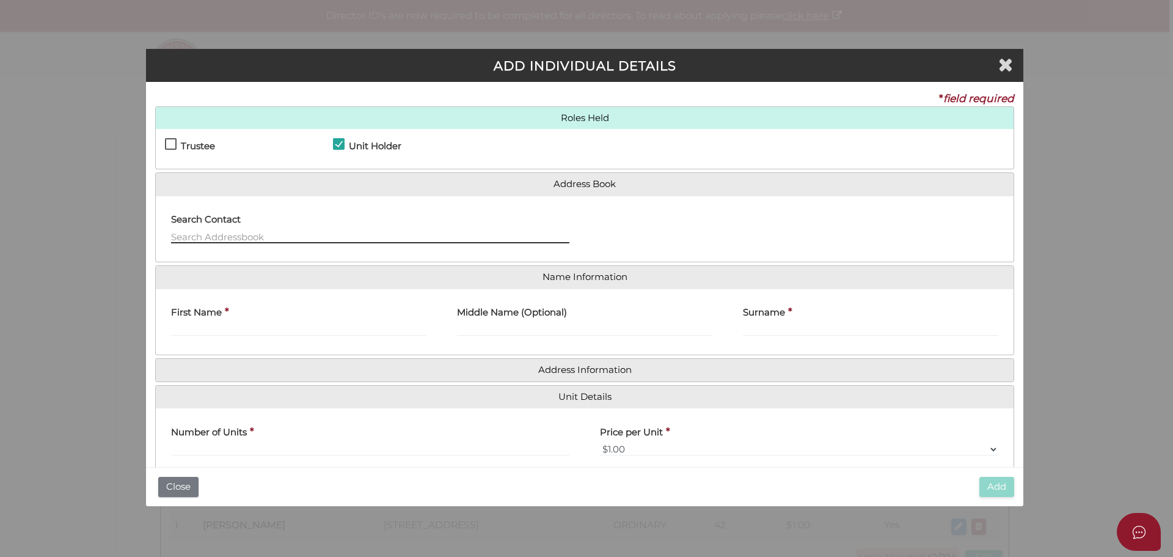
click at [211, 233] on input "text" at bounding box center [370, 236] width 398 height 13
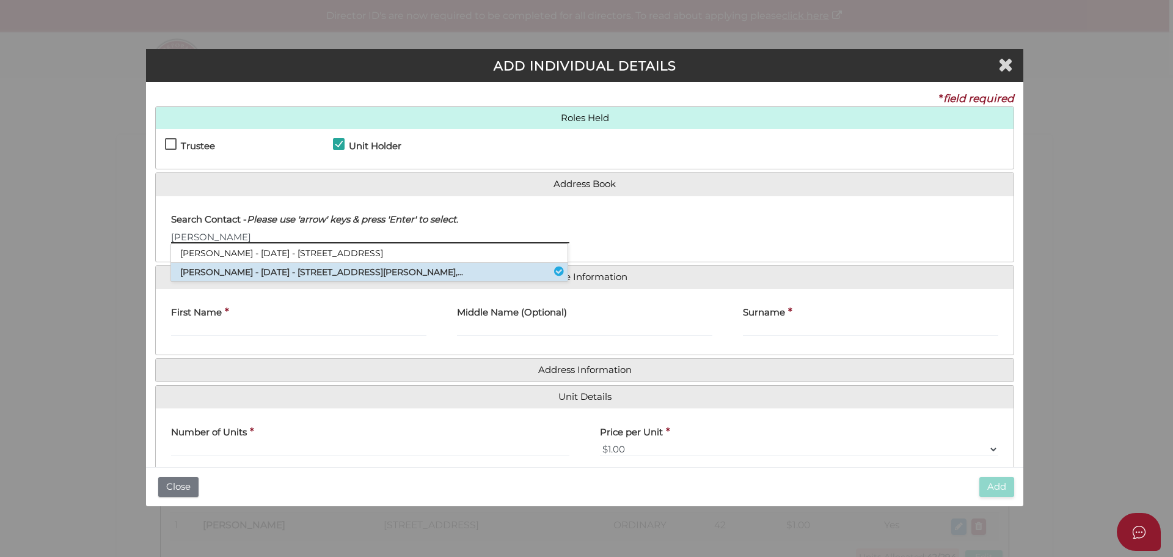
type input "[PERSON_NAME]"
click at [219, 268] on li "[PERSON_NAME] - [DATE] - [STREET_ADDRESS][PERSON_NAME],..." at bounding box center [369, 272] width 397 height 18
type input "[PERSON_NAME]"
type input "Allistair"
type input "Playfair"
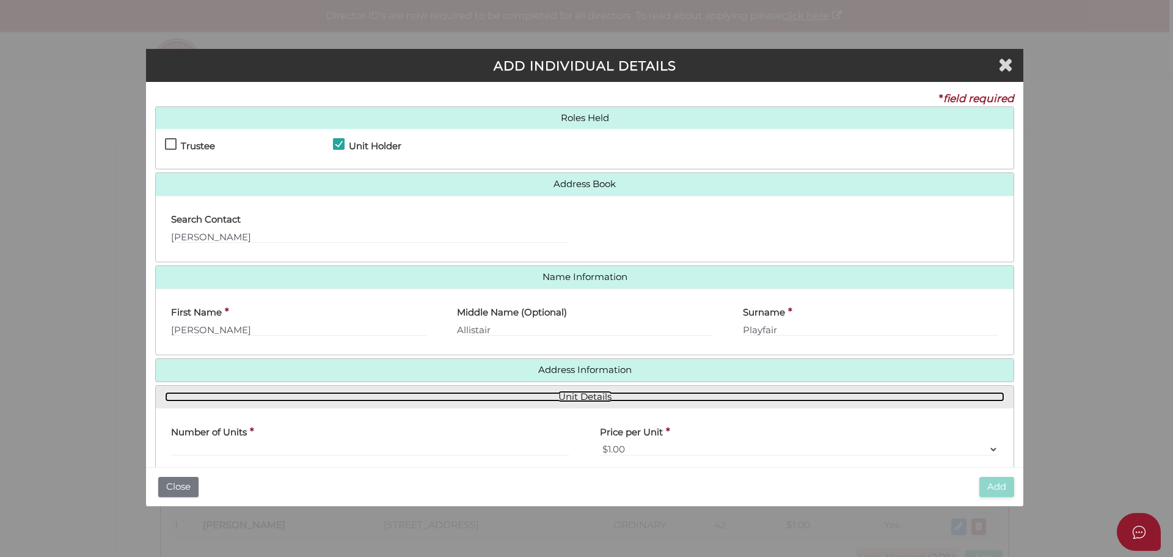
click at [282, 395] on link "Unit Details" at bounding box center [585, 397] width 840 height 10
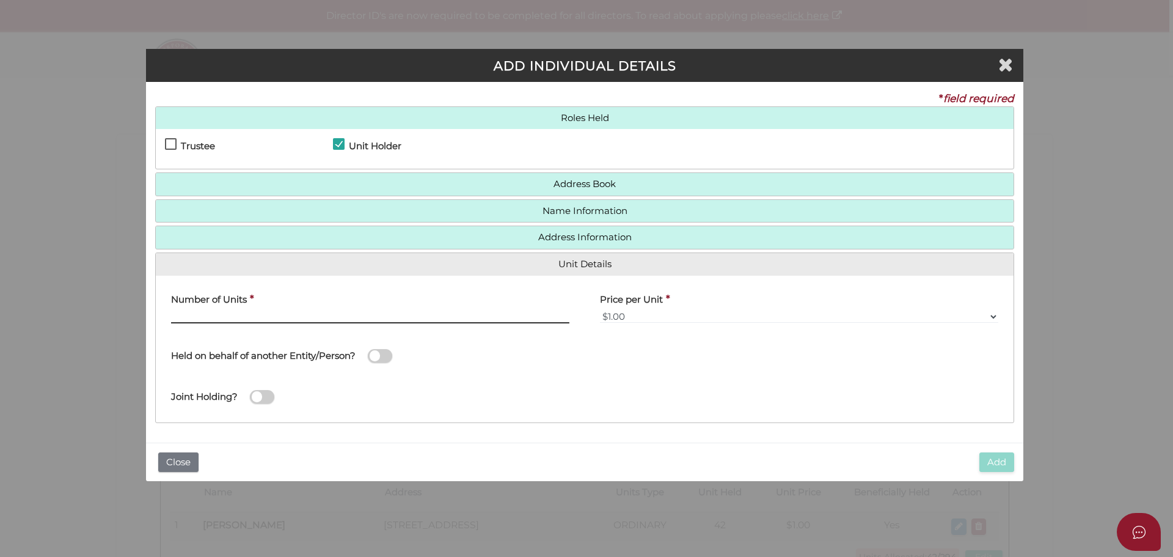
click at [198, 314] on input "text" at bounding box center [370, 316] width 398 height 13
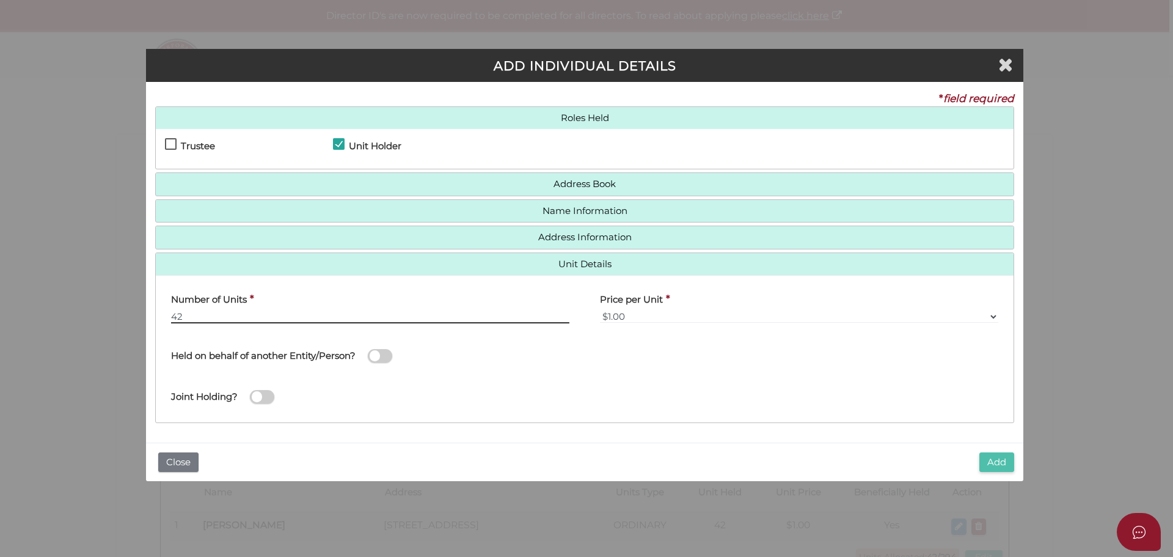
type input "42"
click at [1000, 461] on button "Add" at bounding box center [997, 462] width 35 height 20
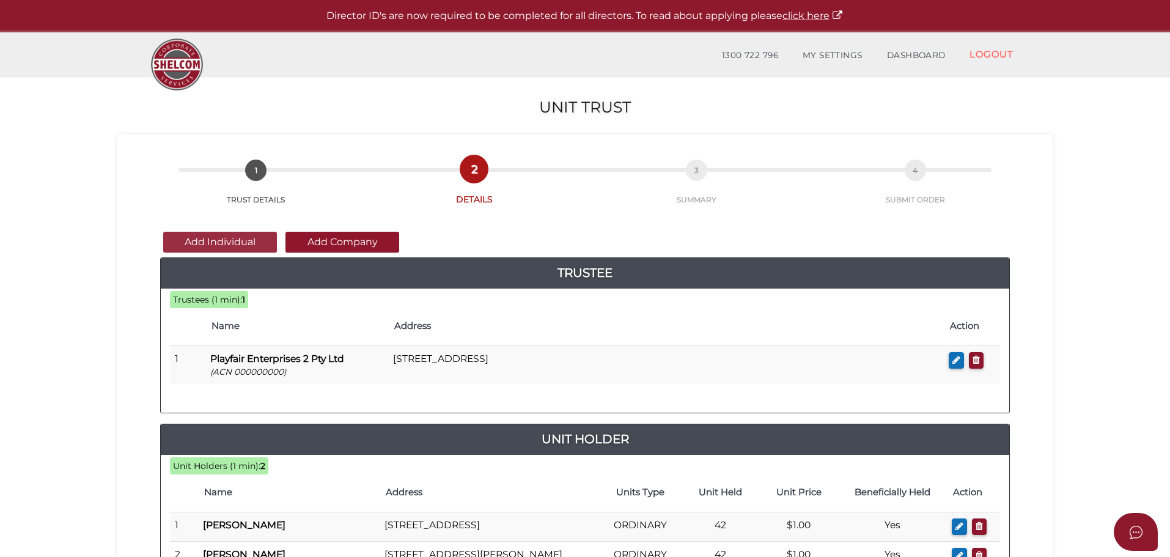
click at [243, 235] on button "Add Individual" at bounding box center [220, 242] width 114 height 21
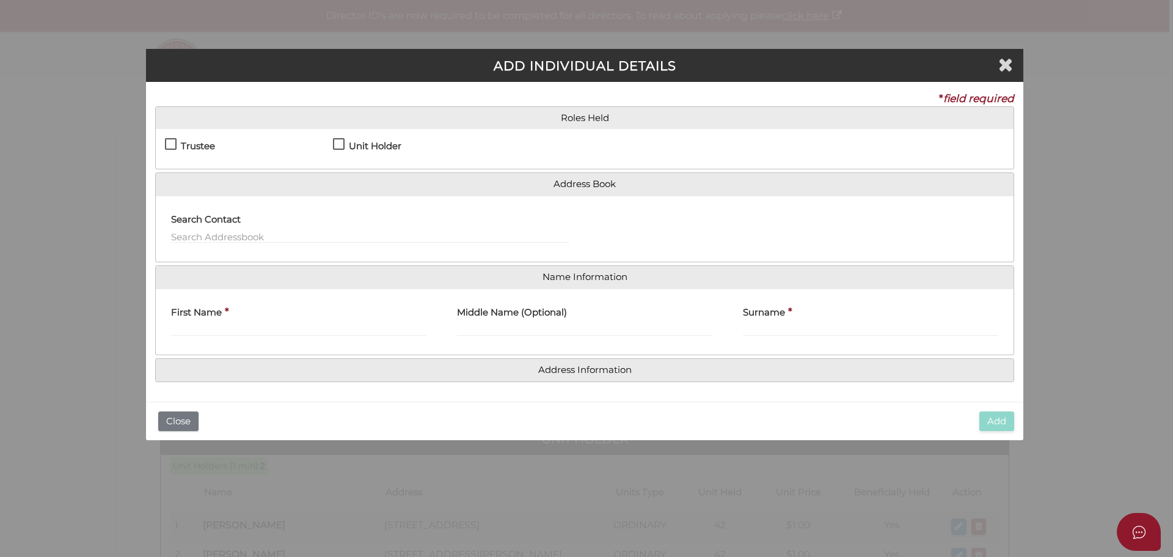
click at [337, 141] on label "Unit Holder" at bounding box center [367, 148] width 68 height 15
checkbox input "true"
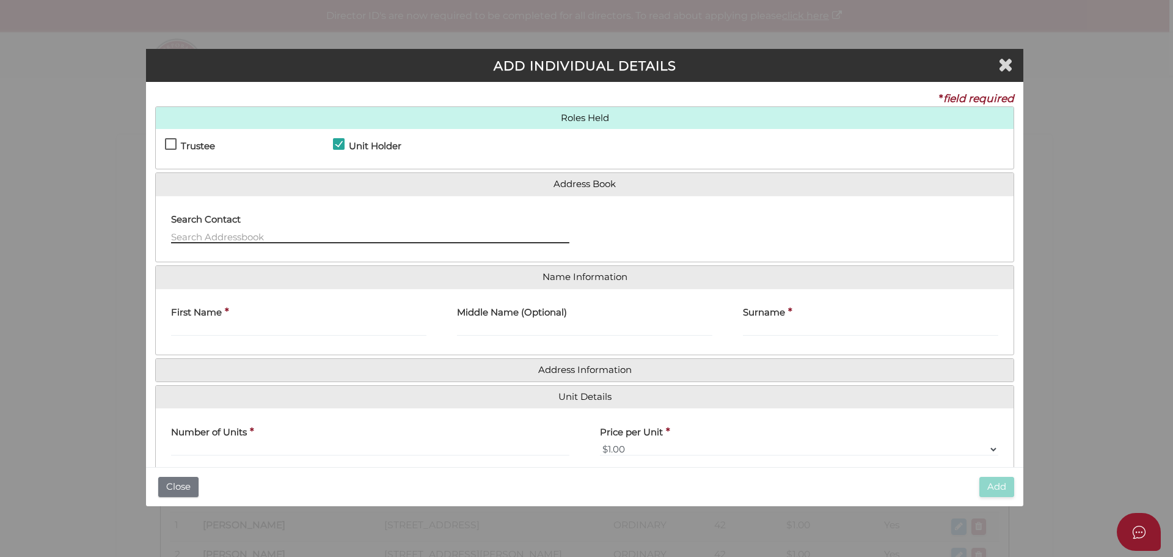
click at [188, 235] on input "text" at bounding box center [370, 236] width 398 height 13
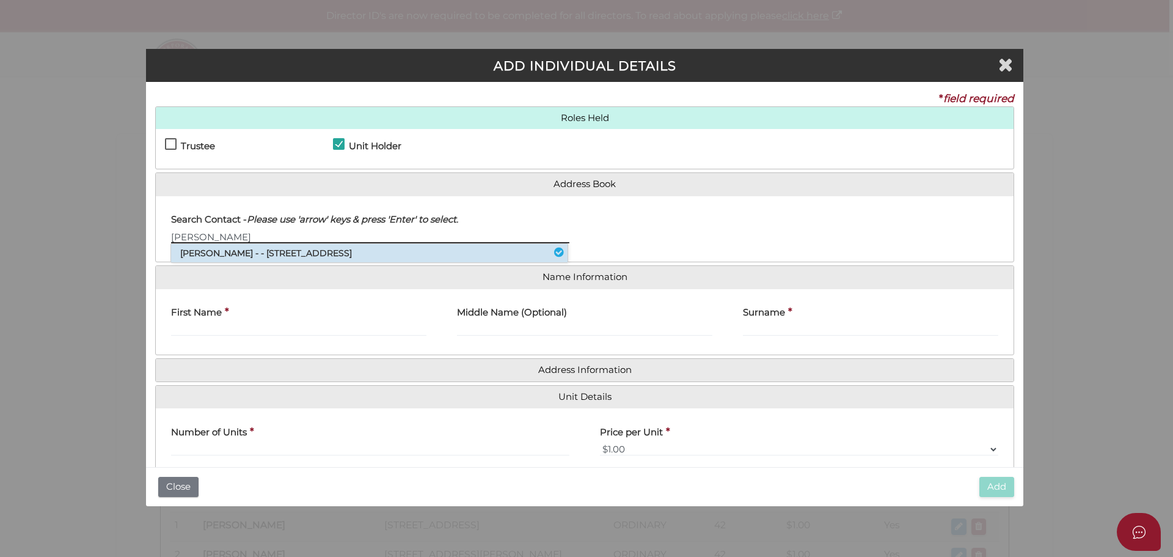
type input "[PERSON_NAME]"
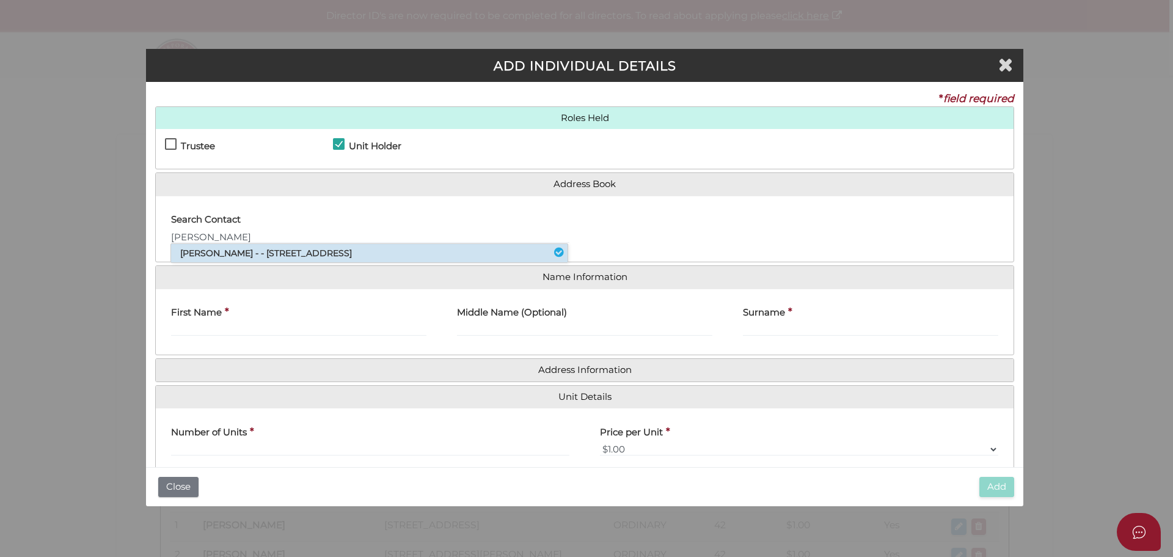
click at [238, 262] on li "[PERSON_NAME] - - [STREET_ADDRESS]" at bounding box center [369, 253] width 397 height 18
type input "Gail"
type input "Patricia"
type input "Playfair"
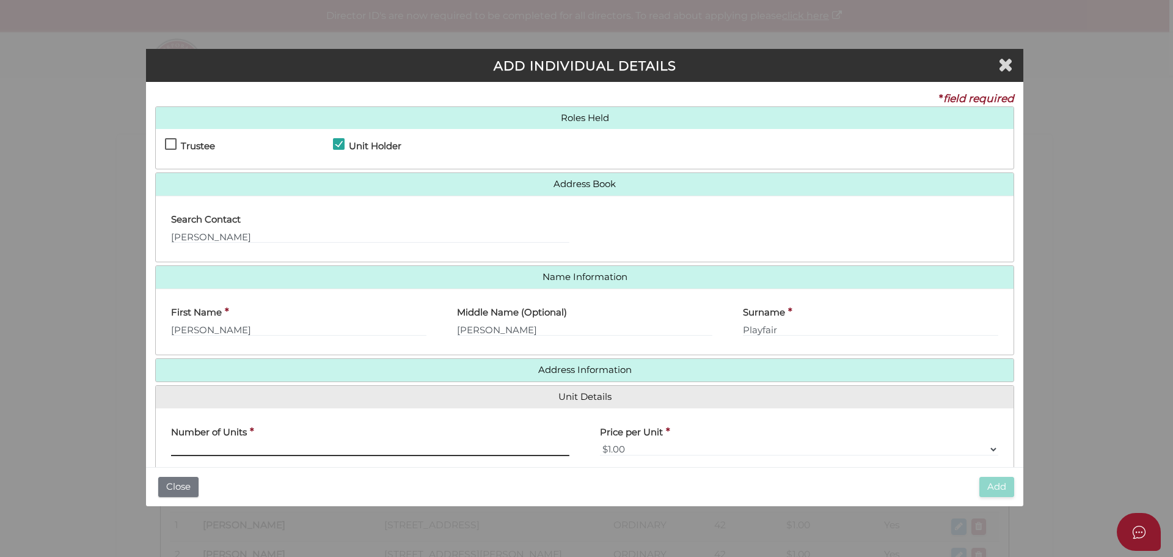
click at [280, 442] on input "text" at bounding box center [370, 448] width 398 height 13
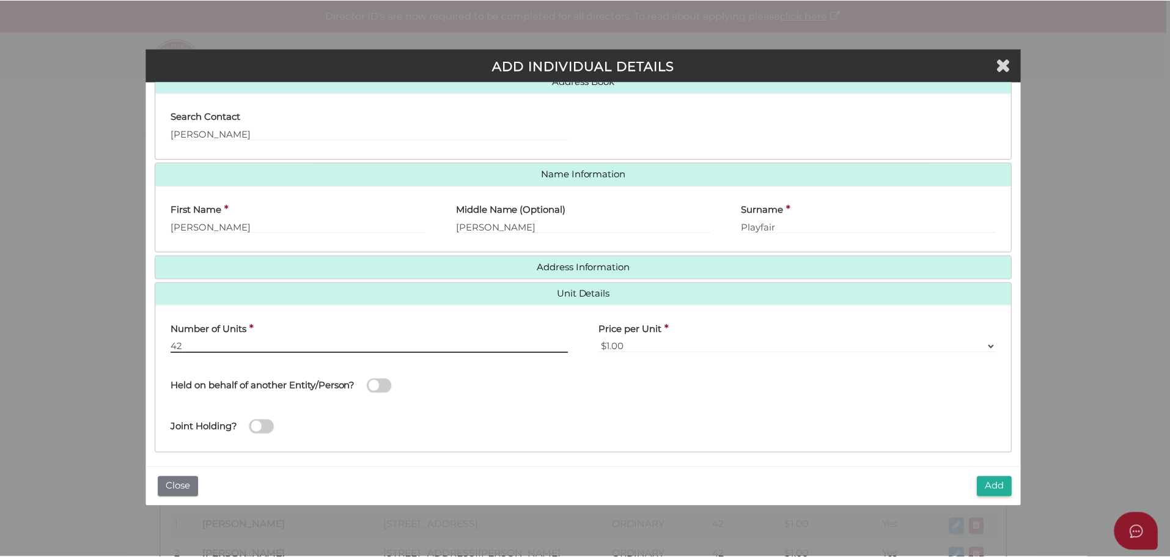
scroll to position [108, 0]
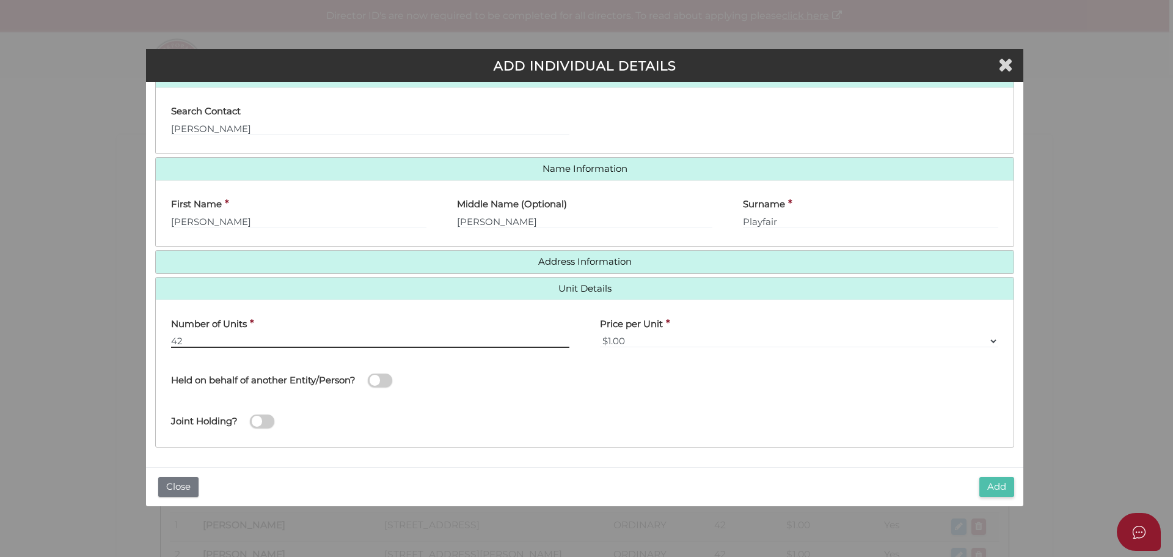
type input "42"
click at [987, 485] on button "Add" at bounding box center [997, 487] width 35 height 20
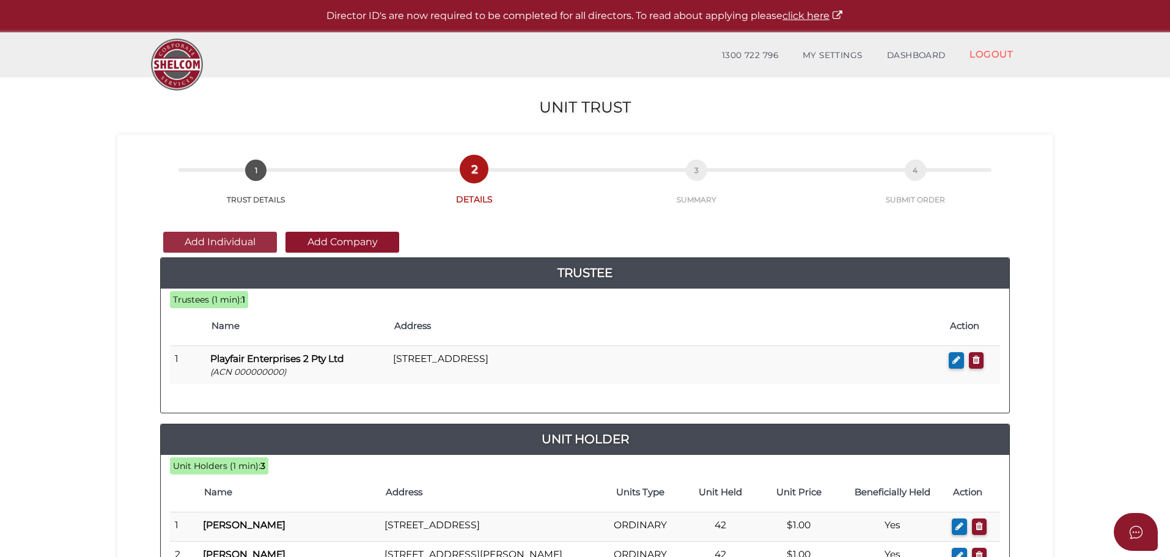
click at [229, 239] on button "Add Individual" at bounding box center [220, 242] width 114 height 21
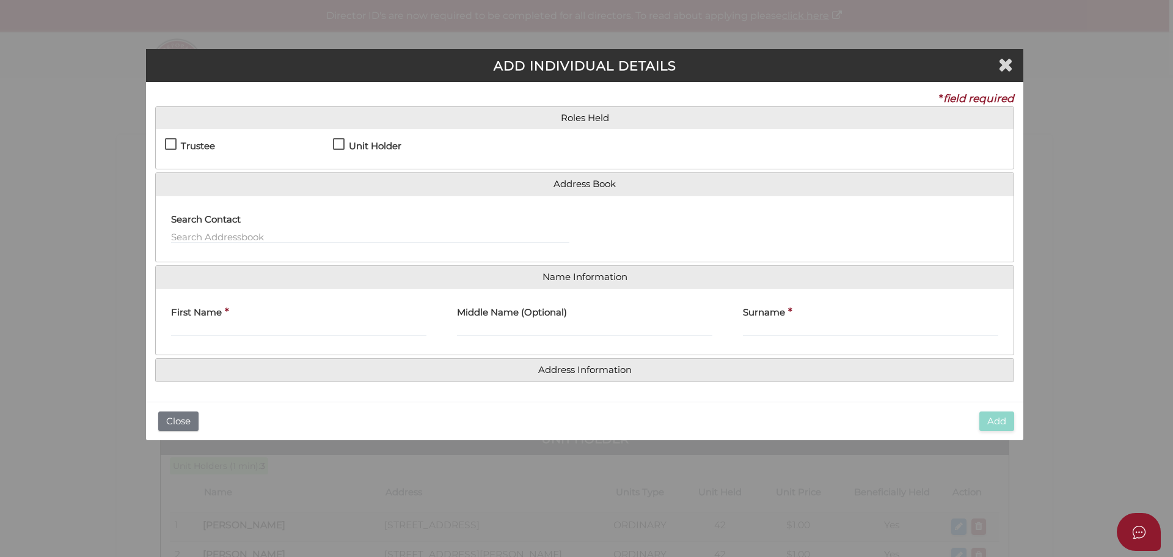
click at [337, 144] on label "Unit Holder" at bounding box center [367, 148] width 68 height 15
checkbox input "true"
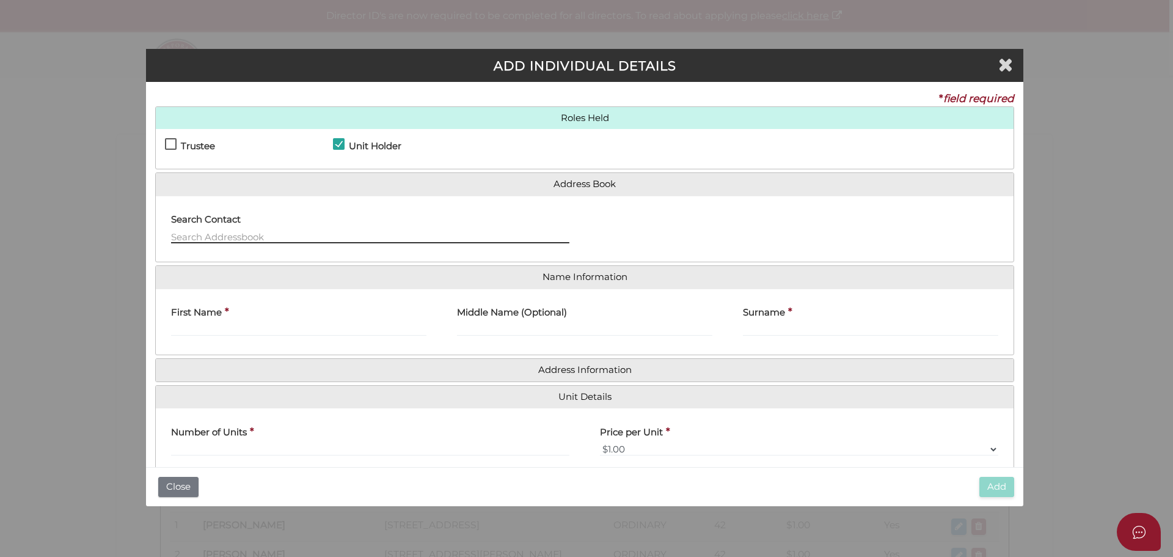
click at [226, 238] on input "text" at bounding box center [370, 236] width 398 height 13
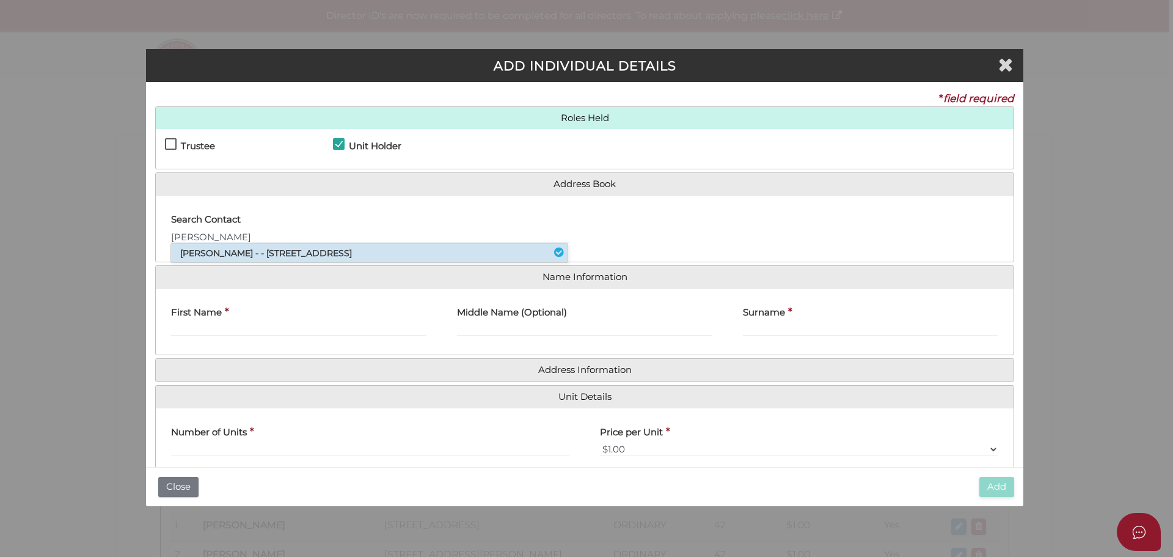
click at [238, 251] on li "Scott Peter Playfair - - 54 Green Gully Road, Keilor, VIC, 3036" at bounding box center [369, 253] width 397 height 18
type input "Scott"
type input "Peter"
type input "Playfair"
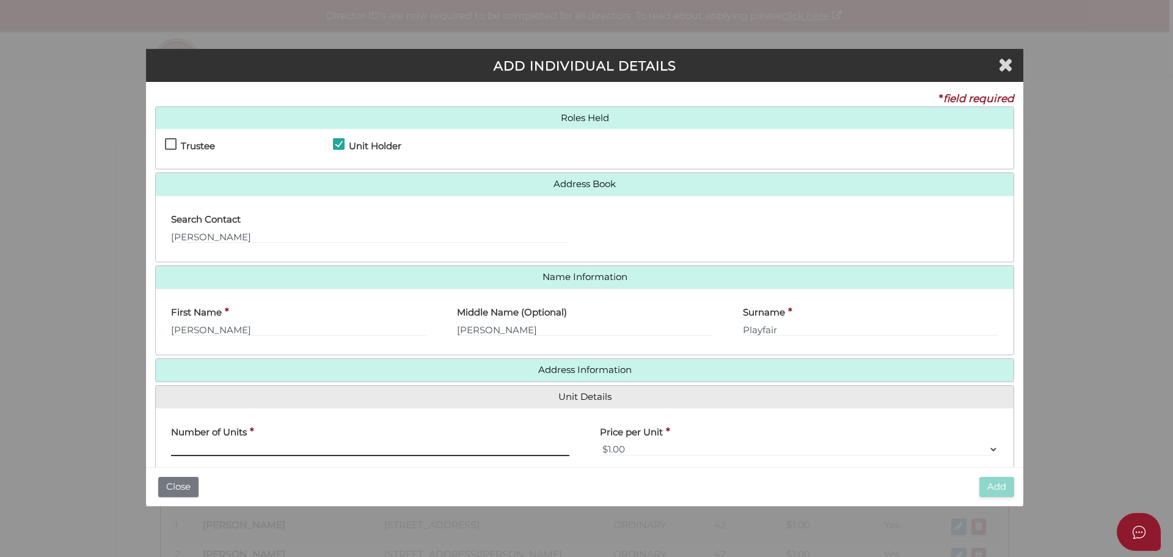
click at [194, 451] on input "text" at bounding box center [370, 448] width 398 height 13
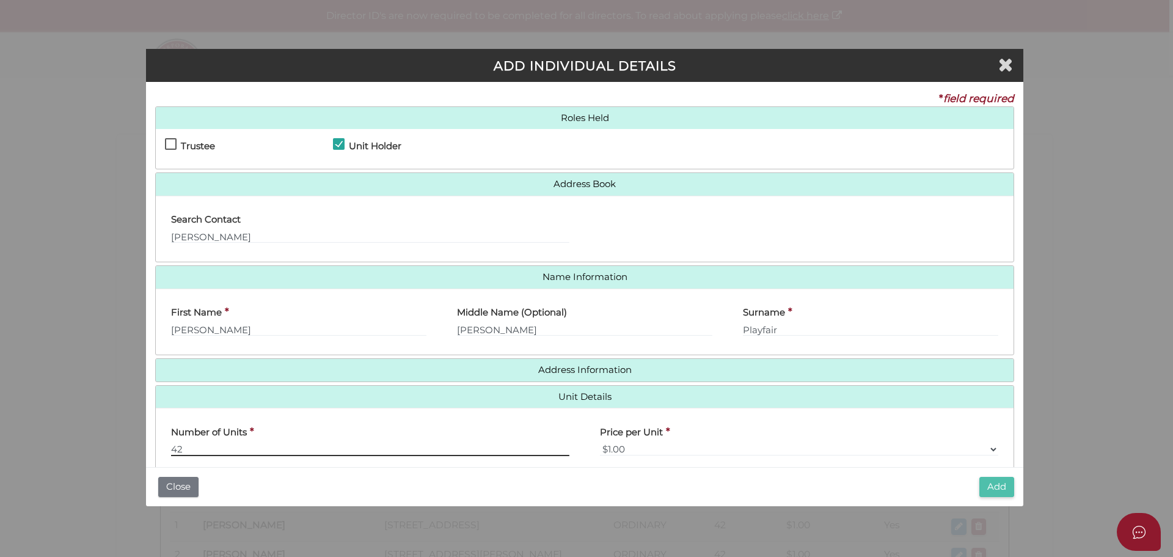
type input "42"
click at [987, 482] on button "Add" at bounding box center [997, 487] width 35 height 20
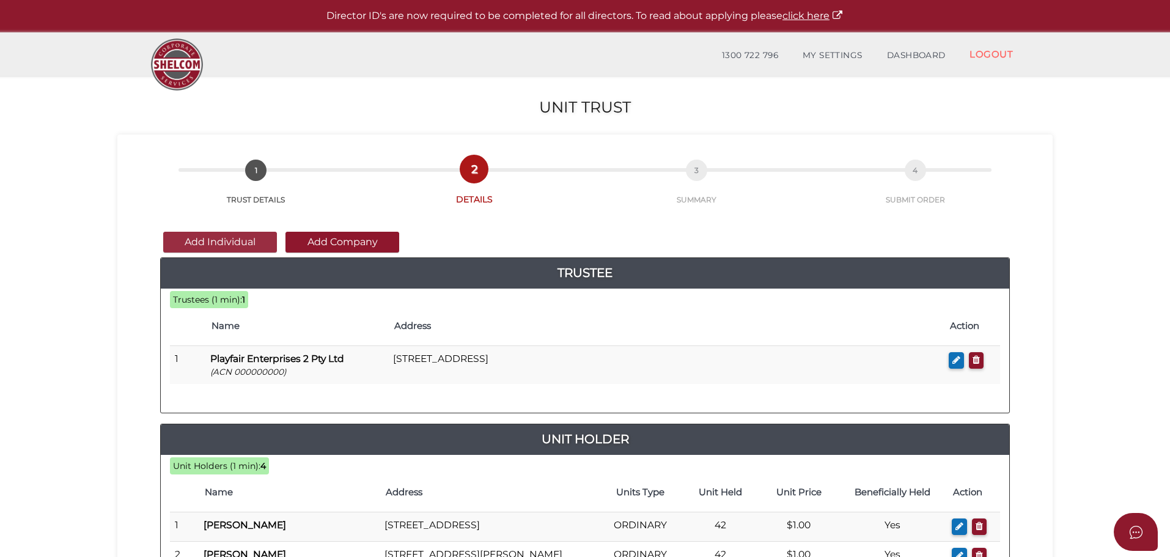
click at [234, 237] on button "Add Individual" at bounding box center [220, 242] width 114 height 21
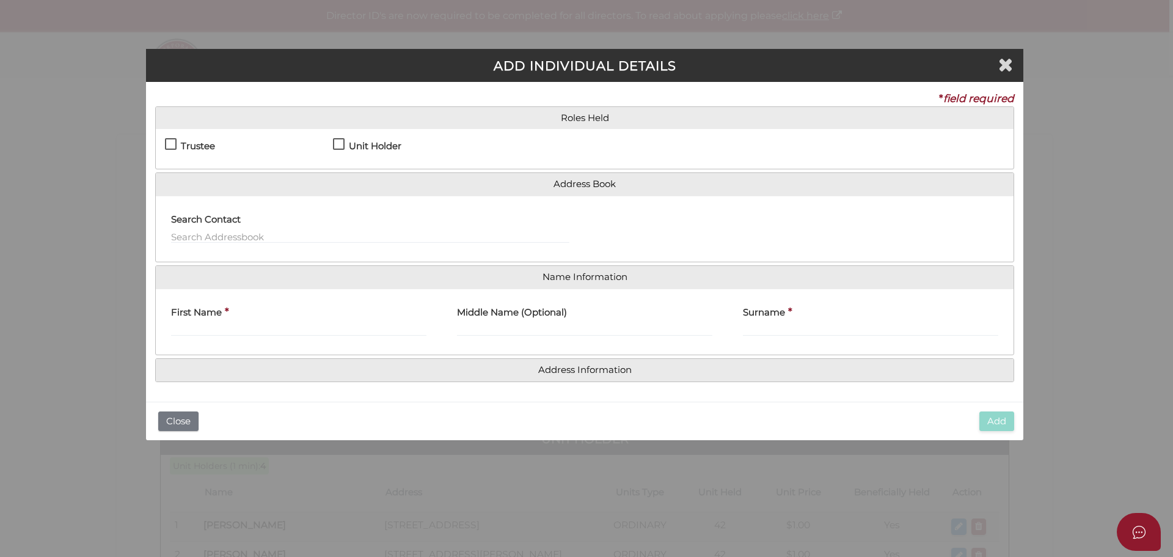
click at [336, 145] on label "Unit Holder" at bounding box center [367, 148] width 68 height 15
checkbox input "true"
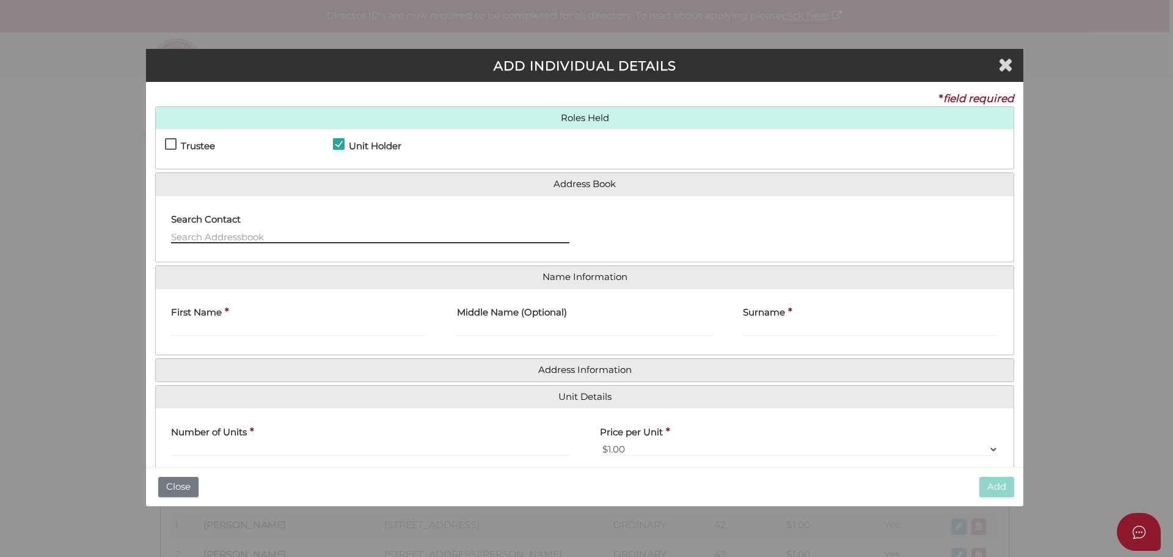
click at [192, 235] on input "text" at bounding box center [370, 236] width 398 height 13
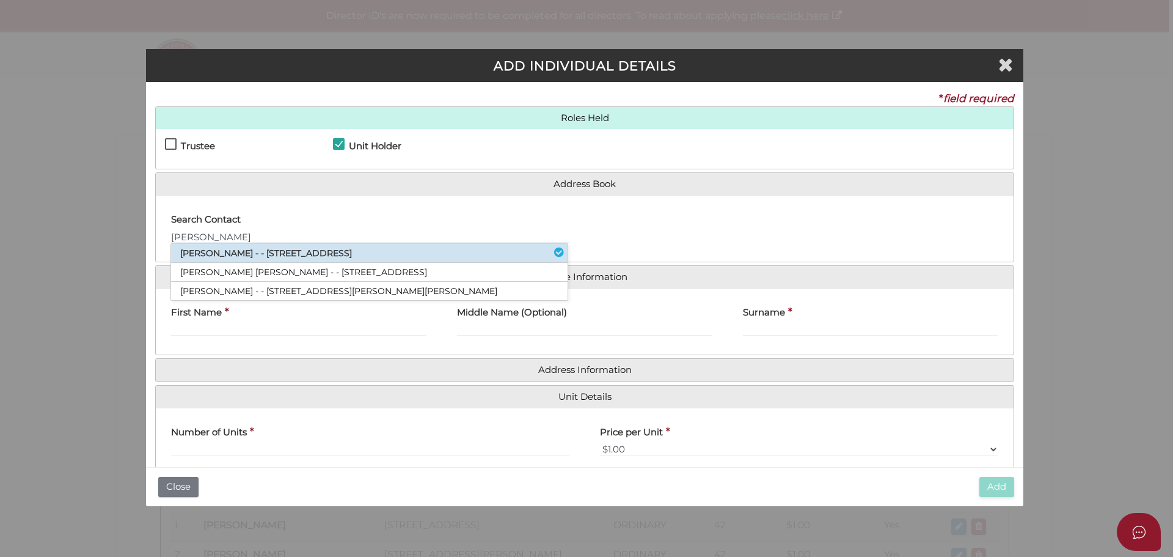
click at [222, 250] on li "Lisa Marie Edmonds - - 119 Pitt Street, Eltham, VIC, 3095" at bounding box center [369, 253] width 397 height 19
type input "Lisa"
type input "Marie"
type input "Edmonds"
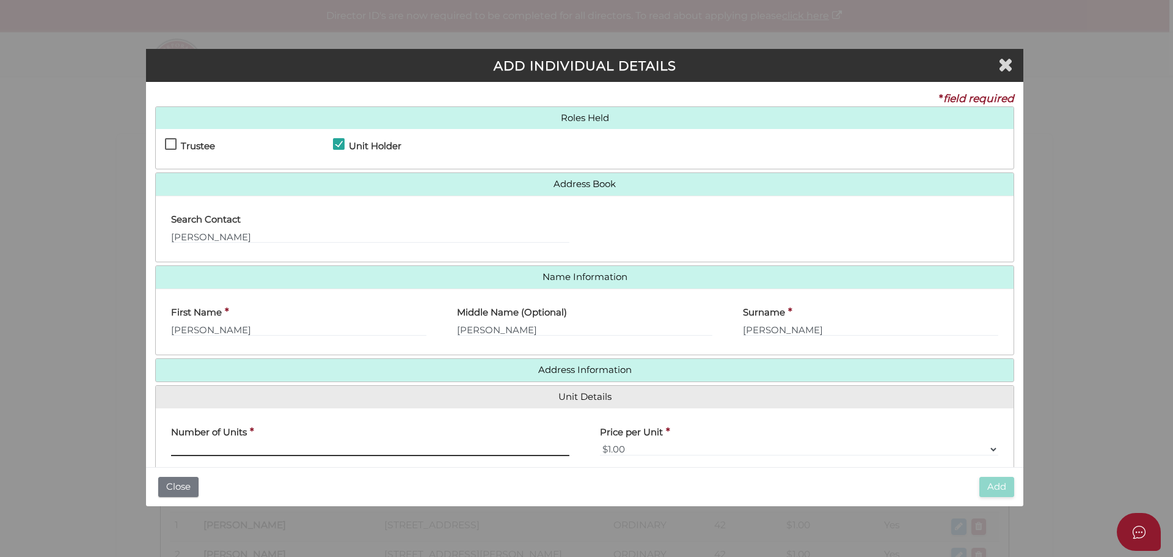
click at [194, 445] on input "text" at bounding box center [370, 448] width 398 height 13
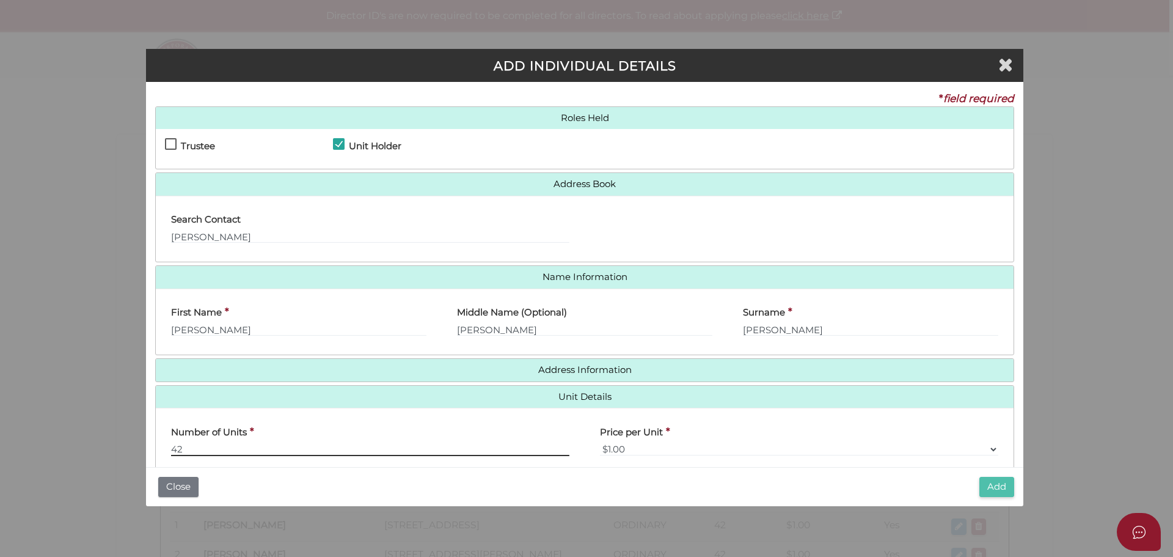
type input "42"
click at [993, 491] on button "Add" at bounding box center [997, 487] width 35 height 20
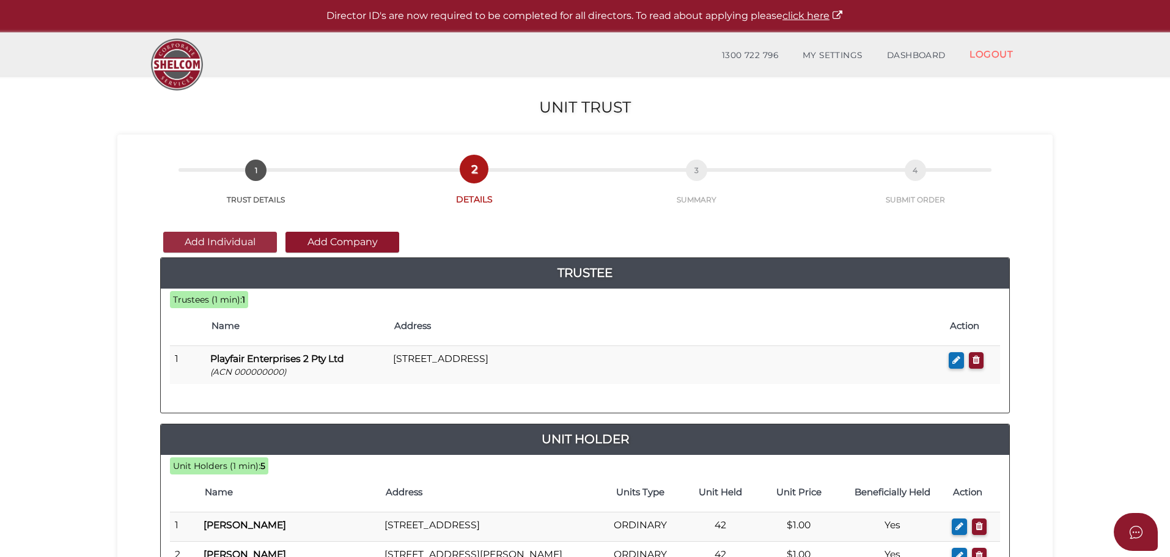
click at [207, 245] on button "Add Individual" at bounding box center [220, 242] width 114 height 21
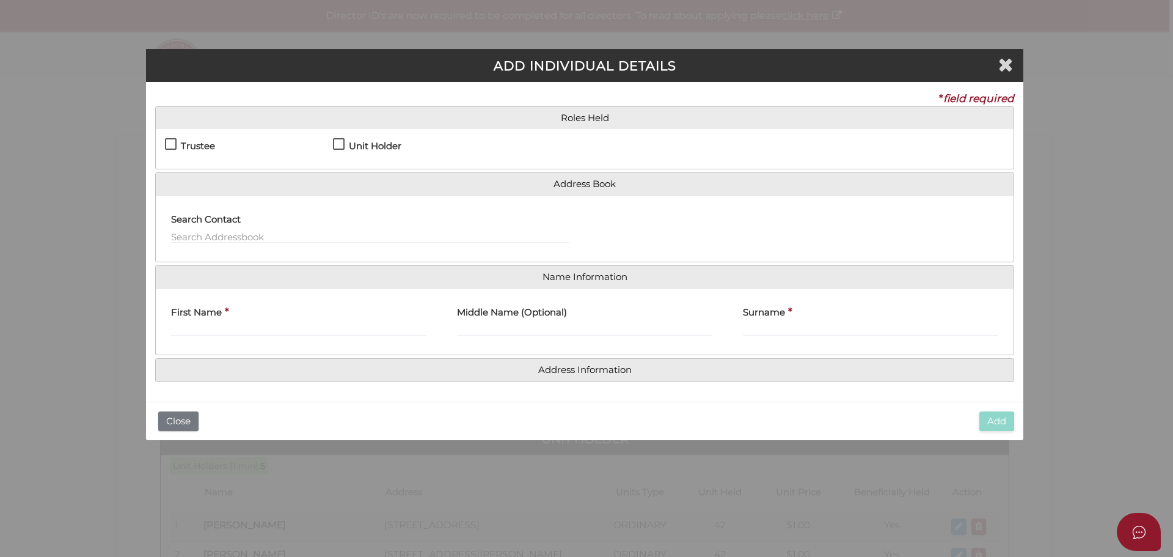
click at [342, 142] on label "Unit Holder" at bounding box center [367, 148] width 68 height 15
checkbox input "true"
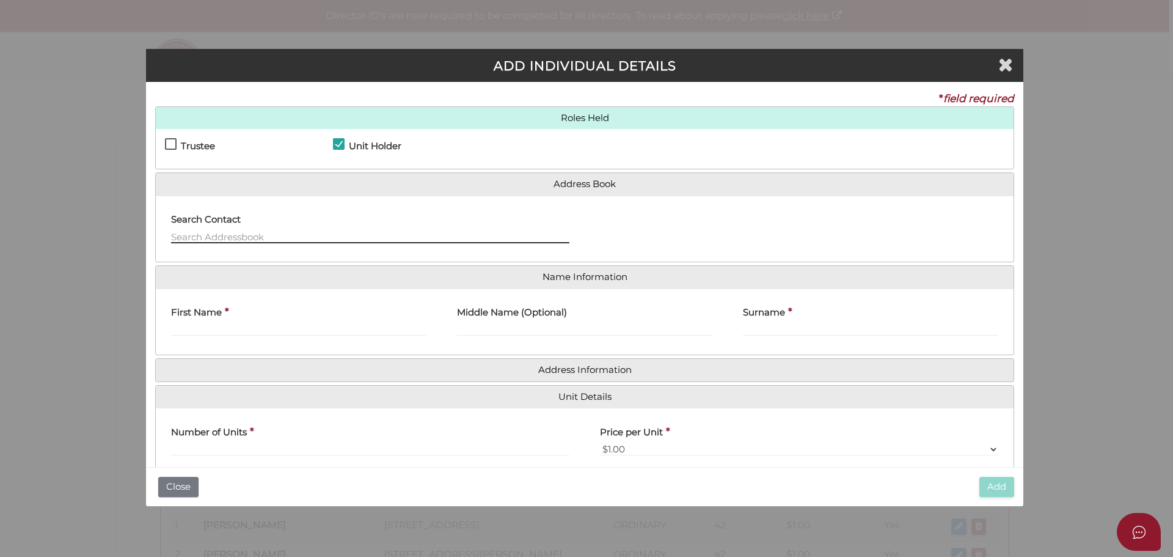
click at [224, 233] on input "text" at bounding box center [370, 236] width 398 height 13
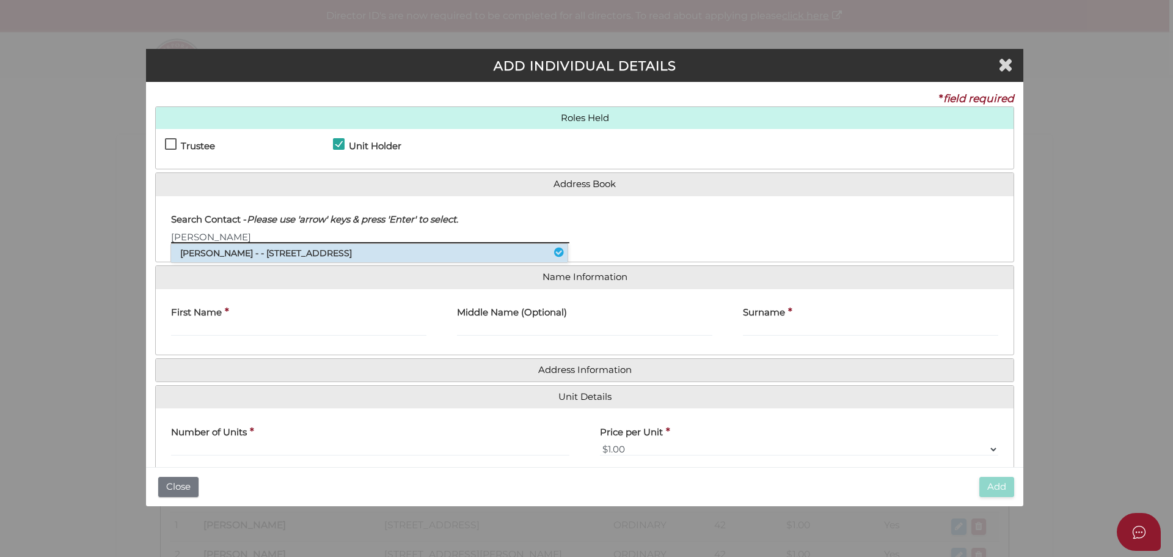
type input "Andrea"
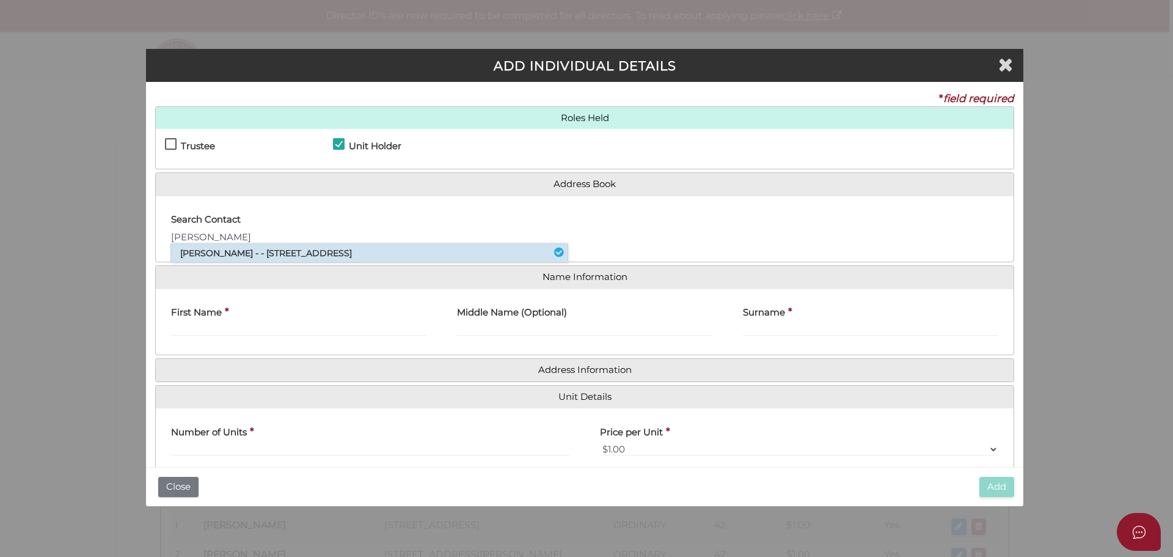
click at [237, 254] on li "Andrea Louise Gillard - - 41 Kelway Crescent, Eltham North, VIC, 3095" at bounding box center [369, 253] width 397 height 18
type input "Andrea"
type input "Louise"
type input "Gillard"
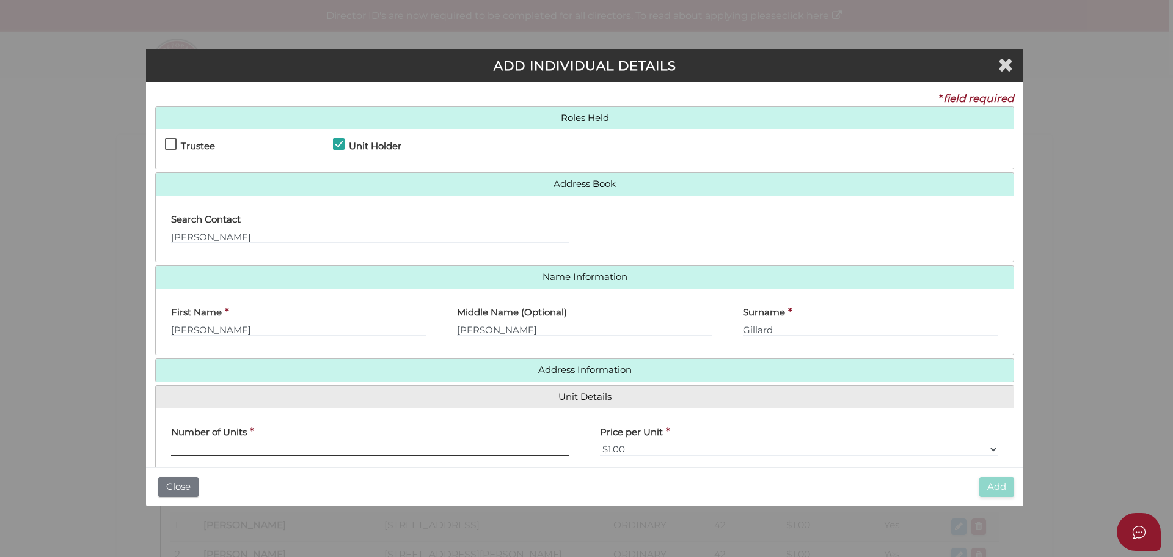
click at [190, 445] on input "text" at bounding box center [370, 448] width 398 height 13
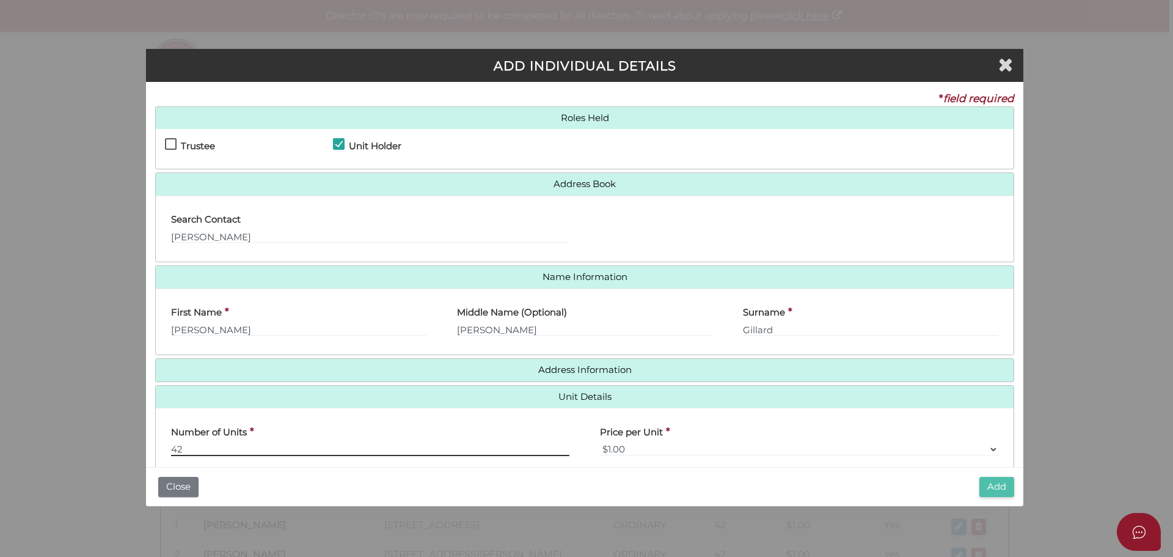
type input "42"
click at [983, 488] on button "Add" at bounding box center [997, 487] width 35 height 20
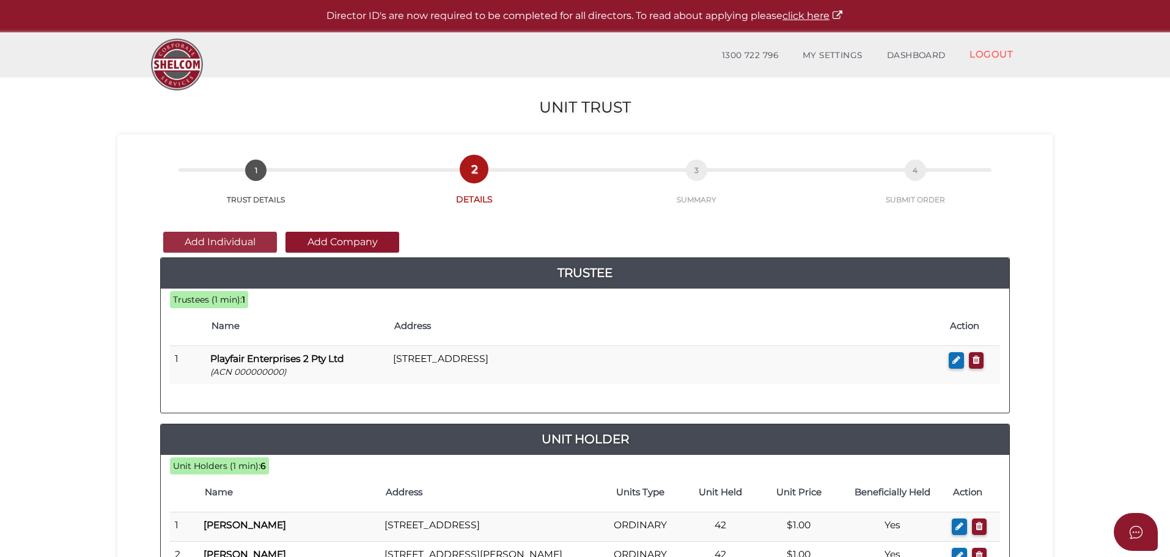
click at [227, 240] on button "Add Individual" at bounding box center [220, 242] width 114 height 21
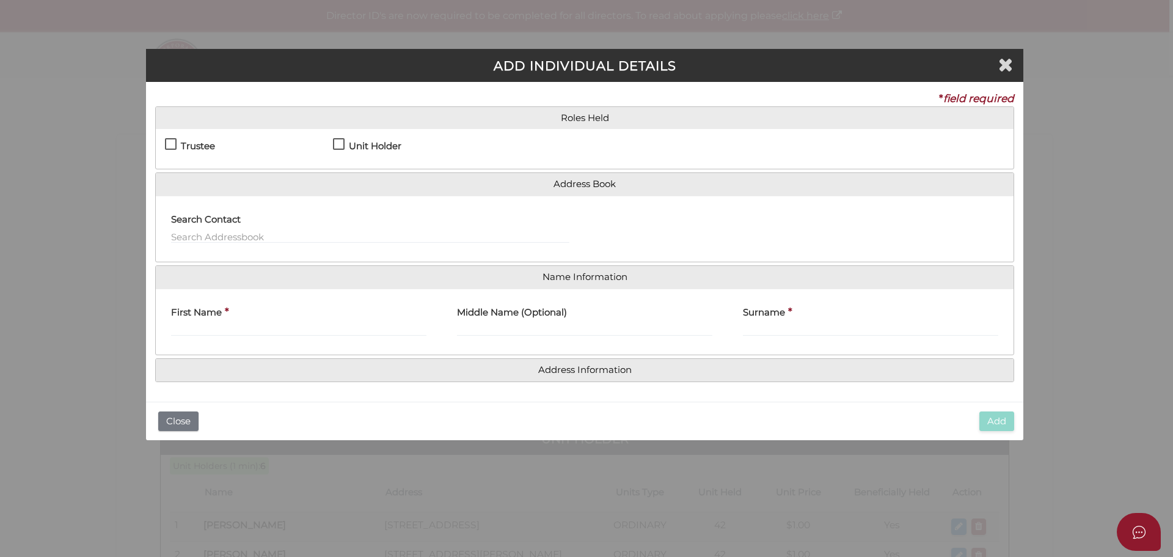
click at [335, 143] on label "Unit Holder" at bounding box center [367, 148] width 68 height 15
checkbox input "true"
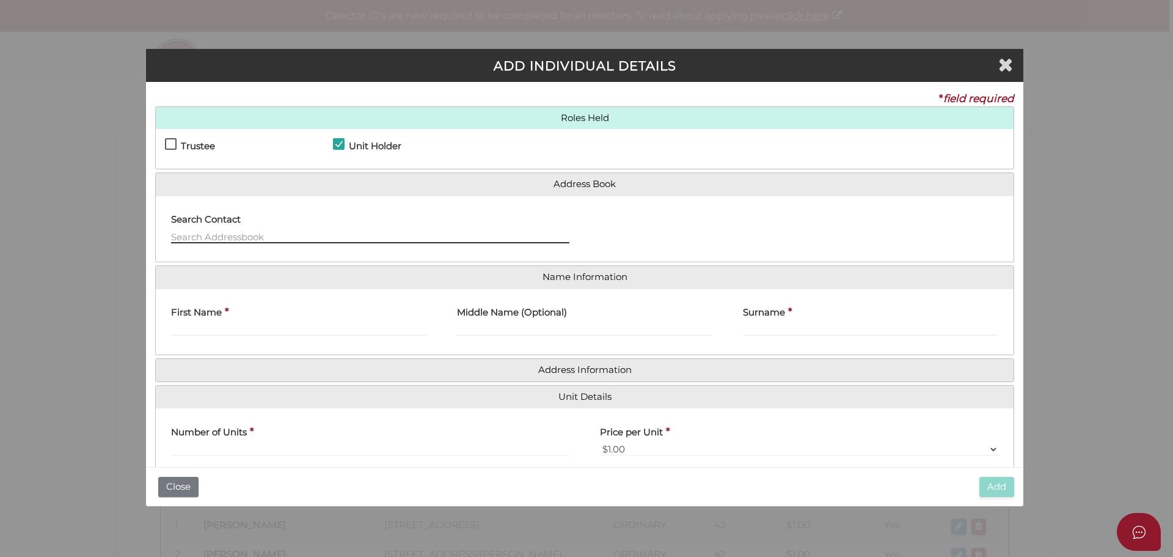
click at [193, 236] on input "text" at bounding box center [370, 236] width 398 height 13
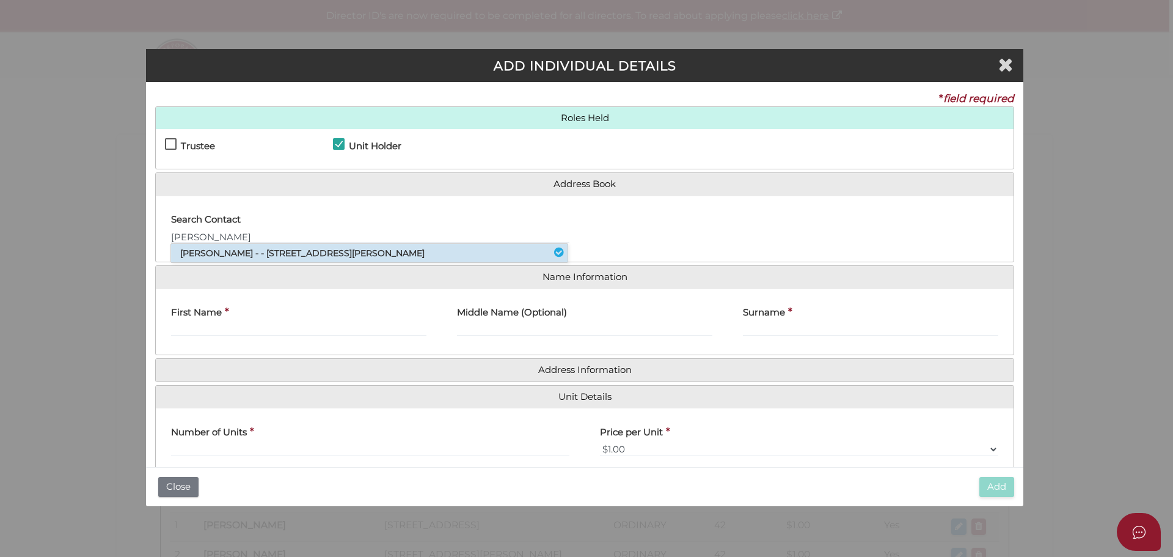
click at [213, 252] on li "[PERSON_NAME] - - [STREET_ADDRESS][PERSON_NAME]" at bounding box center [369, 253] width 397 height 18
type input "[PERSON_NAME]"
type input "Playfair"
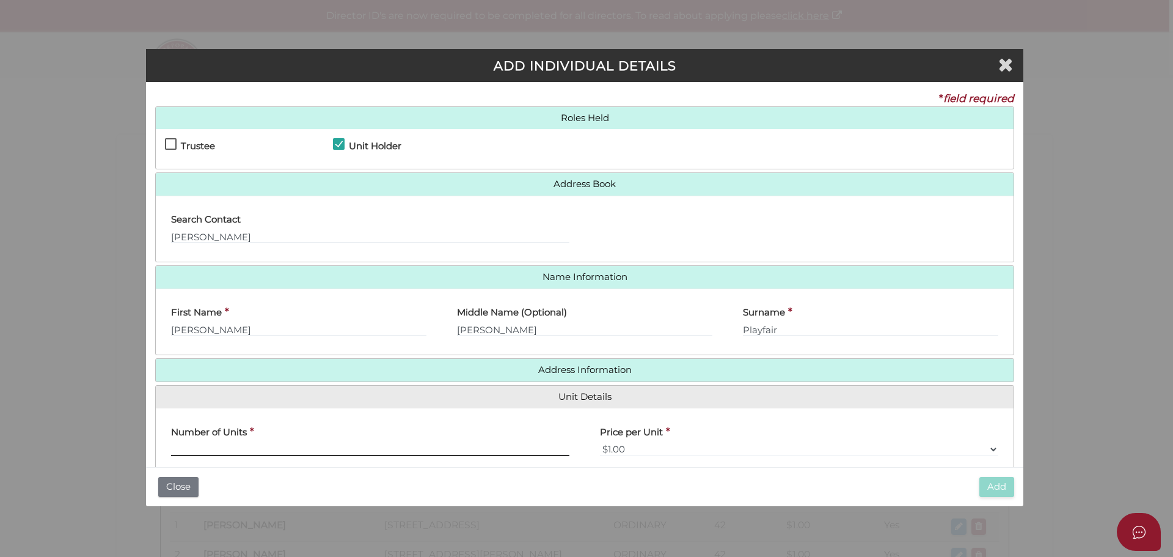
click at [288, 444] on input "text" at bounding box center [370, 448] width 398 height 13
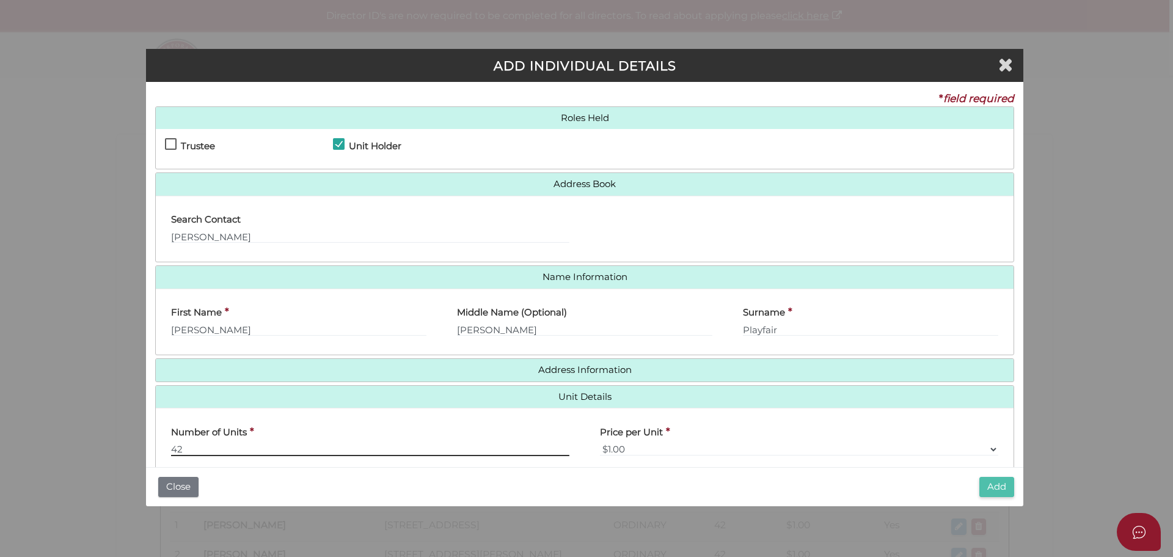
type input "42"
click at [995, 484] on button "Add" at bounding box center [997, 487] width 35 height 20
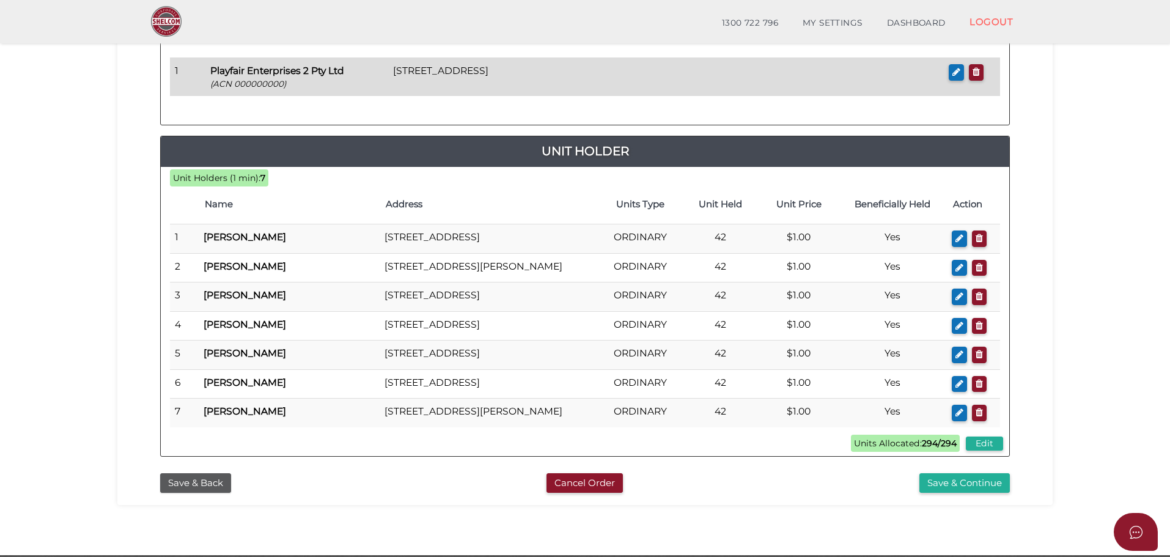
scroll to position [301, 0]
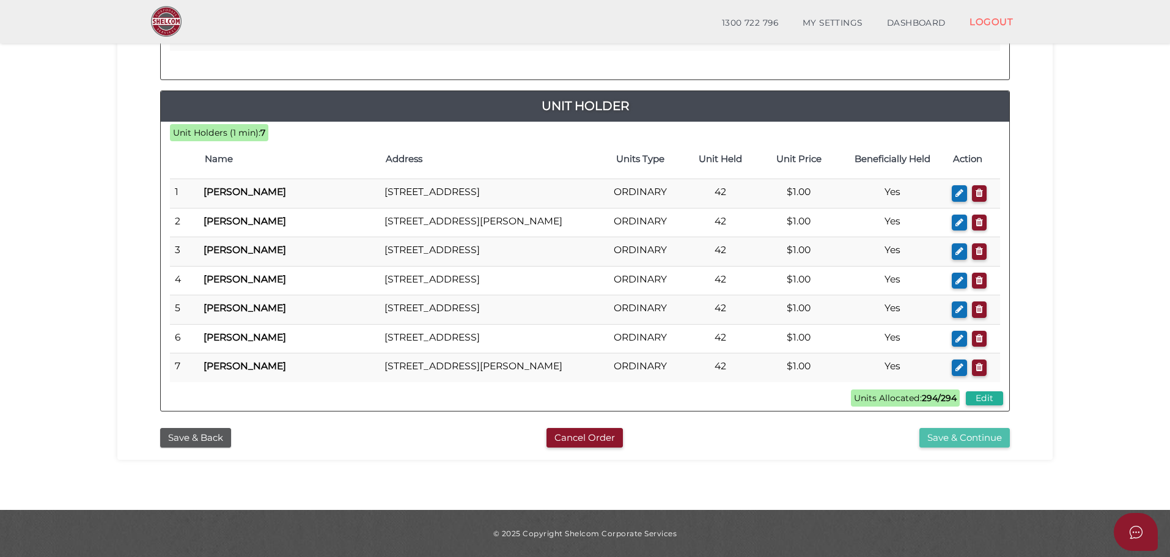
click at [976, 433] on button "Save & Continue" at bounding box center [964, 438] width 90 height 20
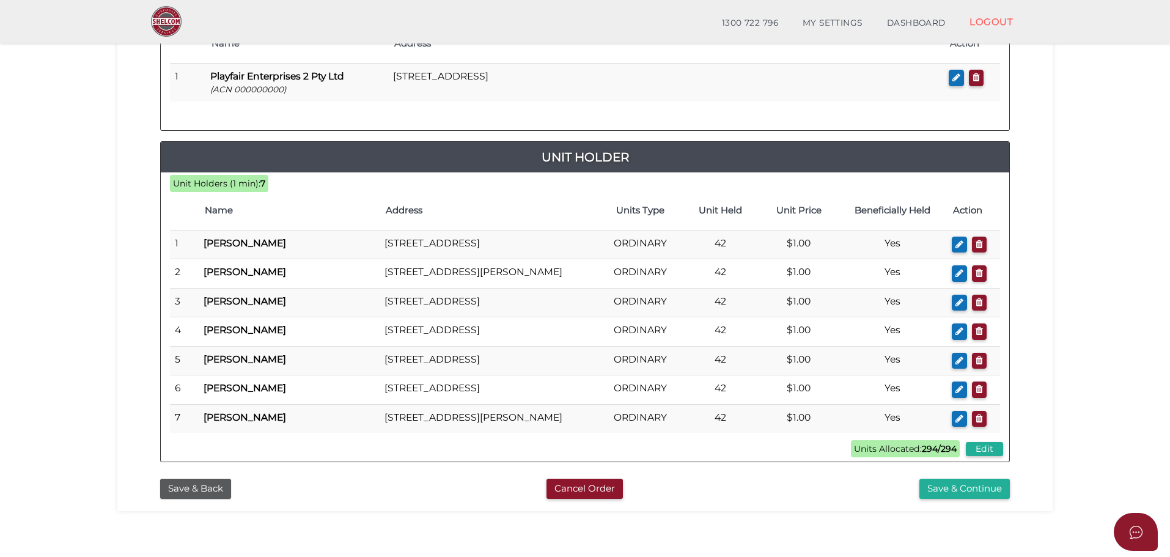
scroll to position [428, 0]
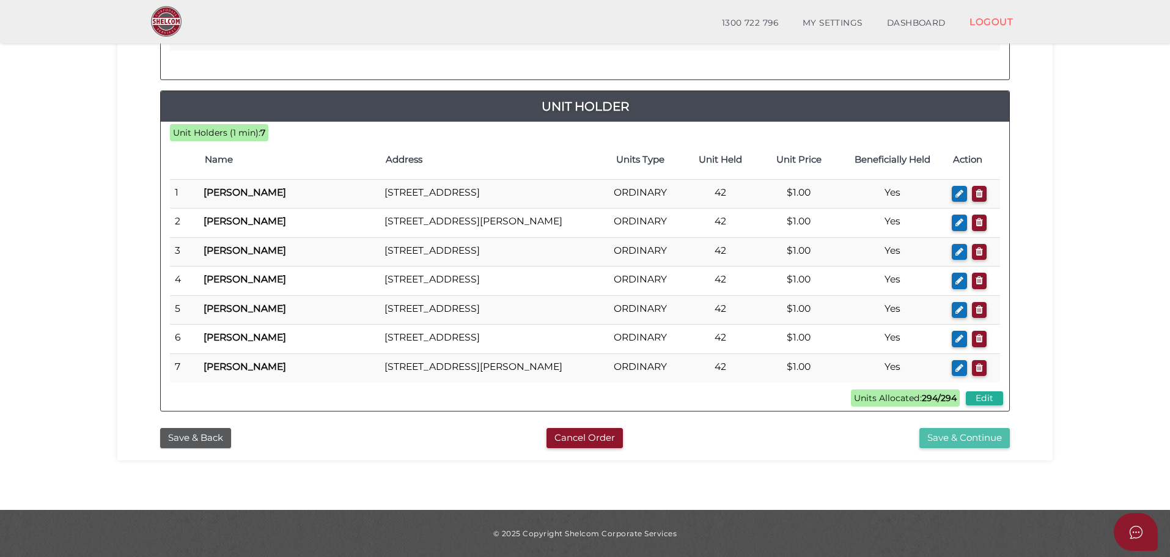
click at [944, 442] on button "Save & Continue" at bounding box center [964, 438] width 90 height 20
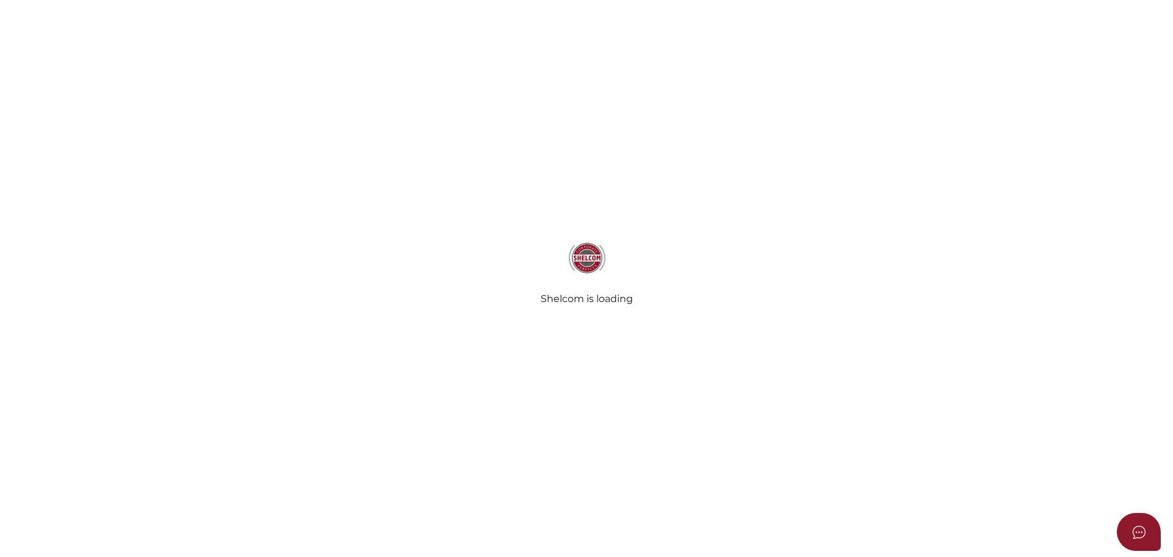
select select "Comb Binding"
radio input "true"
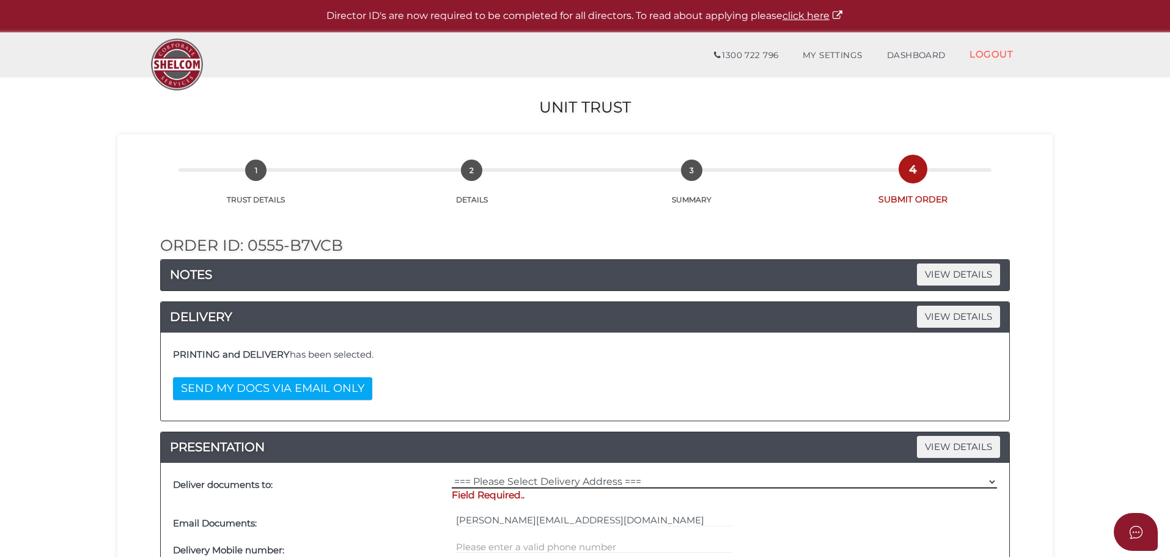
click at [524, 486] on select "=== Please Select Delivery Address === (User Address - [PERSON_NAME][STREET_ADD…" at bounding box center [724, 481] width 545 height 13
select select "0"
click at [452, 475] on select "=== Please Select Delivery Address === (User Address - [PERSON_NAME][STREET_ADD…" at bounding box center [724, 481] width 545 height 13
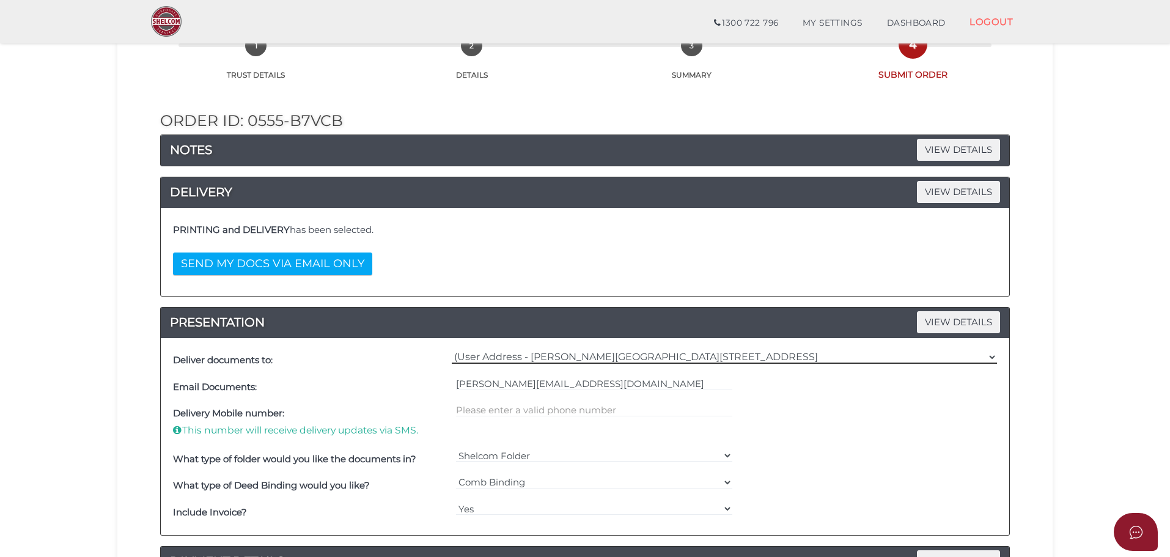
scroll to position [122, 0]
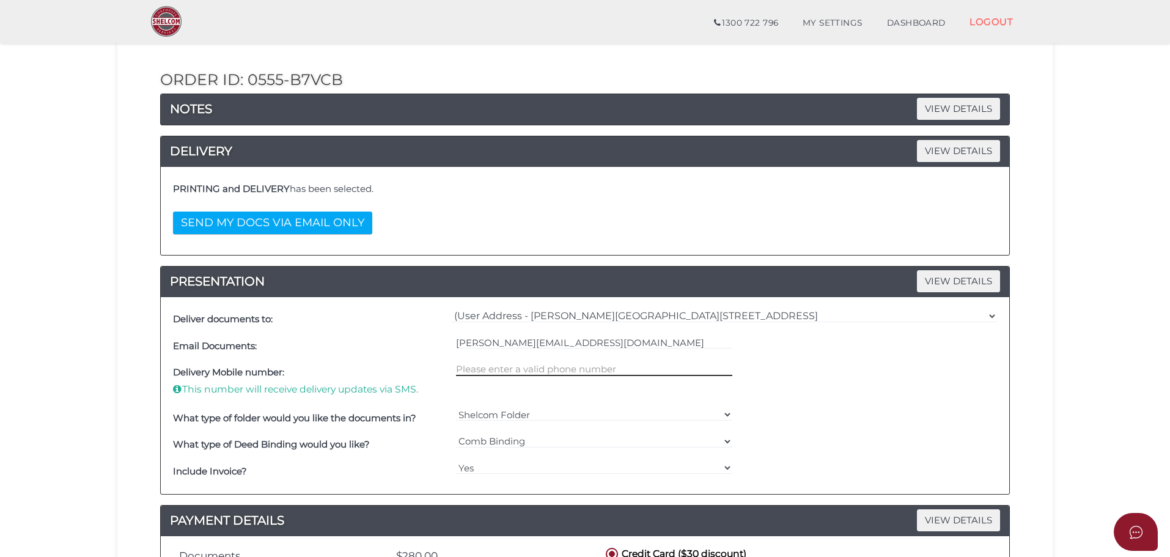
click at [494, 363] on input "text" at bounding box center [594, 368] width 277 height 13
type input "0413492586"
click at [605, 409] on select "Shelcom Folder === Please Select === Shelcom Folder Client Supplied Folder No F…" at bounding box center [594, 414] width 277 height 13
click at [456, 408] on select "Shelcom Folder === Please Select === Shelcom Folder Client Supplied Folder No F…" at bounding box center [594, 414] width 277 height 13
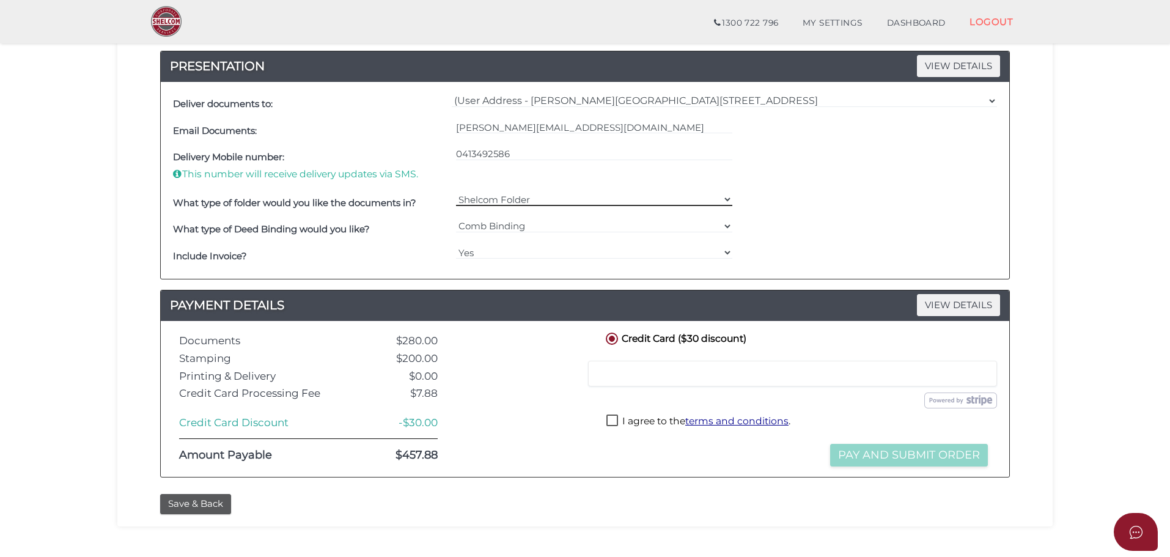
scroll to position [367, 0]
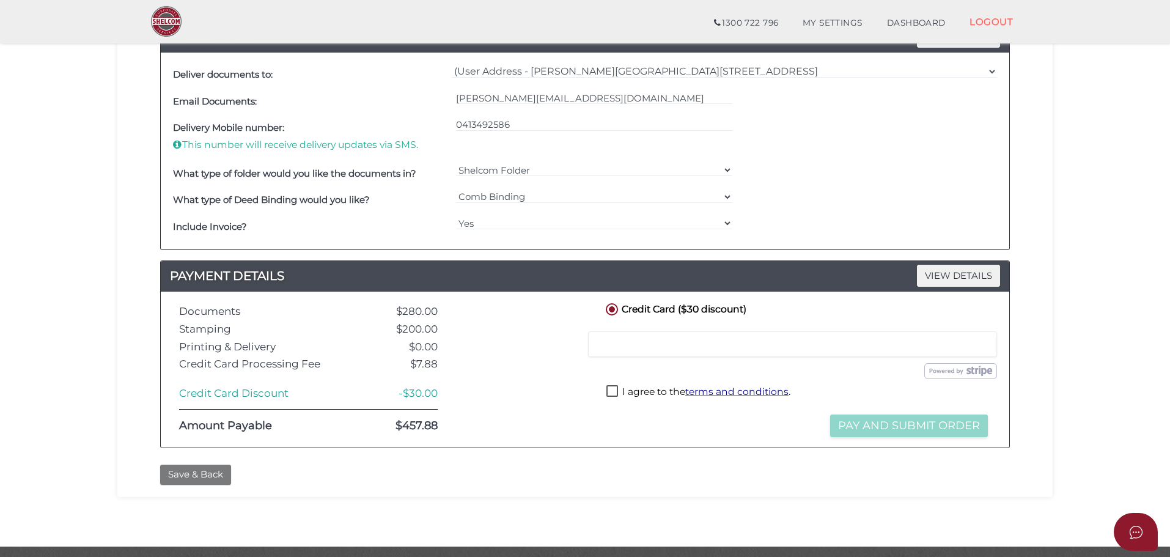
click at [203, 479] on button "Save & Back" at bounding box center [195, 474] width 71 height 20
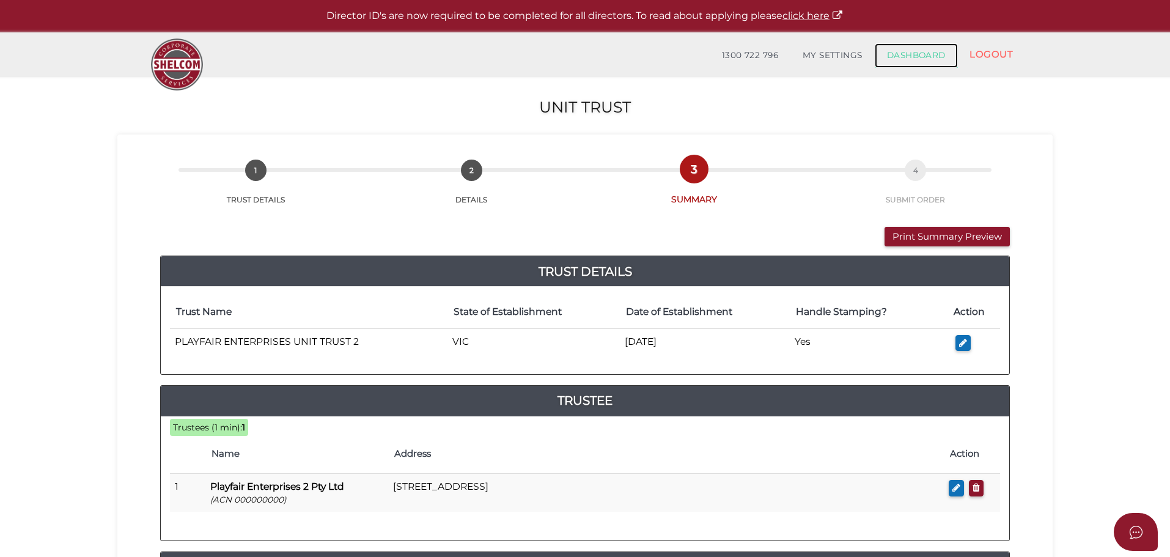
click at [907, 56] on link "DASHBOARD" at bounding box center [915, 55] width 83 height 24
